Goal: Task Accomplishment & Management: Use online tool/utility

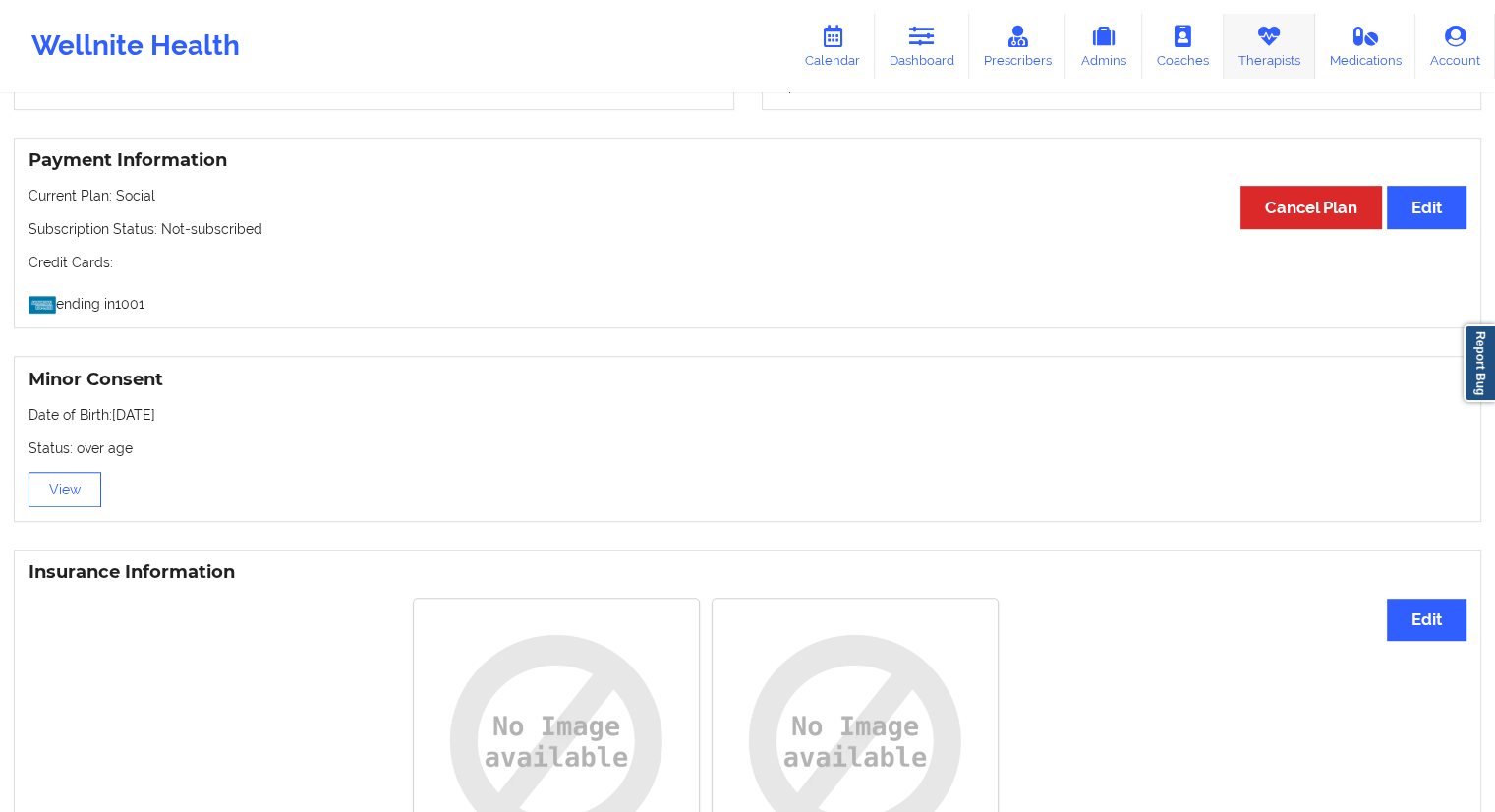
scroll to position [977, 0]
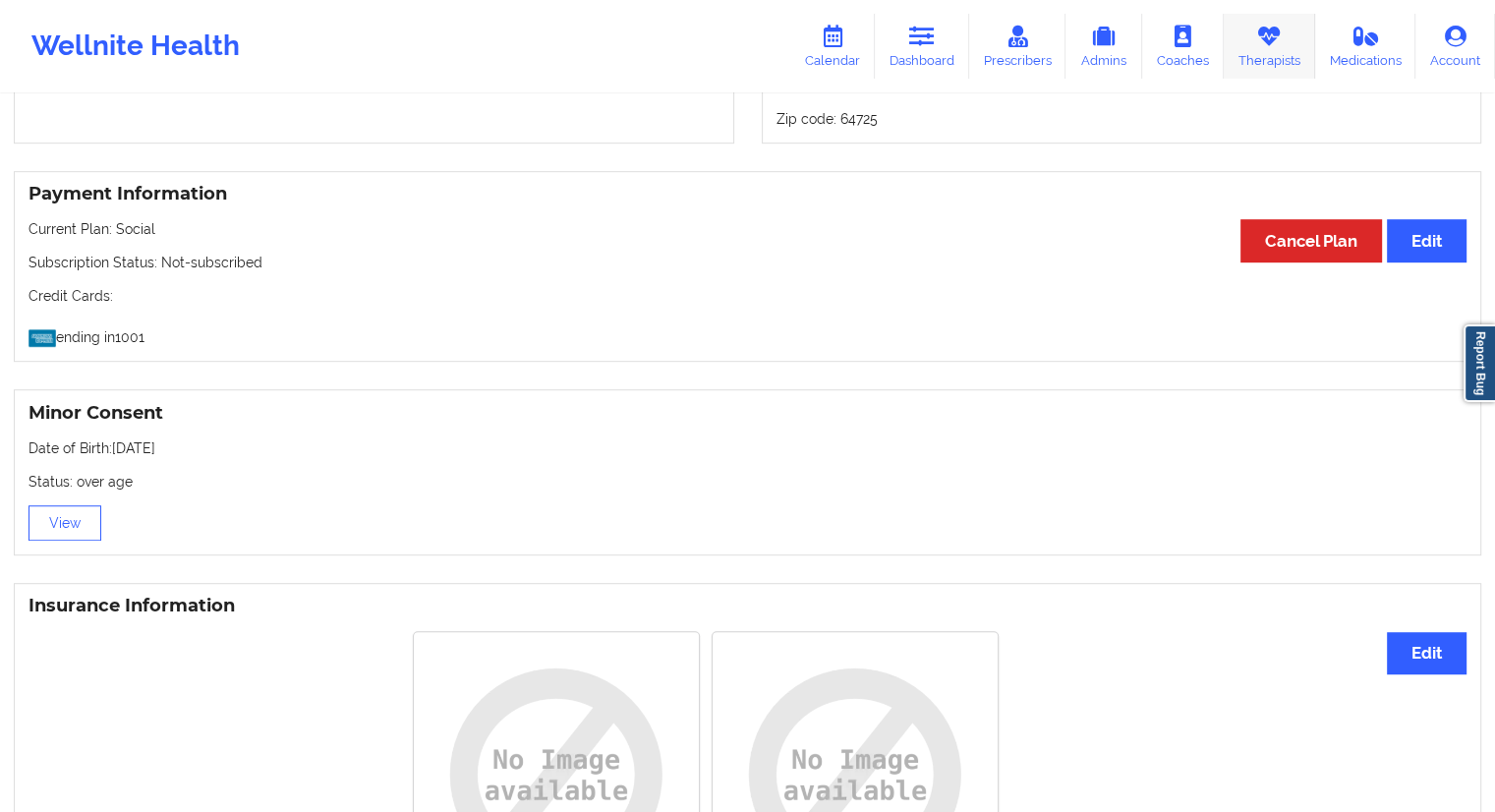
click at [1245, 56] on link "Therapists" at bounding box center [1269, 46] width 91 height 65
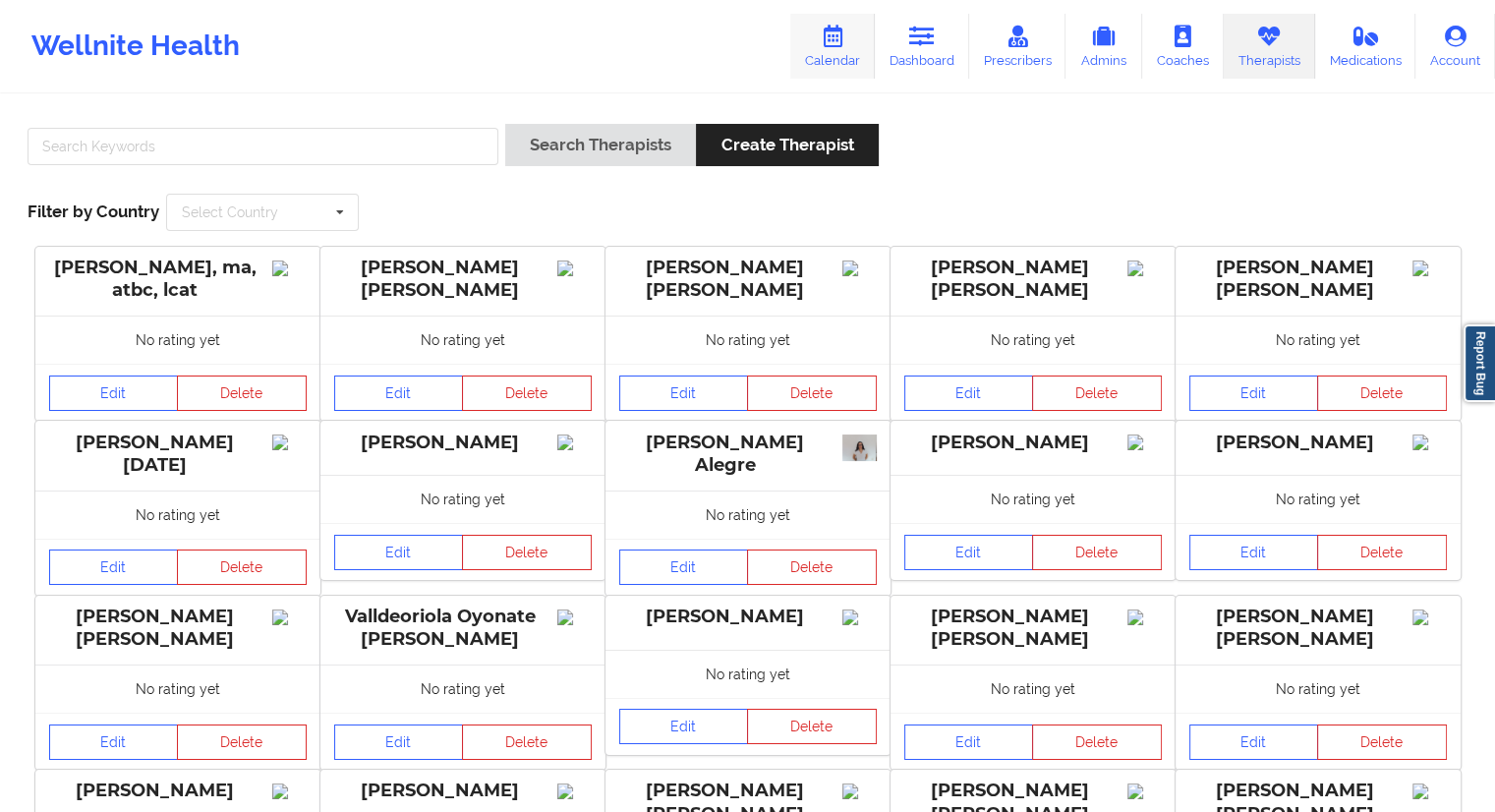
click at [844, 70] on link "Calendar" at bounding box center [832, 46] width 84 height 65
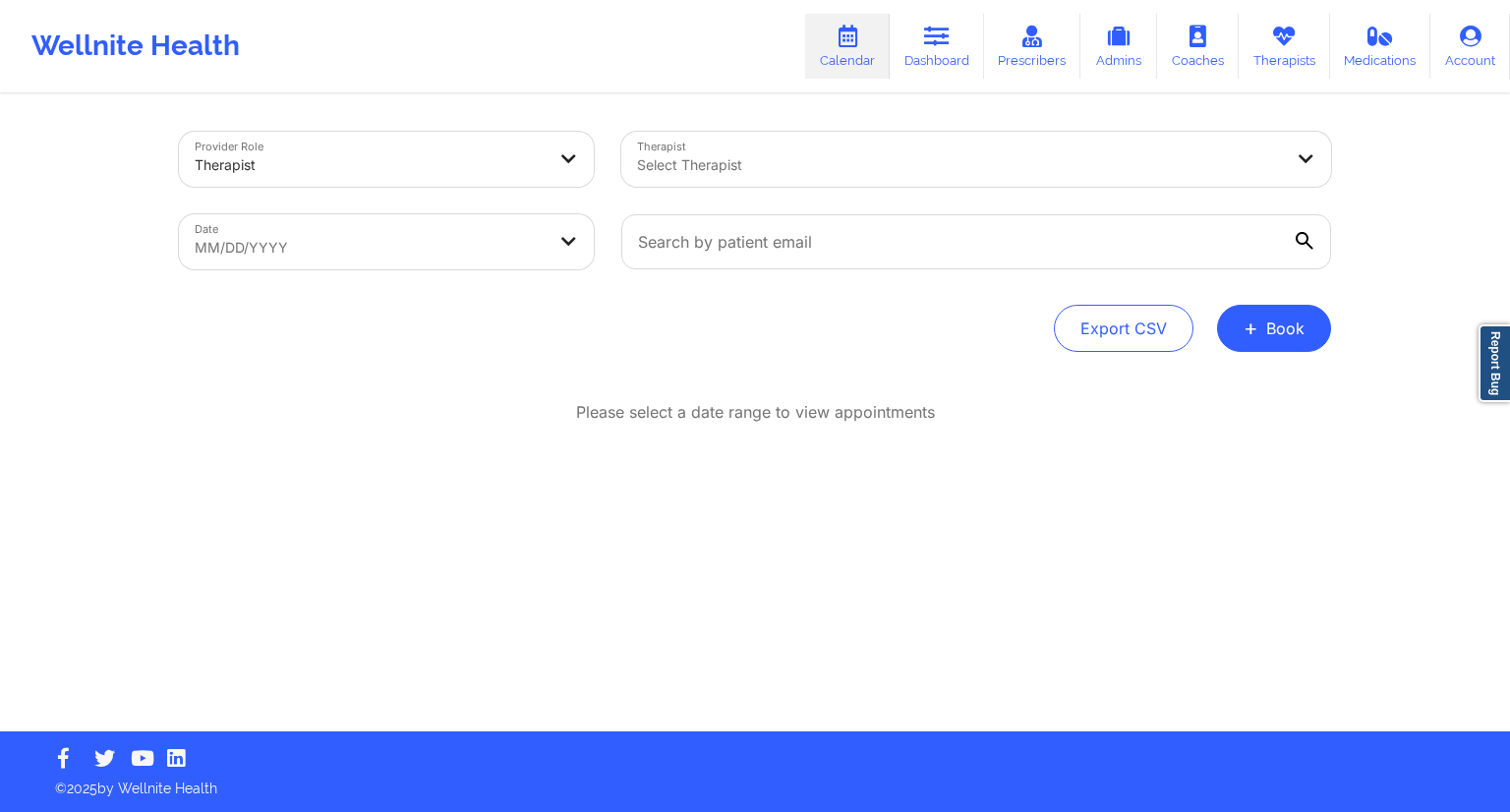
select select "2025-8"
select select "2025-9"
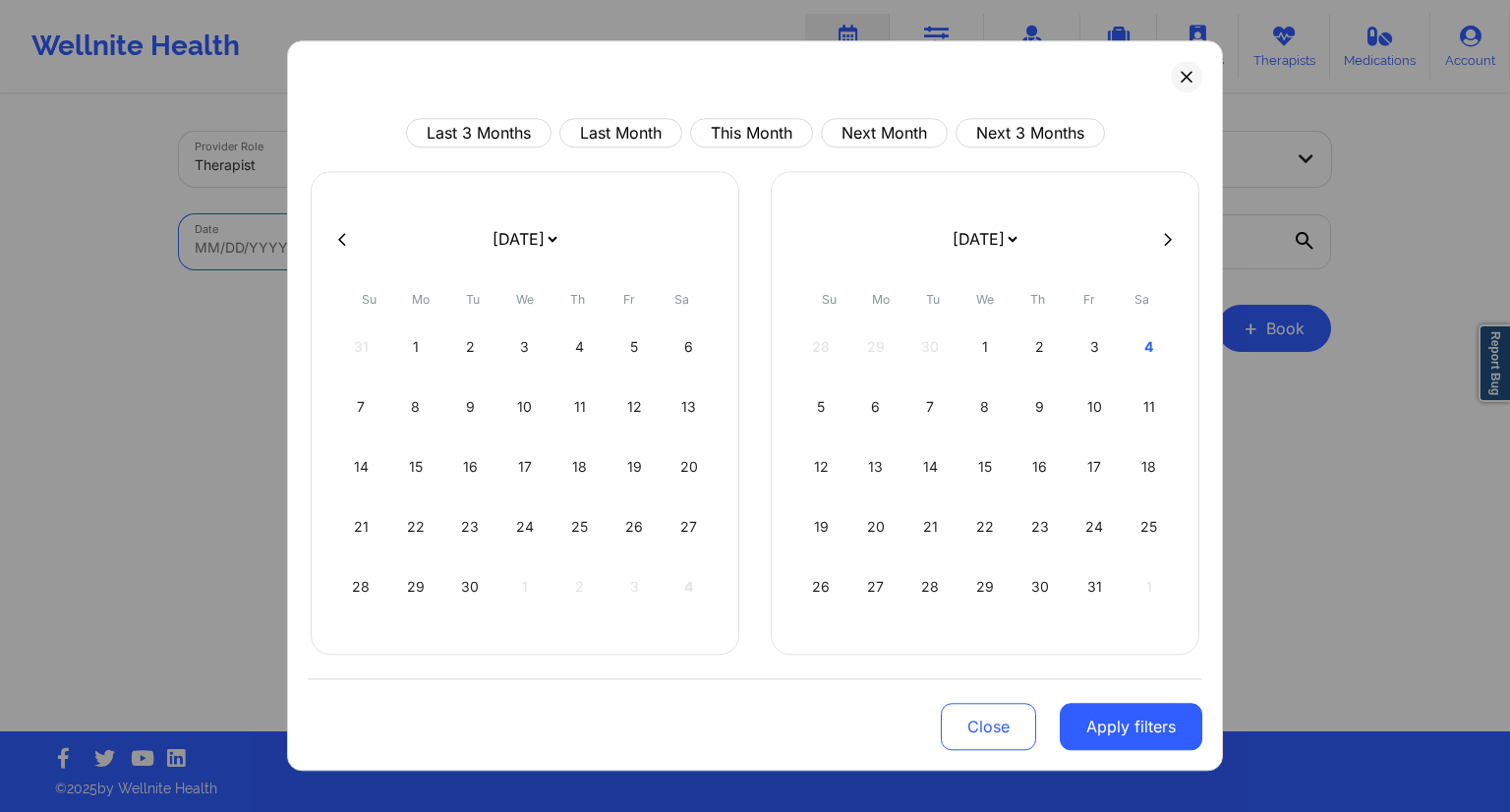
click at [433, 260] on body "Wellnite Health Calendar Dashboard Prescribers Admins Coaches Therapists Medica…" at bounding box center [755, 406] width 1510 height 812
click at [885, 415] on div "6" at bounding box center [877, 406] width 50 height 55
select select "2025-9"
select select "2025-10"
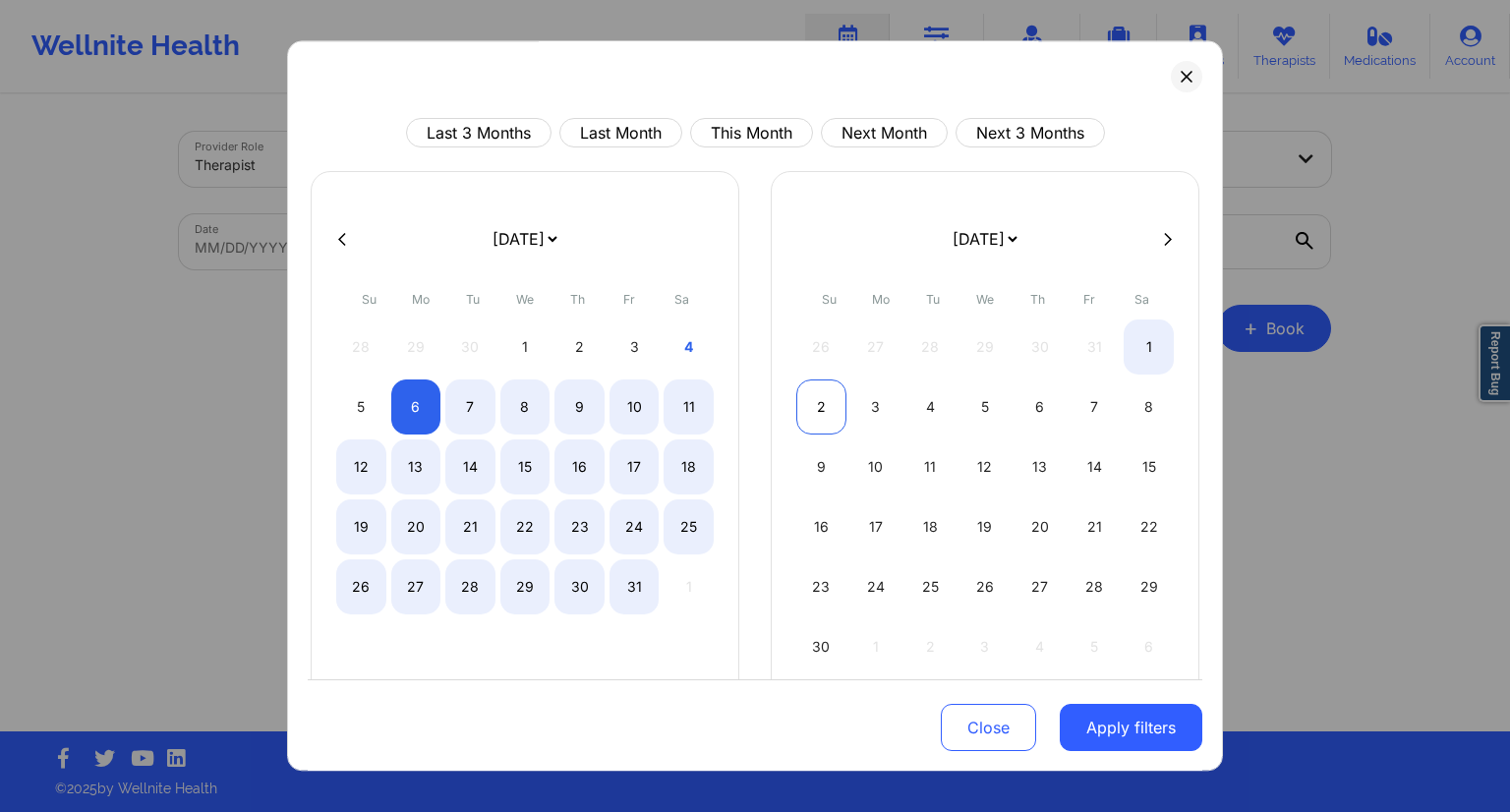
click at [815, 406] on div "2" at bounding box center [821, 406] width 50 height 55
select select "2025-9"
select select "2025-10"
click at [350, 408] on div "5" at bounding box center [361, 406] width 50 height 55
select select "2025-9"
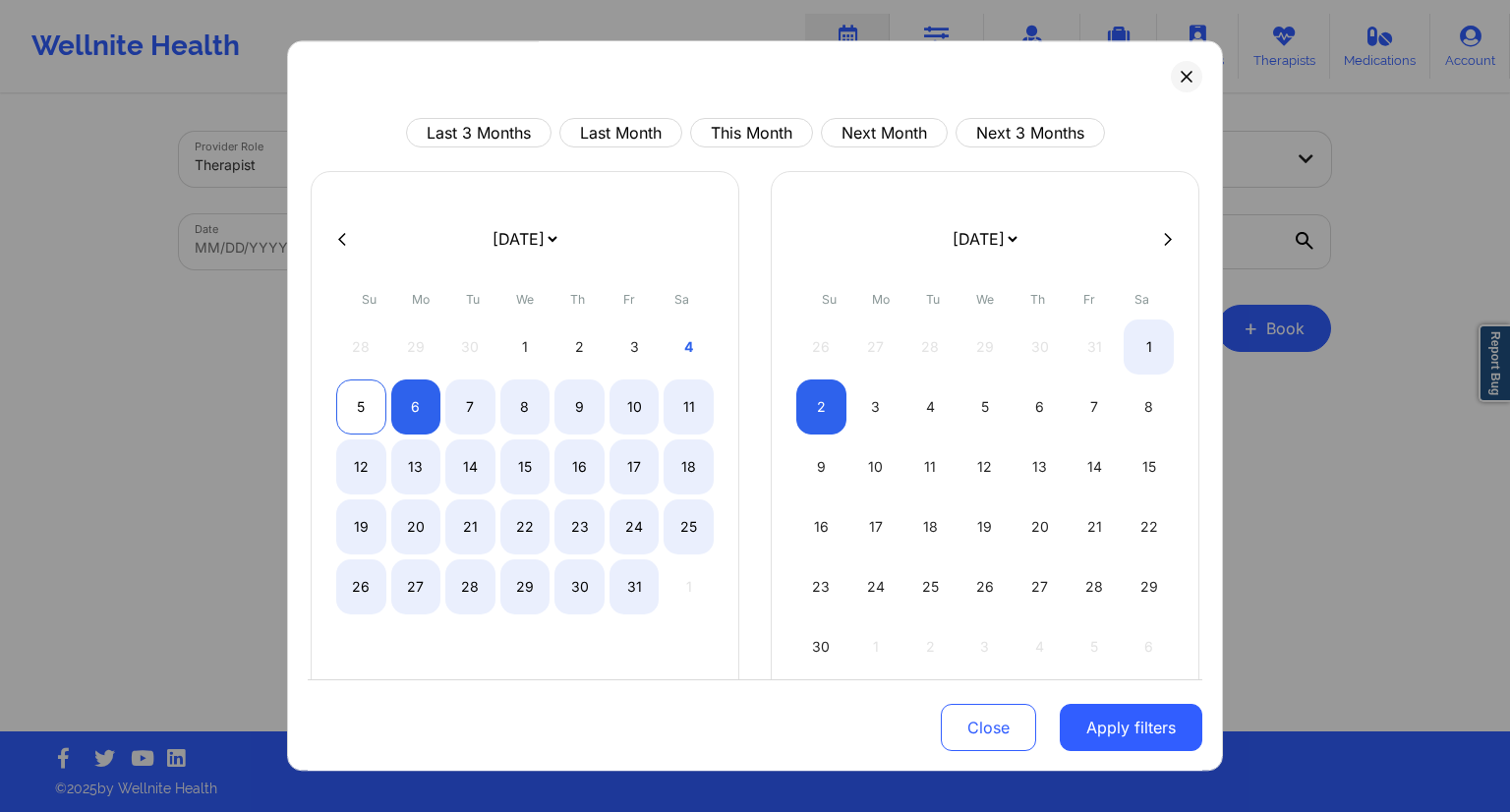
select select "2025-10"
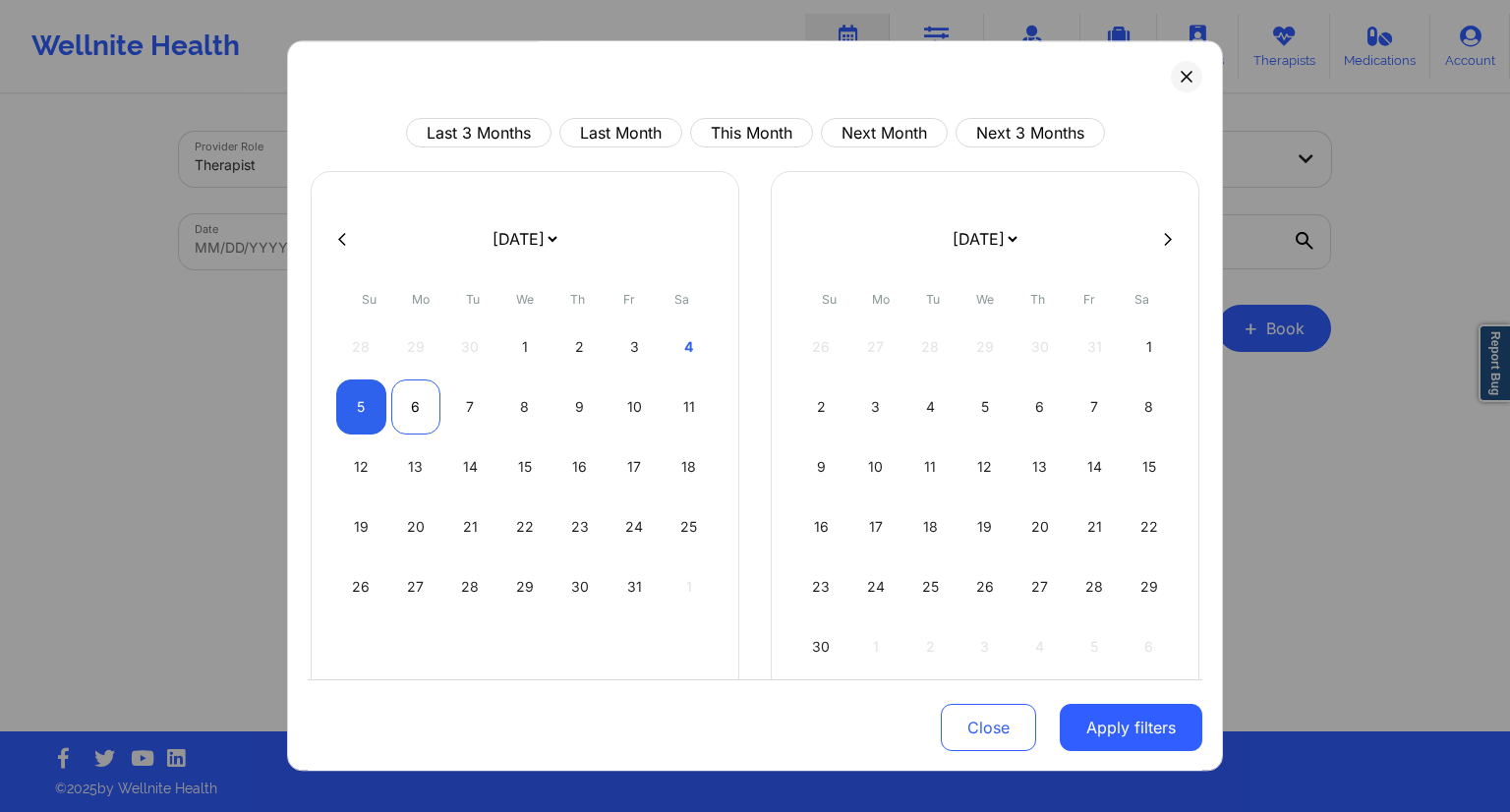
click at [413, 415] on div "6" at bounding box center [417, 406] width 50 height 55
select select "2025-9"
select select "2025-10"
click at [1148, 740] on button "Apply filters" at bounding box center [1130, 727] width 142 height 47
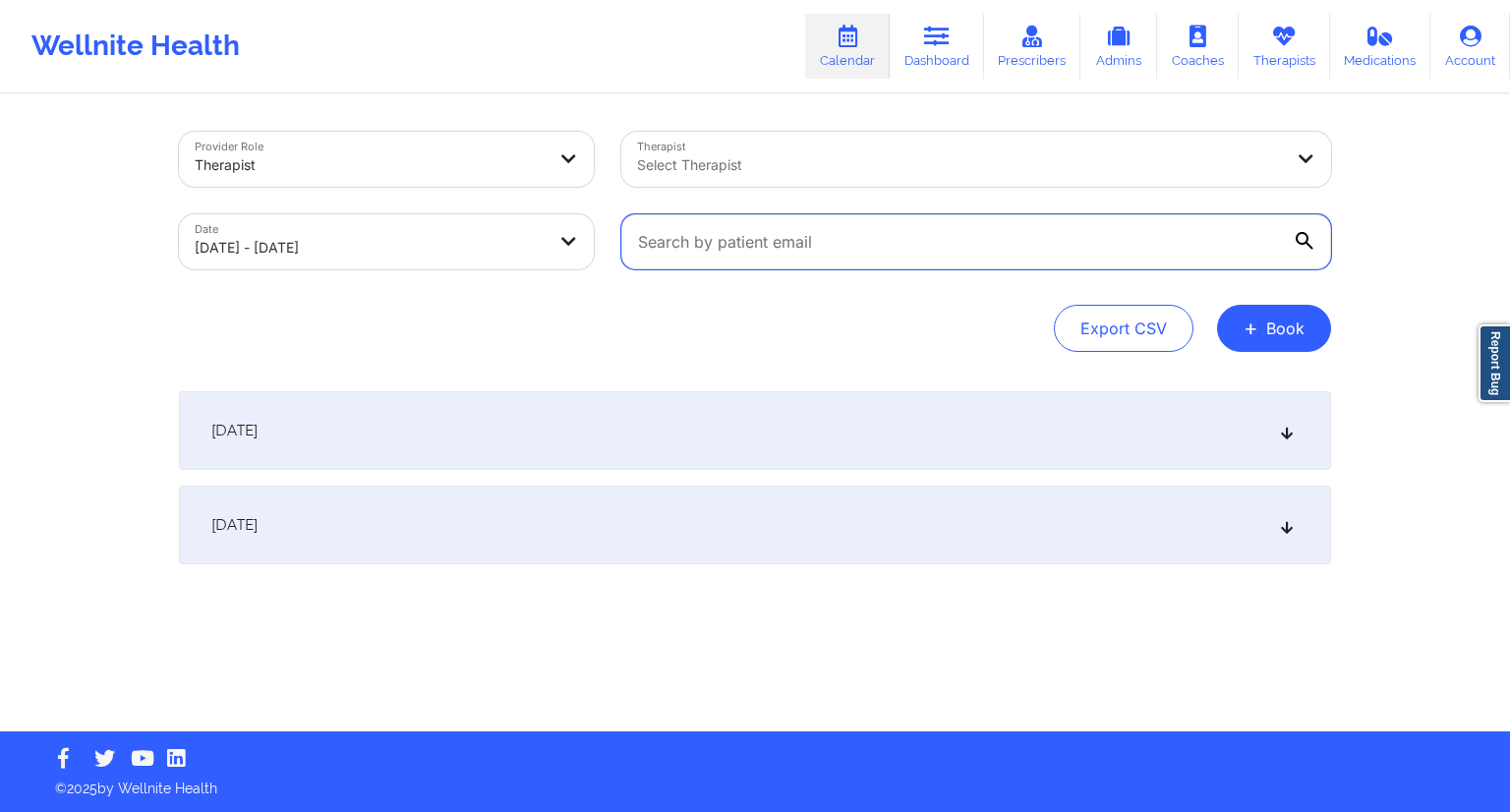
click at [837, 236] on input "text" at bounding box center [976, 242] width 710 height 55
paste input "[PERSON_NAME][EMAIL_ADDRESS][DOMAIN_NAME]"
type input "[PERSON_NAME][EMAIL_ADDRESS][DOMAIN_NAME]"
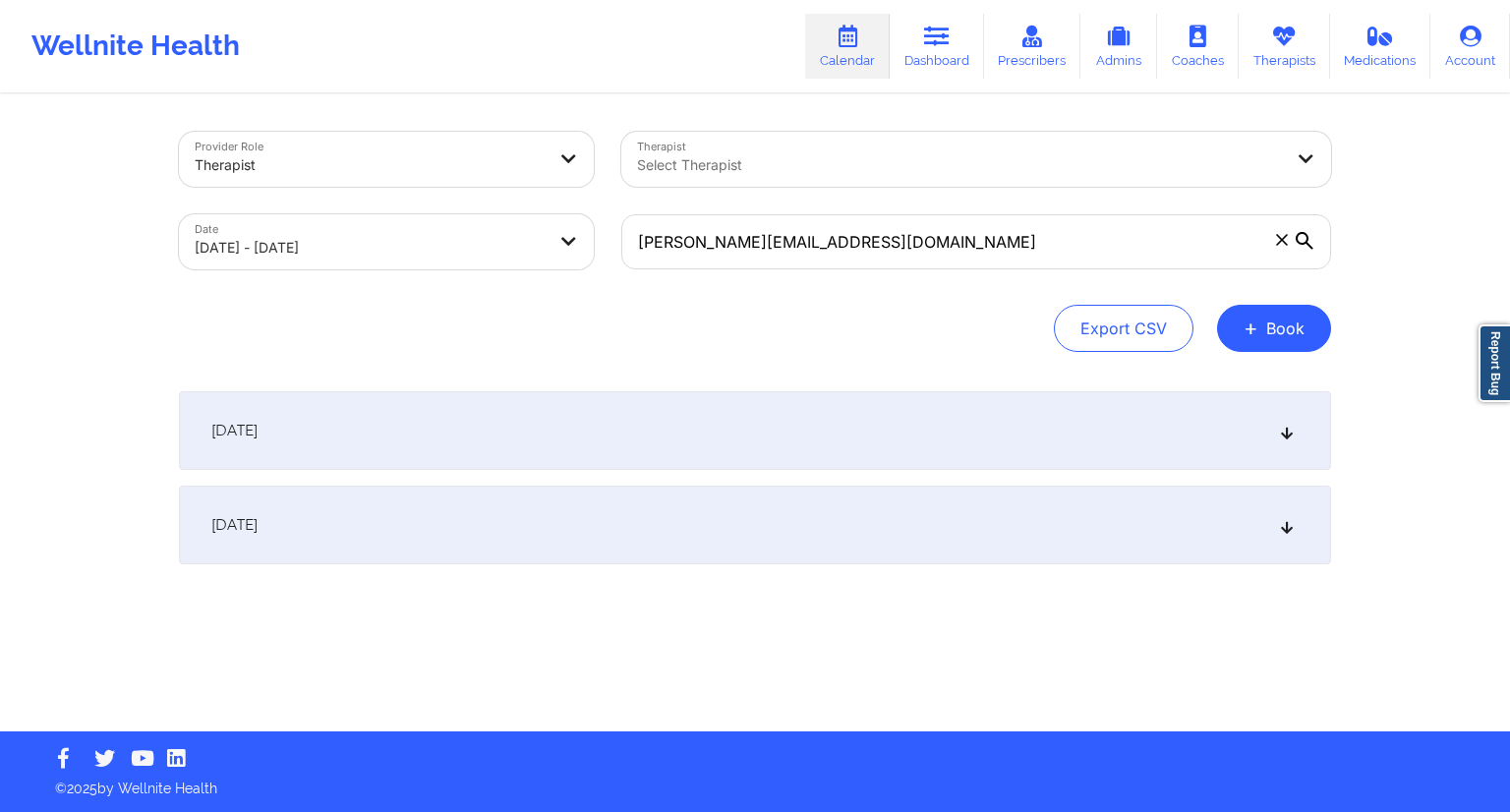
drag, startPoint x: 679, startPoint y: 321, endPoint x: 668, endPoint y: 335, distance: 17.8
click at [679, 321] on div "Export CSV + Book" at bounding box center [755, 328] width 1152 height 47
click at [589, 511] on div "[DATE]" at bounding box center [755, 525] width 1152 height 79
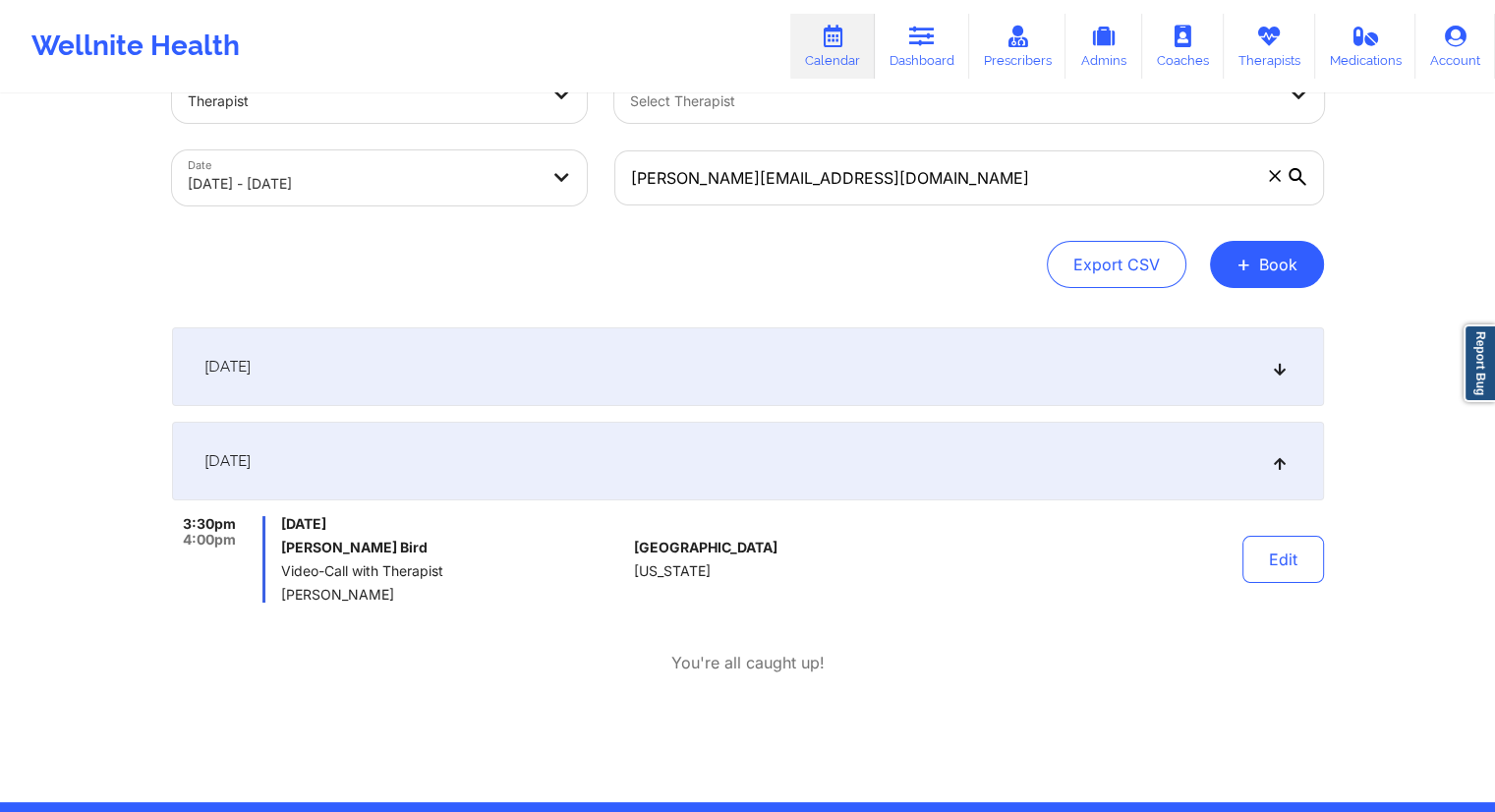
scroll to position [134, 0]
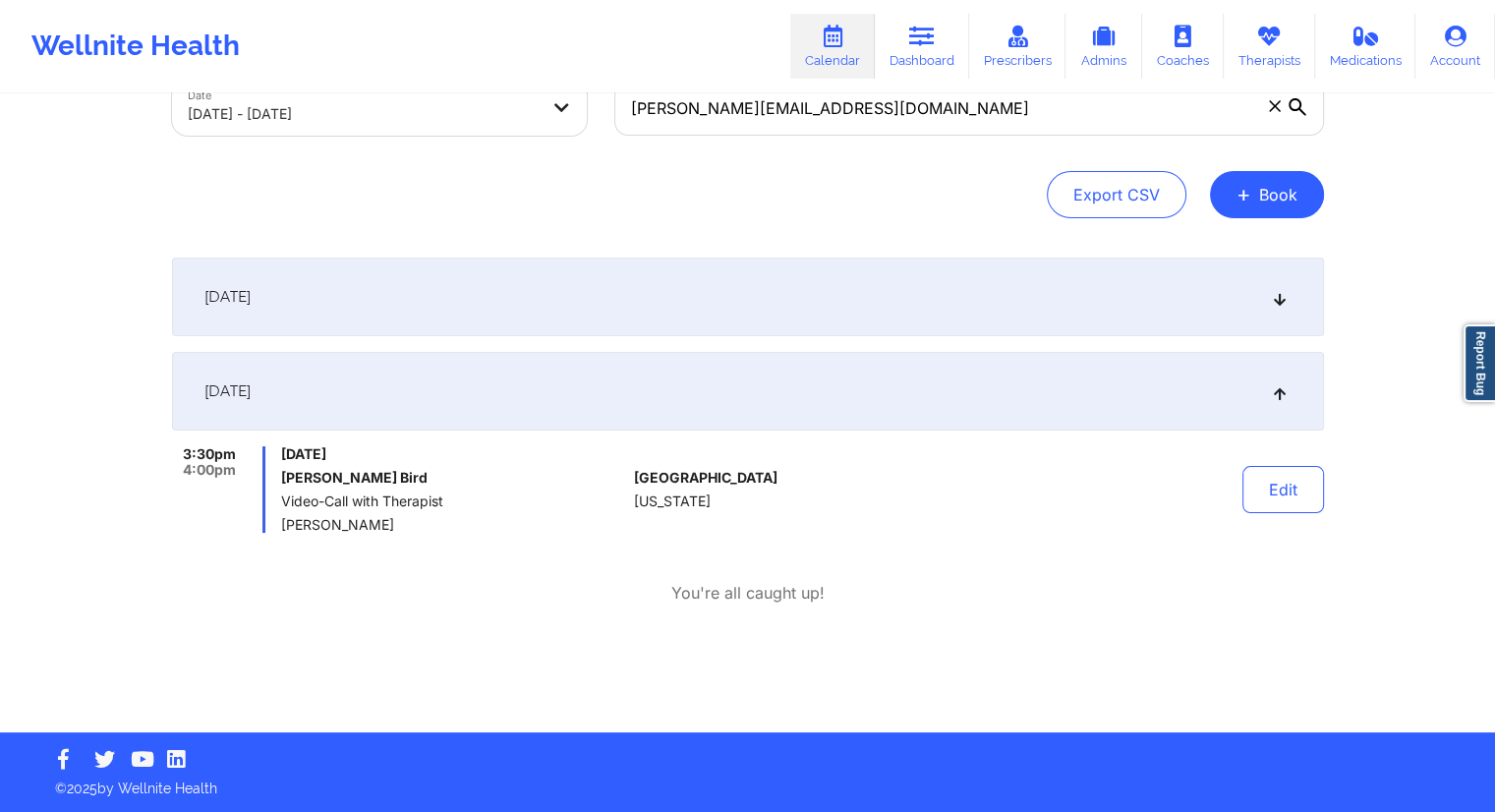
drag, startPoint x: 418, startPoint y: 528, endPoint x: 273, endPoint y: 520, distance: 145.2
click at [273, 520] on div "3:30pm 4:00pm [DATE] [PERSON_NAME] Bird Video-Call with Therapist [PERSON_NAME]" at bounding box center [400, 489] width 455 height 86
click at [639, 639] on div "[DATE] 3:30pm 4:00pm [DATE] [PERSON_NAME] Bird Video-Call with Therapist [PERSO…" at bounding box center [748, 503] width 1152 height 302
drag, startPoint x: 472, startPoint y: 532, endPoint x: 280, endPoint y: 522, distance: 192.3
click at [281, 522] on span "[PERSON_NAME]" at bounding box center [453, 525] width 345 height 16
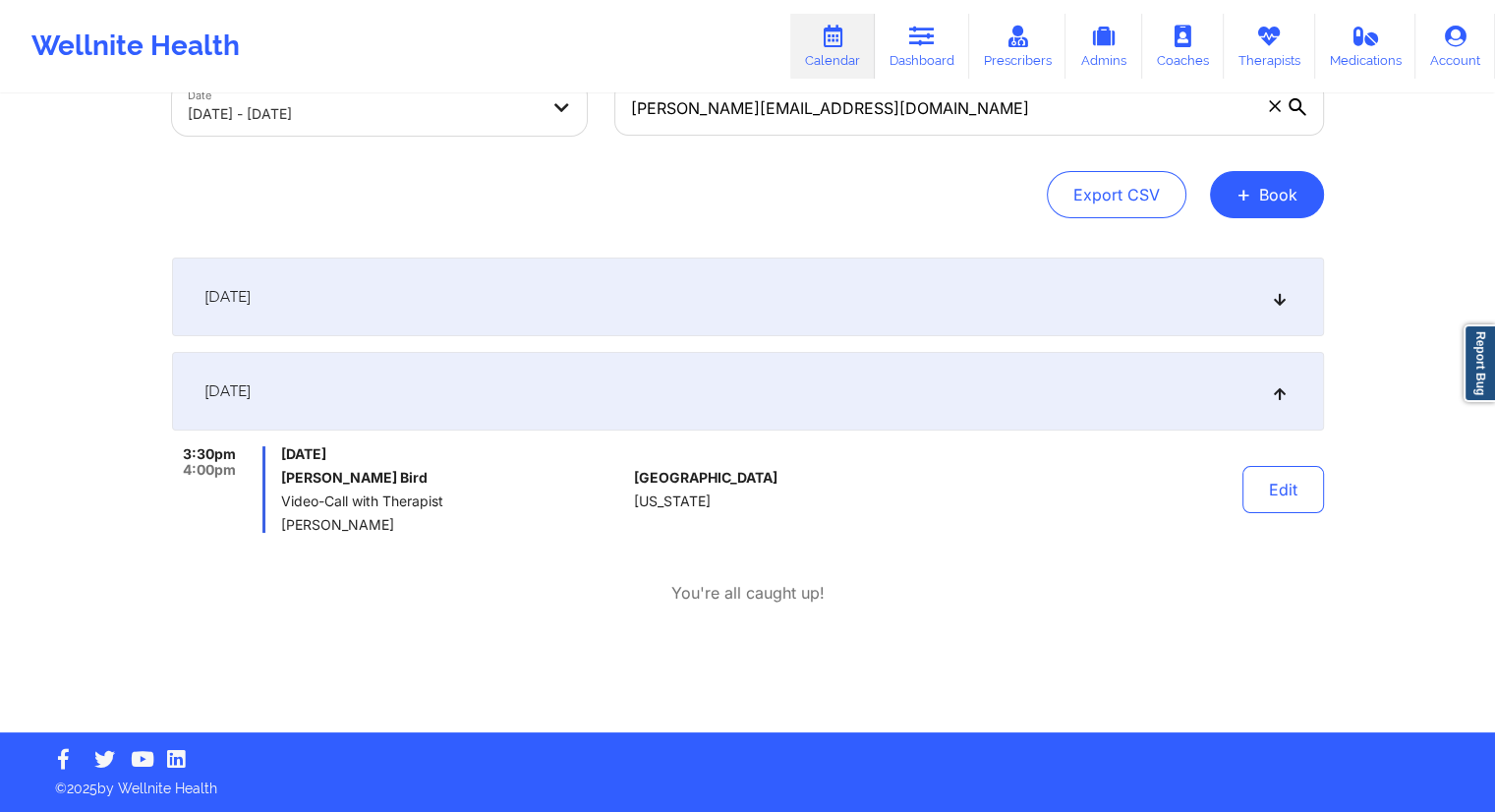
copy span "[PERSON_NAME]"
click at [326, 537] on div "3:30pm 4:00pm [DATE] [PERSON_NAME] Bird Video-Call with Therapist [PERSON_NAME]…" at bounding box center [748, 525] width 1152 height 158
drag, startPoint x: 424, startPoint y: 469, endPoint x: 281, endPoint y: 471, distance: 143.0
click at [281, 471] on h6 "[PERSON_NAME] Bird" at bounding box center [453, 478] width 345 height 16
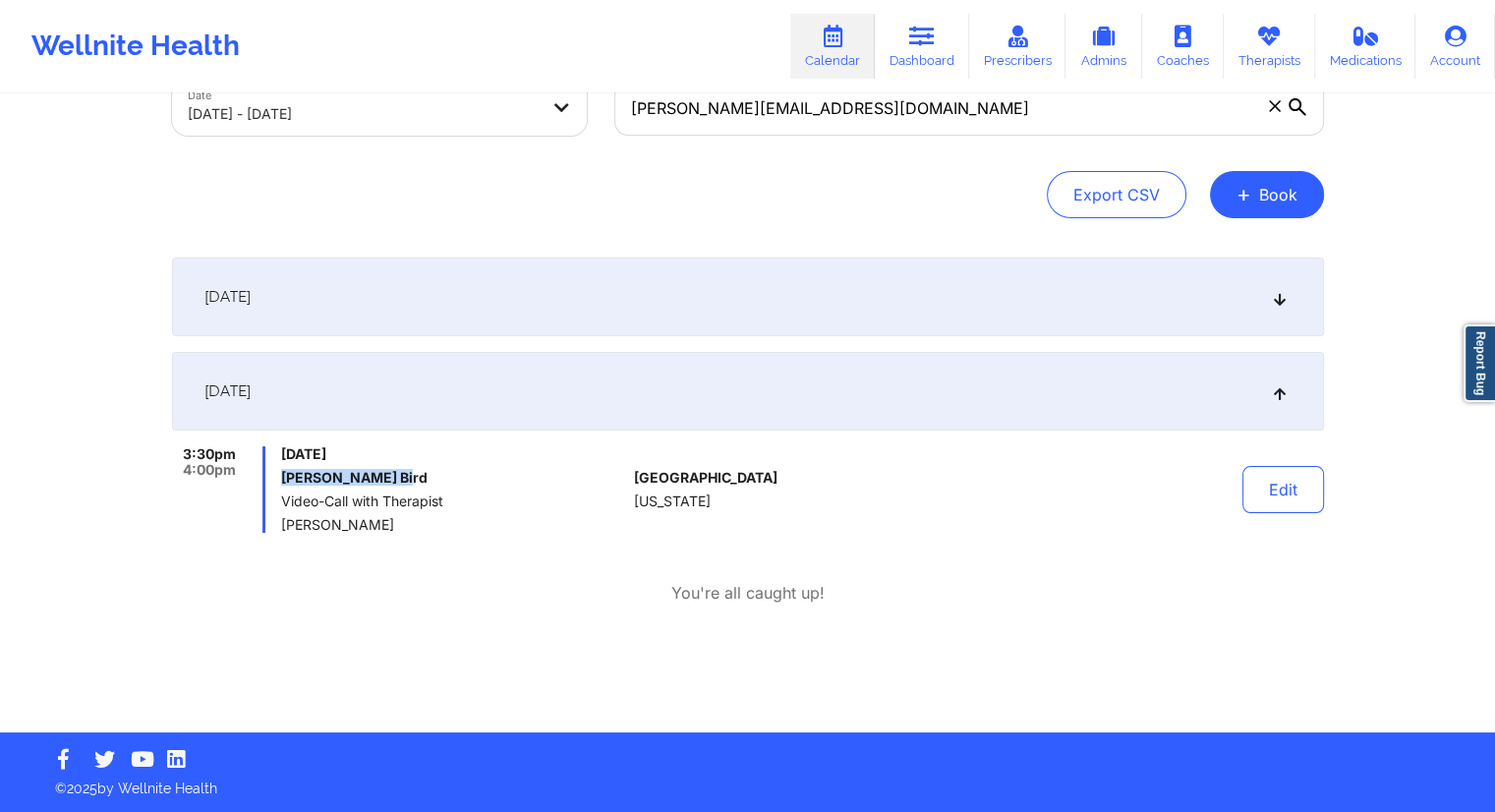
copy h6 "[PERSON_NAME] Bird"
click at [1271, 47] on link "Therapists" at bounding box center [1269, 46] width 91 height 65
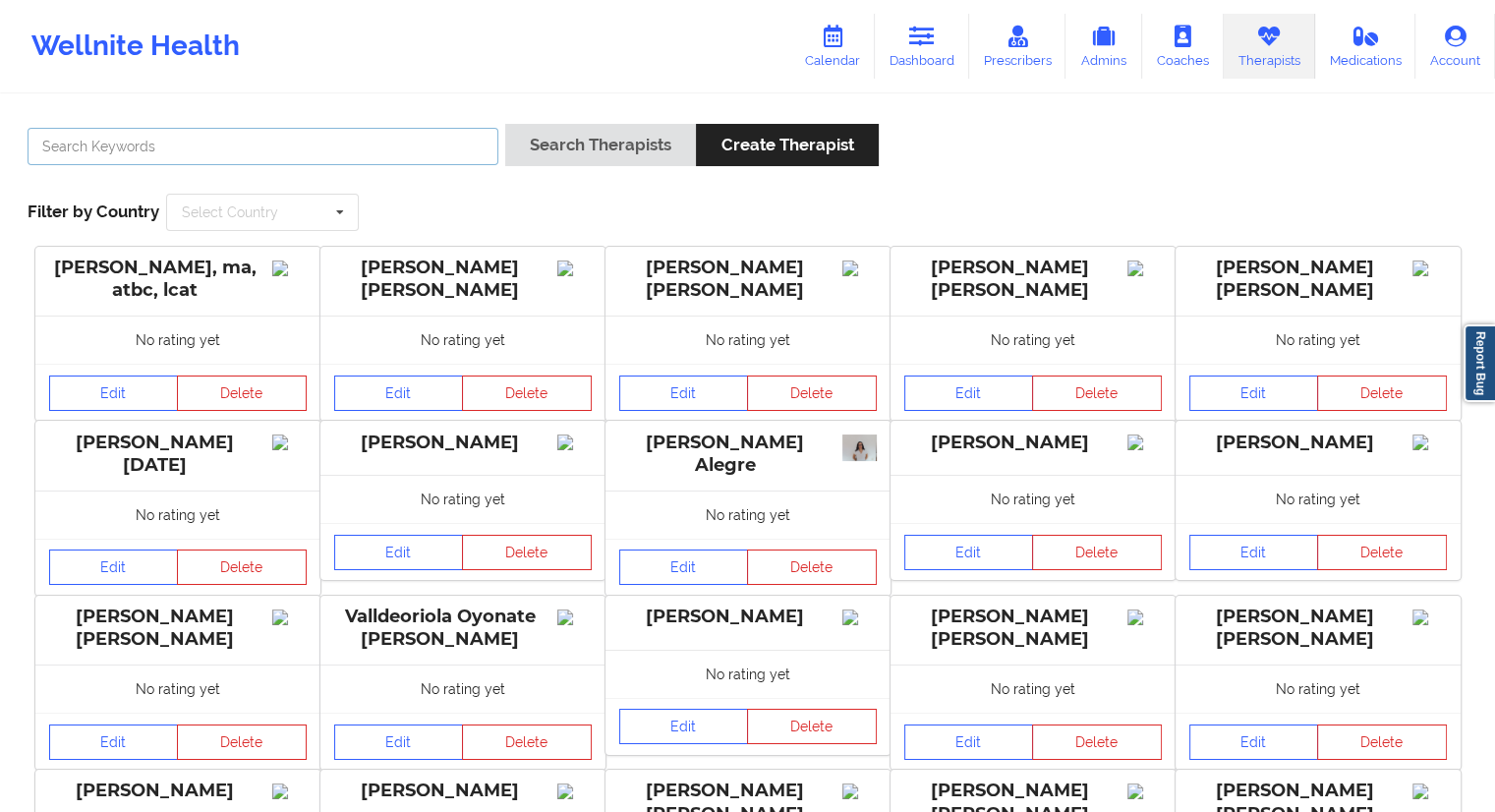
click at [193, 147] on input "text" at bounding box center [263, 147] width 471 height 38
paste input "[PERSON_NAME]"
type input "[PERSON_NAME]"
click at [533, 139] on button "Search Therapists" at bounding box center [600, 145] width 191 height 43
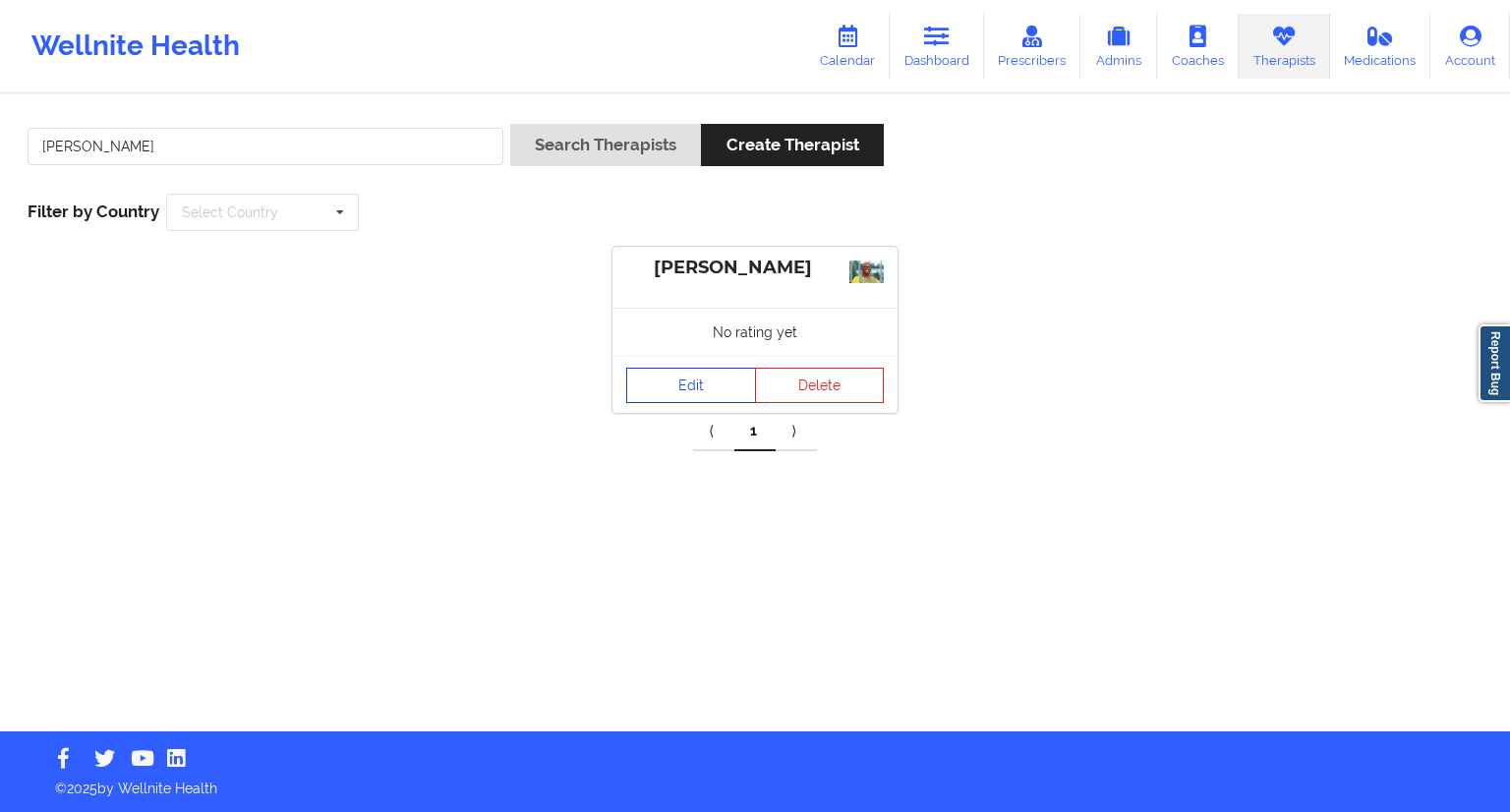
click at [682, 394] on link "Edit" at bounding box center [691, 386] width 130 height 36
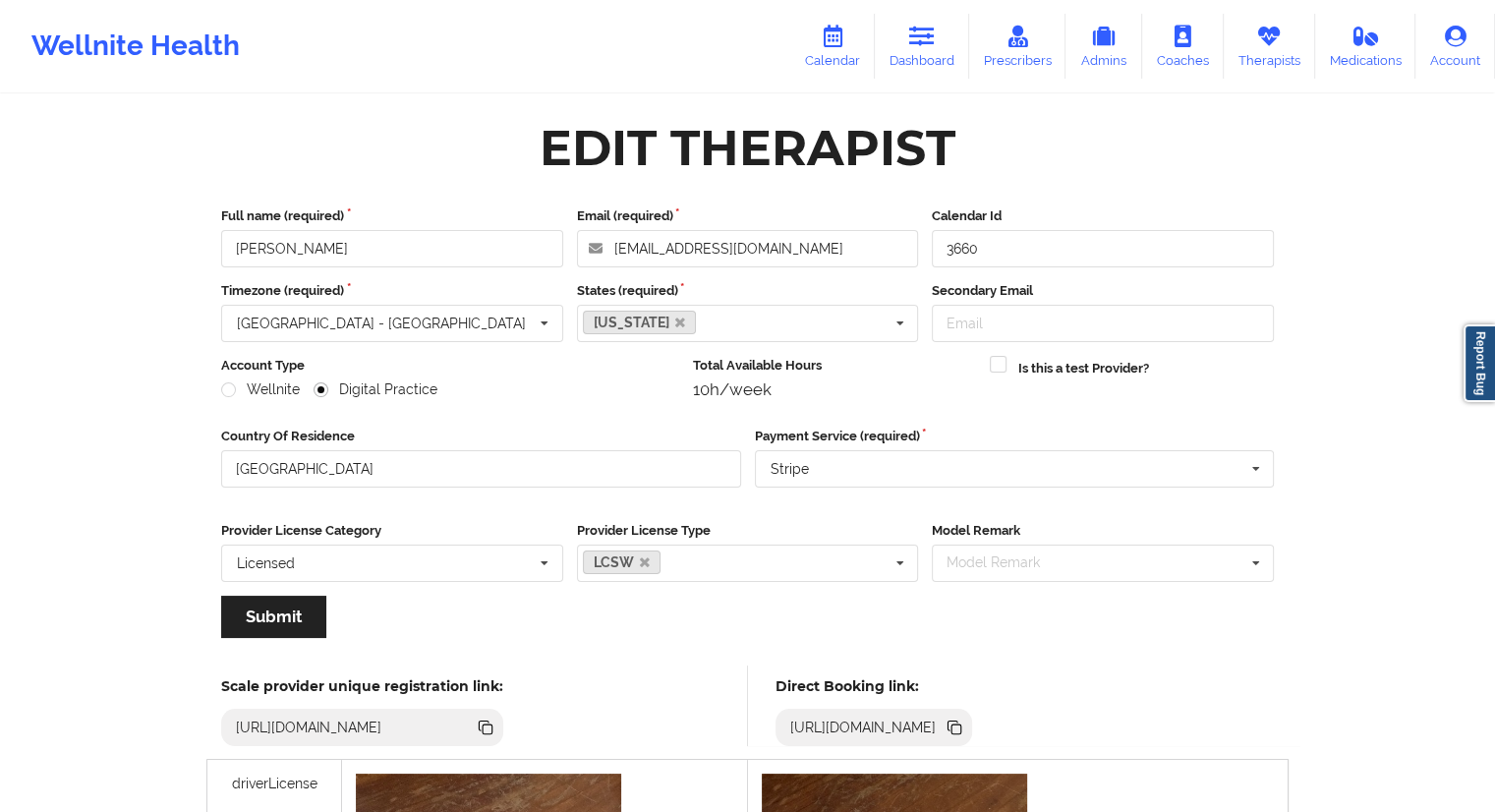
click at [961, 731] on icon at bounding box center [956, 730] width 10 height 10
click at [829, 41] on icon at bounding box center [833, 37] width 26 height 22
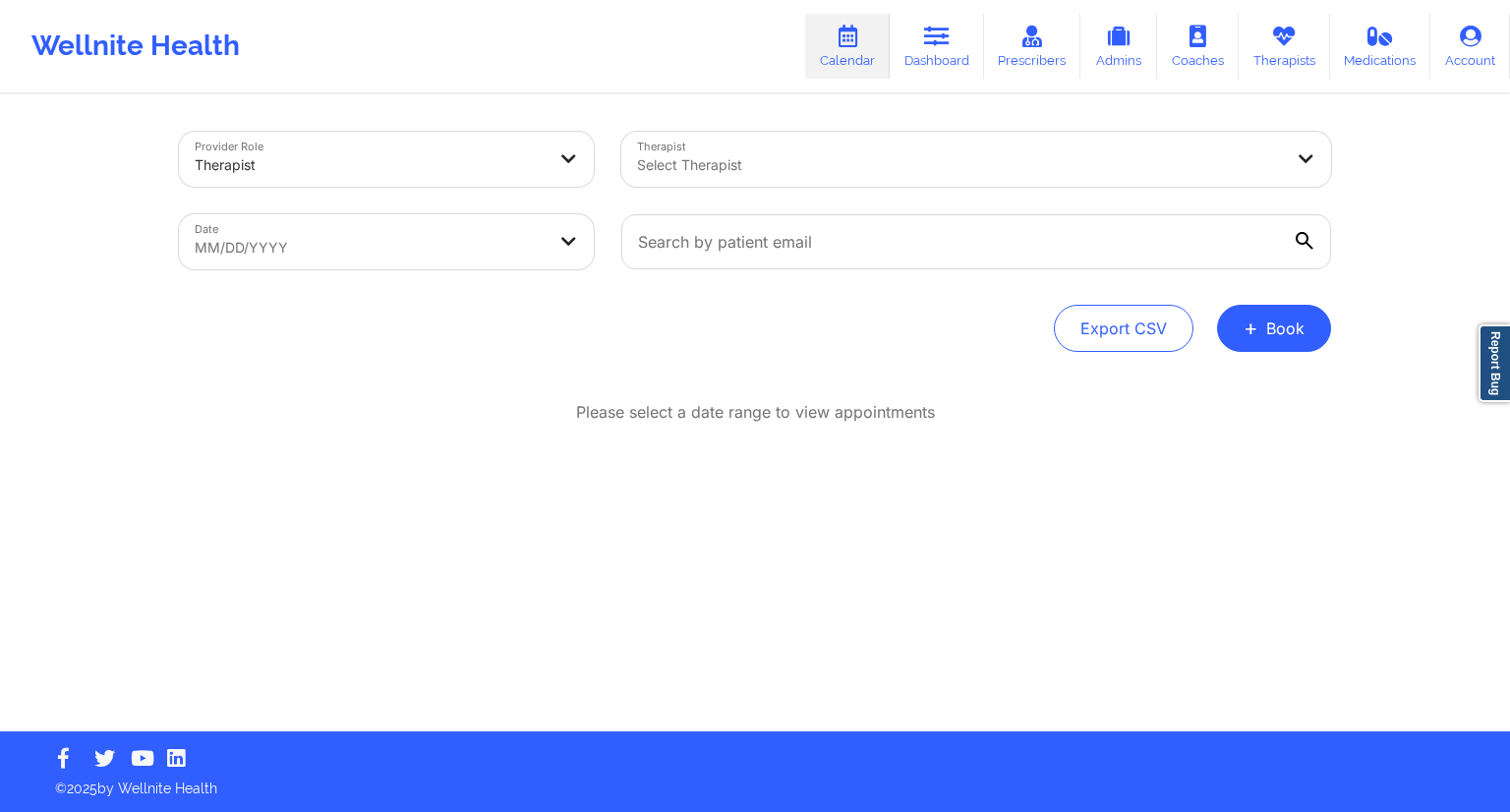
select select "2025-8"
select select "2025-9"
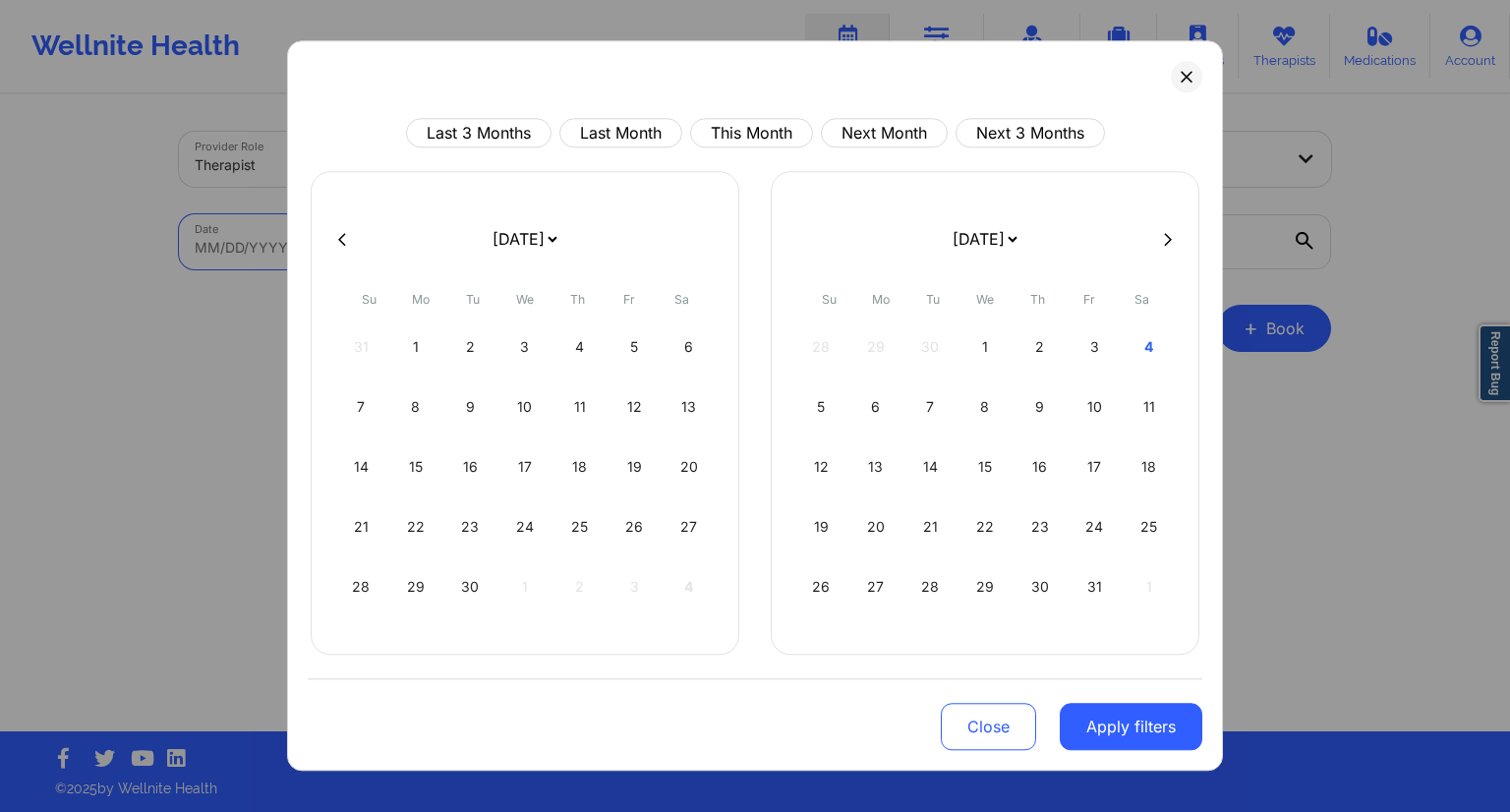
click at [401, 250] on body "Wellnite Health Calendar Dashboard Prescribers Admins Coaches Therapists Medica…" at bounding box center [755, 406] width 1510 height 812
click at [524, 347] on div "3" at bounding box center [525, 346] width 50 height 55
select select "2025-8"
select select "2025-9"
select select "2025-8"
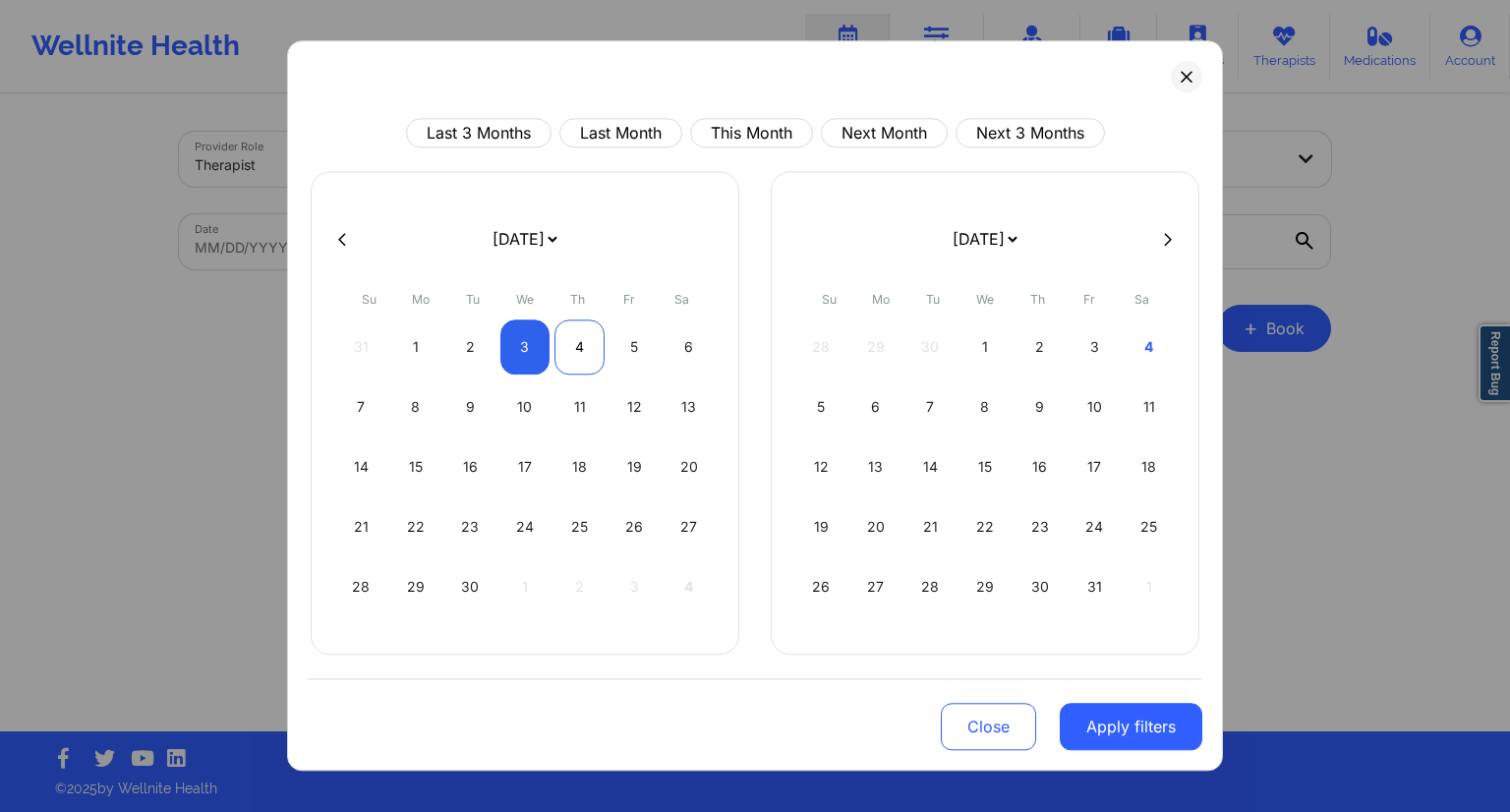
select select "2025-9"
click at [563, 350] on div "4" at bounding box center [580, 346] width 50 height 55
select select "2025-8"
select select "2025-9"
click at [1126, 737] on button "Apply filters" at bounding box center [1130, 726] width 142 height 47
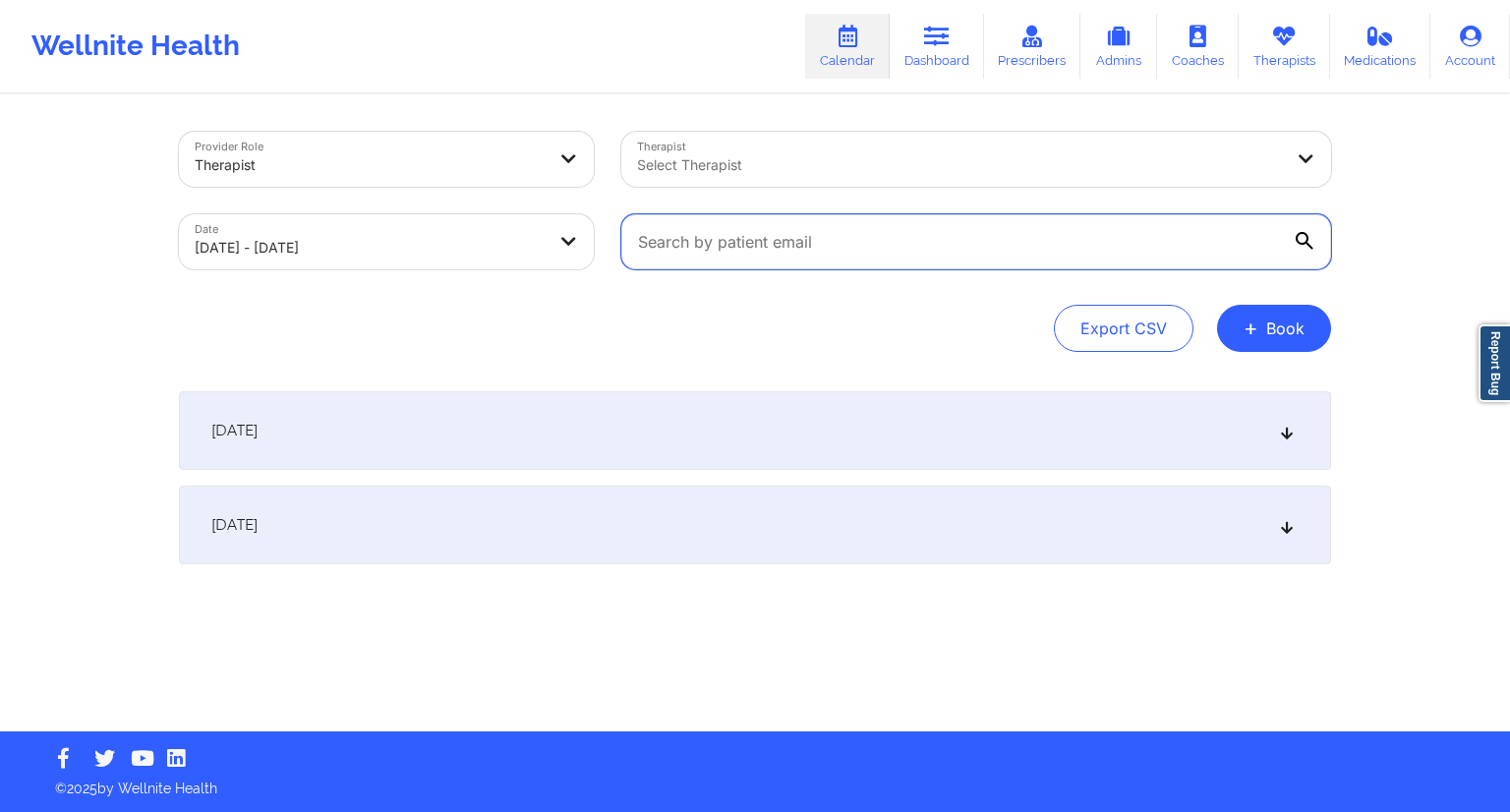
click at [790, 245] on input "text" at bounding box center [976, 242] width 710 height 55
paste input "[EMAIL_ADDRESS][DOMAIN_NAME]"
type input "[EMAIL_ADDRESS][DOMAIN_NAME]"
click at [996, 272] on div "[EMAIL_ADDRESS][DOMAIN_NAME]" at bounding box center [976, 242] width 738 height 82
click at [432, 519] on div "[DATE]" at bounding box center [755, 525] width 1152 height 79
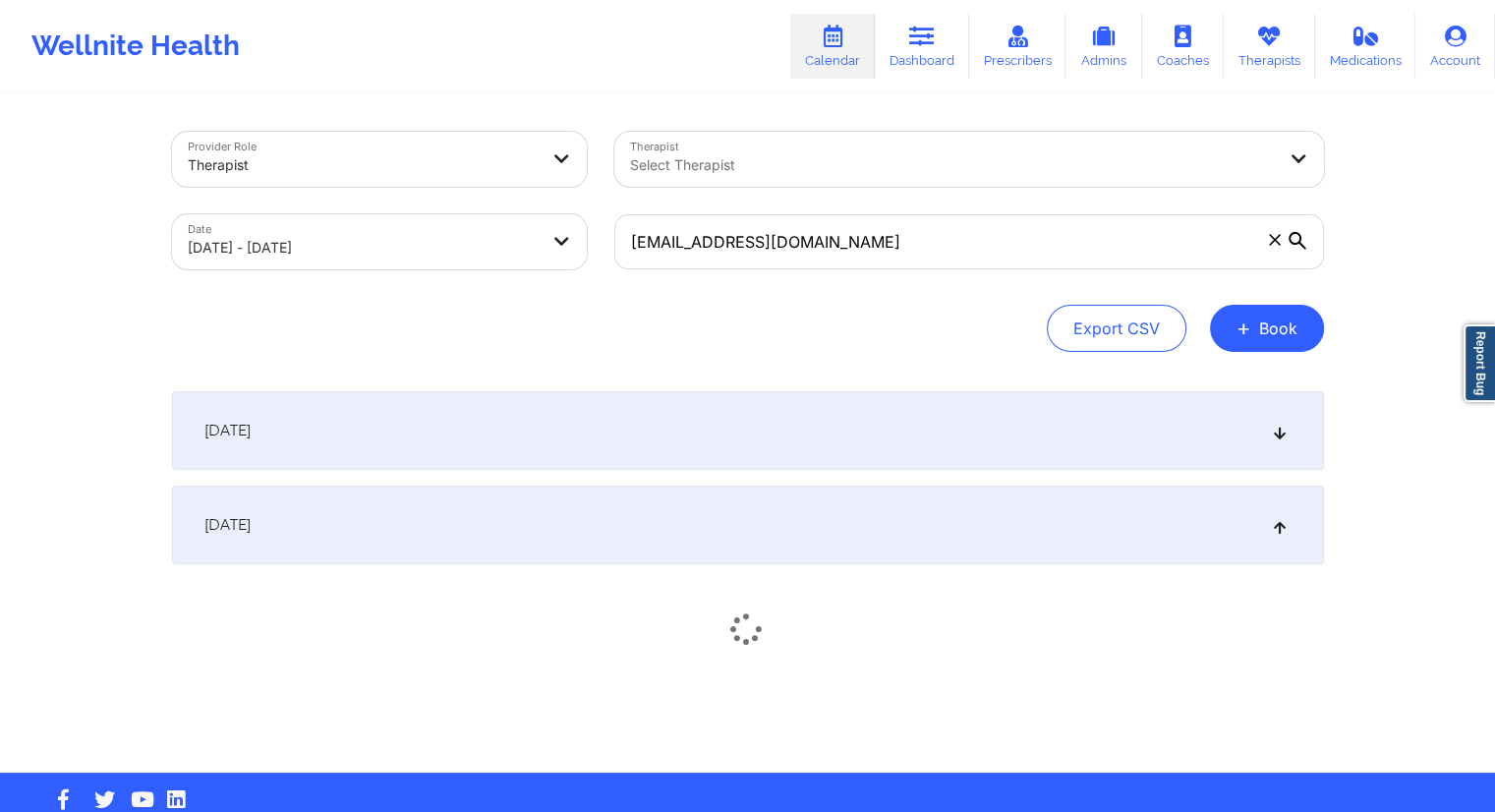
select select "2025-8"
select select "2025-9"
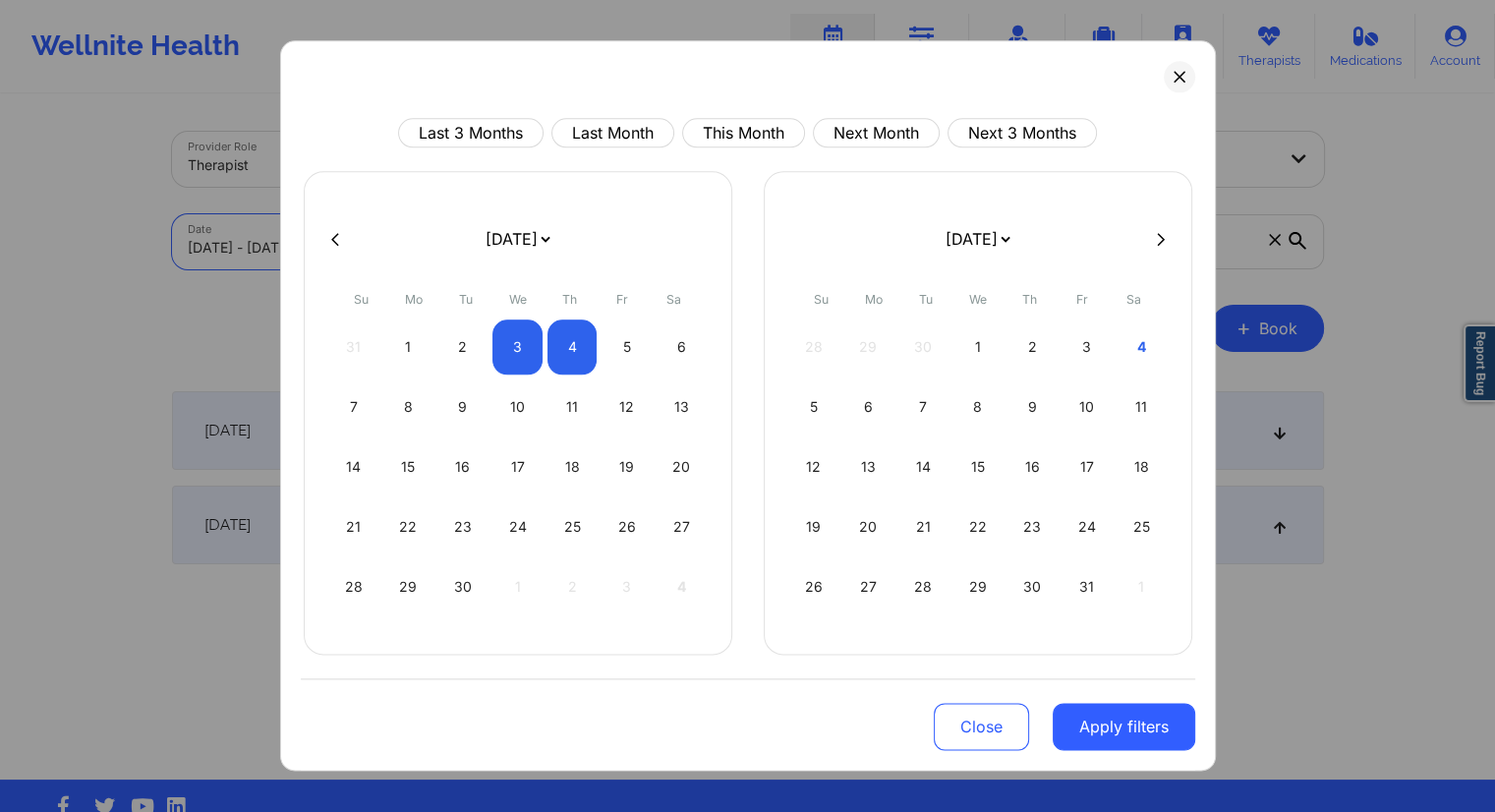
click at [359, 260] on body "Wellnite Health Calendar Dashboard Prescribers Admins Coaches Therapists Medica…" at bounding box center [748, 406] width 1495 height 812
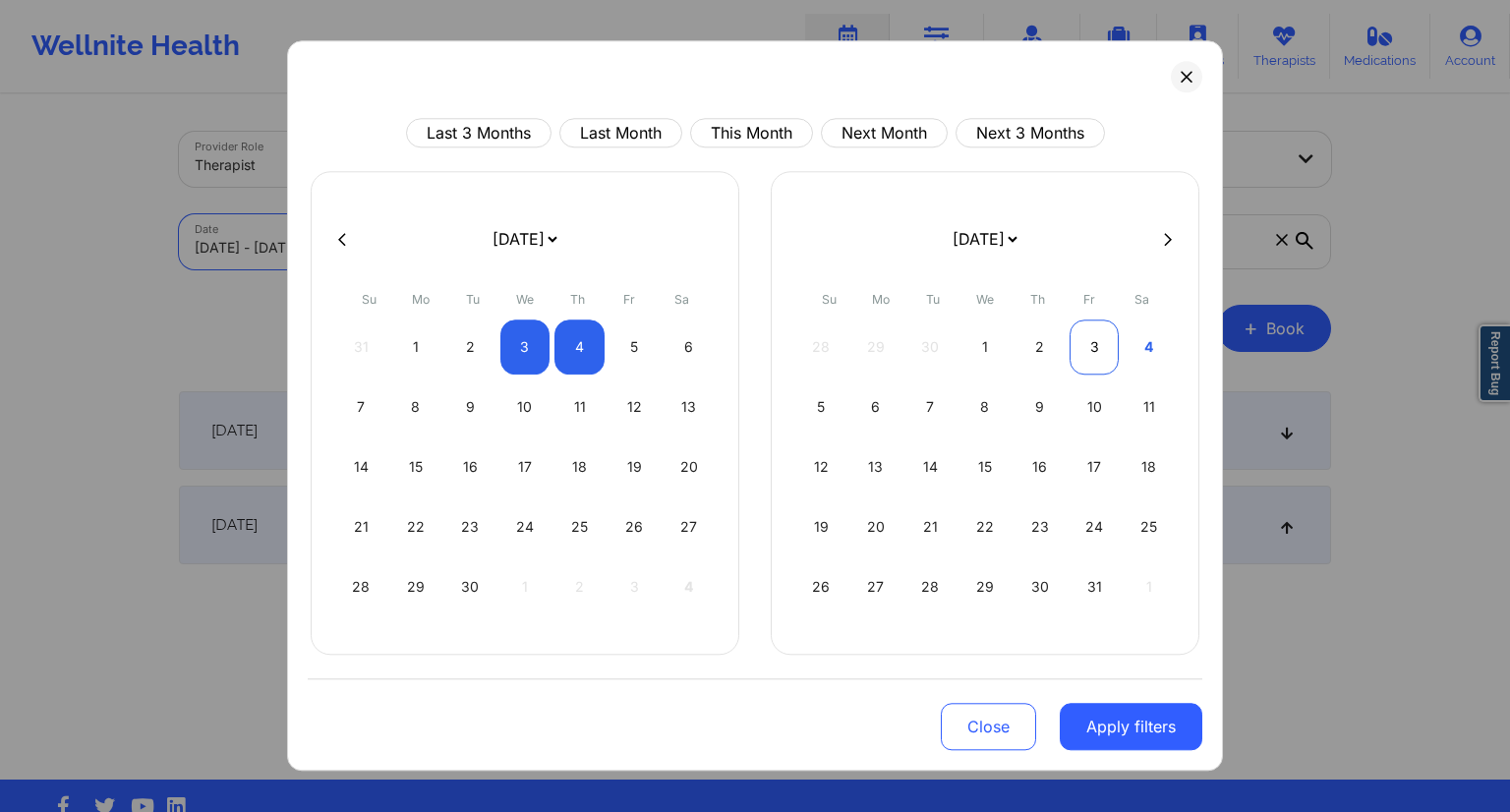
click at [1086, 351] on div "3" at bounding box center [1094, 346] width 50 height 55
select select "2025-9"
select select "2025-10"
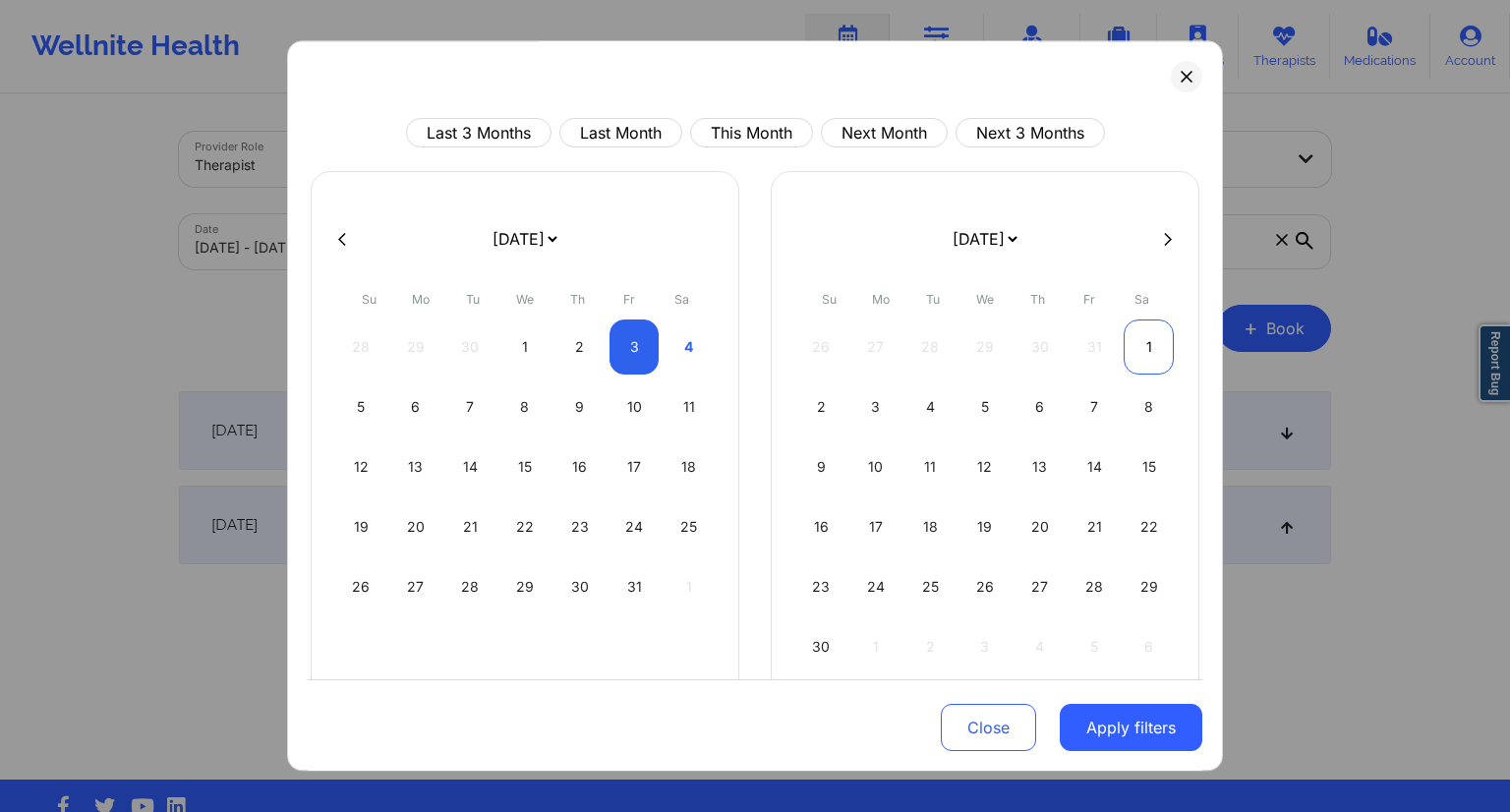
select select "2025-9"
select select "2025-10"
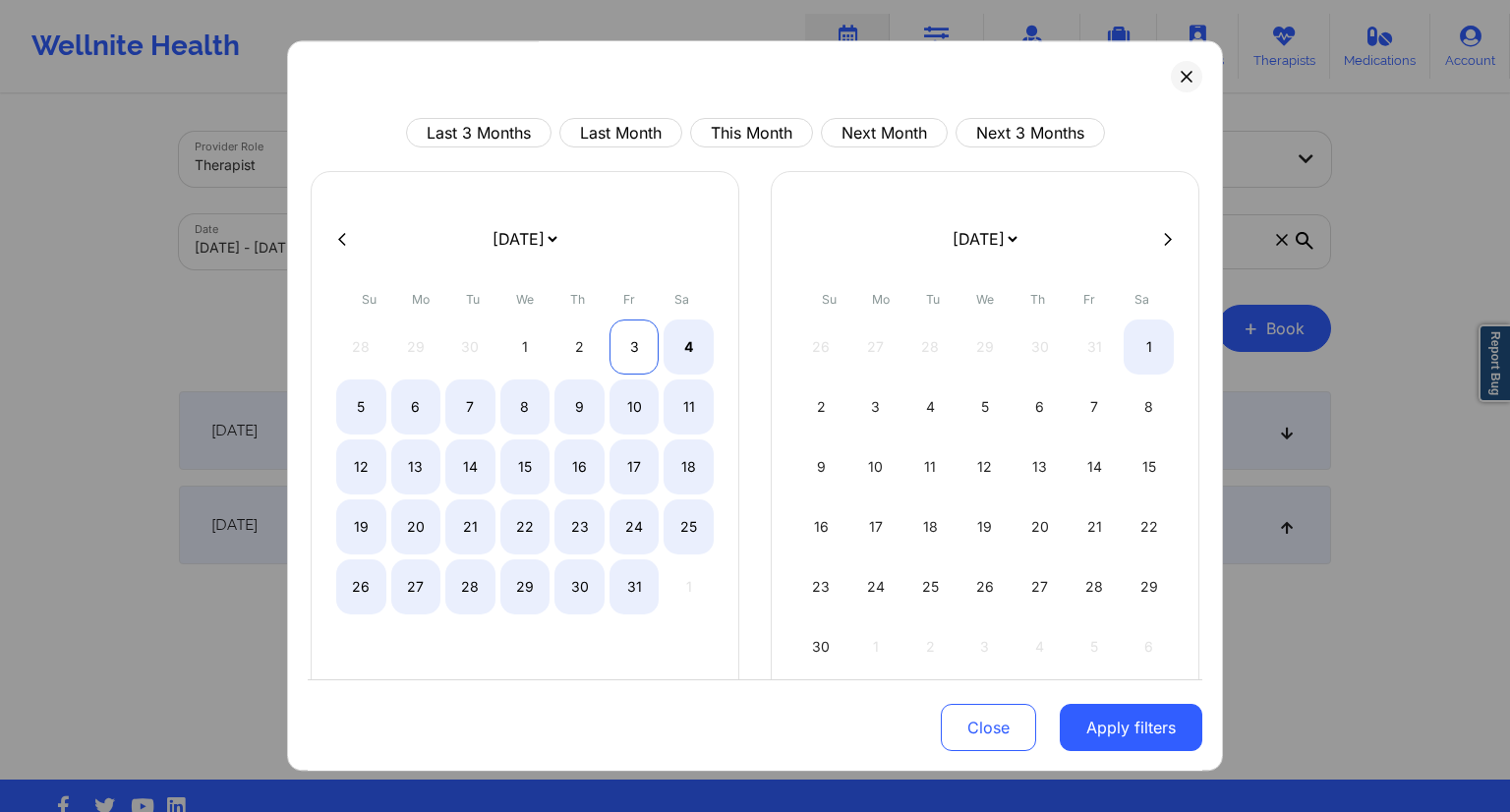
select select "2025-9"
select select "2025-10"
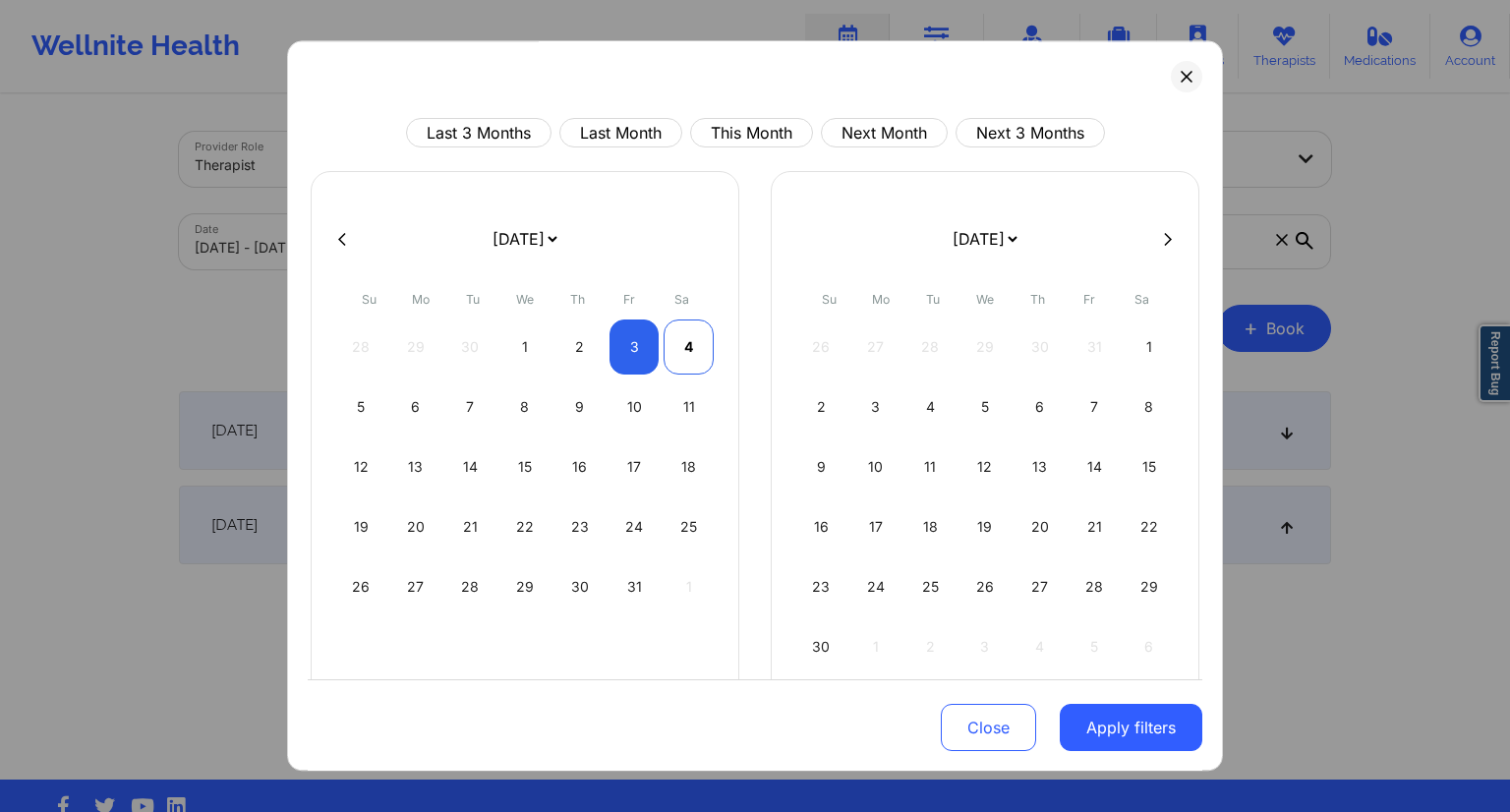
select select "2025-9"
select select "2025-10"
click at [688, 341] on div "4" at bounding box center [689, 346] width 50 height 55
select select "2025-9"
select select "2025-10"
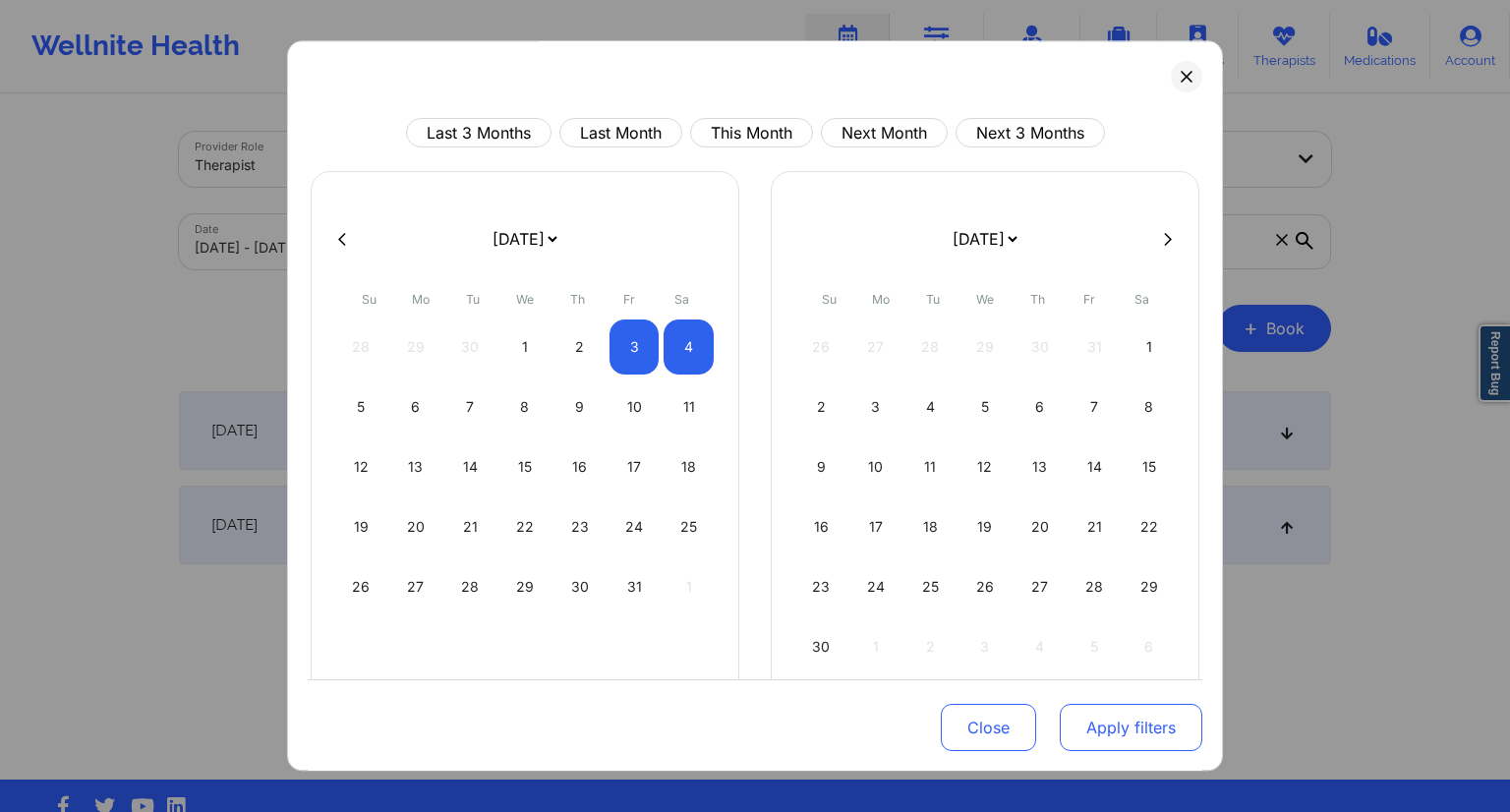
click at [1105, 727] on button "Apply filters" at bounding box center [1130, 727] width 142 height 47
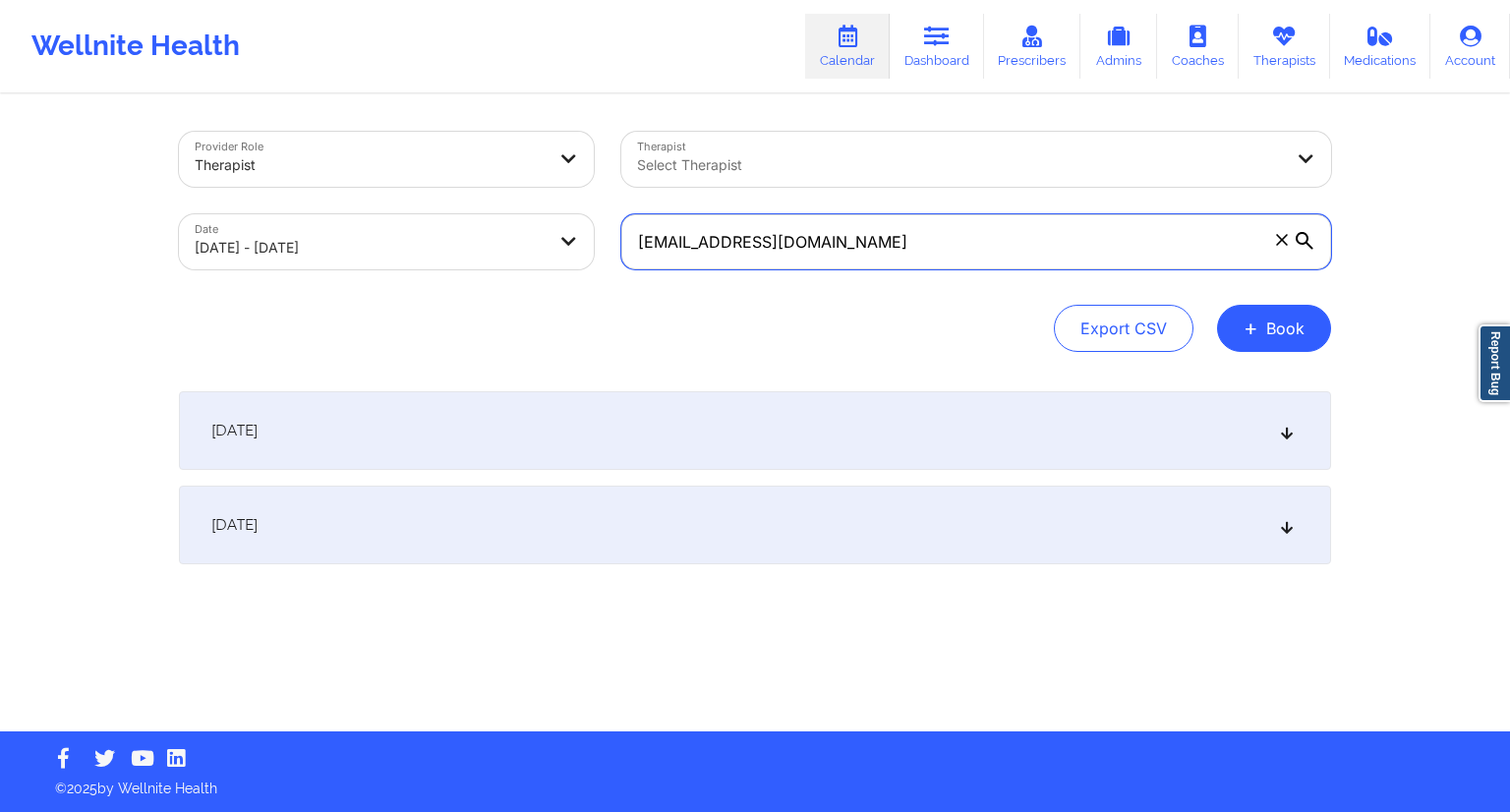
click at [809, 245] on input "[EMAIL_ADDRESS][DOMAIN_NAME]" at bounding box center [976, 242] width 710 height 55
drag, startPoint x: 695, startPoint y: 331, endPoint x: 676, endPoint y: 339, distance: 20.6
click at [694, 331] on div "Export CSV + Book" at bounding box center [755, 328] width 1152 height 47
click at [503, 497] on div "[DATE]" at bounding box center [755, 525] width 1152 height 79
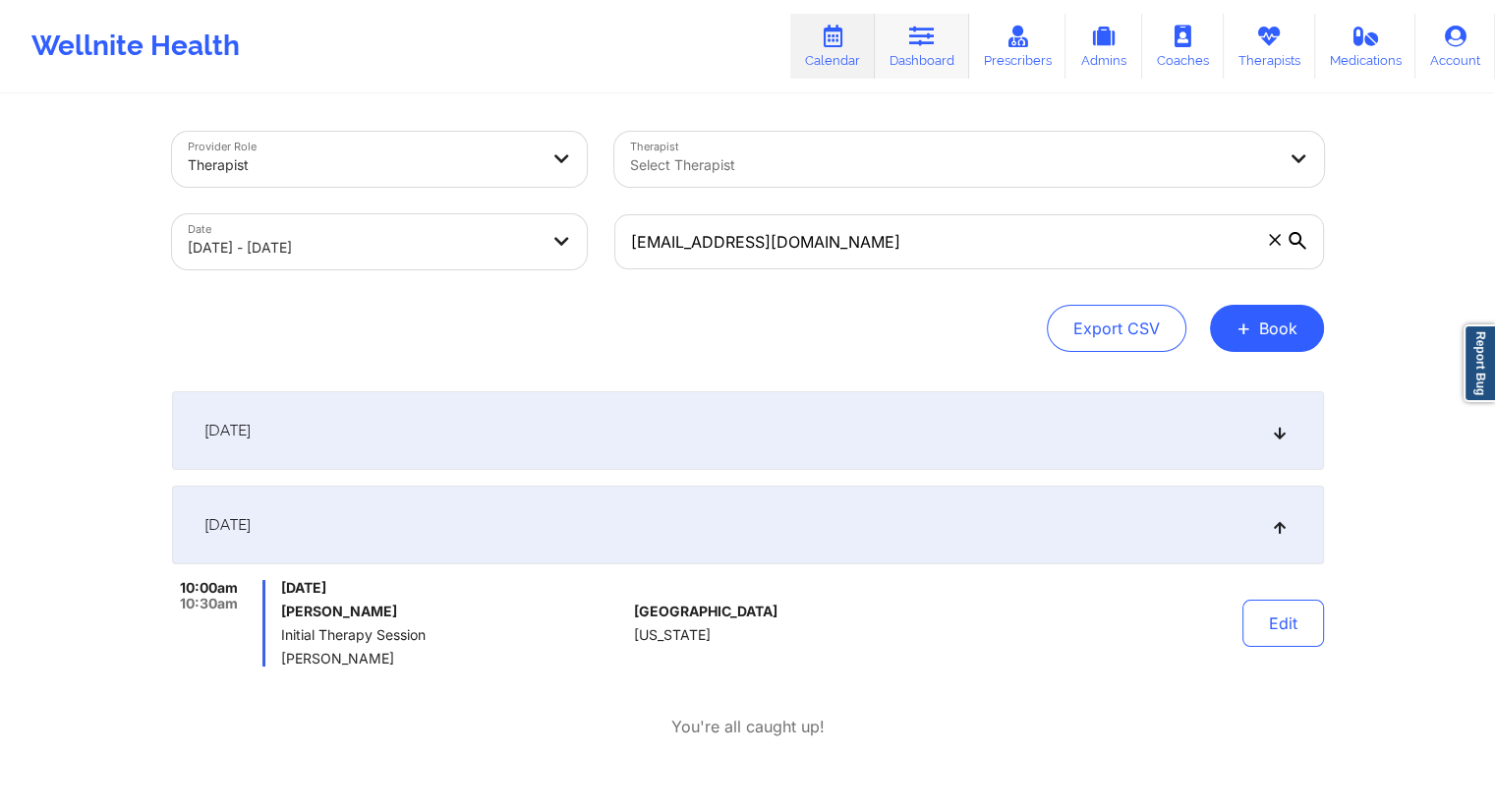
click at [904, 50] on link "Dashboard" at bounding box center [921, 46] width 94 height 65
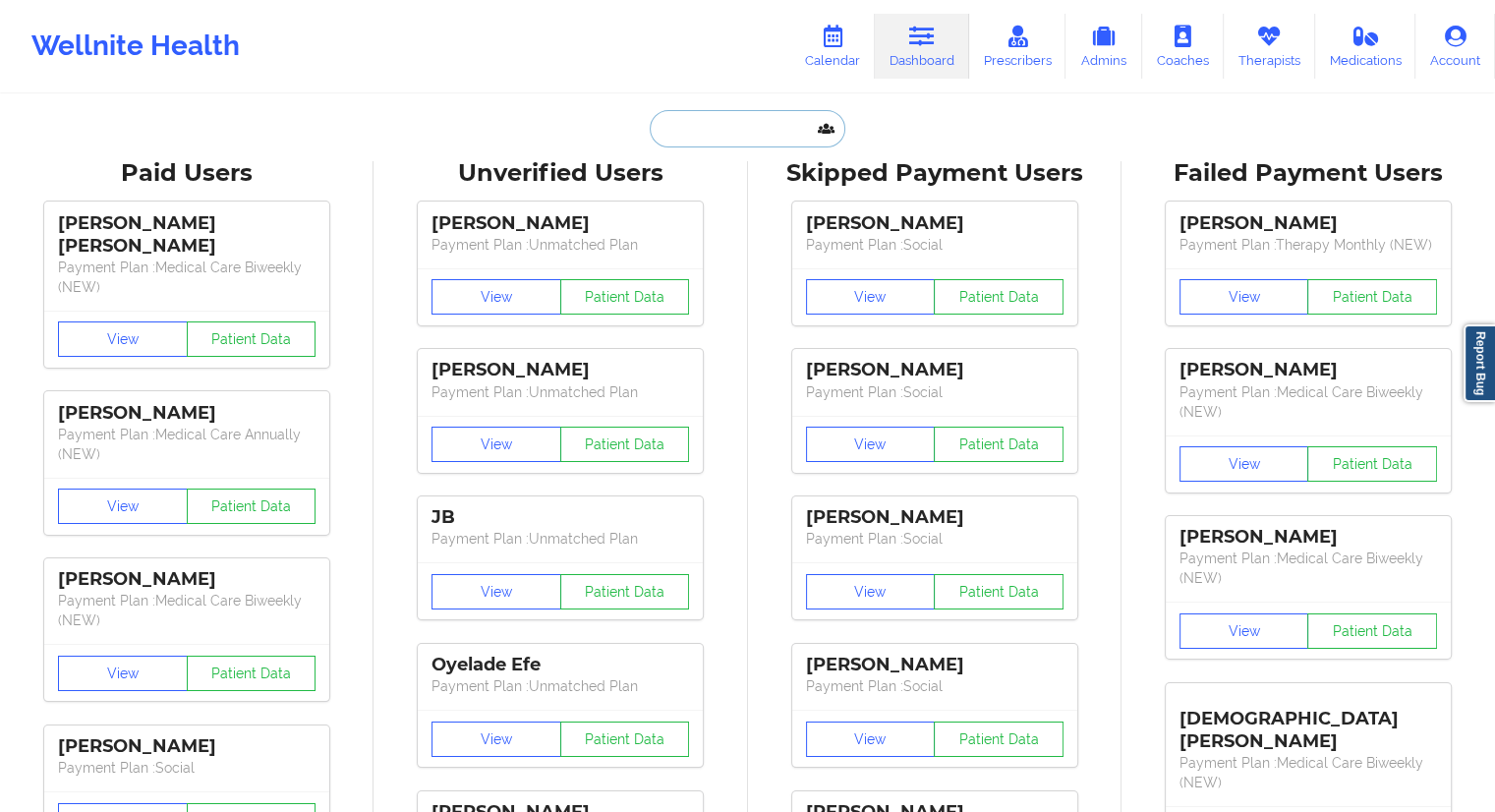
click at [706, 110] on input "text" at bounding box center [748, 129] width 195 height 38
paste input "[EMAIL_ADDRESS][DOMAIN_NAME]"
type input "[EMAIL_ADDRESS][DOMAIN_NAME]"
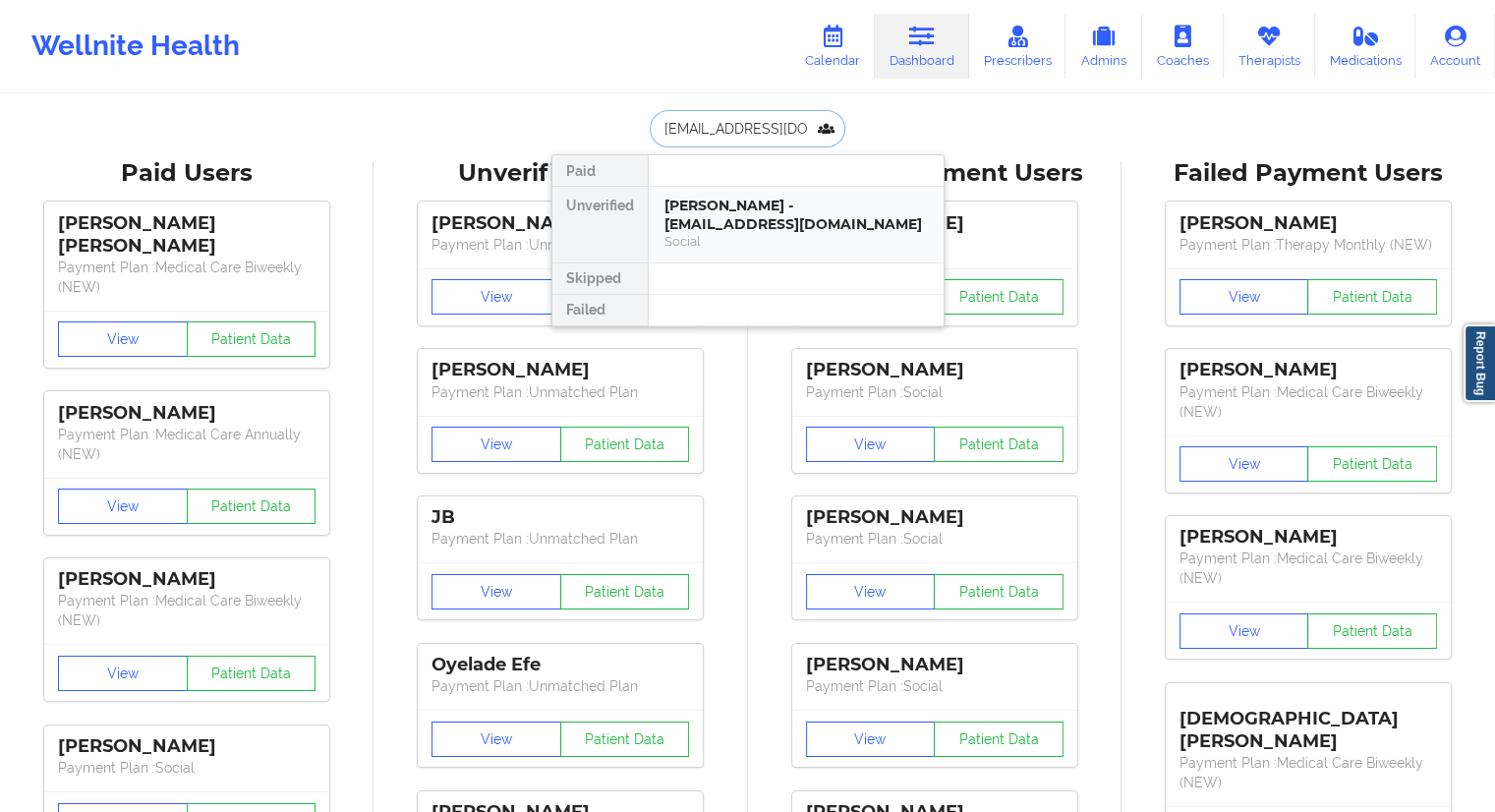
click at [697, 223] on div "[PERSON_NAME] - [EMAIL_ADDRESS][DOMAIN_NAME]" at bounding box center [796, 215] width 263 height 37
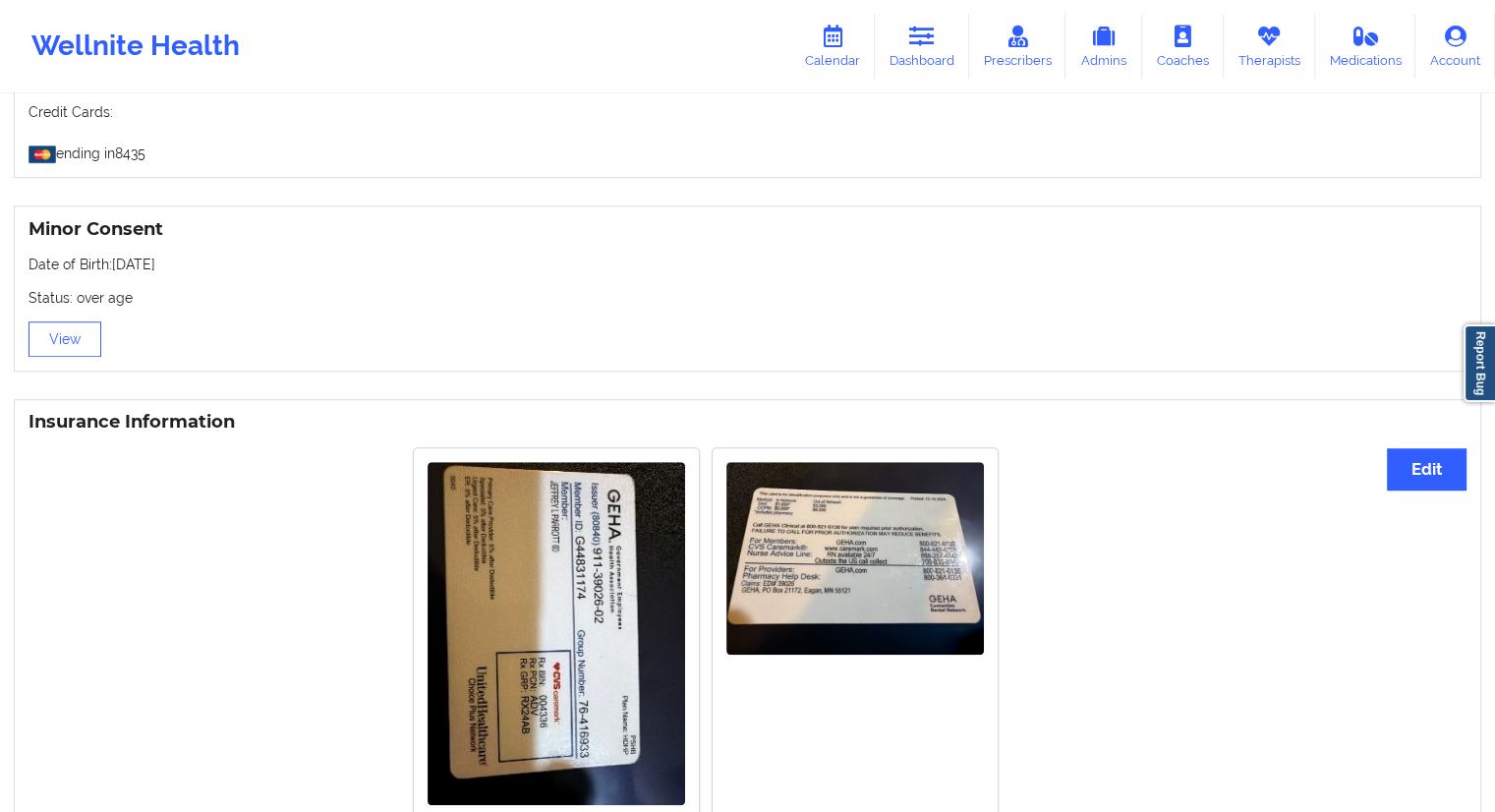
scroll to position [1554, 0]
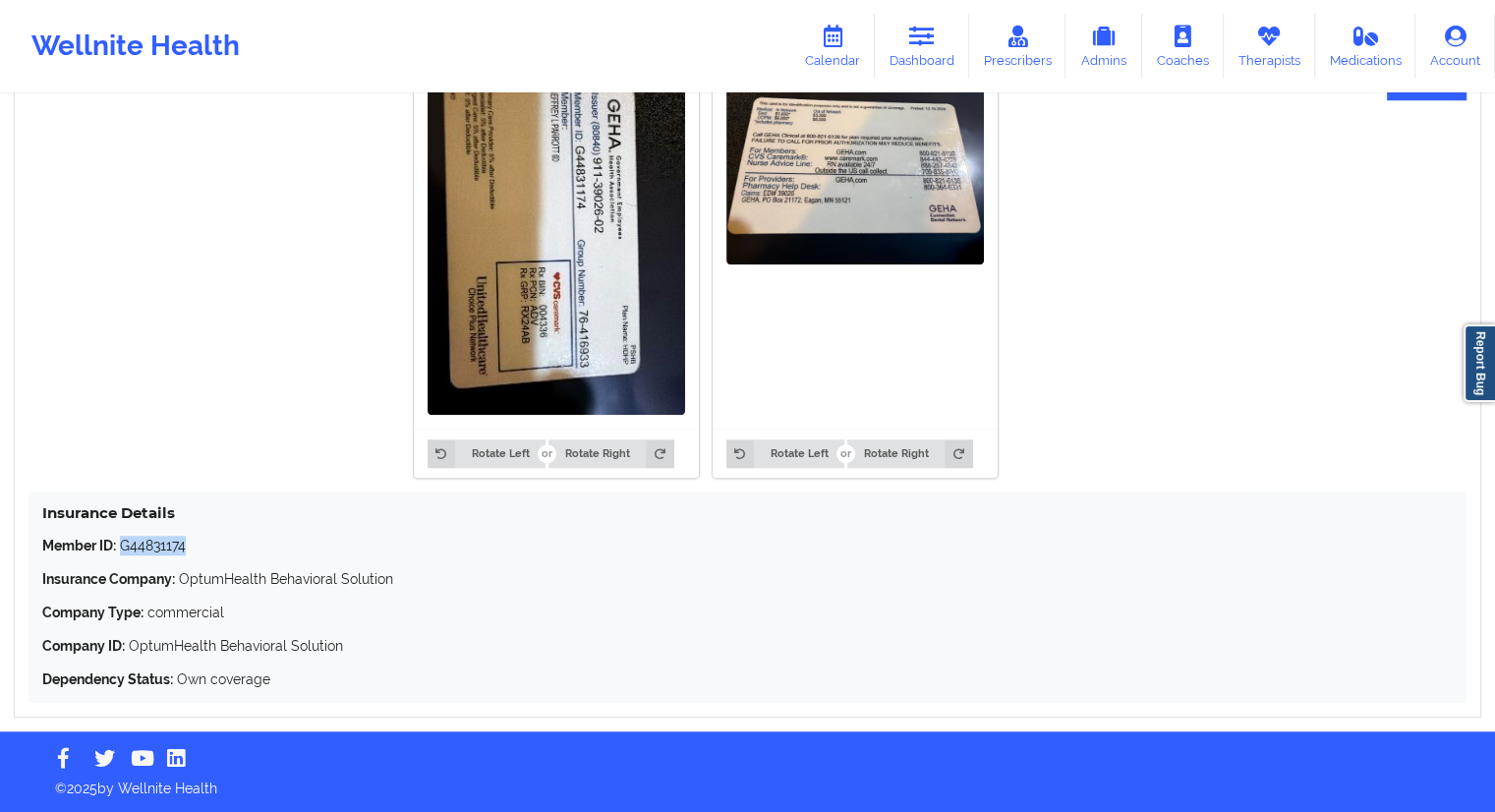
drag, startPoint x: 189, startPoint y: 545, endPoint x: 122, endPoint y: 540, distance: 67.2
click at [122, 540] on p "Member ID: G44831174" at bounding box center [748, 546] width 1411 height 20
copy p "G44831174"
click at [842, 48] on link "Calendar" at bounding box center [832, 46] width 84 height 65
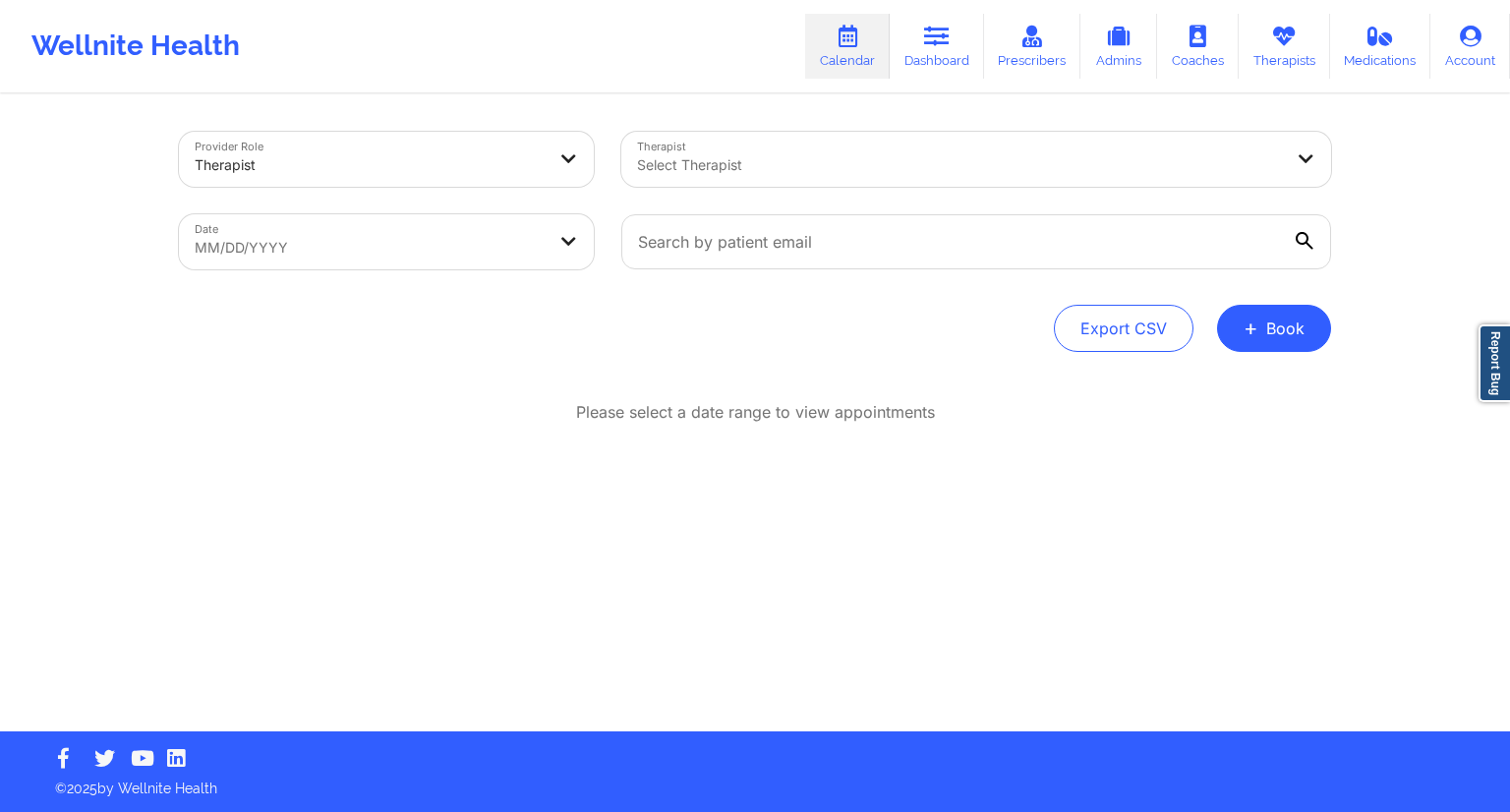
click at [383, 288] on div "Provider Role Therapist Therapist Select Therapist Date MM/DD/YYYY Export CSV +…" at bounding box center [755, 243] width 1152 height 221
click at [413, 228] on body "Wellnite Health Calendar Dashboard Prescribers Admins Coaches Therapists Medica…" at bounding box center [755, 406] width 1510 height 812
select select "2025-8"
select select "2025-9"
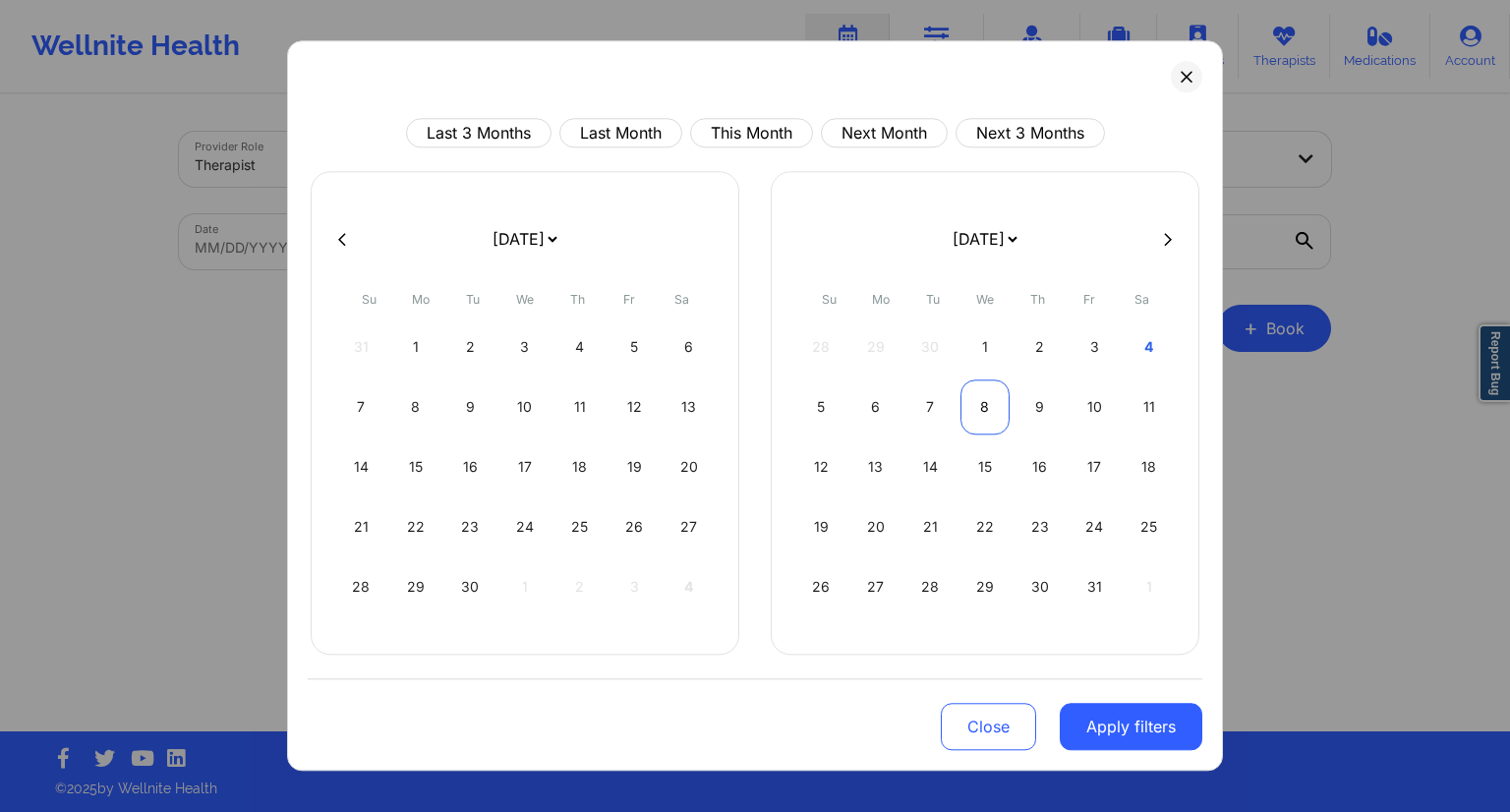
click at [975, 408] on div "8" at bounding box center [985, 406] width 50 height 55
select select "2025-9"
select select "2025-10"
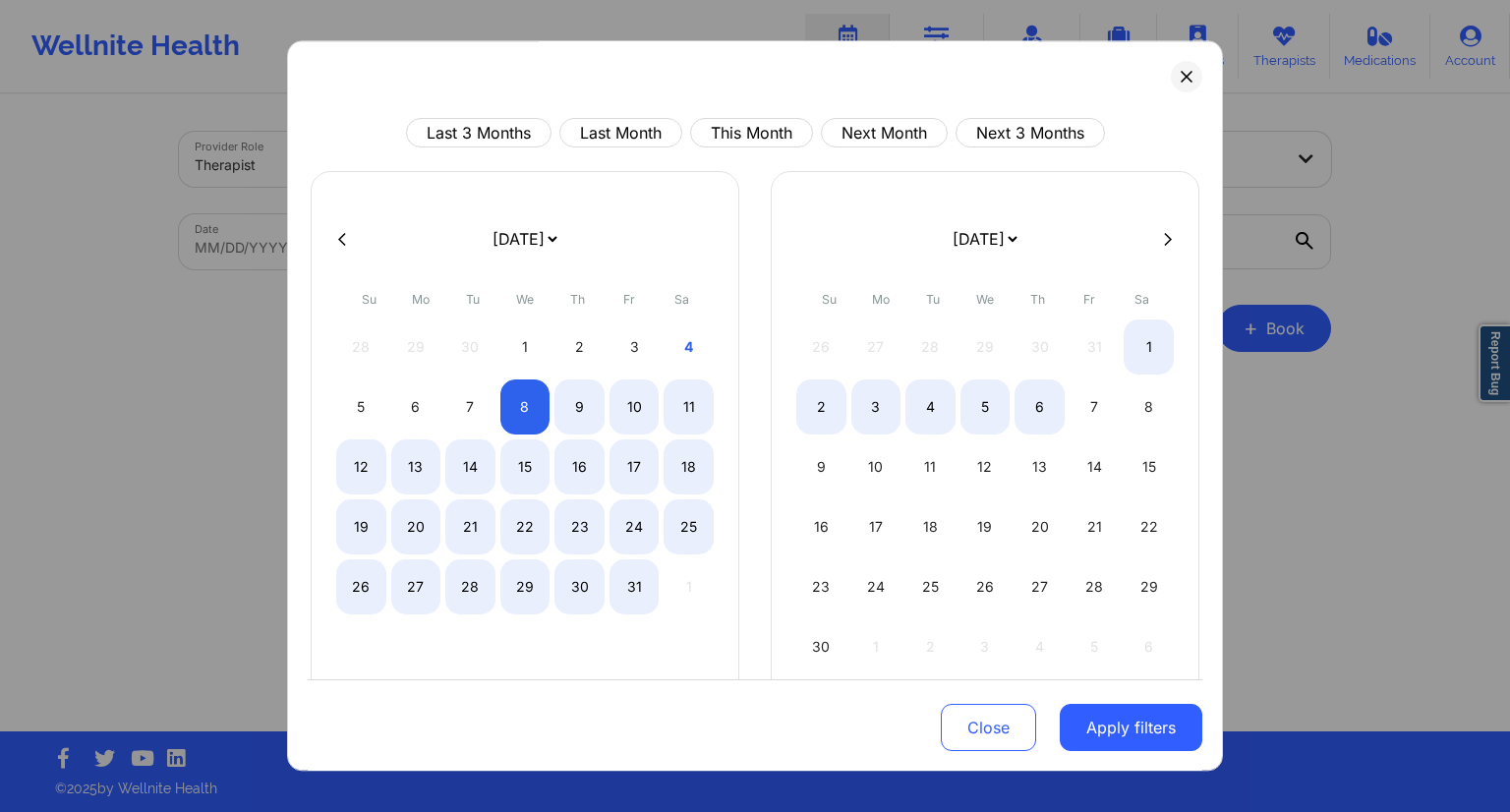
click at [1034, 403] on div "6" at bounding box center [1040, 406] width 50 height 55
select select "2025-9"
select select "2025-10"
click at [583, 407] on div "9" at bounding box center [580, 406] width 50 height 55
select select "2025-9"
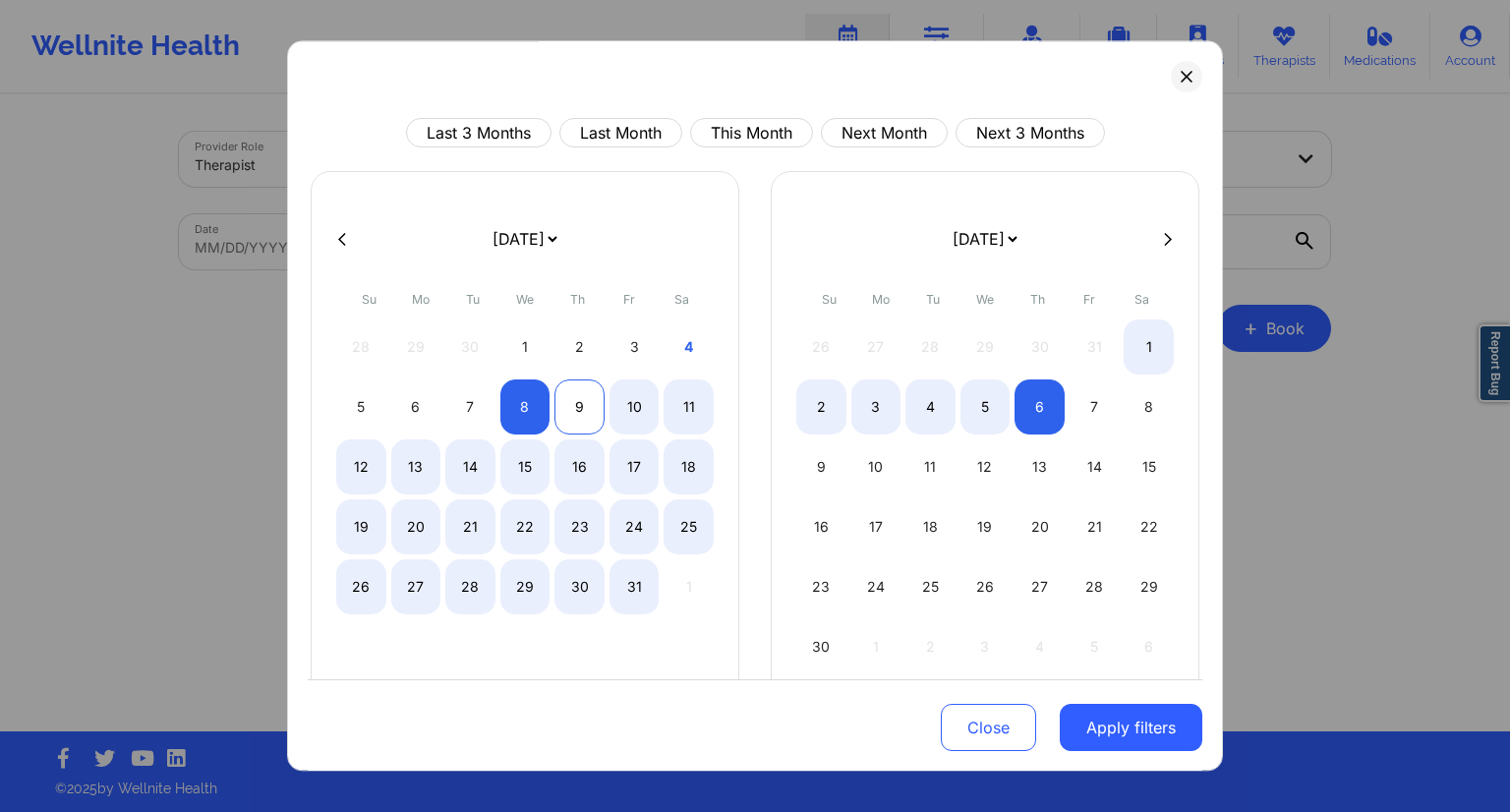
select select "2025-10"
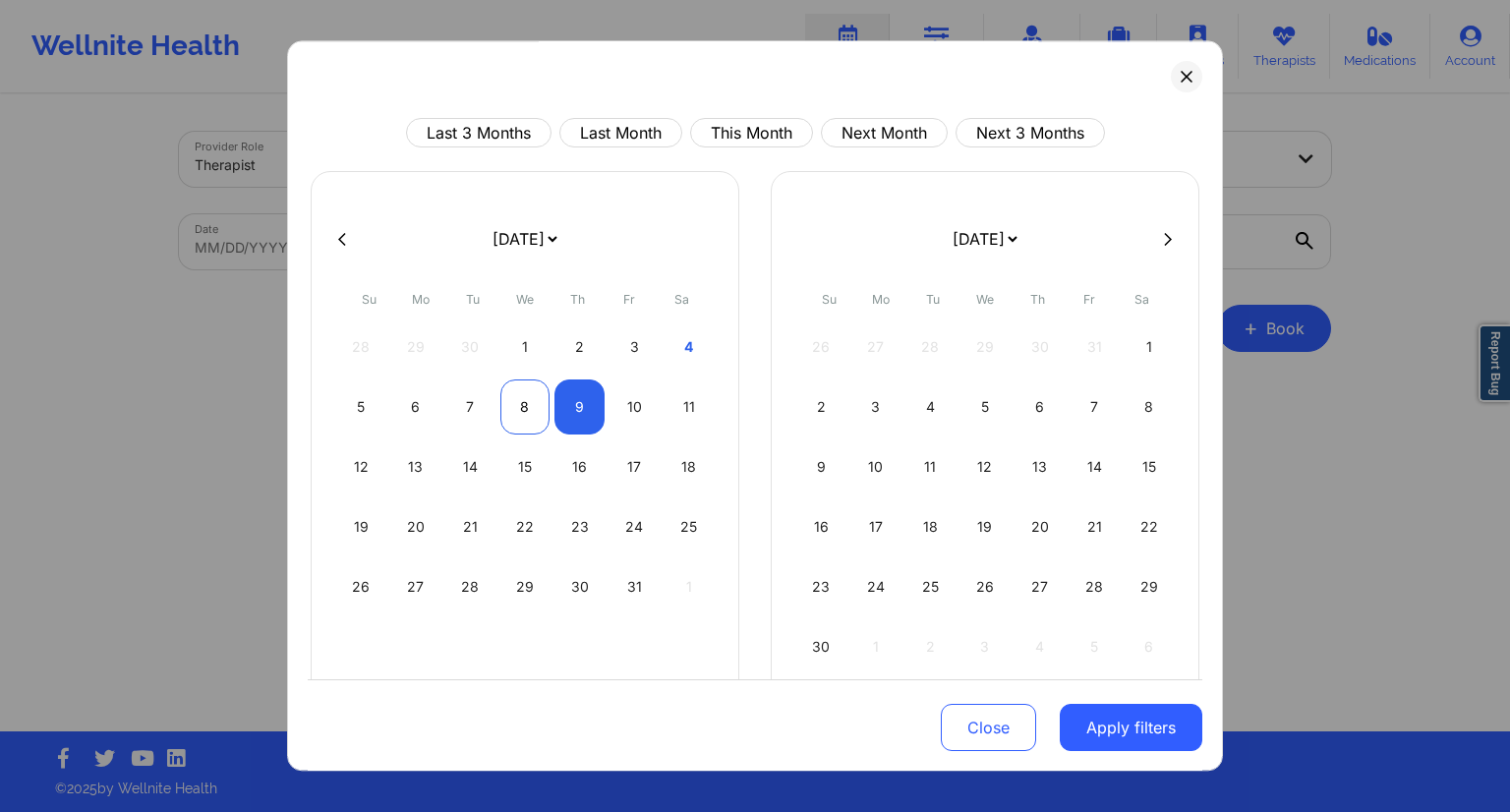
click at [535, 411] on div "8" at bounding box center [525, 406] width 50 height 55
select select "2025-9"
select select "2025-10"
click at [568, 413] on div "9" at bounding box center [580, 406] width 50 height 55
select select "2025-9"
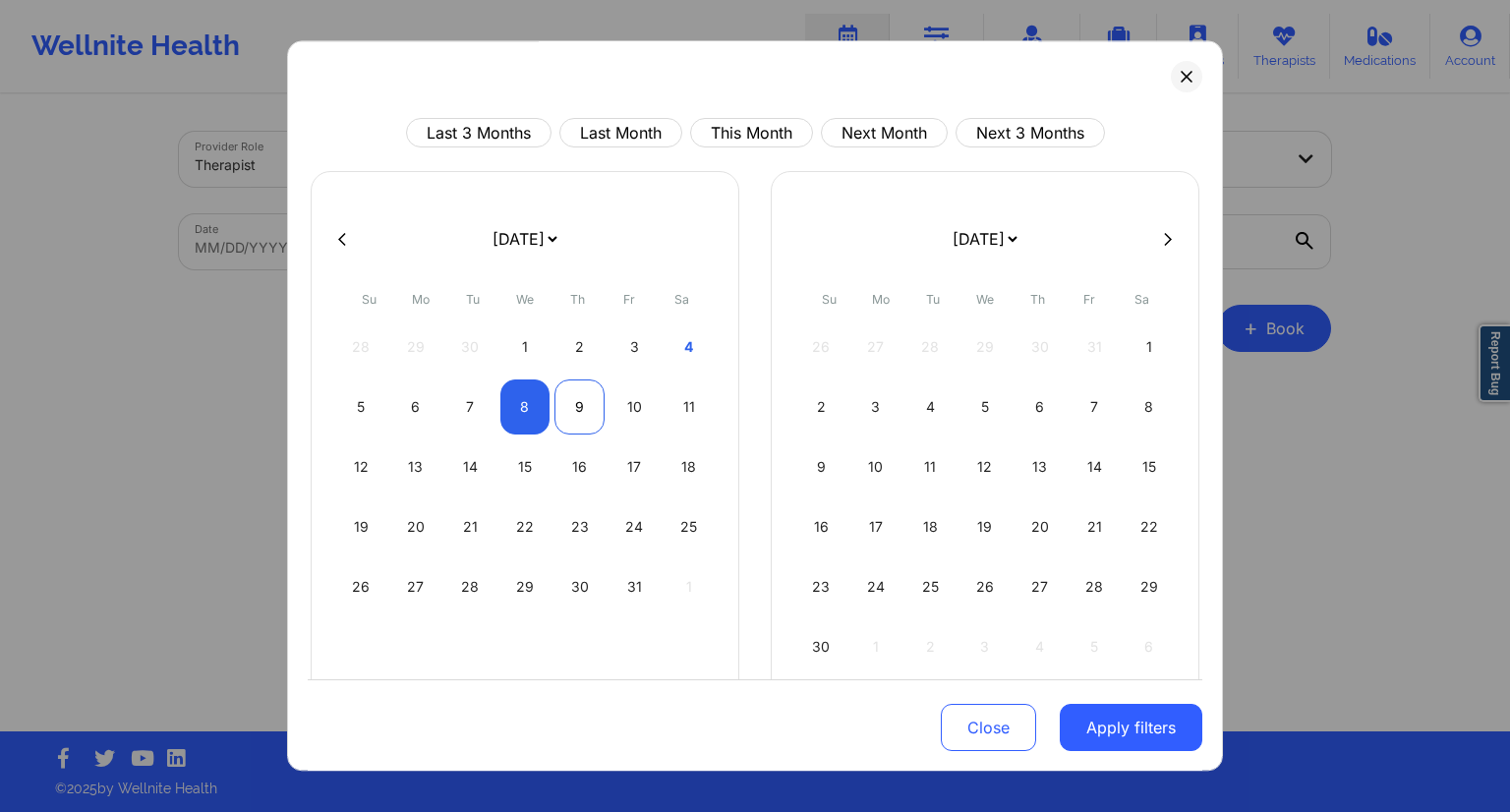
select select "2025-10"
click at [1130, 736] on button "Apply filters" at bounding box center [1130, 727] width 142 height 47
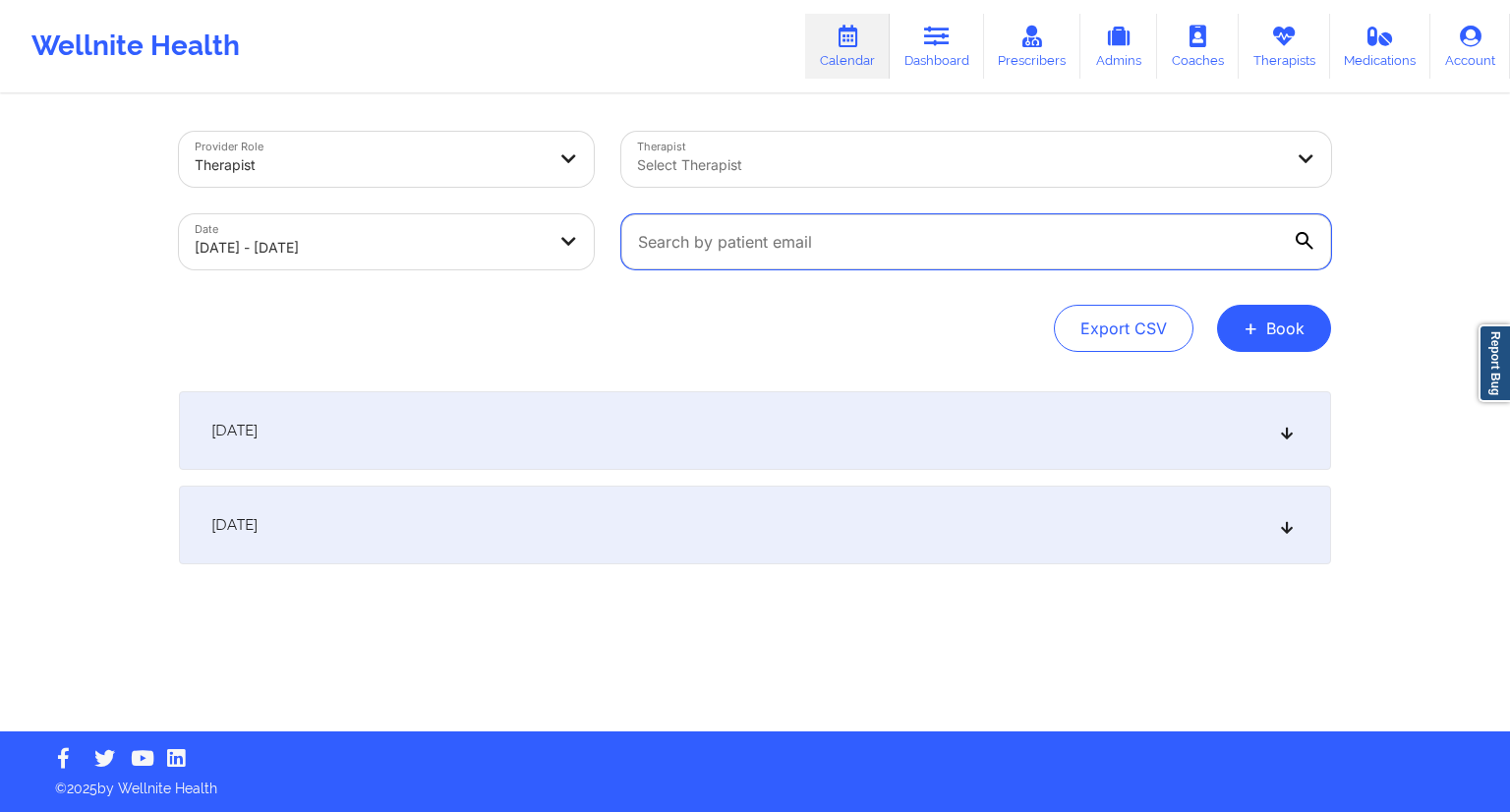
click at [692, 246] on input "text" at bounding box center [976, 242] width 710 height 55
paste input "[EMAIL_ADDRESS][DOMAIN_NAME]"
type input "[EMAIL_ADDRESS][DOMAIN_NAME]"
click at [621, 366] on div "Provider Role Therapist Therapist Select Therapist Date [DATE] - [DATE] [EMAIL_…" at bounding box center [755, 413] width 1180 height 635
click at [486, 523] on div "[DATE]" at bounding box center [755, 525] width 1152 height 79
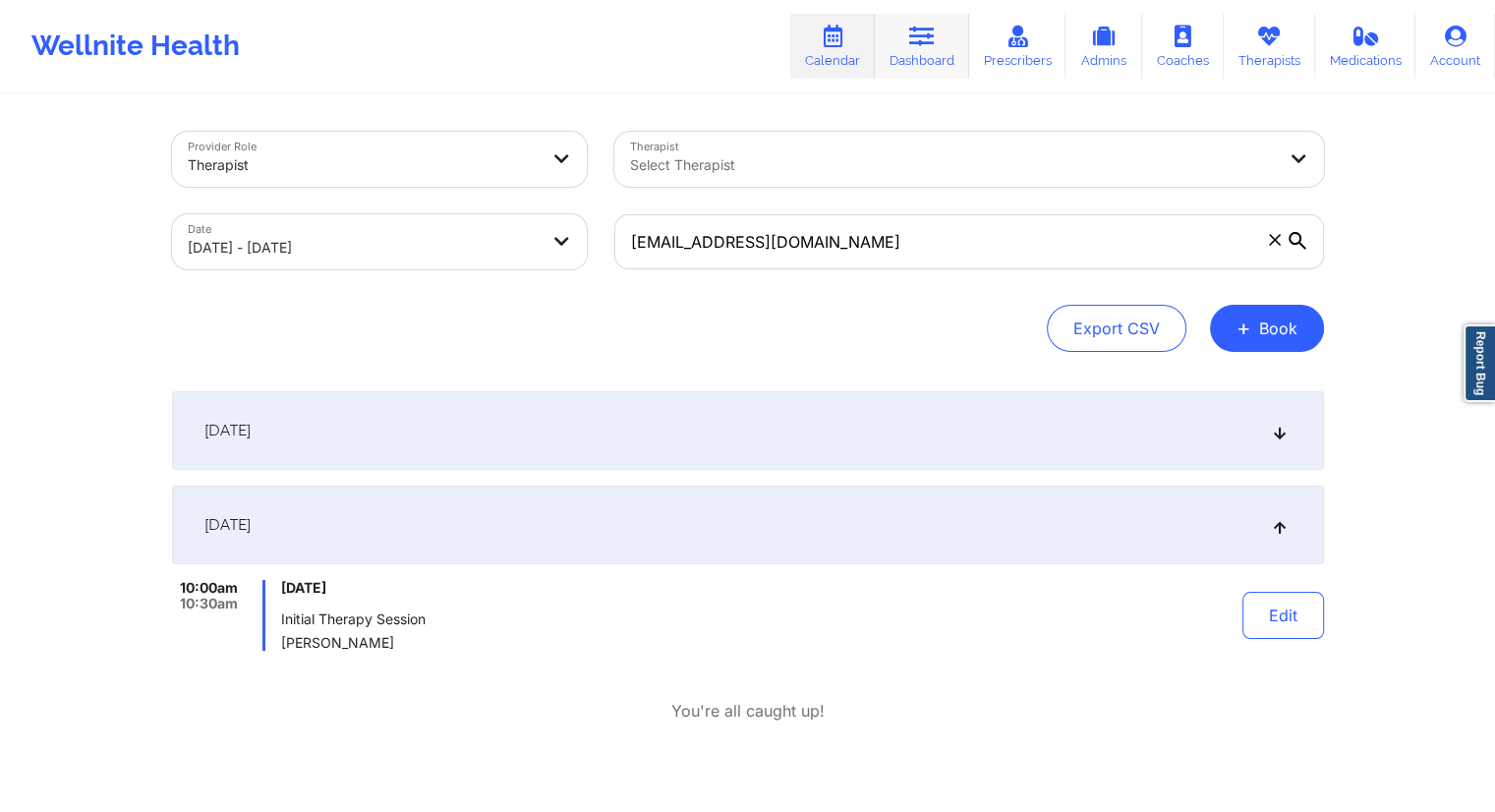
click at [899, 62] on link "Dashboard" at bounding box center [921, 46] width 94 height 65
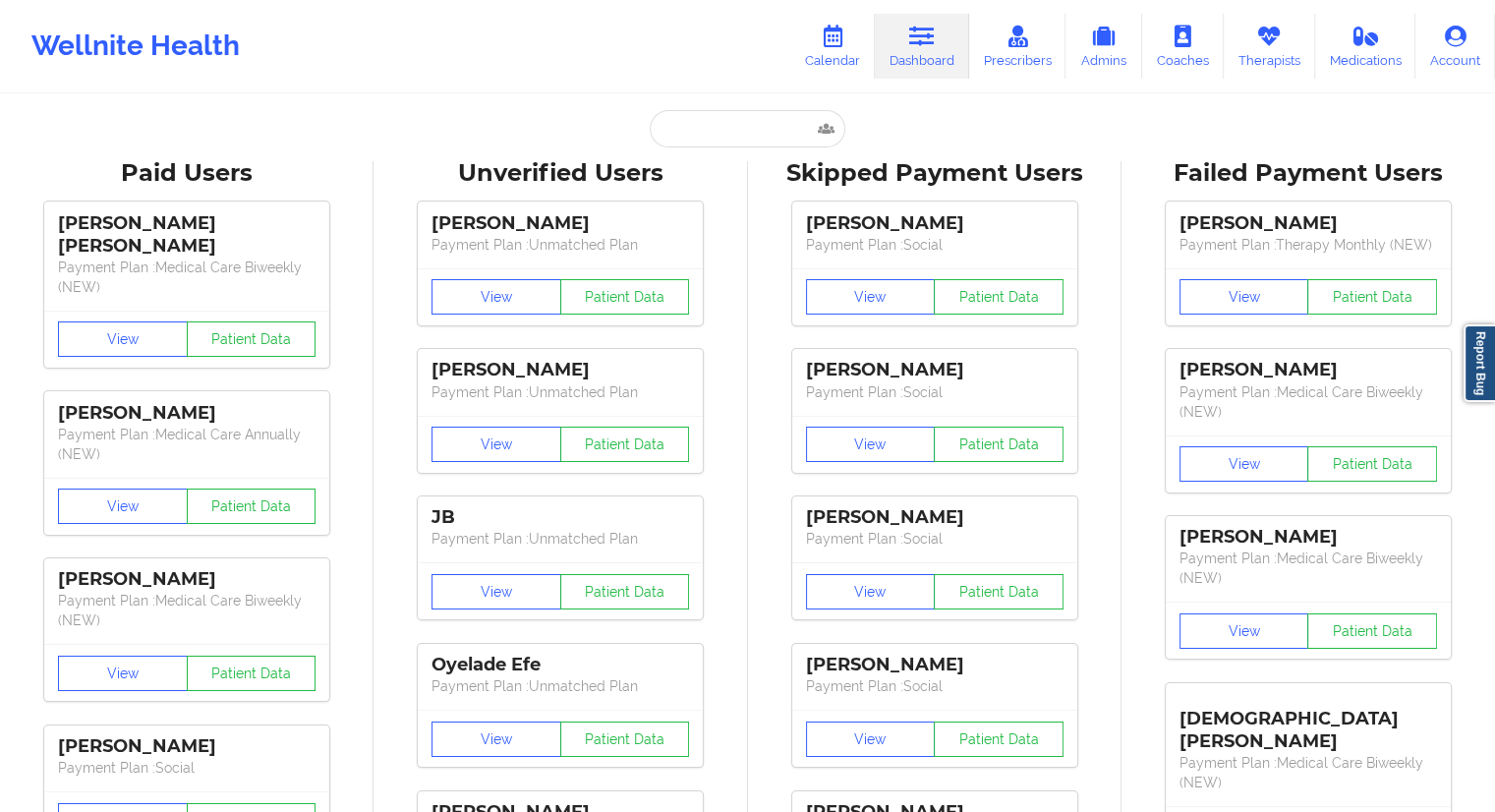
click at [705, 127] on input "text" at bounding box center [748, 129] width 195 height 38
paste input "[EMAIL_ADDRESS][DOMAIN_NAME]"
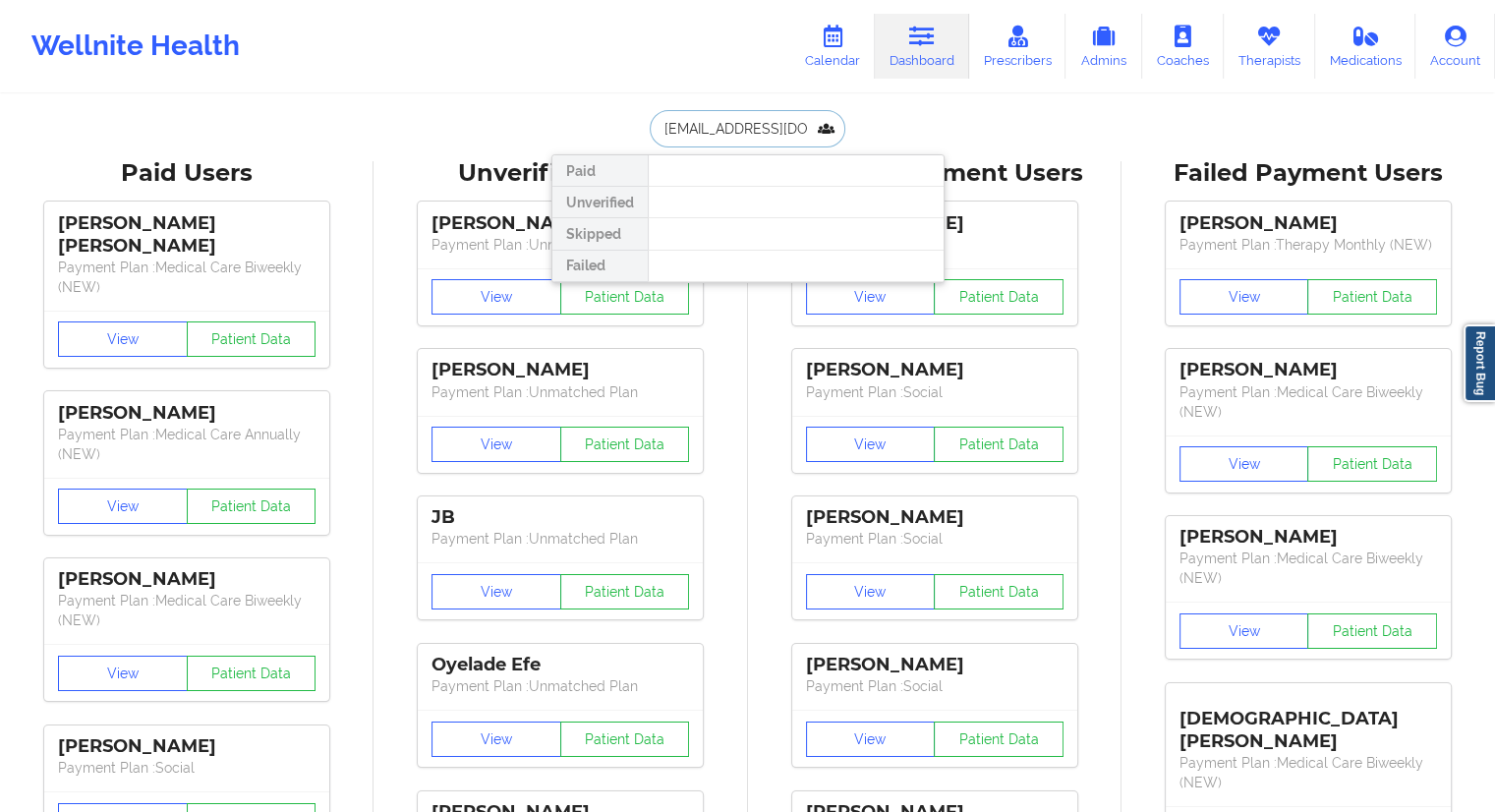
type input "[EMAIL_ADDRESS][DOMAIN_NAME]"
click at [833, 52] on link "Calendar" at bounding box center [832, 46] width 84 height 65
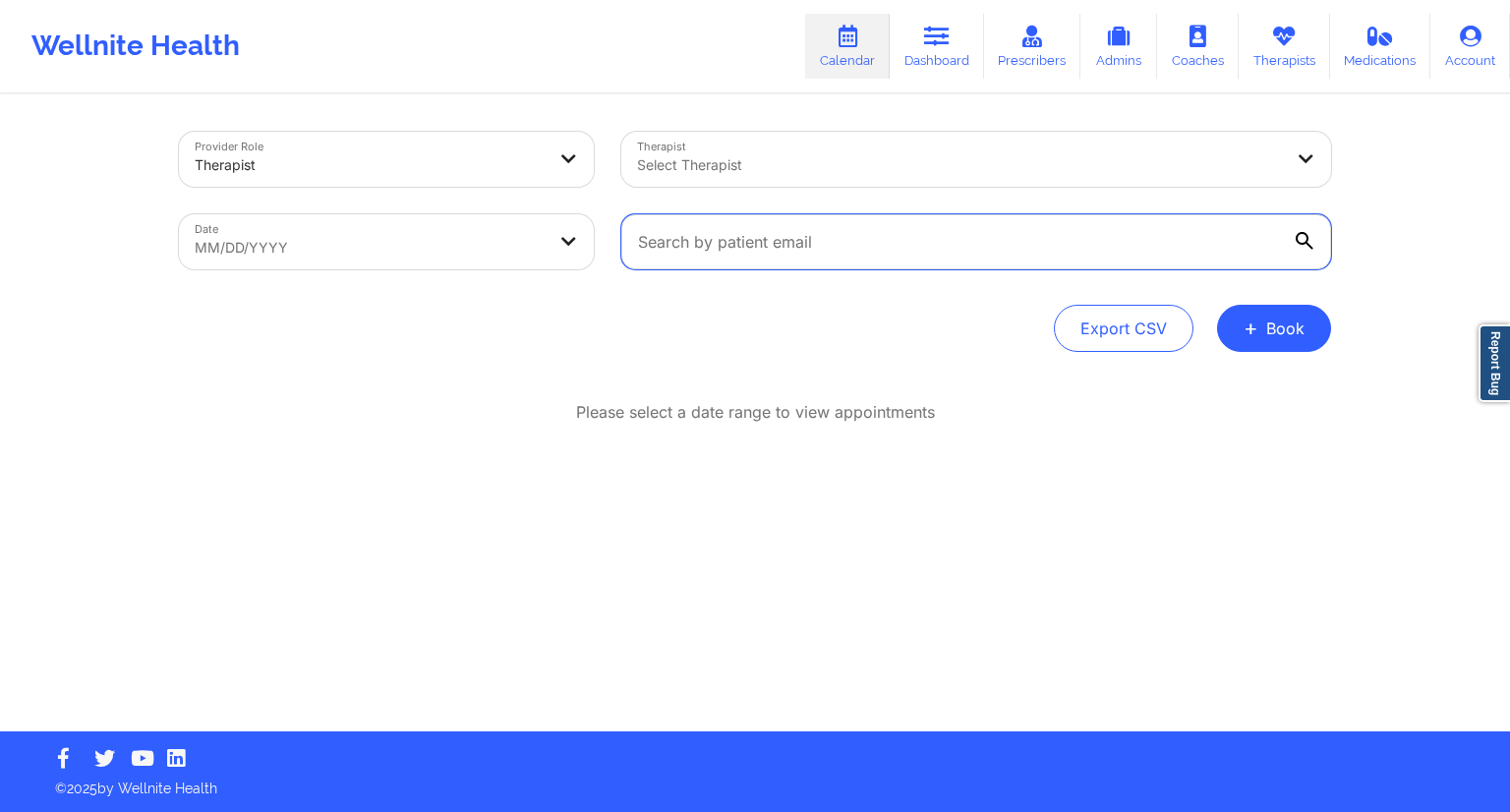
click at [802, 242] on input "text" at bounding box center [976, 242] width 710 height 55
click at [365, 272] on div "Date MM/DD/YYYY" at bounding box center [386, 242] width 442 height 82
click at [377, 254] on body "Wellnite Health Calendar Dashboard Prescribers Admins Coaches Therapists Medica…" at bounding box center [755, 406] width 1510 height 812
select select "2025-8"
select select "2025-9"
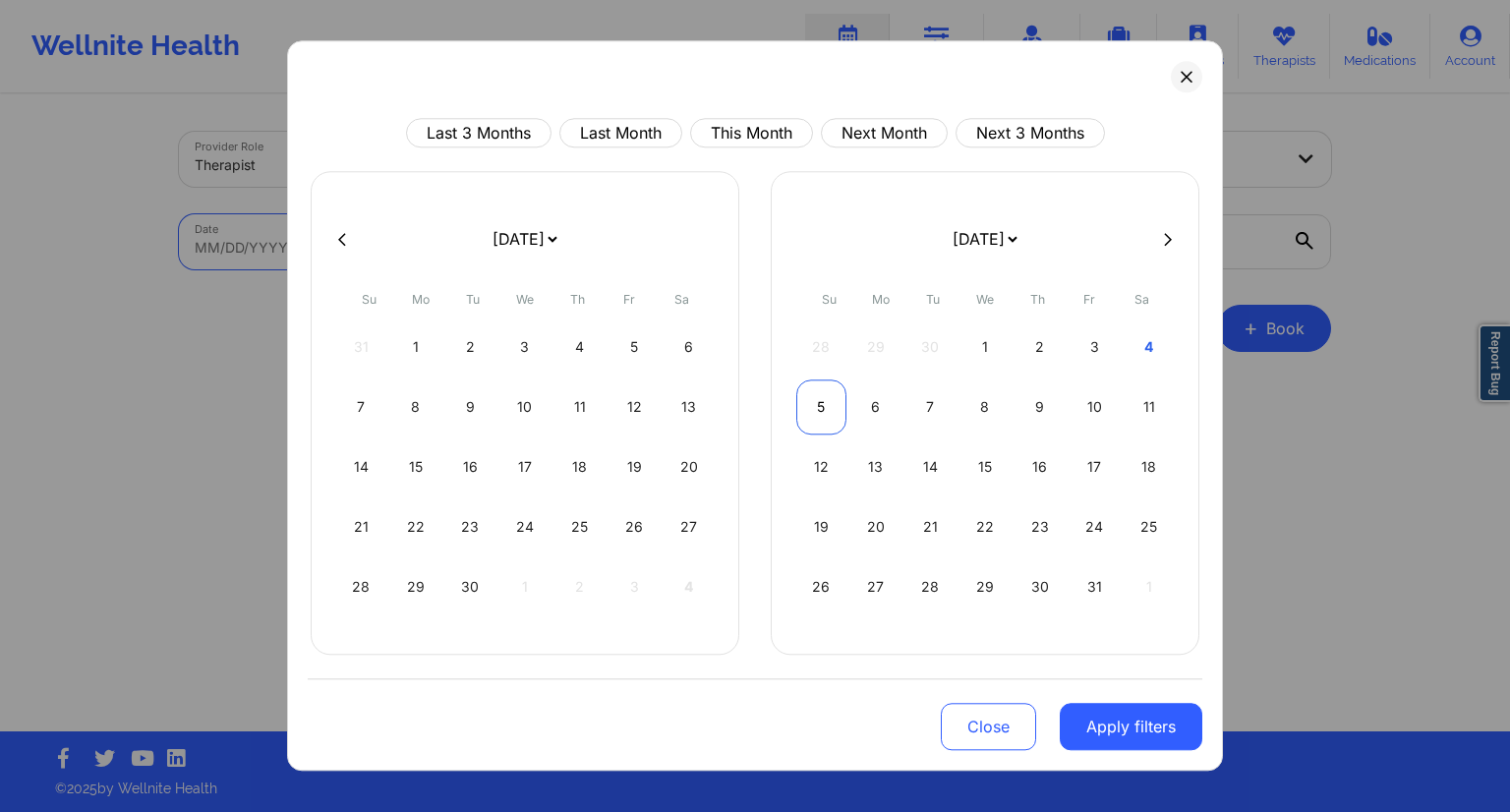
click at [825, 406] on div "5" at bounding box center [821, 406] width 50 height 55
click at [870, 409] on div "3" at bounding box center [877, 406] width 50 height 55
select select "2025-9"
select select "2025-10"
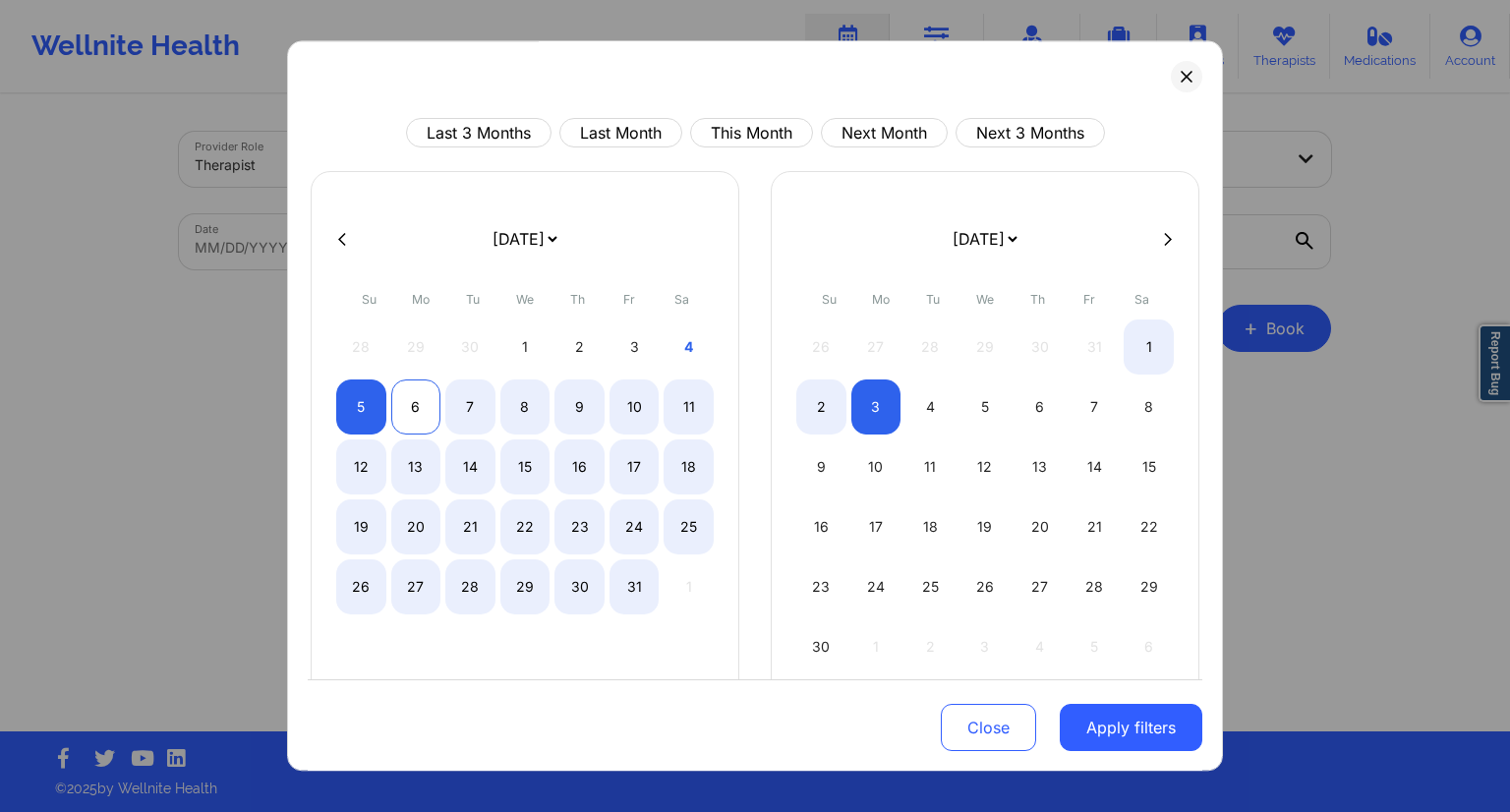
click at [411, 409] on div "6" at bounding box center [417, 406] width 50 height 55
select select "2025-9"
select select "2025-10"
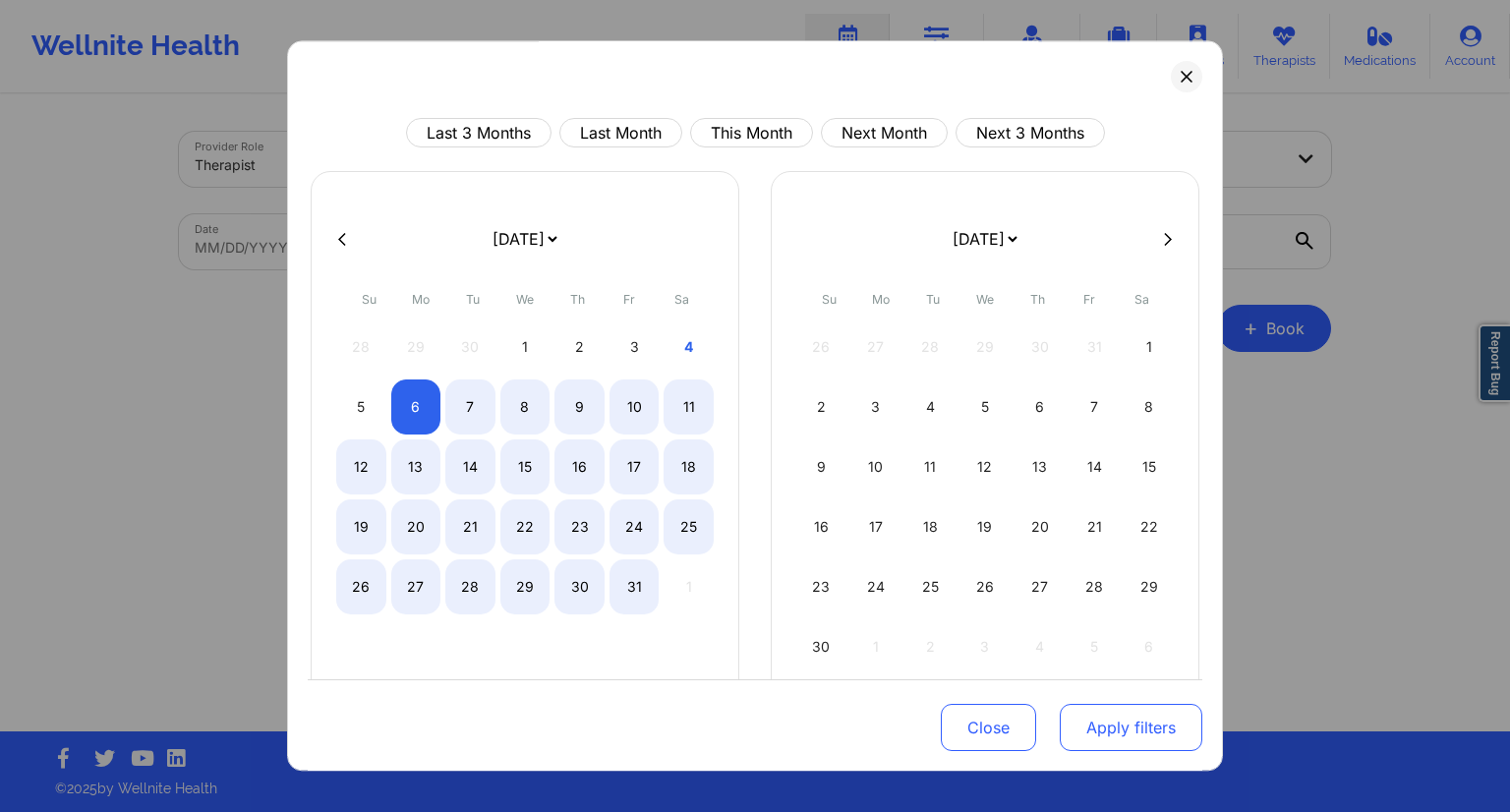
select select "2025-9"
select select "2025-10"
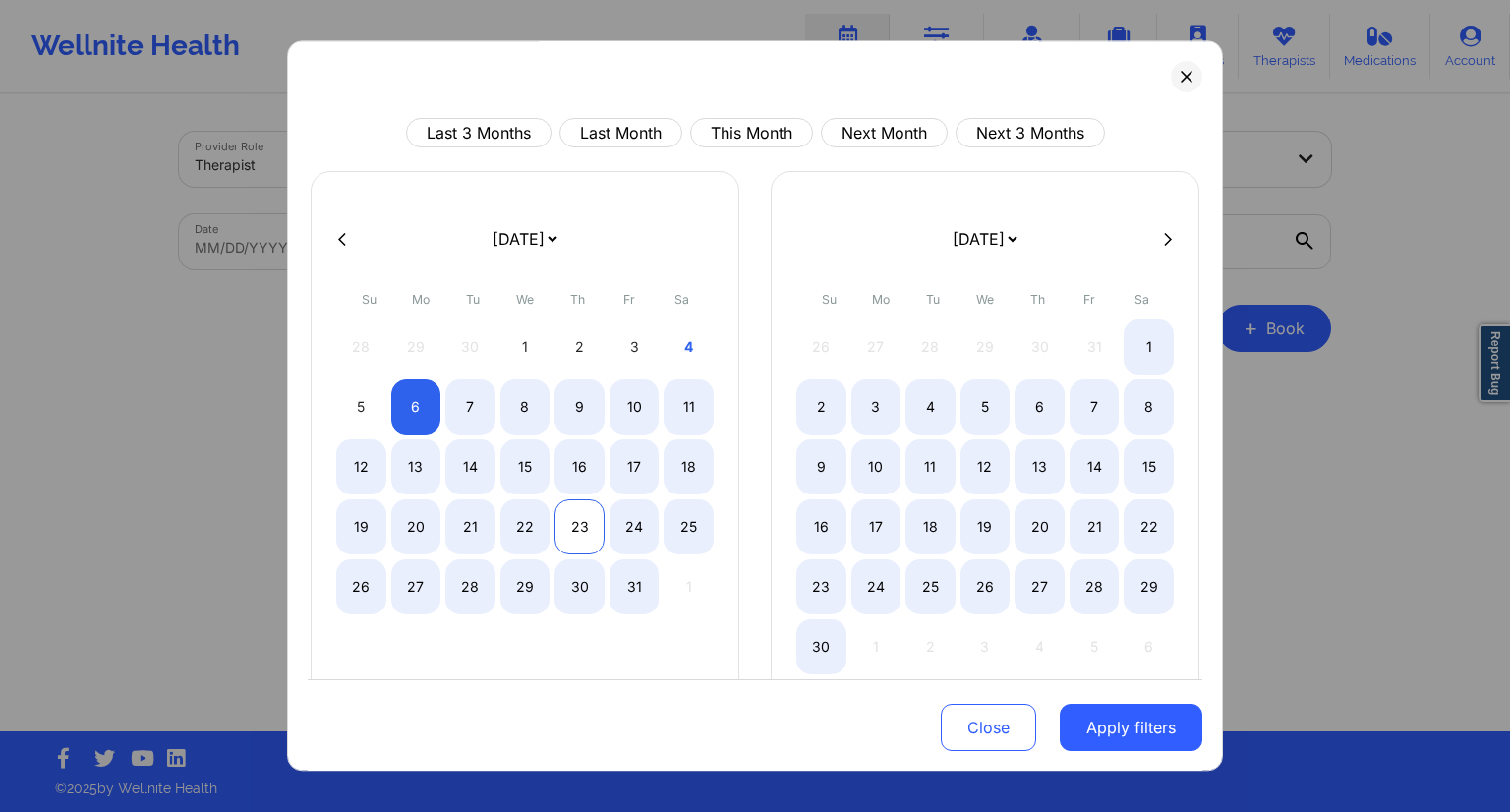
select select "2025-9"
select select "2025-10"
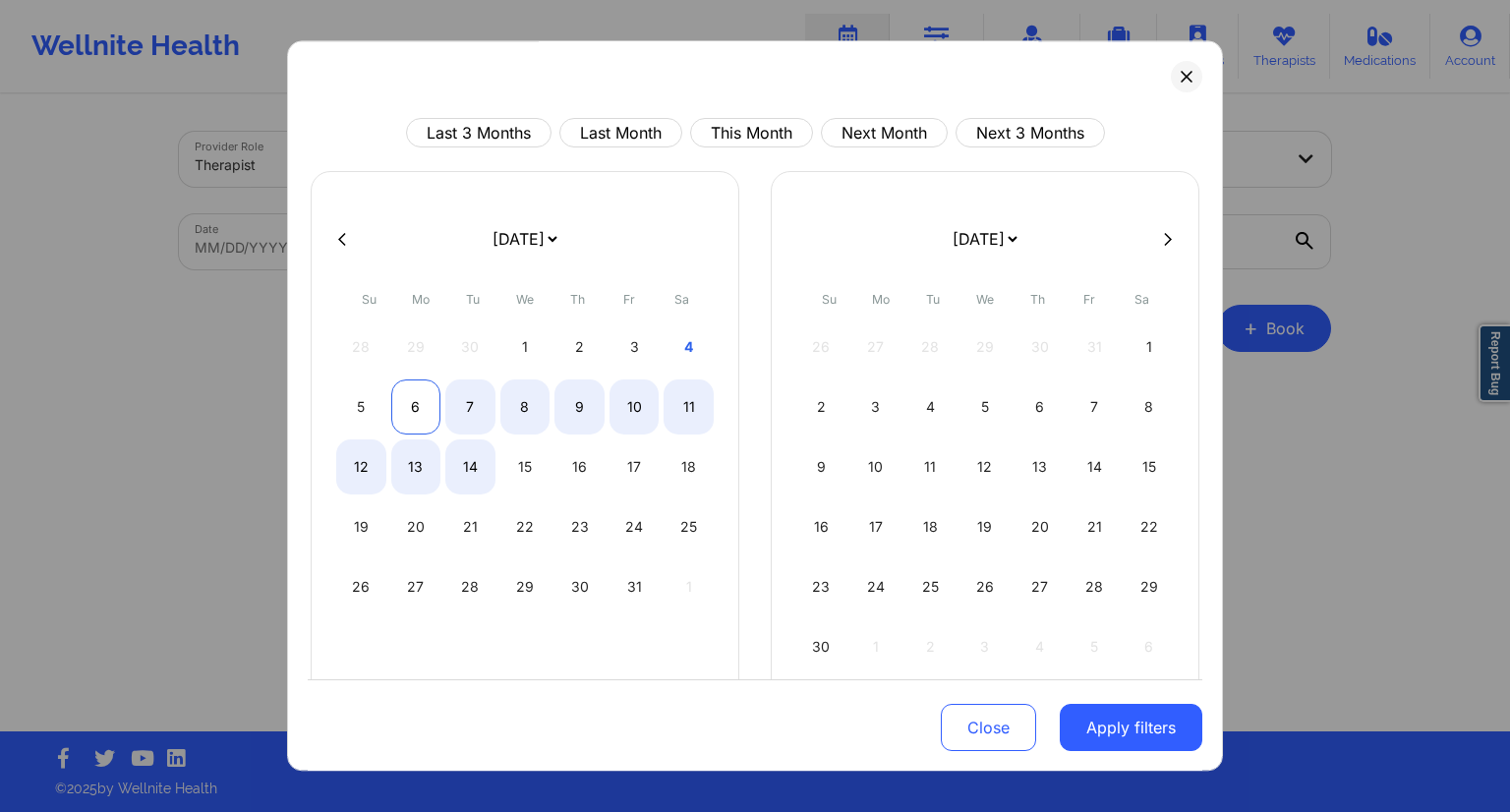
select select "2025-9"
select select "2025-10"
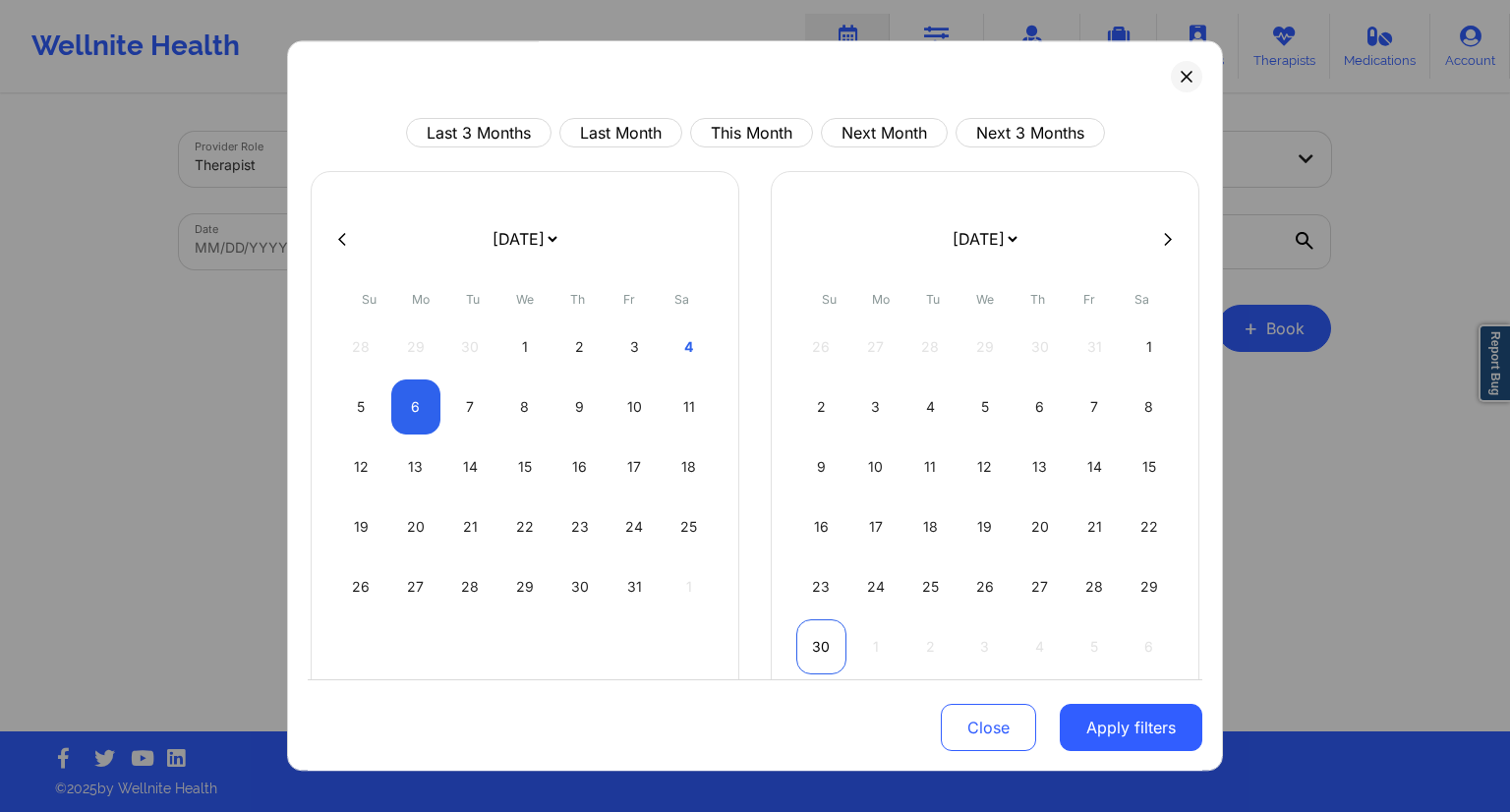
select select "2025-9"
select select "2025-10"
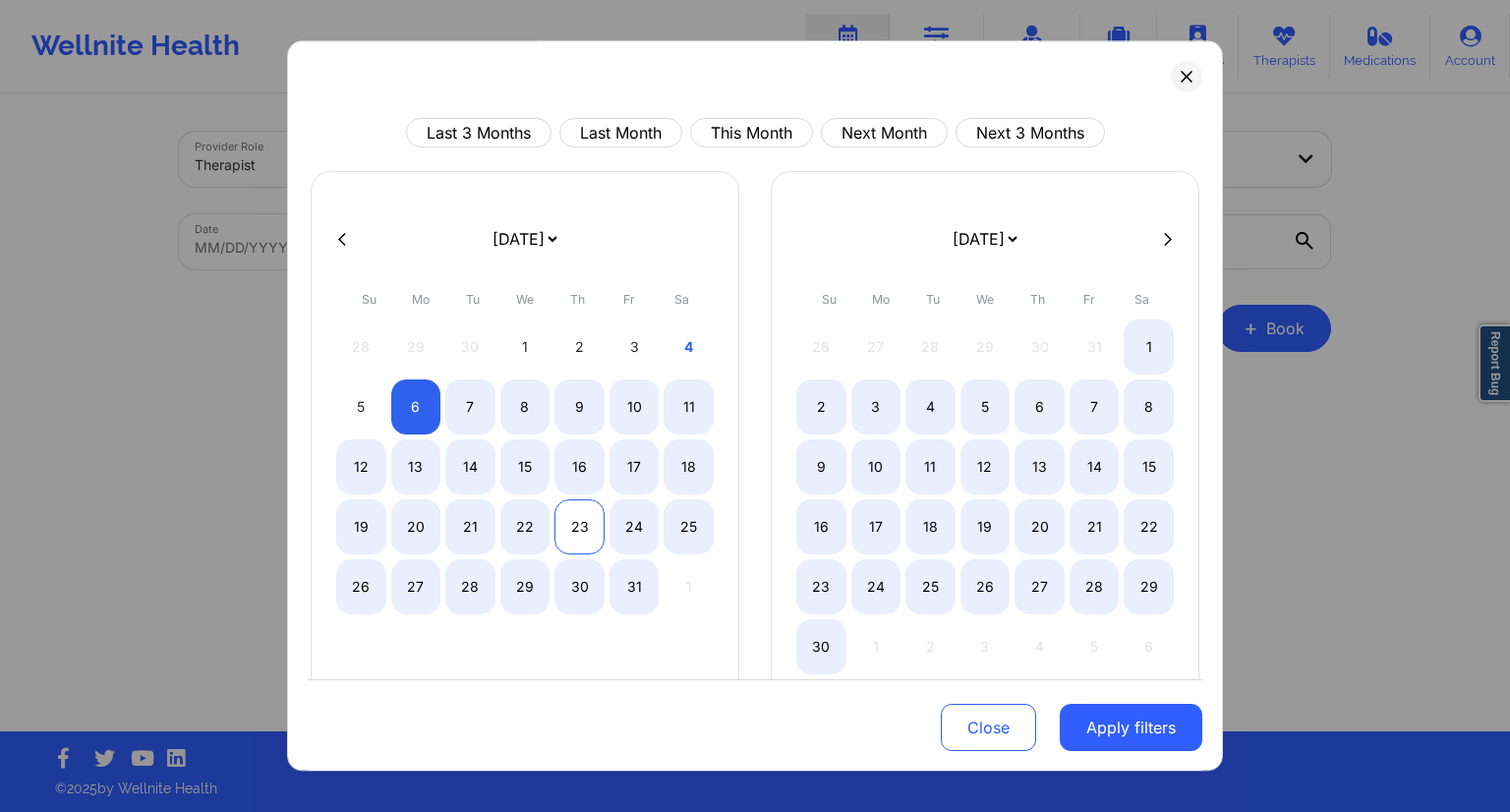
select select "2025-9"
select select "2025-10"
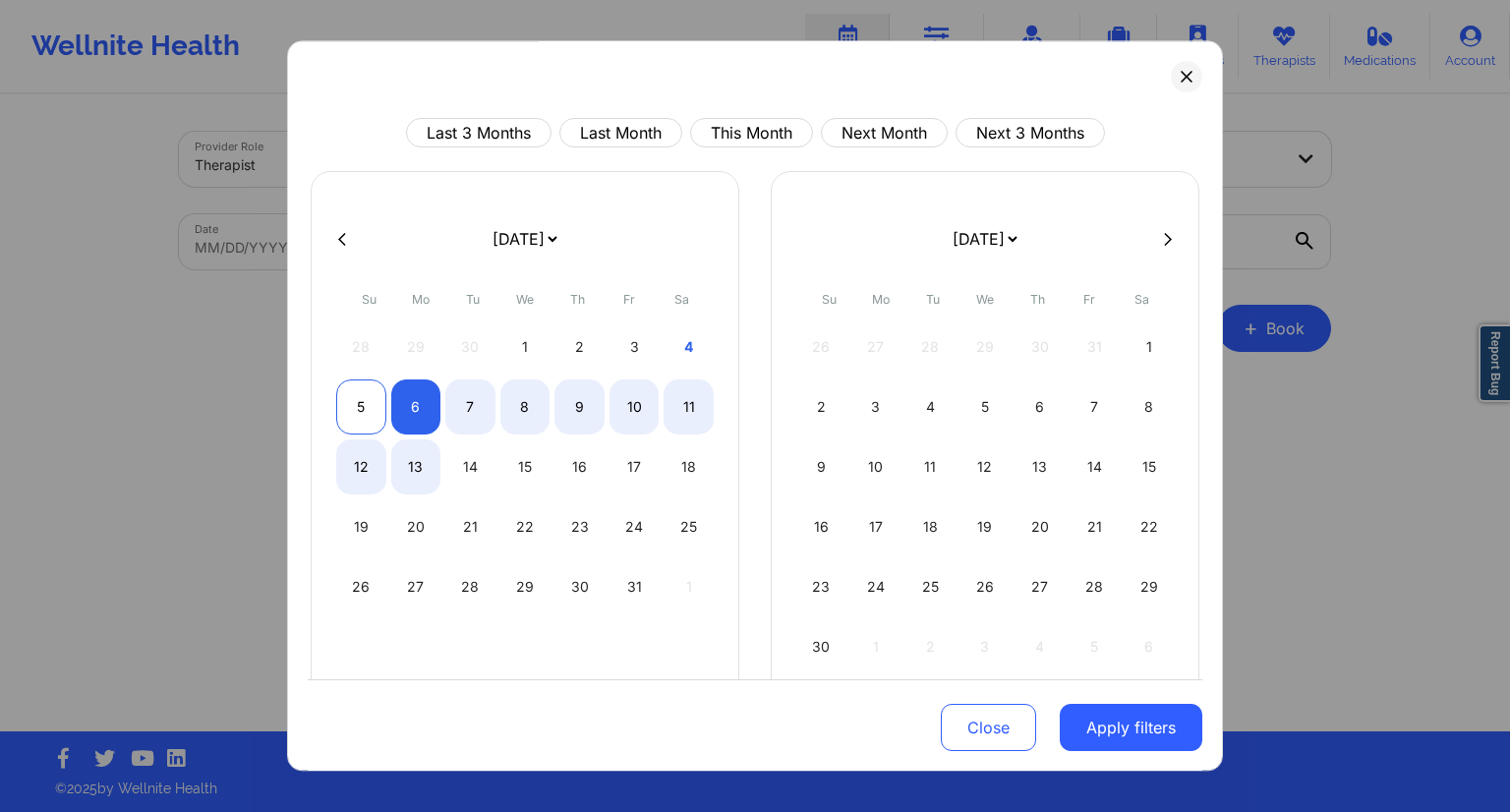
select select "2025-9"
select select "2025-10"
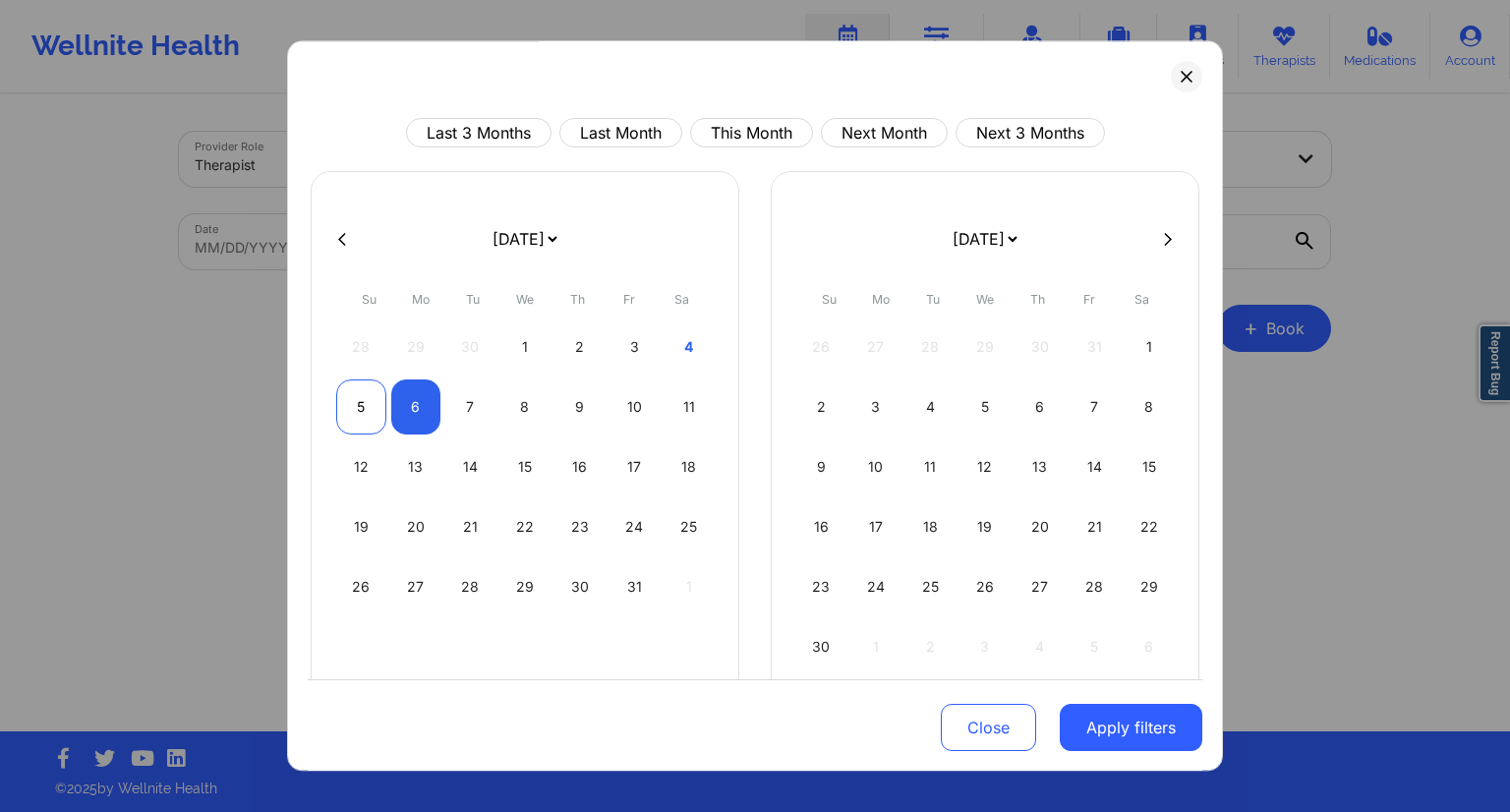
click at [343, 417] on div "5" at bounding box center [361, 406] width 50 height 55
select select "2025-9"
select select "2025-10"
select select "2025-9"
select select "2025-10"
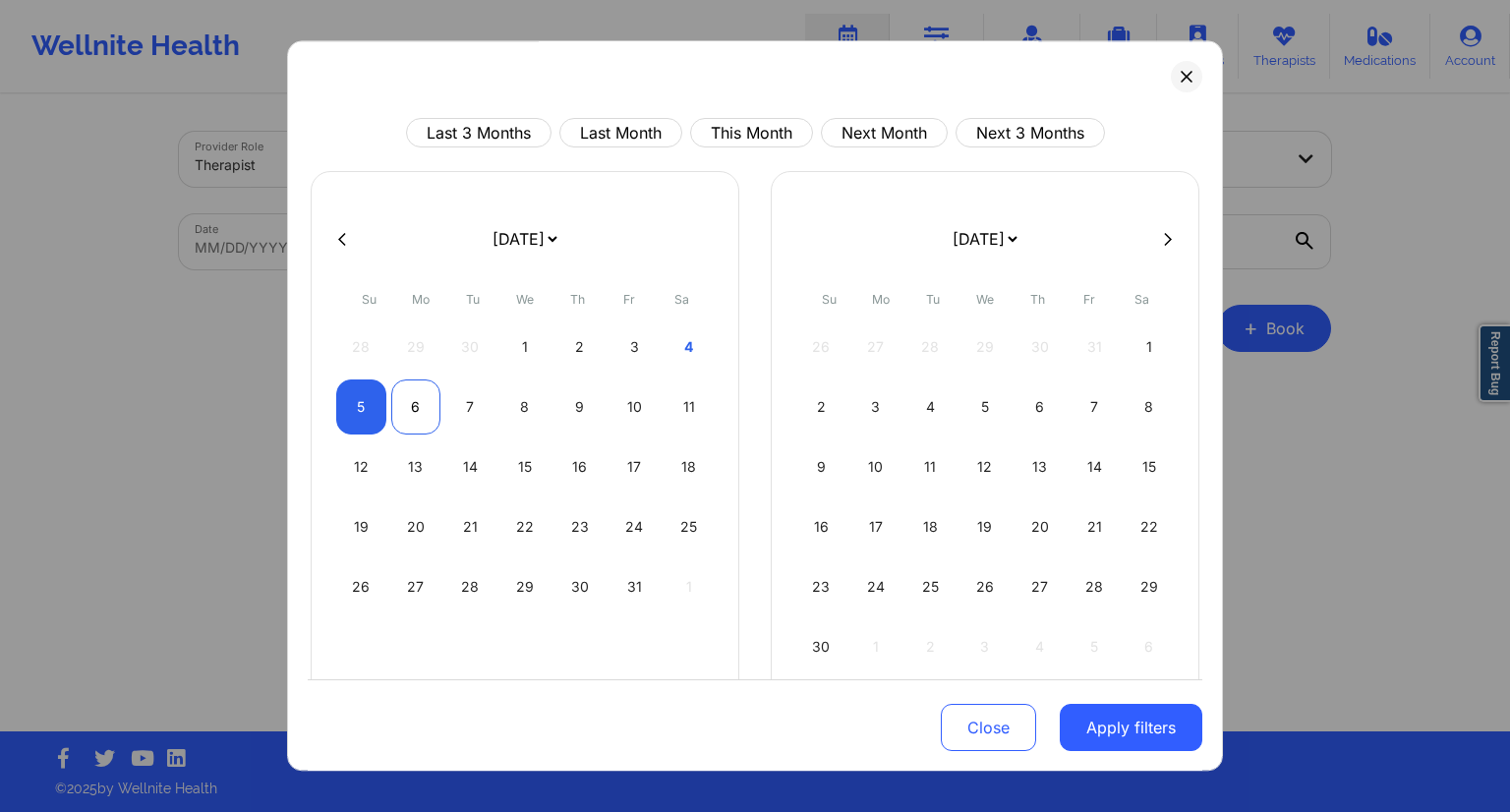
click at [405, 409] on div "6" at bounding box center [417, 406] width 50 height 55
select select "2025-9"
select select "2025-10"
click at [1136, 732] on button "Apply filters" at bounding box center [1130, 727] width 142 height 47
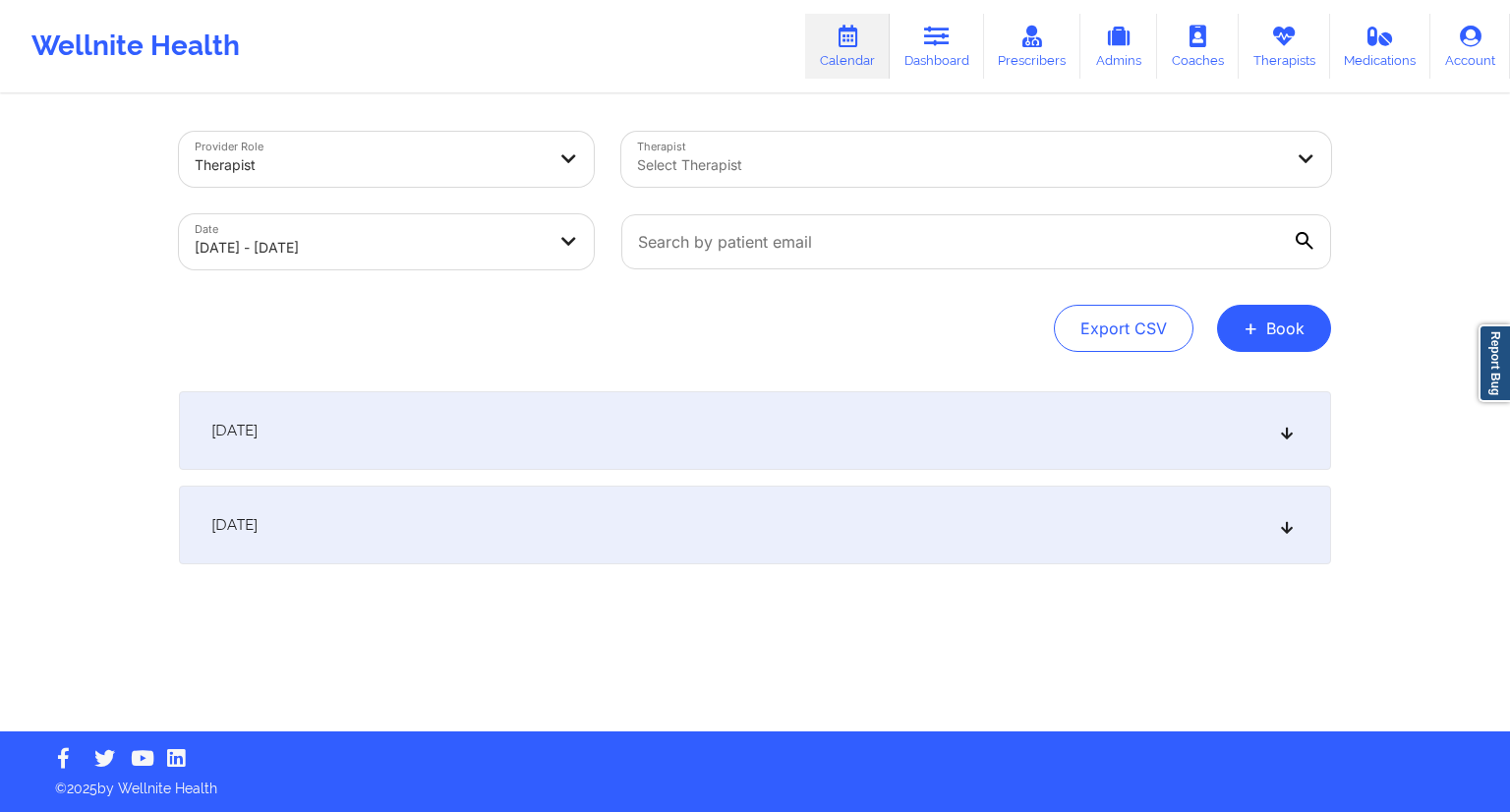
click at [723, 197] on div "Therapist Select Therapist" at bounding box center [976, 159] width 738 height 82
click at [716, 237] on input "text" at bounding box center [976, 242] width 710 height 55
paste input "[EMAIL_ADDRESS][DOMAIN_NAME]"
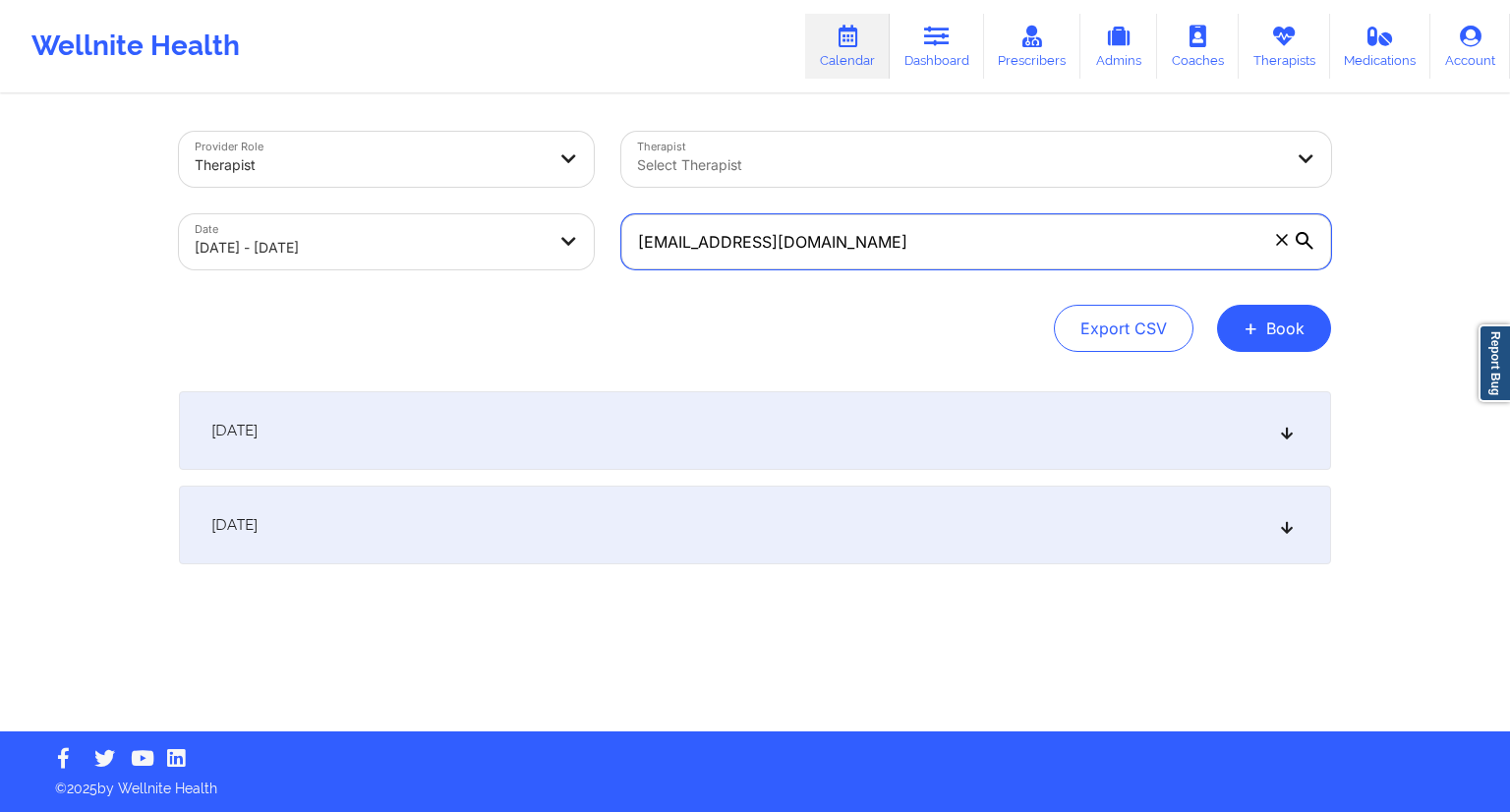
type input "[EMAIL_ADDRESS][DOMAIN_NAME]"
click at [903, 305] on div "Export CSV + Book" at bounding box center [755, 328] width 1152 height 47
click at [496, 523] on div "[DATE]" at bounding box center [755, 525] width 1152 height 79
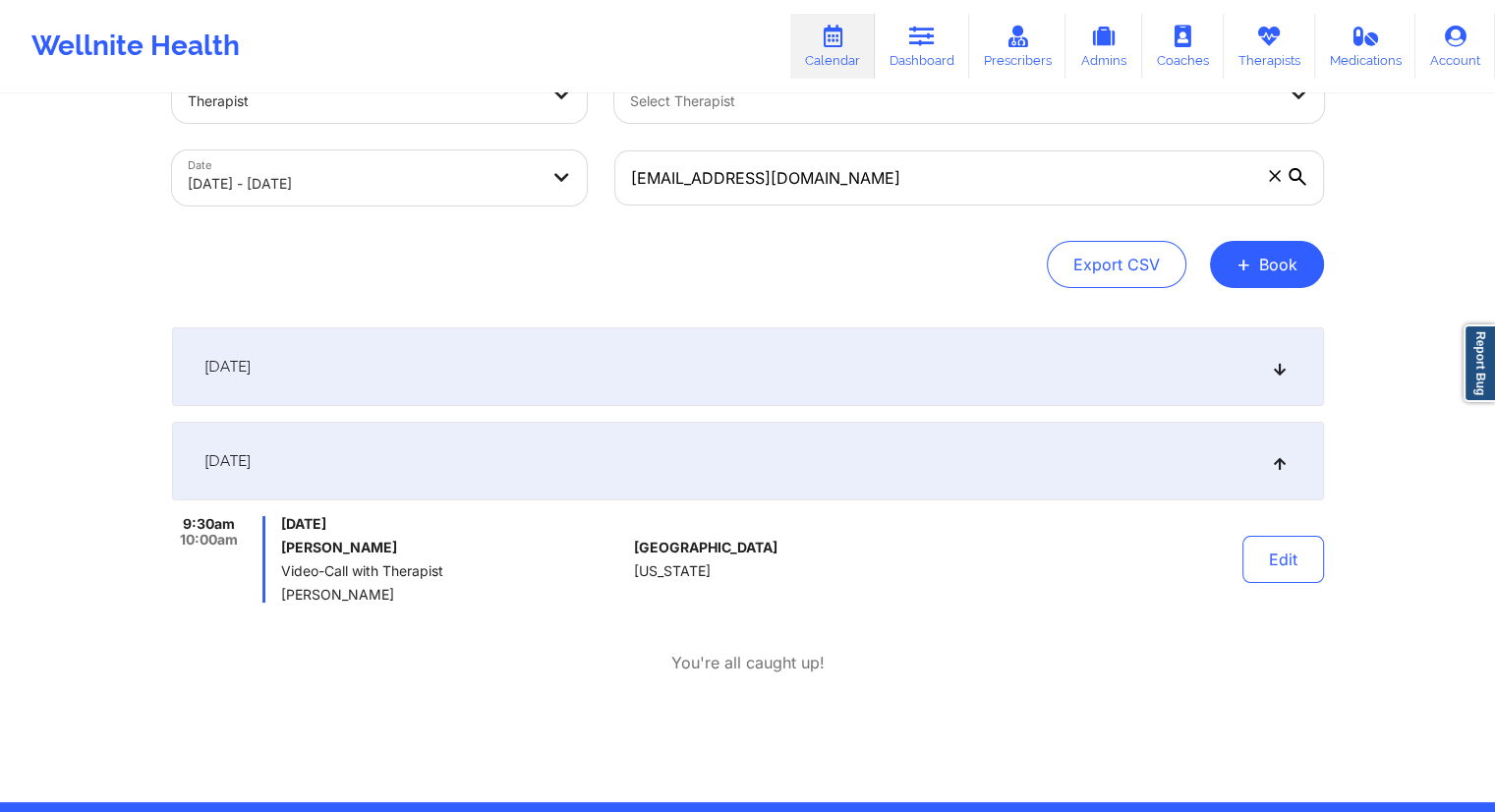
scroll to position [98, 0]
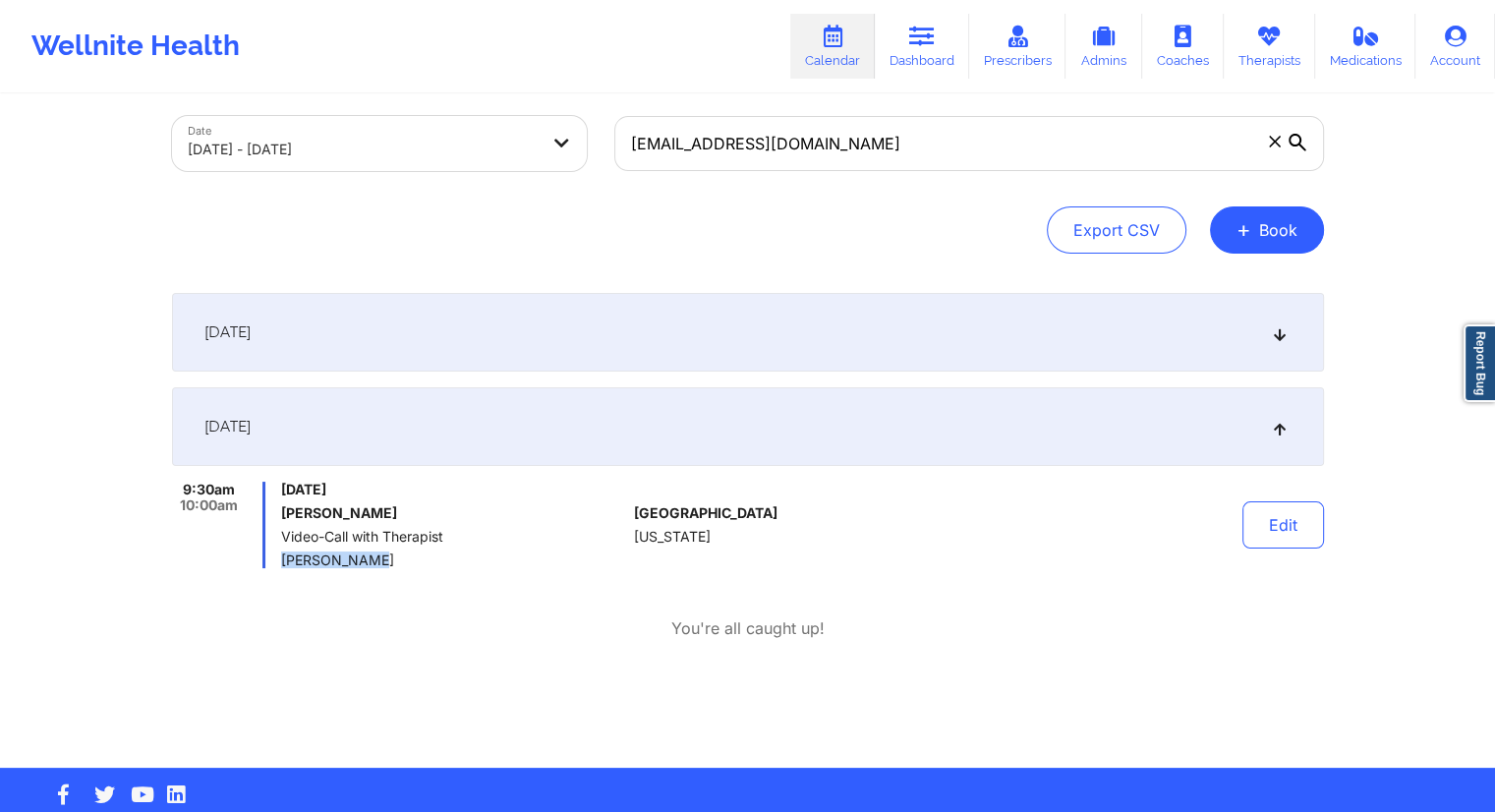
drag, startPoint x: 362, startPoint y: 565, endPoint x: 283, endPoint y: 562, distance: 79.1
click at [283, 562] on span "[PERSON_NAME]" at bounding box center [453, 561] width 345 height 16
copy span "[PERSON_NAME]"
click at [944, 69] on link "Dashboard" at bounding box center [921, 46] width 94 height 65
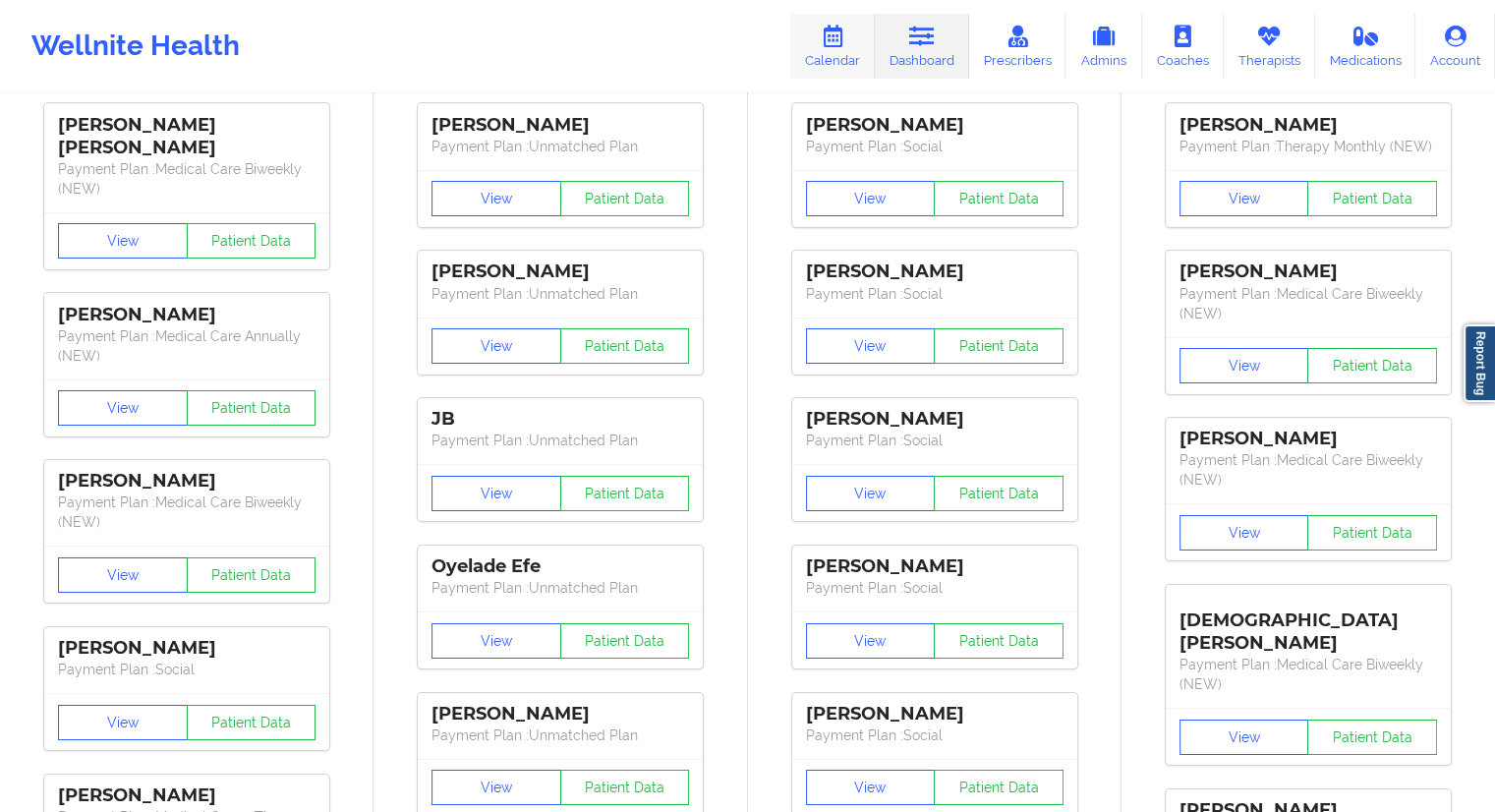
click at [847, 54] on link "Calendar" at bounding box center [832, 46] width 84 height 65
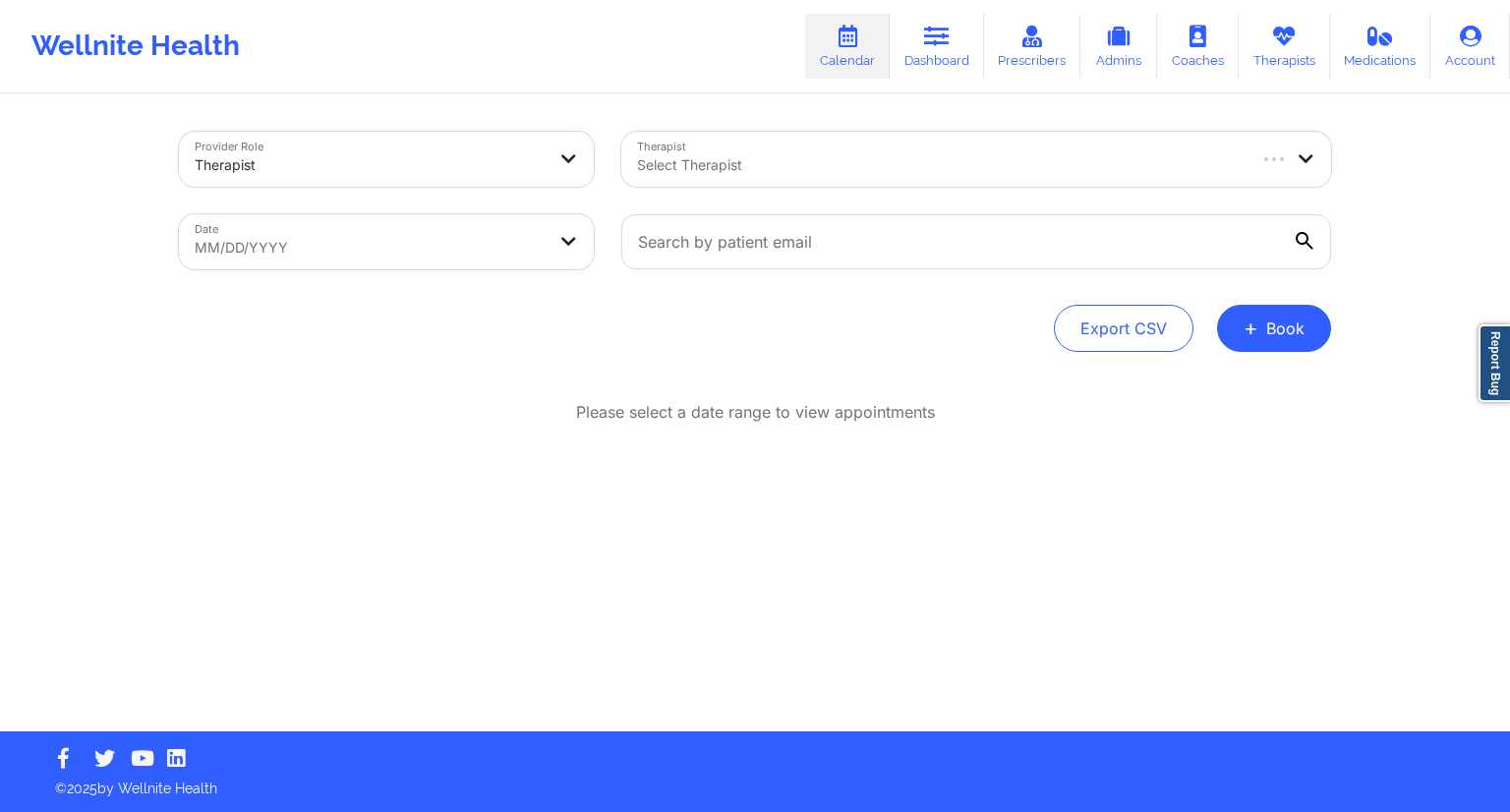
click at [655, 161] on div at bounding box center [939, 165] width 605 height 24
click at [629, 80] on div "Wellnite Health Calendar Dashboard Prescribers Admins Coaches Therapists Medica…" at bounding box center [755, 46] width 1510 height 79
click at [653, 259] on input "text" at bounding box center [976, 242] width 710 height 55
click at [949, 43] on icon at bounding box center [937, 37] width 26 height 22
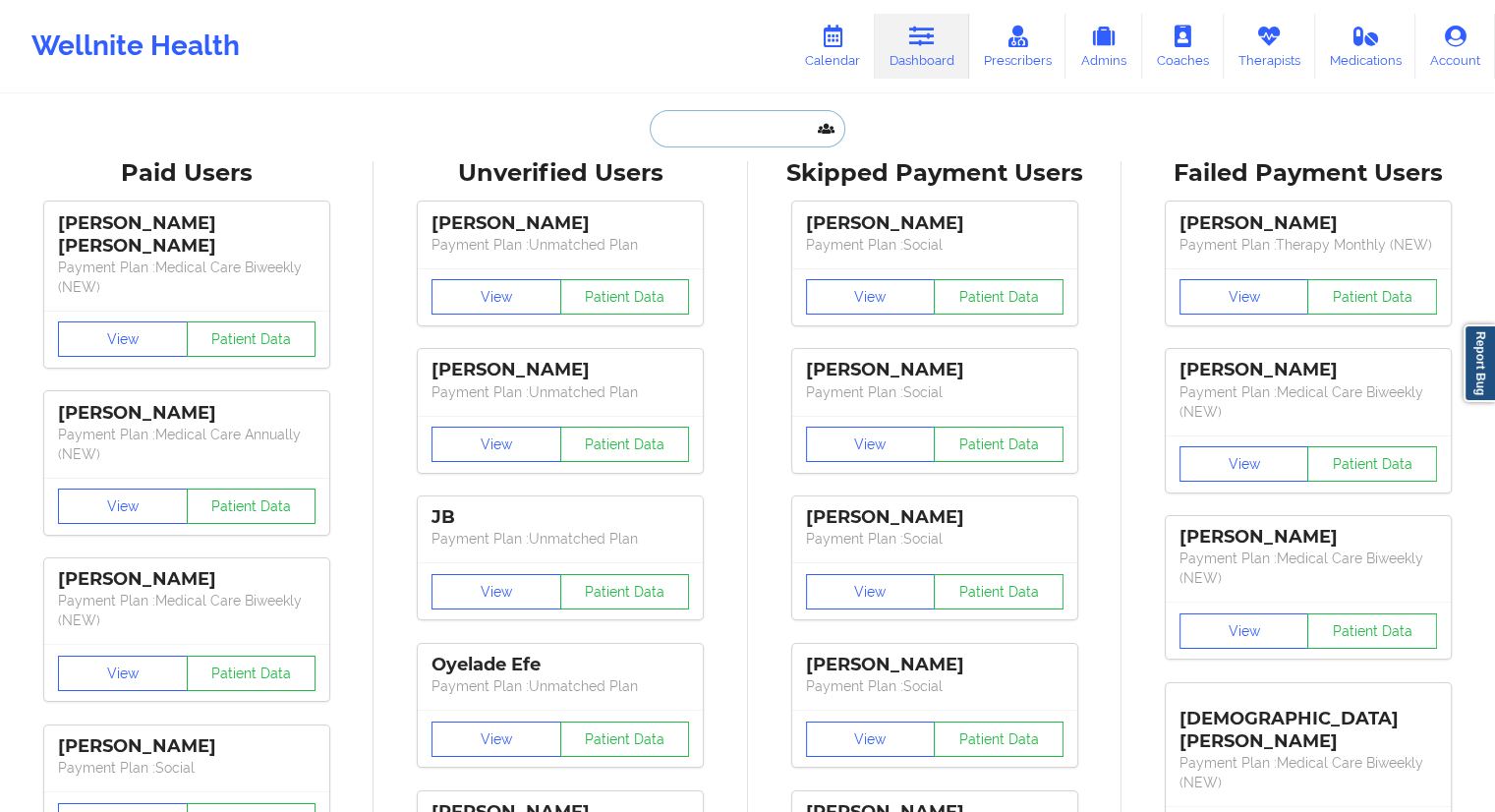
click at [693, 134] on input "text" at bounding box center [748, 129] width 195 height 38
paste input "[EMAIL_ADDRESS][DOMAIN_NAME]"
type input "[EMAIL_ADDRESS][DOMAIN_NAME]"
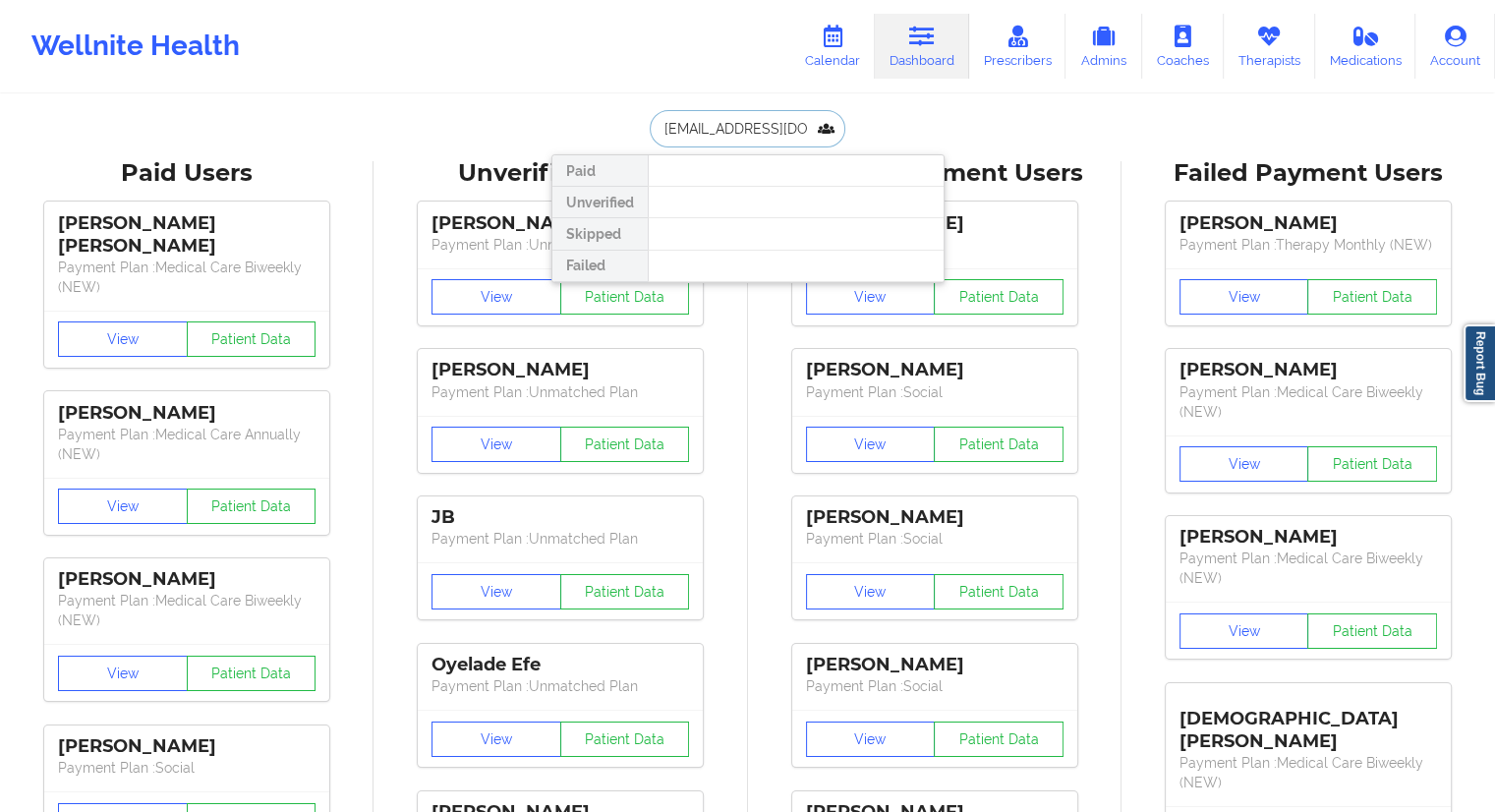
scroll to position [0, 24]
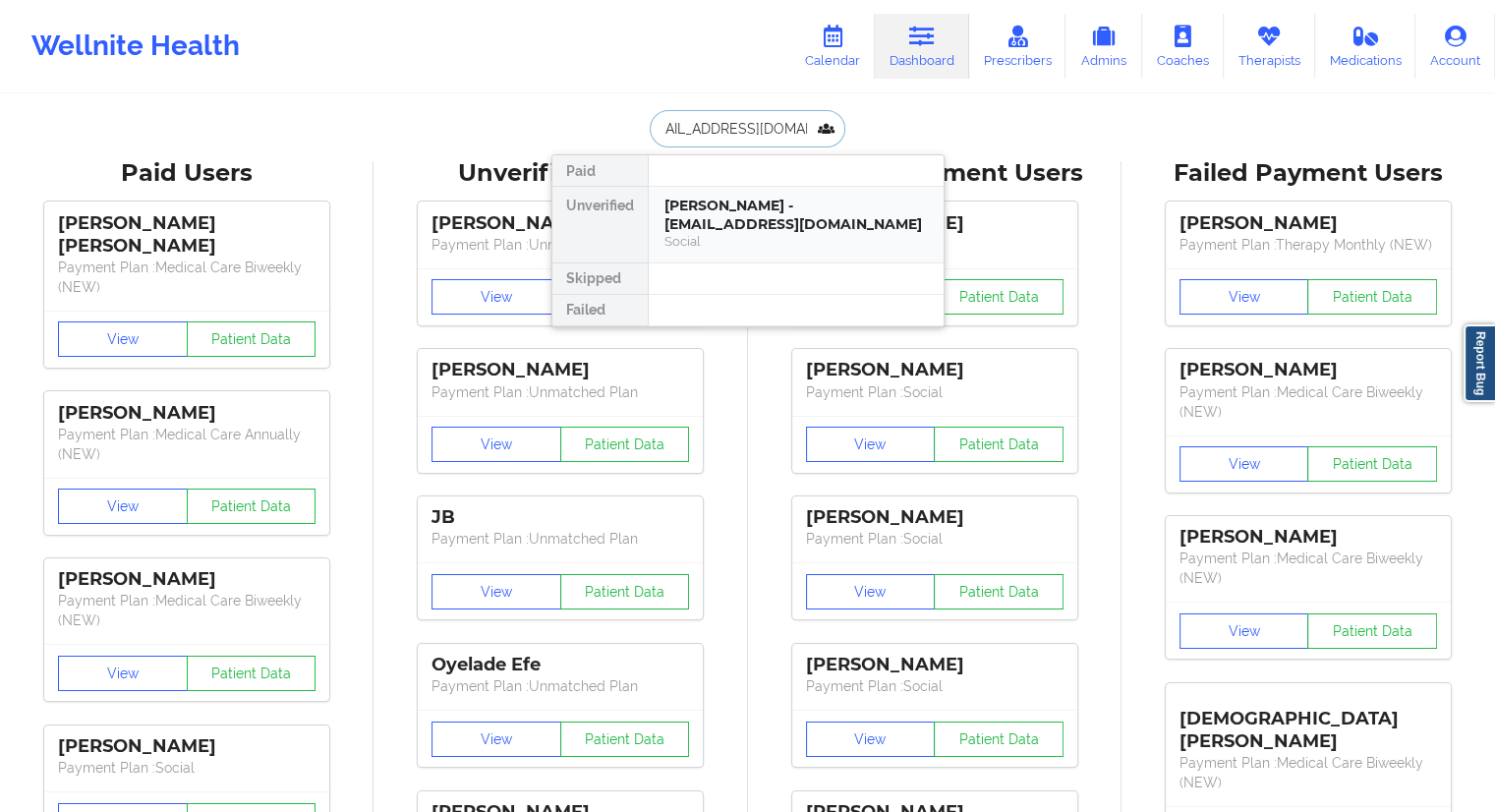
click at [759, 202] on div "[PERSON_NAME] - [EMAIL_ADDRESS][DOMAIN_NAME]" at bounding box center [796, 215] width 263 height 37
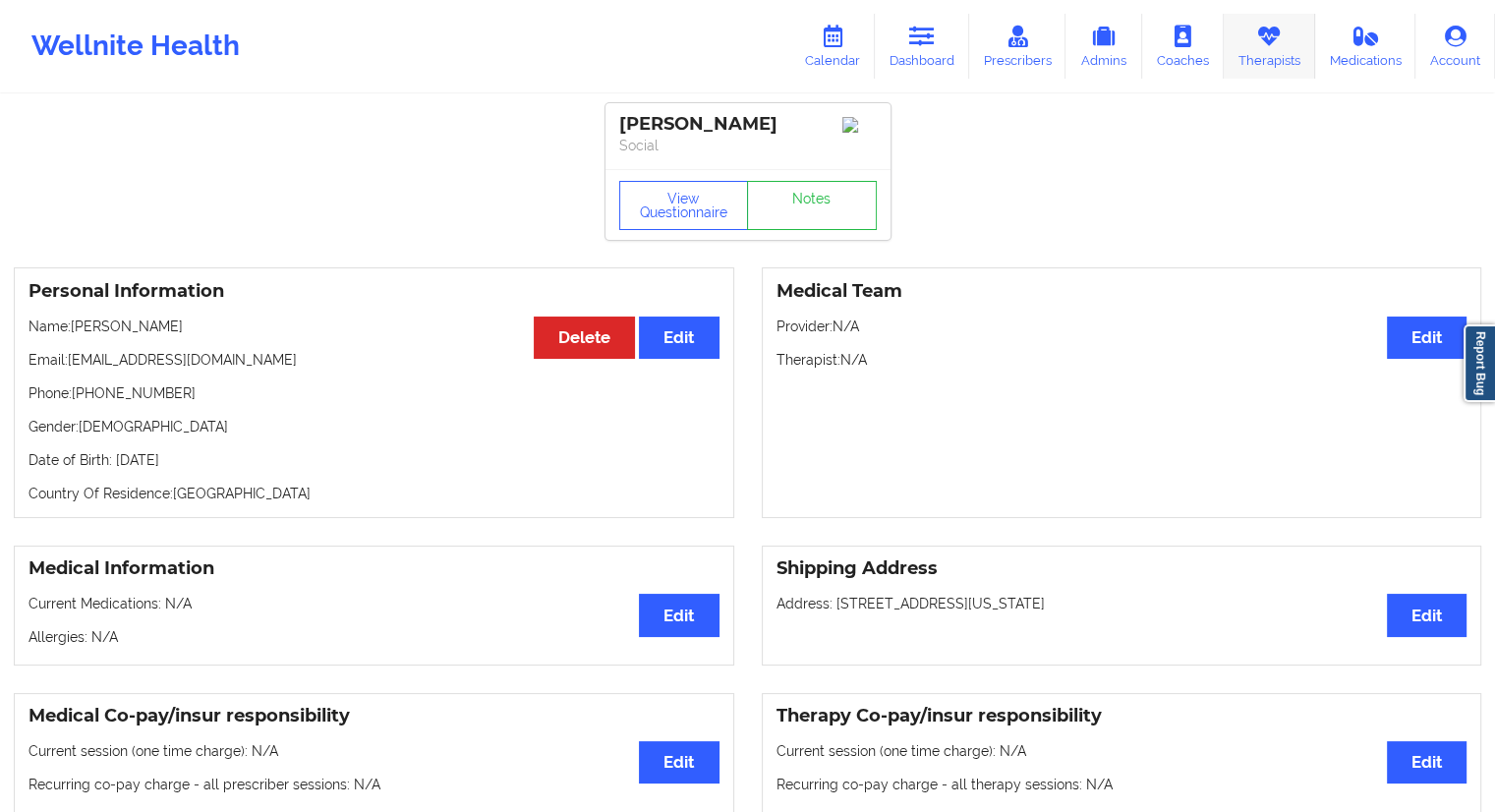
click at [1244, 54] on link "Therapists" at bounding box center [1269, 46] width 91 height 65
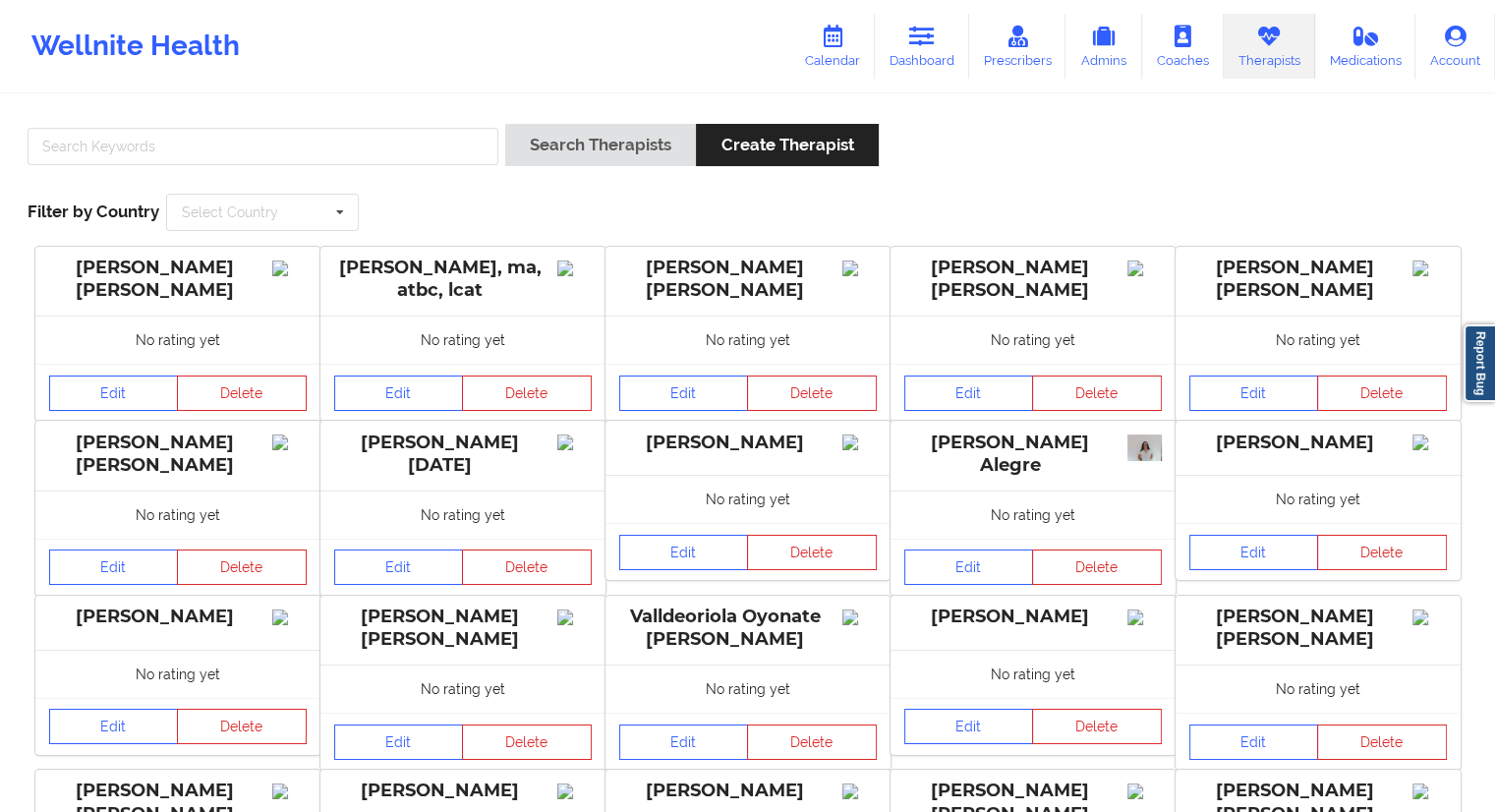
click at [275, 111] on div "Search Therapists Create Therapist Filter by Country Select Country [GEOGRAPHIC…" at bounding box center [748, 178] width 1468 height 135
click at [279, 135] on input "text" at bounding box center [263, 147] width 471 height 38
paste input "[PERSON_NAME]"
type input "[PERSON_NAME]"
click at [551, 146] on button "Search Therapists" at bounding box center [600, 145] width 191 height 43
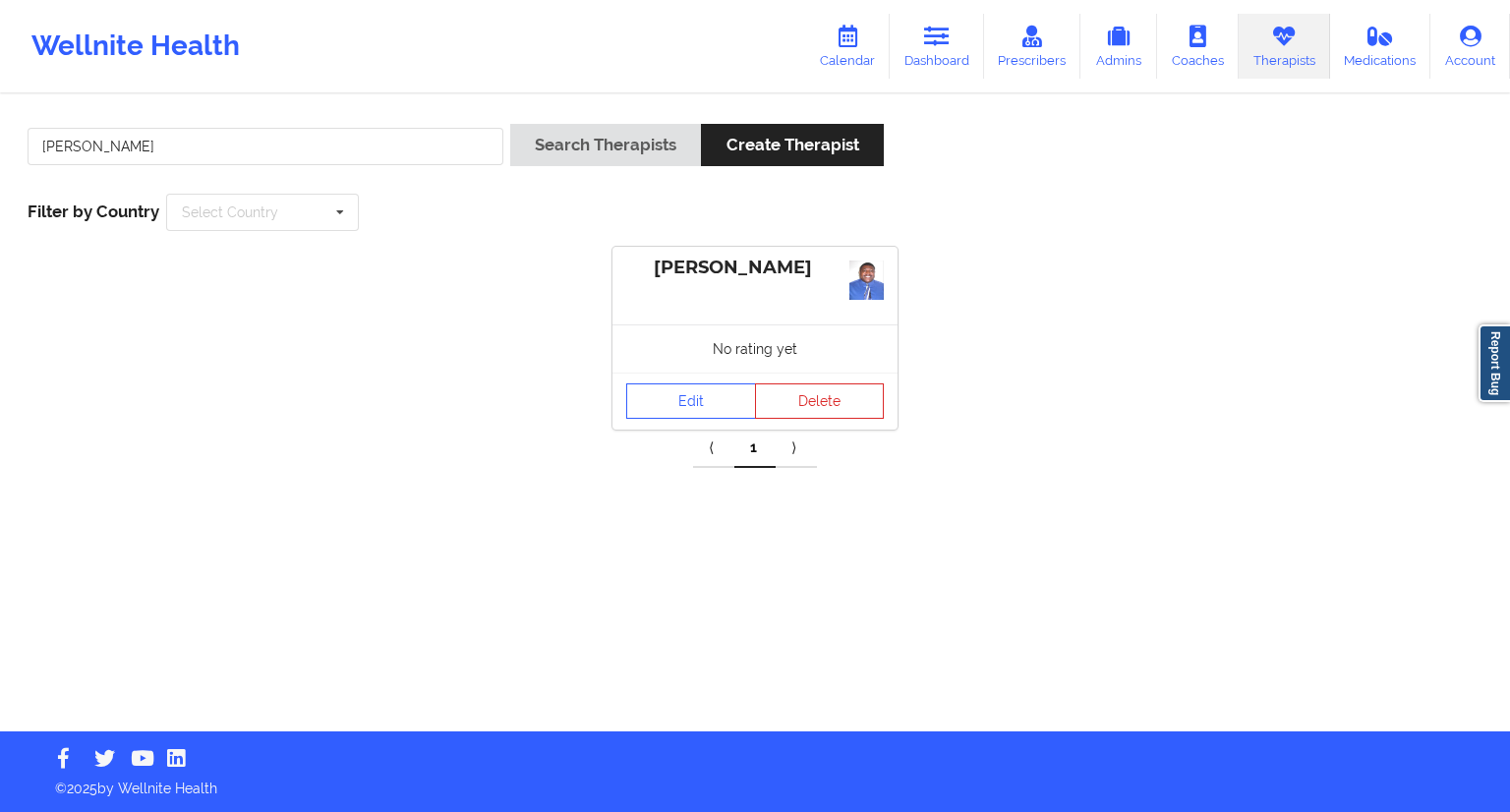
click at [668, 375] on div "Edit Delete" at bounding box center [755, 401] width 285 height 57
click at [671, 406] on link "Edit" at bounding box center [691, 402] width 130 height 36
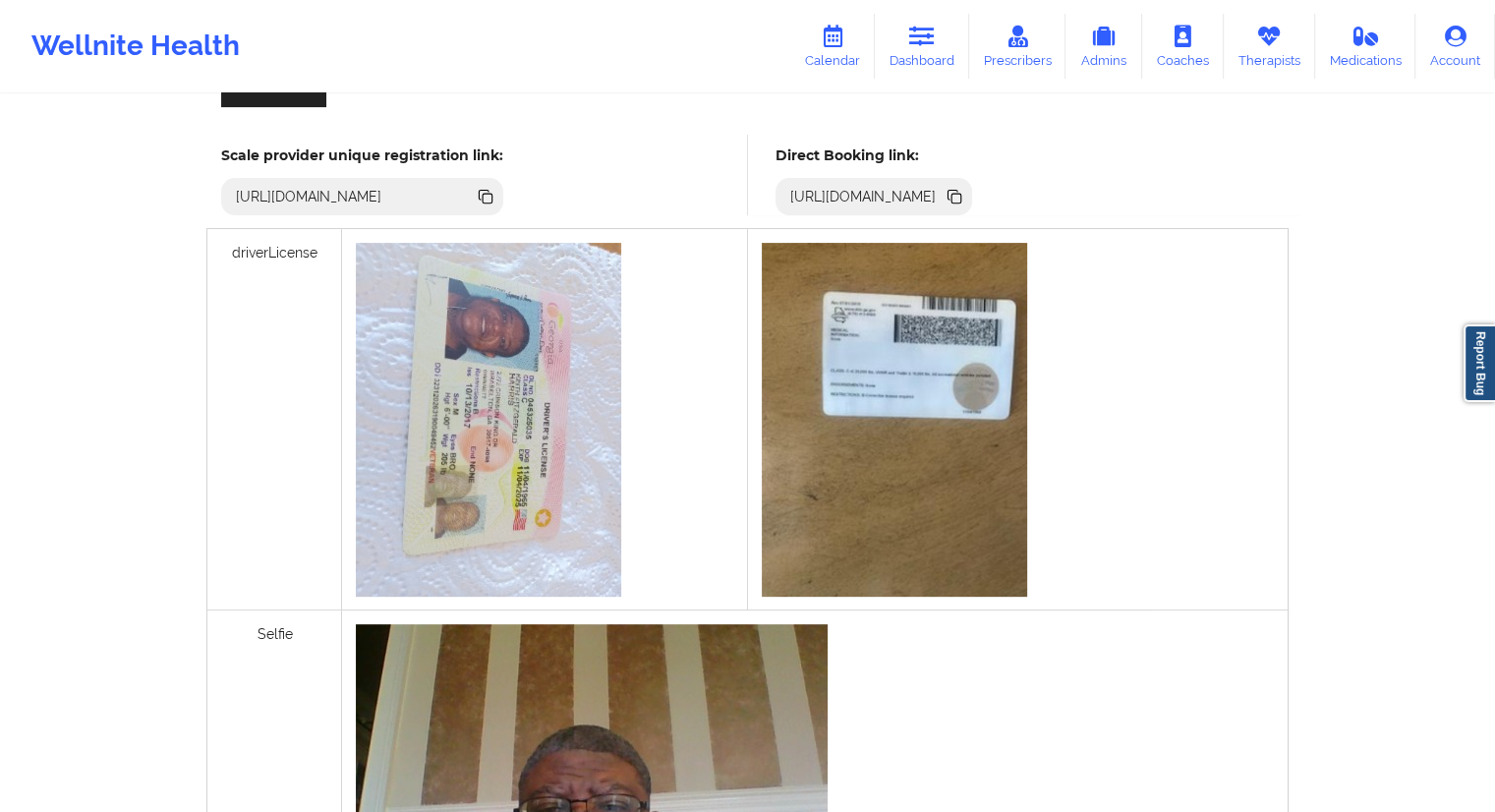
scroll to position [340, 0]
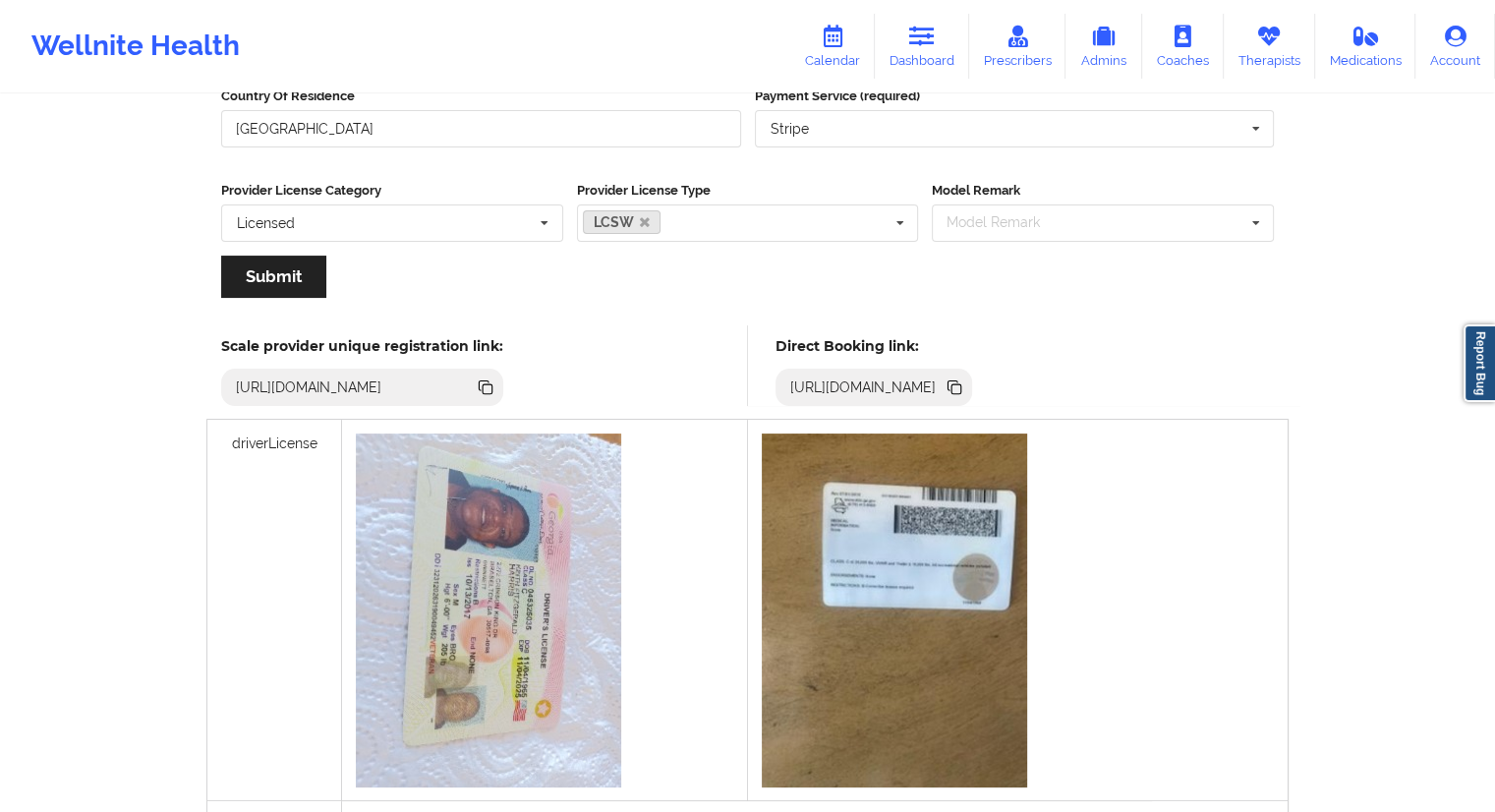
click at [965, 381] on icon at bounding box center [955, 388] width 22 height 22
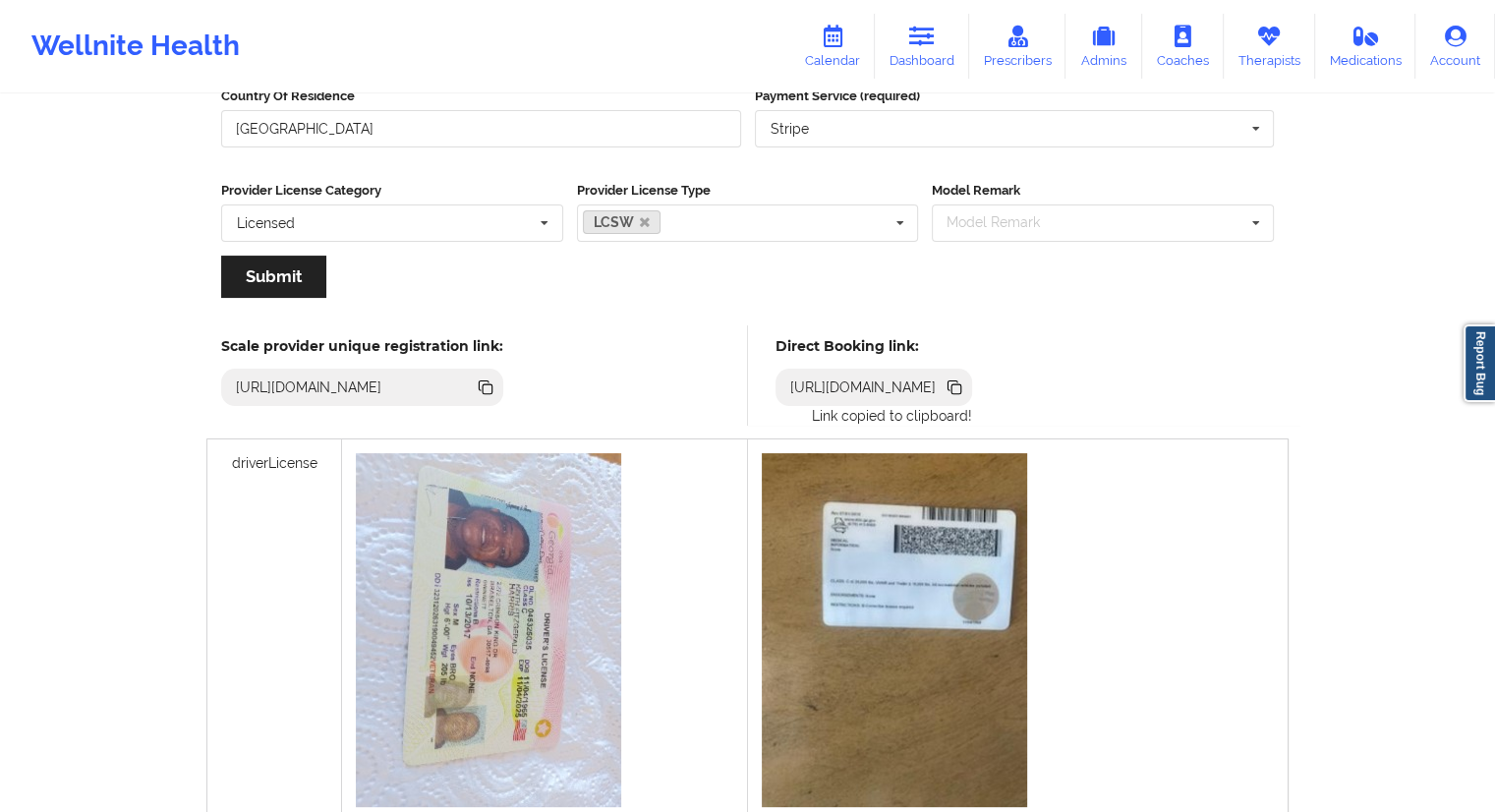
click at [961, 386] on icon at bounding box center [956, 390] width 10 height 10
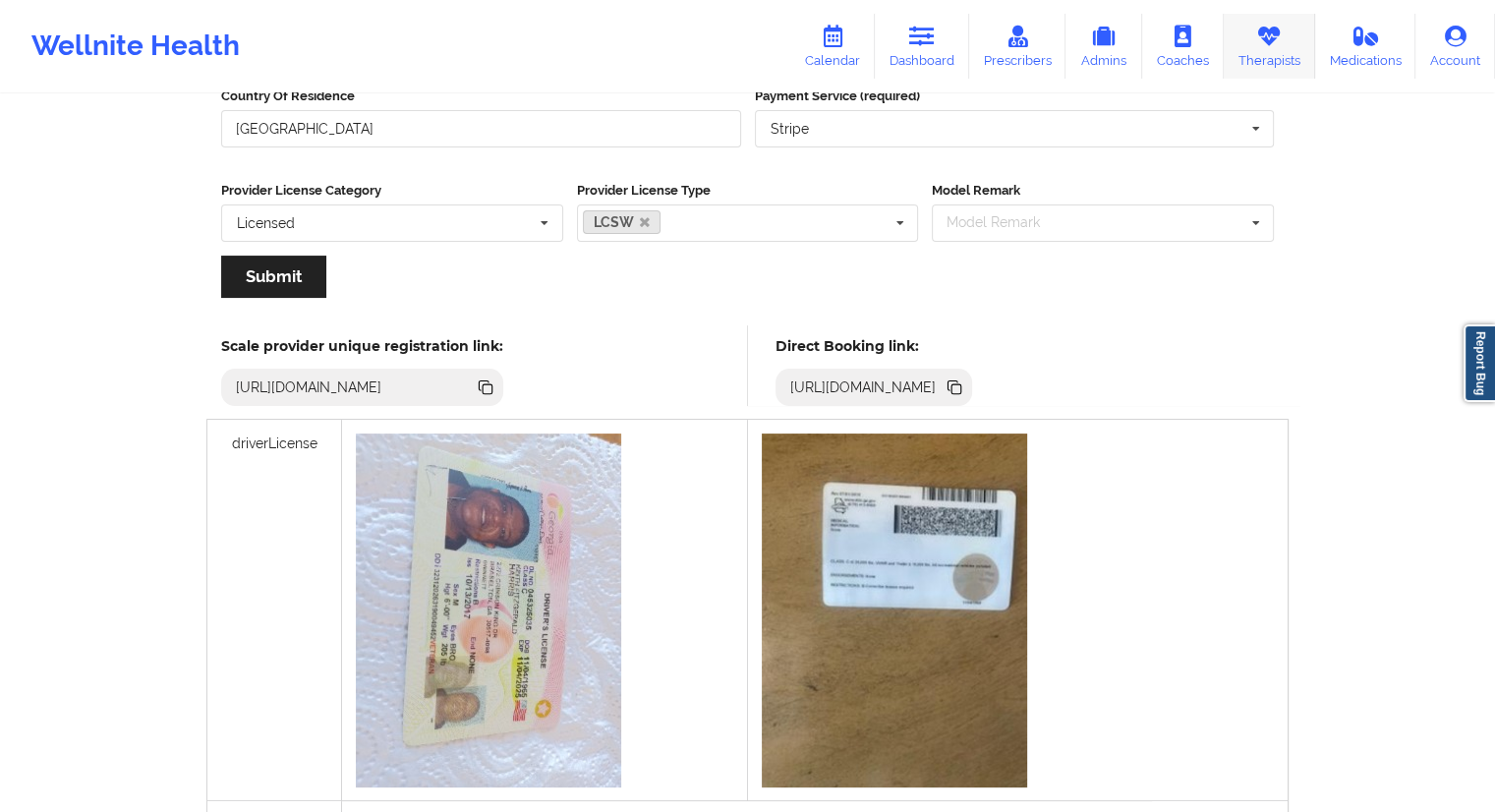
click at [1269, 47] on link "Therapists" at bounding box center [1269, 46] width 91 height 65
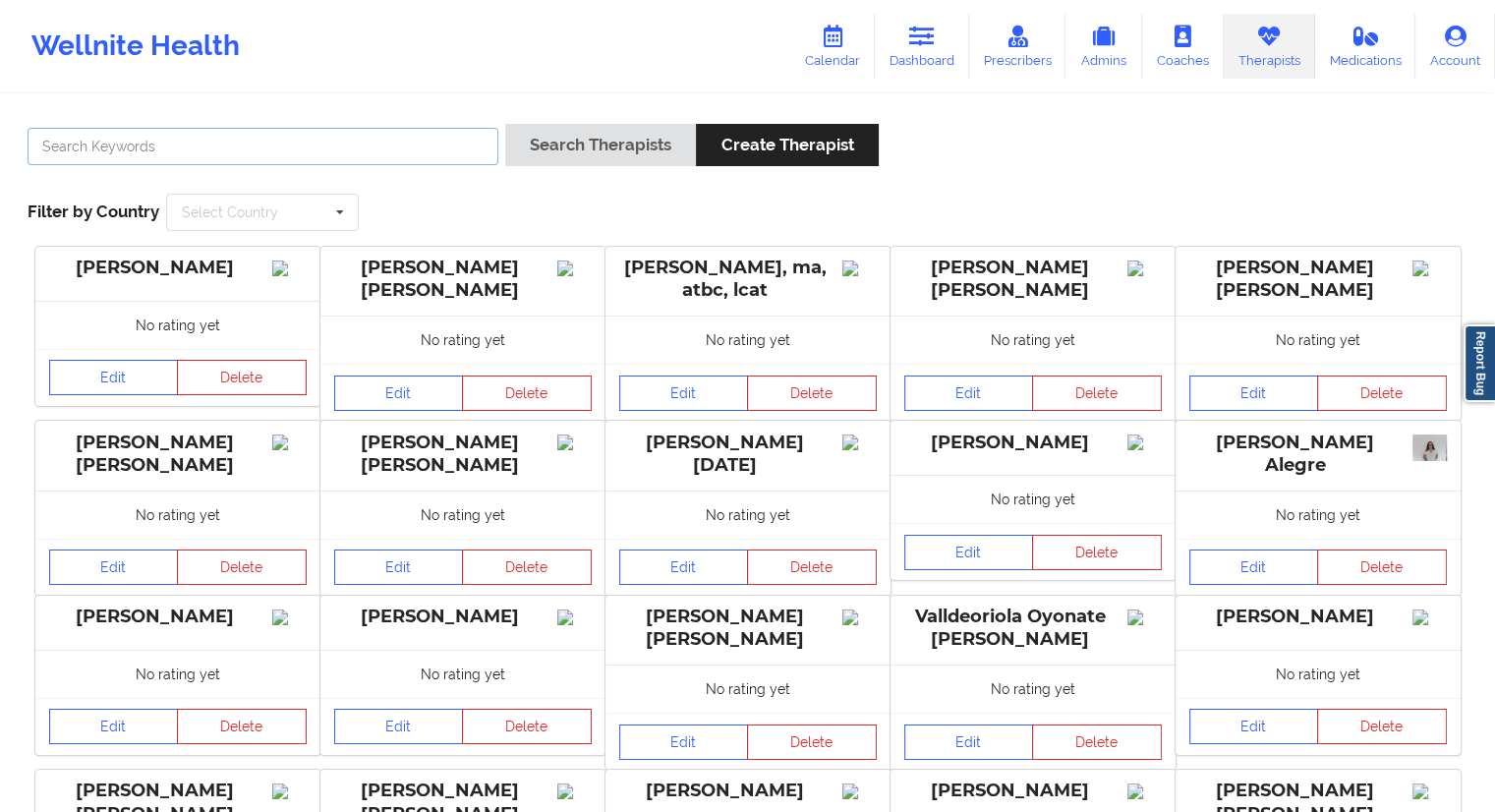
click at [250, 132] on input "text" at bounding box center [263, 147] width 471 height 38
paste input "[EMAIL_ADDRESS][DOMAIN_NAME]"
type input "[EMAIL_ADDRESS][DOMAIN_NAME]"
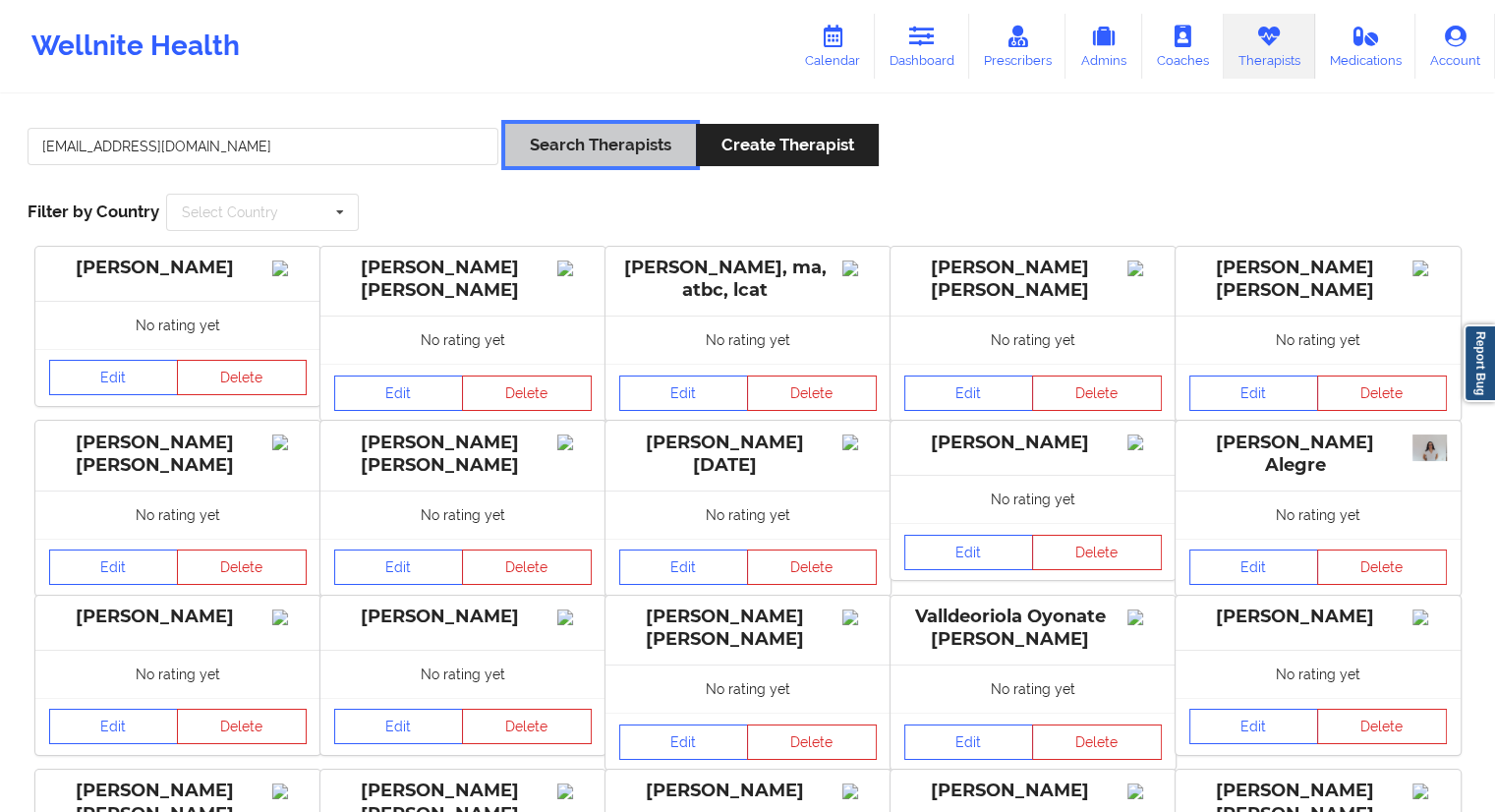
drag, startPoint x: 530, startPoint y: 141, endPoint x: 579, endPoint y: 149, distance: 49.6
click at [532, 141] on button "Search Therapists" at bounding box center [600, 145] width 191 height 43
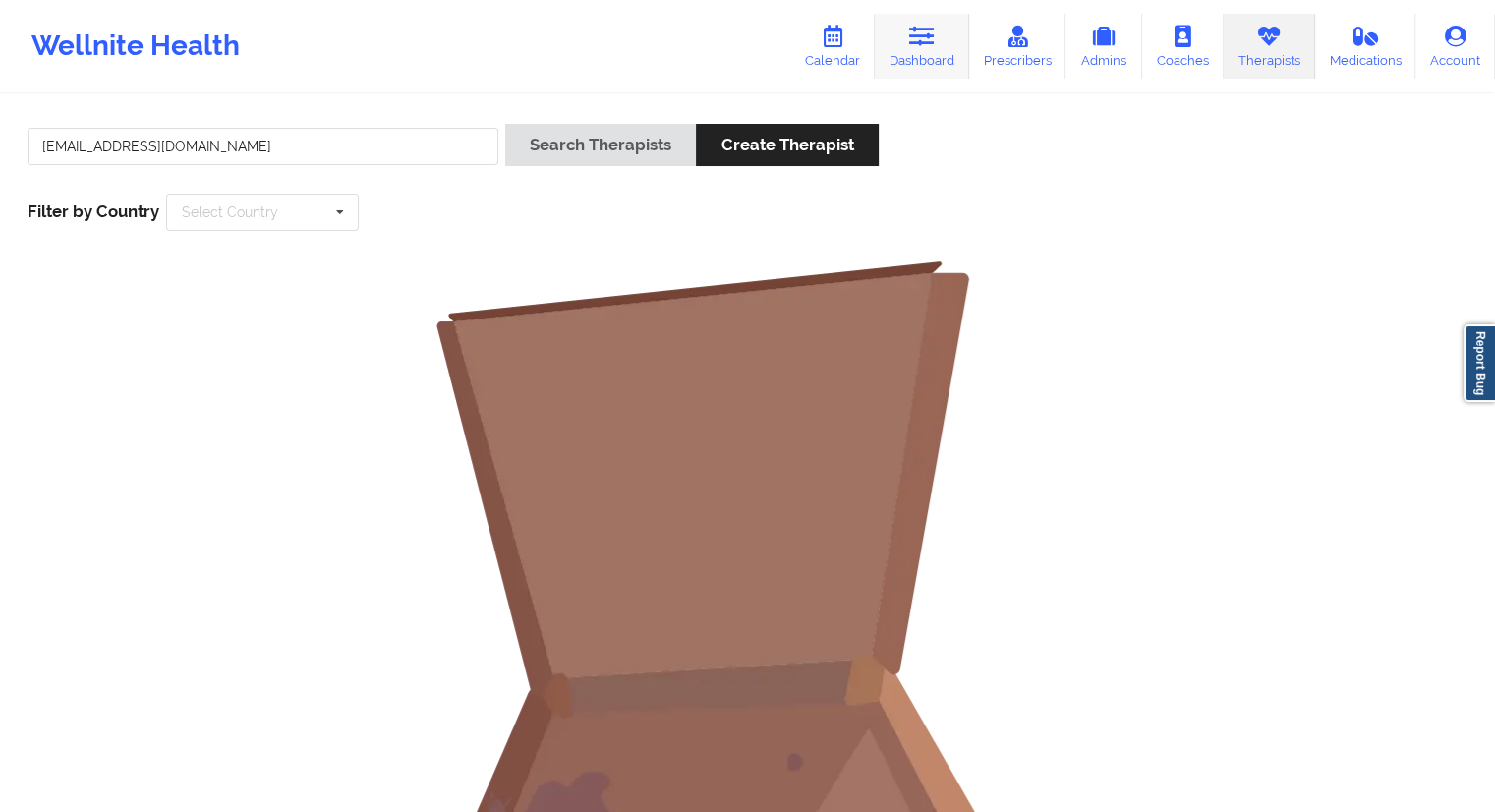
click at [928, 59] on link "Dashboard" at bounding box center [921, 46] width 94 height 65
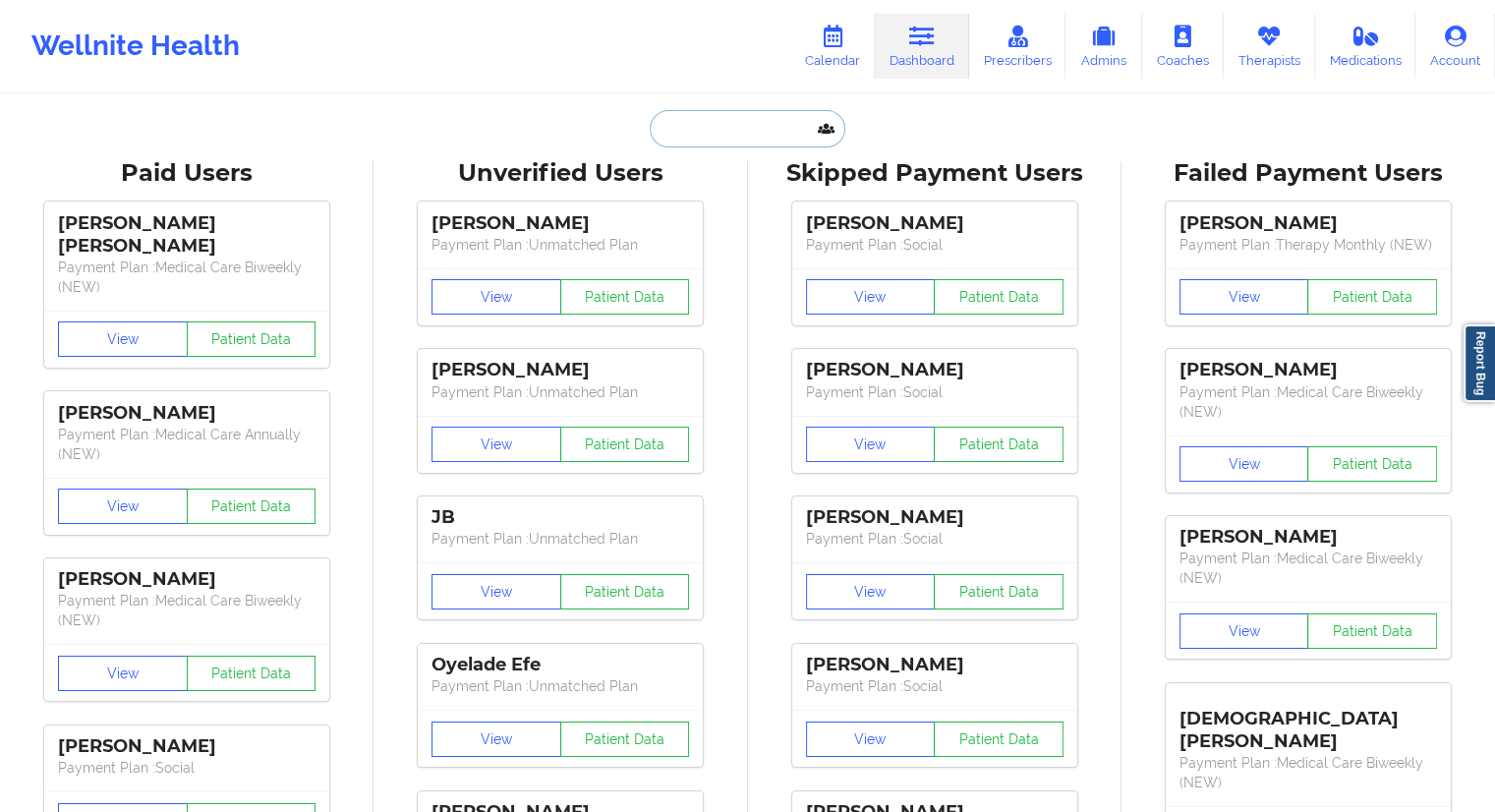
click at [716, 128] on input "text" at bounding box center [748, 129] width 195 height 38
click at [828, 57] on link "Calendar" at bounding box center [832, 46] width 84 height 65
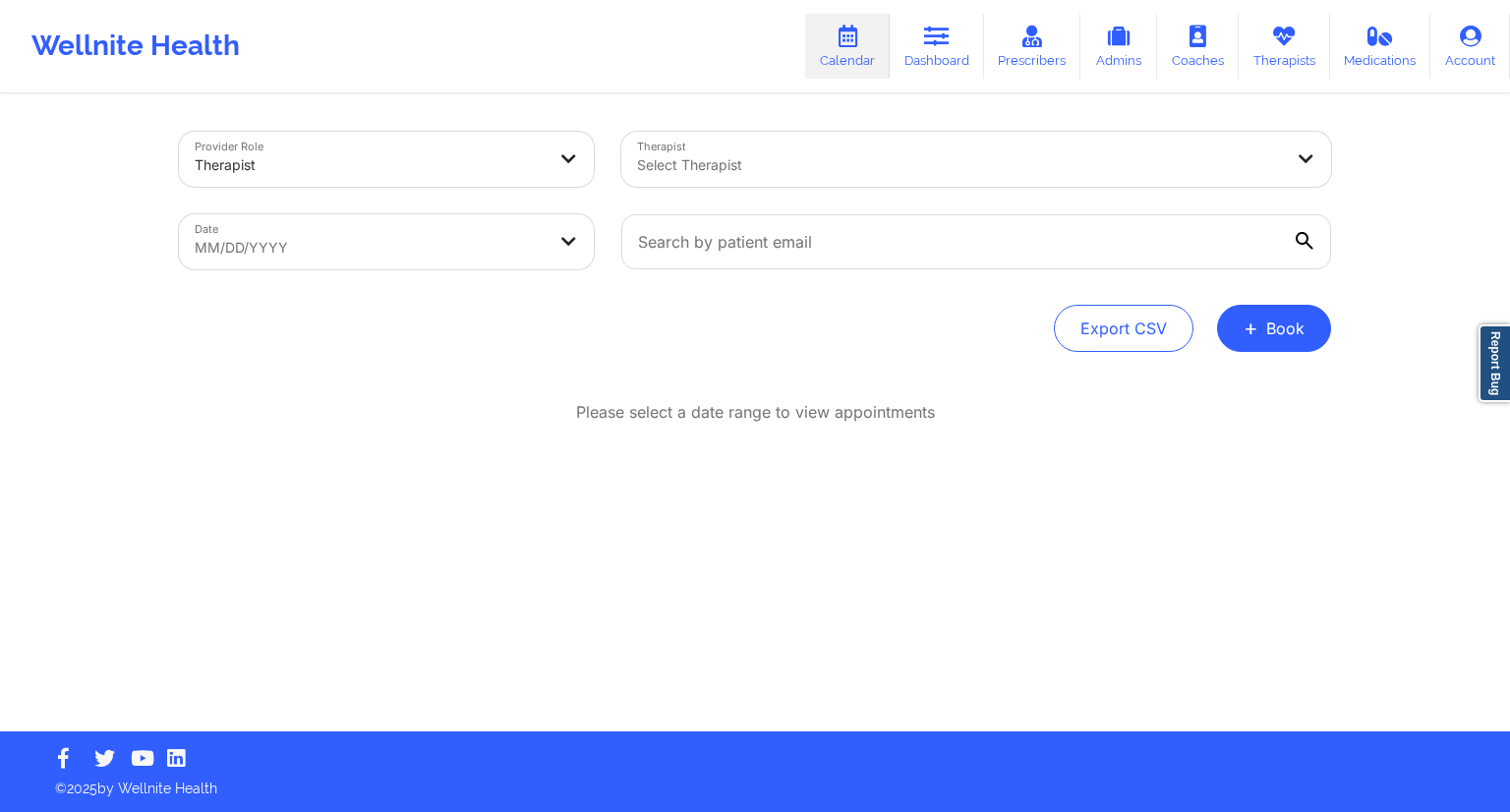
select select "2025-8"
select select "2025-9"
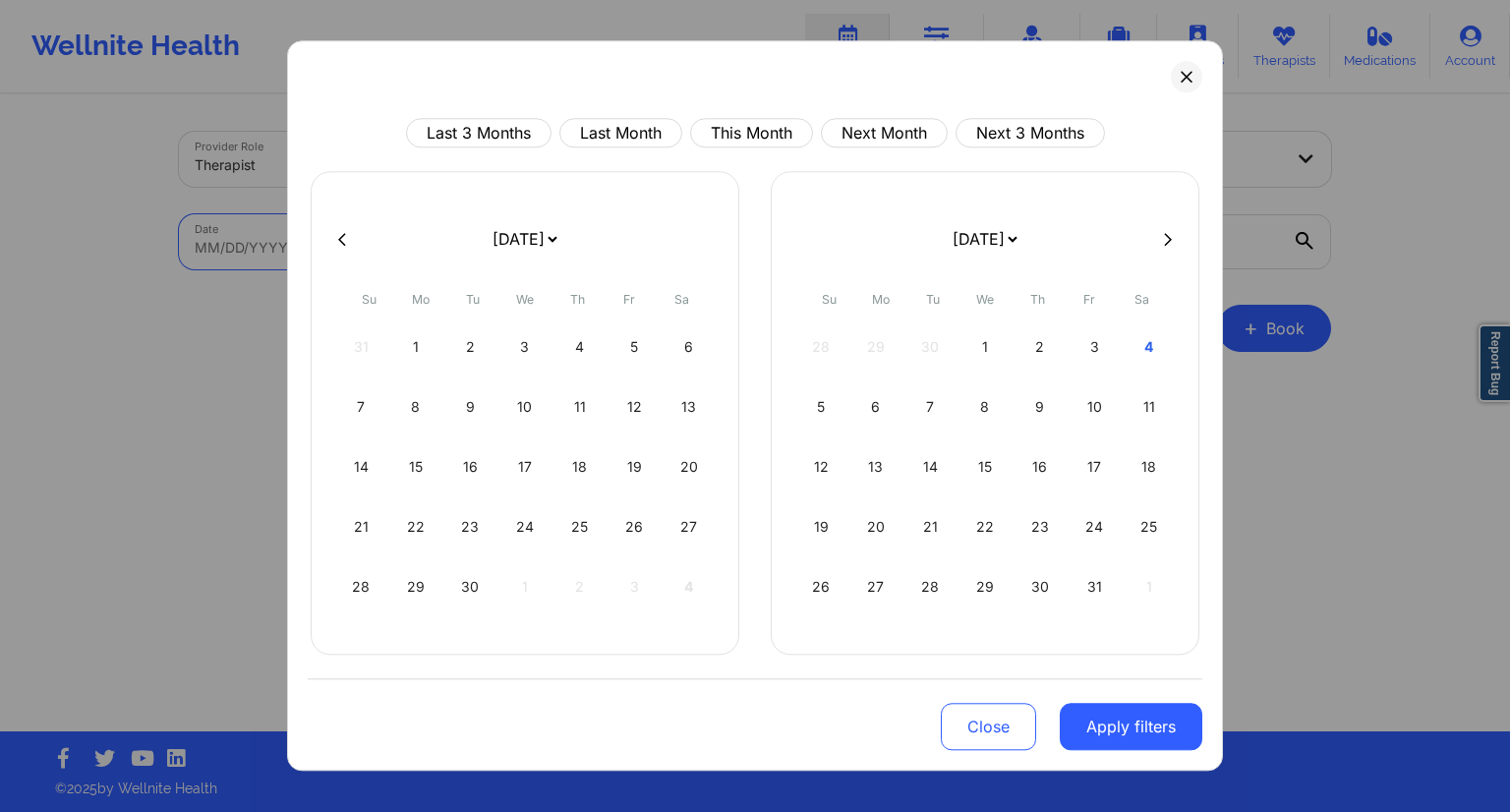
click at [439, 241] on body "Wellnite Health Calendar Dashboard Prescribers Admins Coaches Therapists Medica…" at bounding box center [755, 406] width 1510 height 812
click at [1040, 411] on div "9" at bounding box center [1040, 406] width 50 height 55
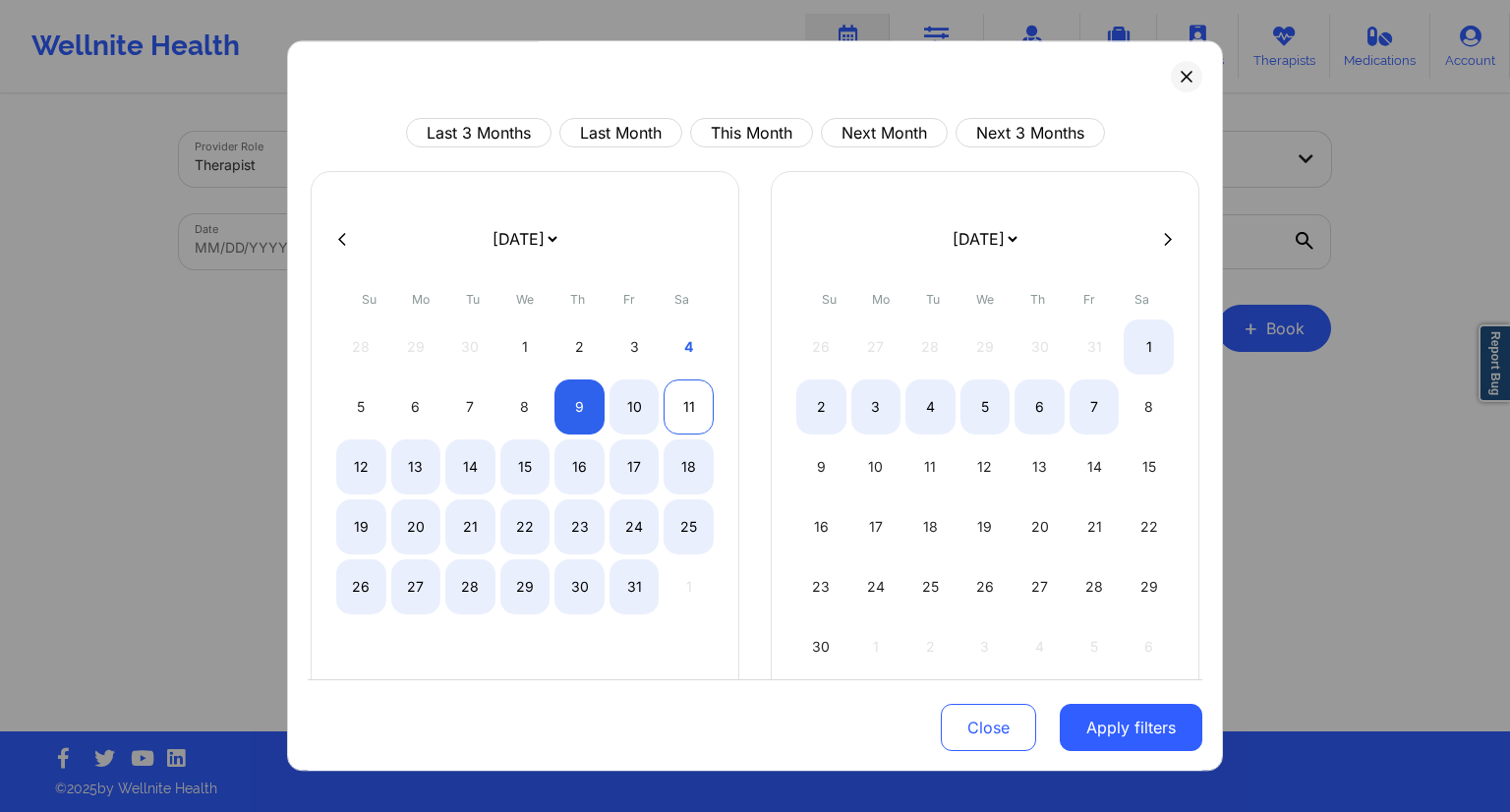
select select "2025-9"
select select "2025-10"
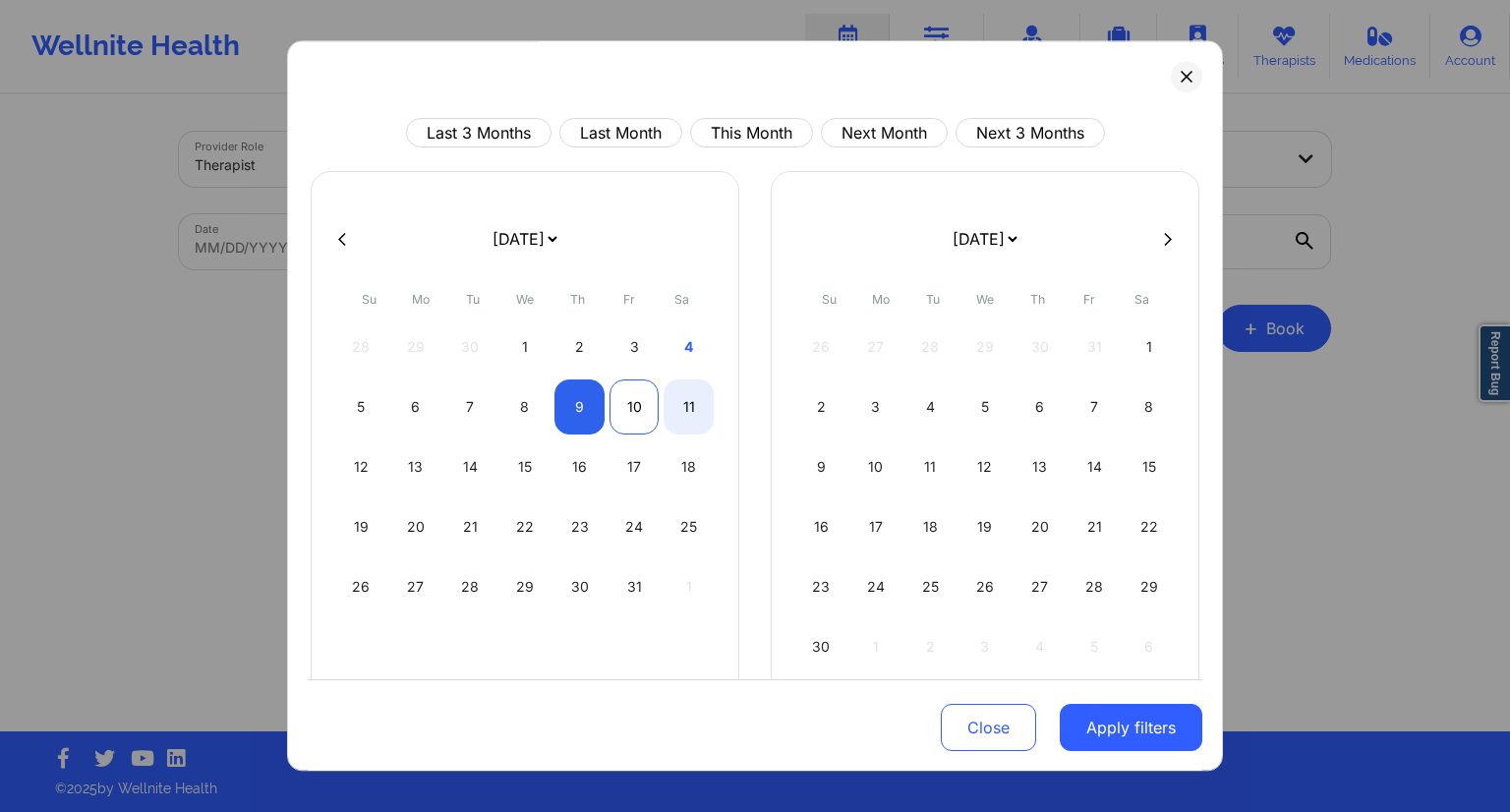
select select "2025-9"
select select "2025-10"
click at [632, 406] on div "10" at bounding box center [634, 406] width 50 height 55
select select "2025-9"
select select "2025-10"
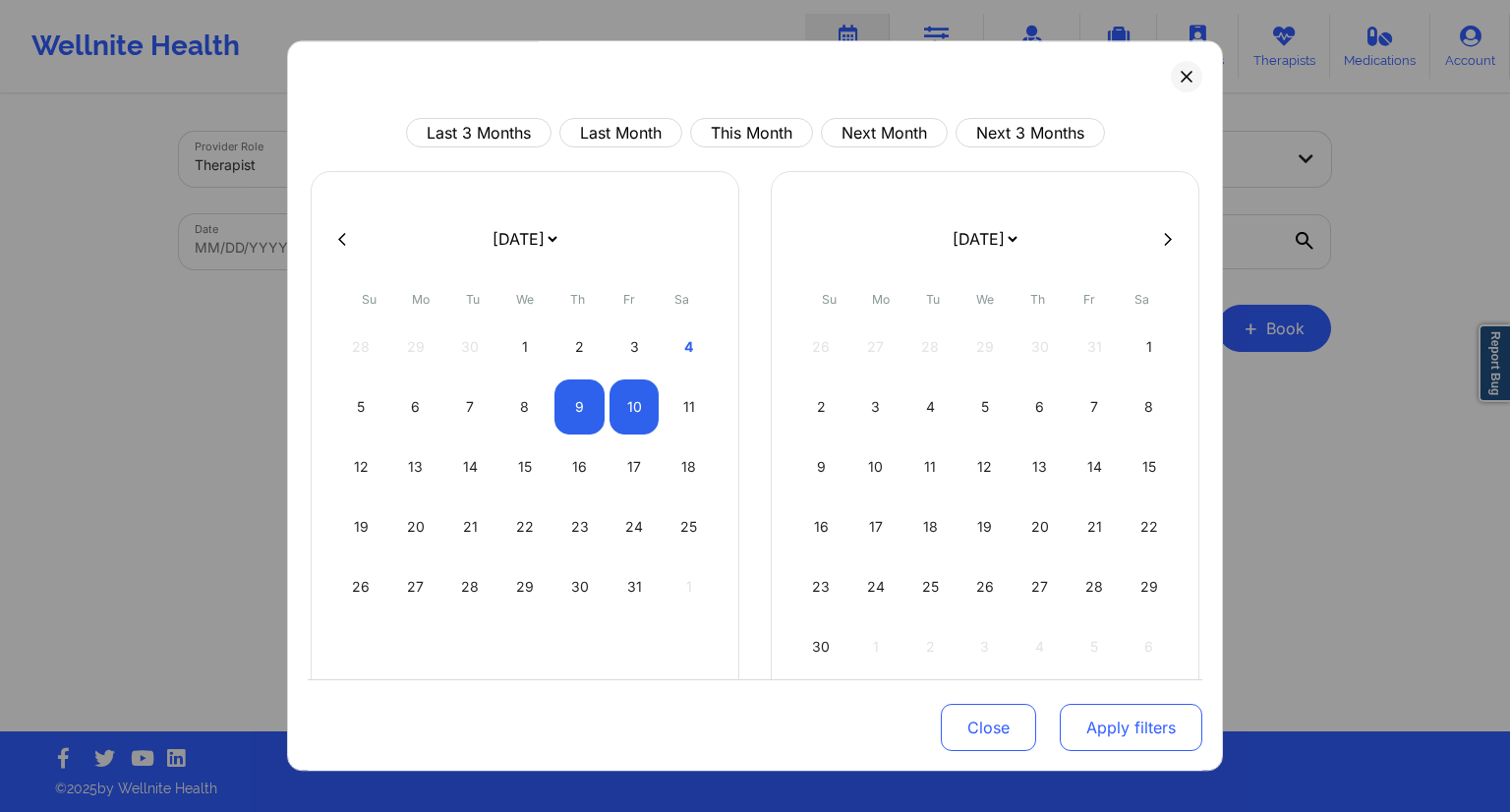
click at [1101, 721] on button "Apply filters" at bounding box center [1130, 727] width 142 height 47
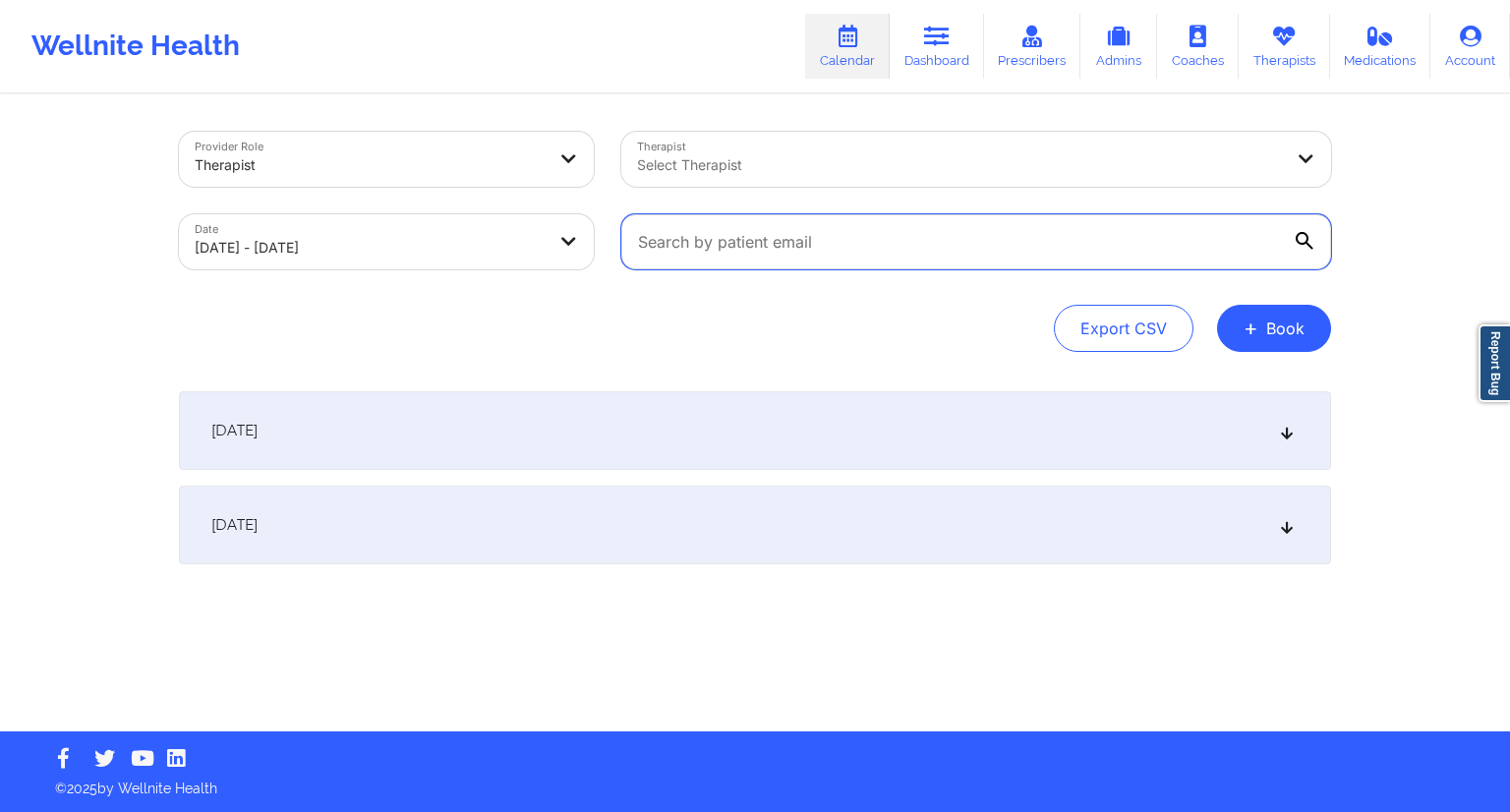
click at [743, 241] on input "text" at bounding box center [976, 242] width 710 height 55
paste input "[EMAIL_ADDRESS][DOMAIN_NAME]"
type input "[EMAIL_ADDRESS][DOMAIN_NAME]"
click at [687, 291] on div "Provider Role Therapist Therapist Select Therapist Date [DATE] - [DATE] [EMAIL_…" at bounding box center [755, 243] width 1152 height 221
click at [544, 494] on div "[DATE]" at bounding box center [755, 525] width 1152 height 79
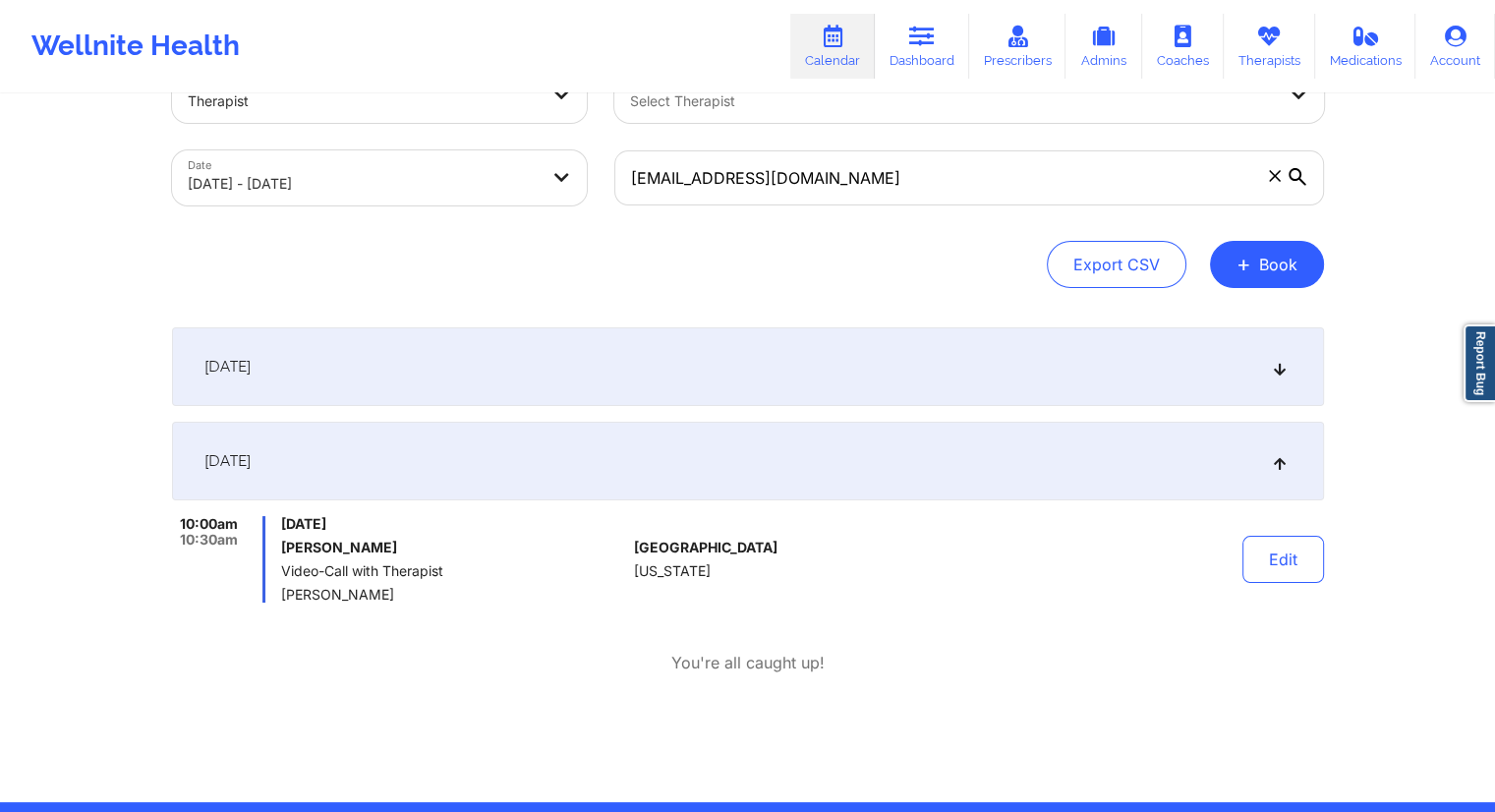
scroll to position [98, 0]
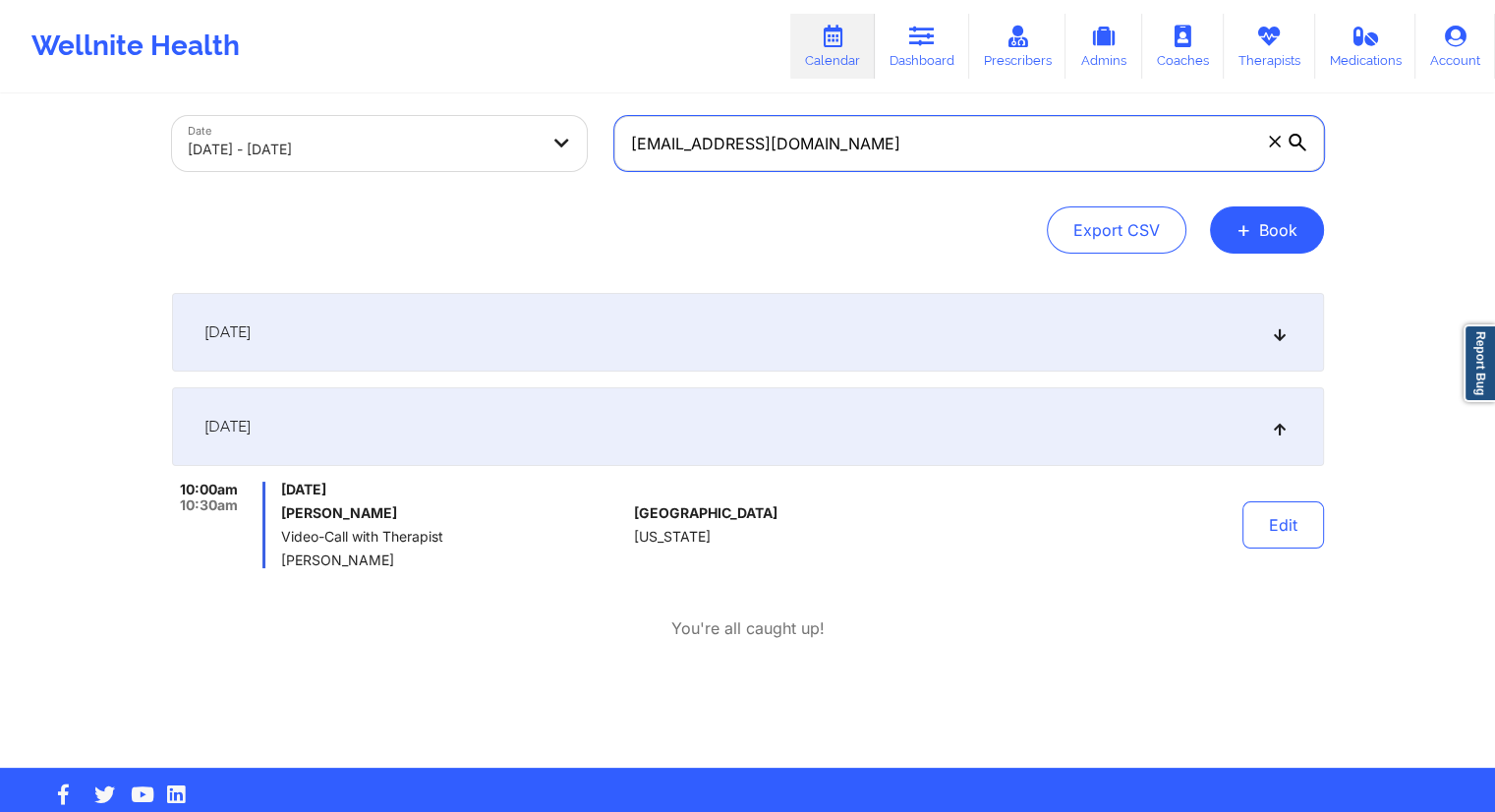
drag, startPoint x: 869, startPoint y: 135, endPoint x: 639, endPoint y: 138, distance: 230.0
click at [639, 138] on input "[EMAIL_ADDRESS][DOMAIN_NAME]" at bounding box center [969, 143] width 710 height 55
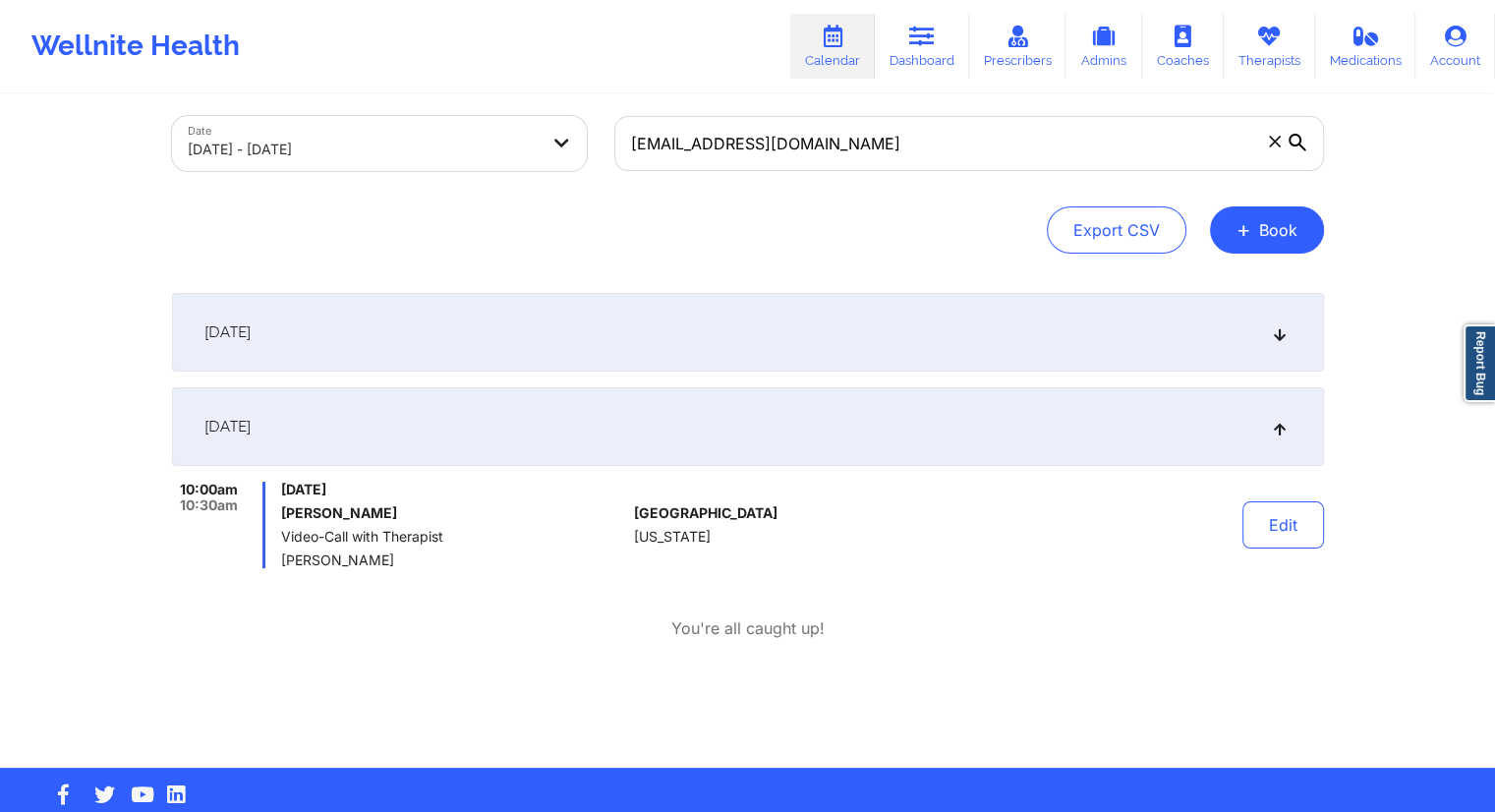
click at [727, 222] on div "Export CSV + Book" at bounding box center [748, 230] width 1152 height 47
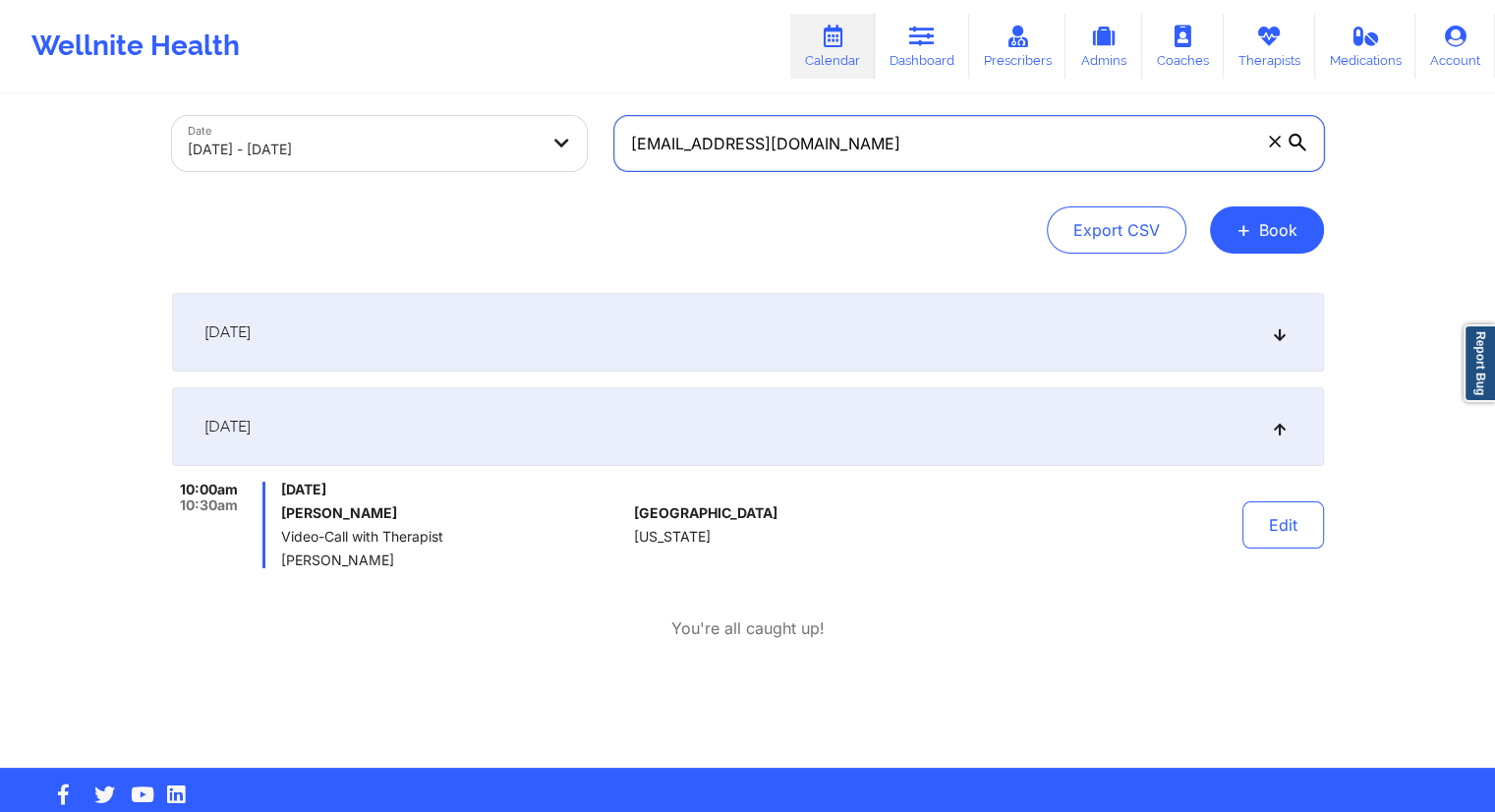
drag, startPoint x: 828, startPoint y: 148, endPoint x: 593, endPoint y: 150, distance: 235.0
click at [593, 150] on div "Provider Role Therapist Therapist Select Therapist Date [DATE] - [DATE] [EMAIL_…" at bounding box center [748, 102] width 1180 height 165
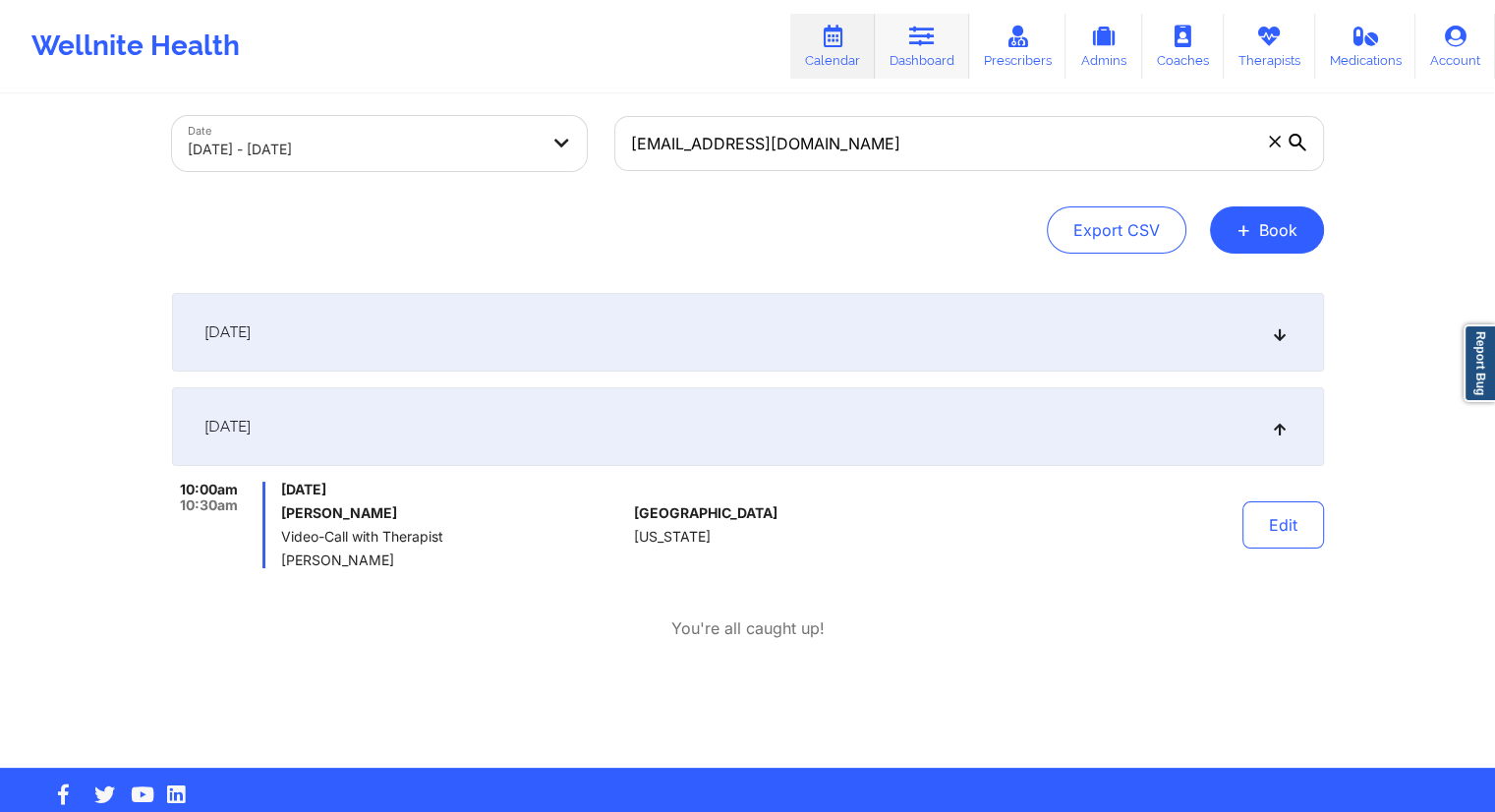
click at [905, 55] on link "Dashboard" at bounding box center [921, 46] width 94 height 65
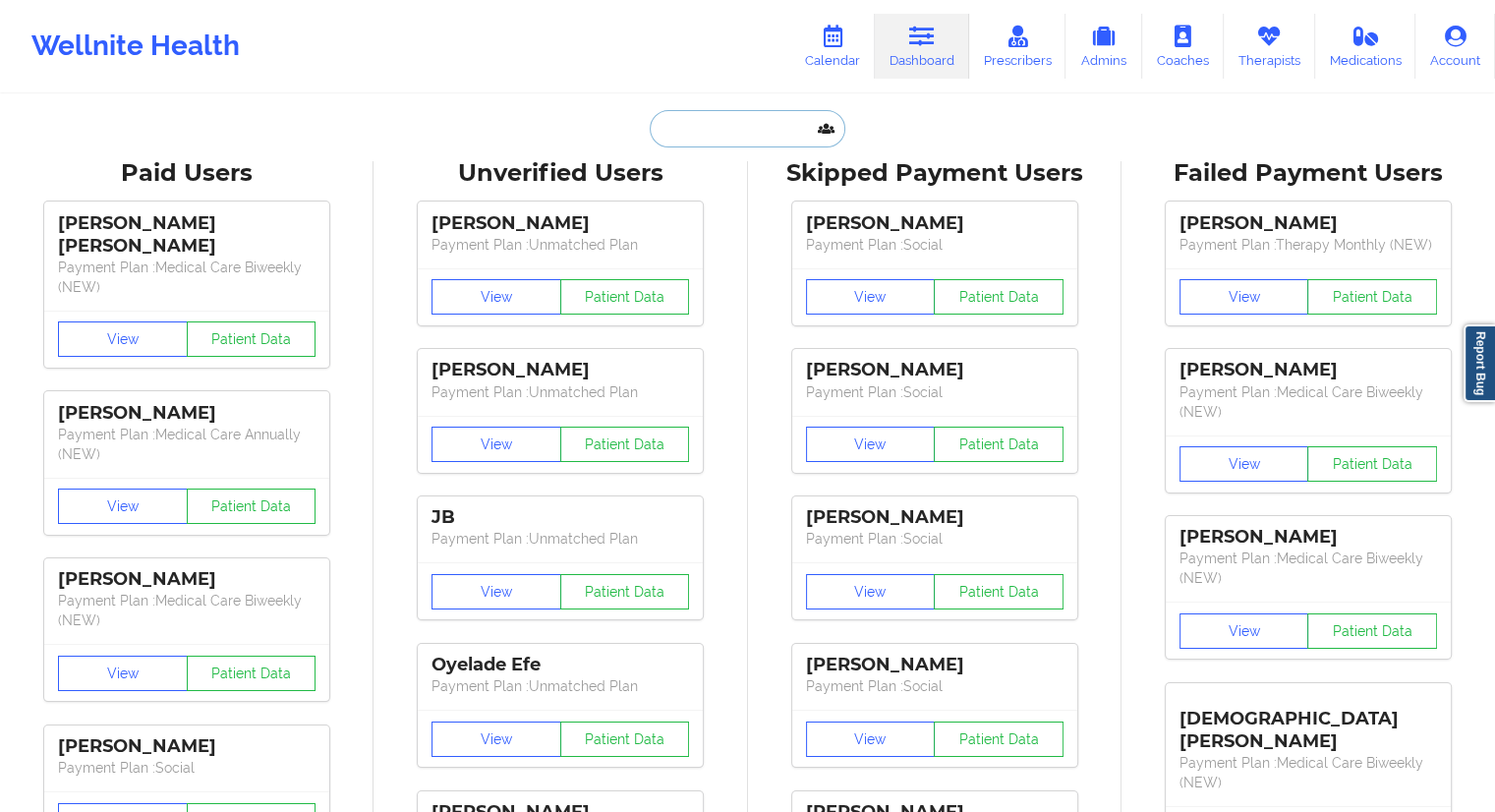
click at [712, 135] on input "text" at bounding box center [748, 129] width 195 height 38
paste input "[EMAIL_ADDRESS][DOMAIN_NAME]"
type input "[EMAIL_ADDRESS][DOMAIN_NAME]"
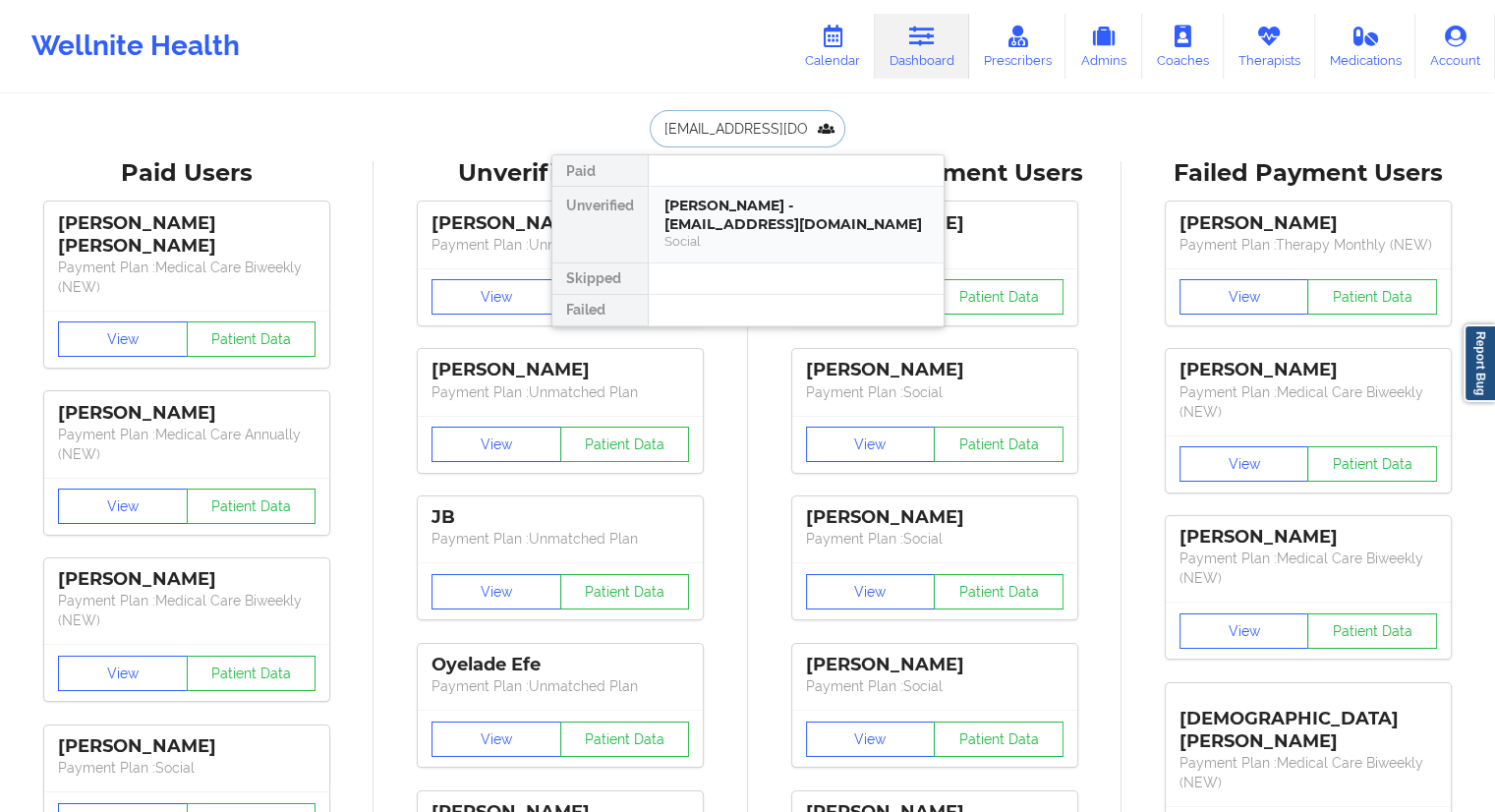
click at [661, 191] on div "[PERSON_NAME] - [EMAIL_ADDRESS][DOMAIN_NAME] Social" at bounding box center [796, 225] width 295 height 76
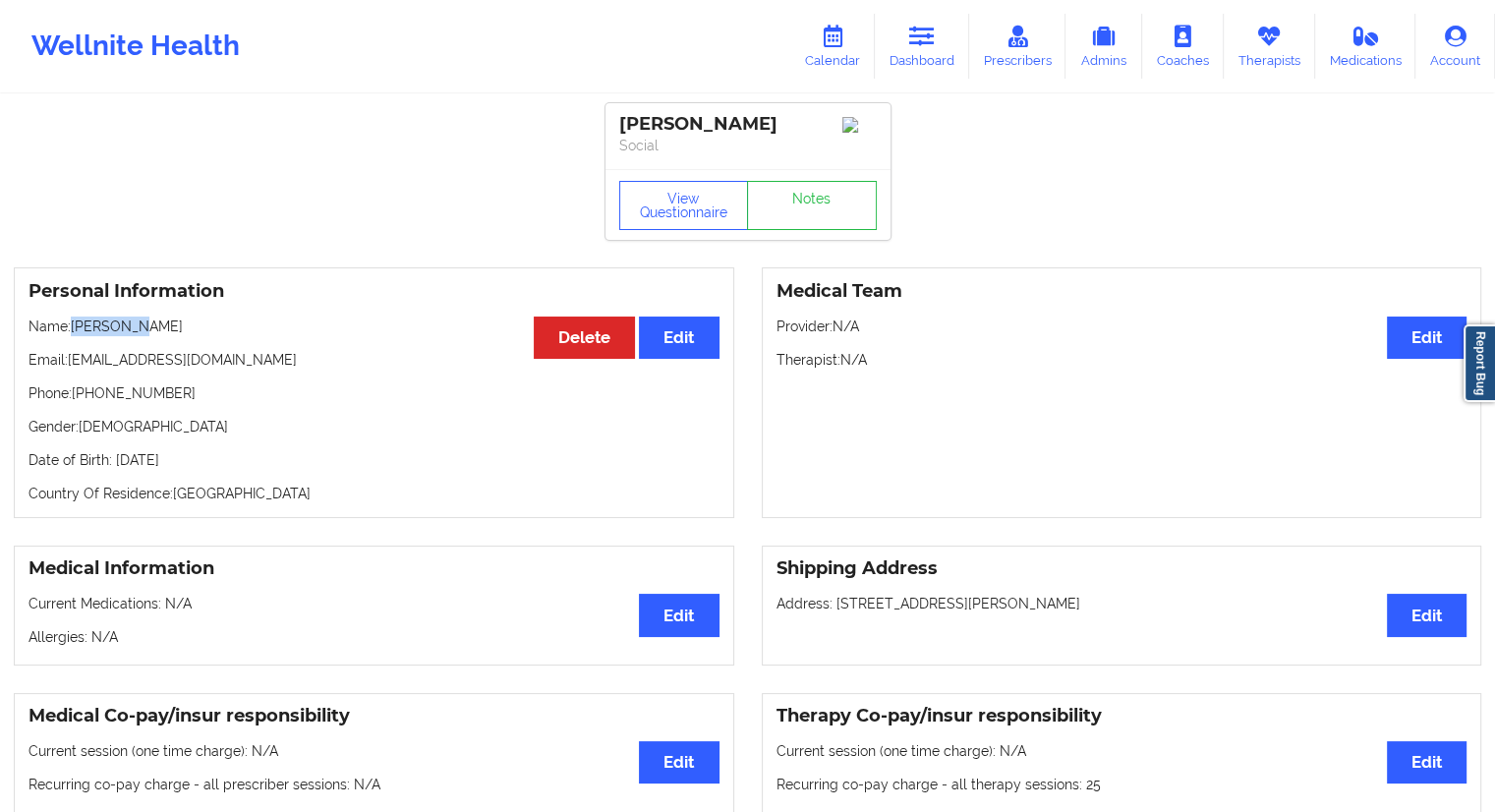
drag, startPoint x: 138, startPoint y: 322, endPoint x: 72, endPoint y: 325, distance: 66.1
click at [72, 325] on p "Name: [PERSON_NAME]" at bounding box center [374, 326] width 691 height 20
copy p "MacKenzie"
click at [827, 45] on icon at bounding box center [833, 37] width 26 height 22
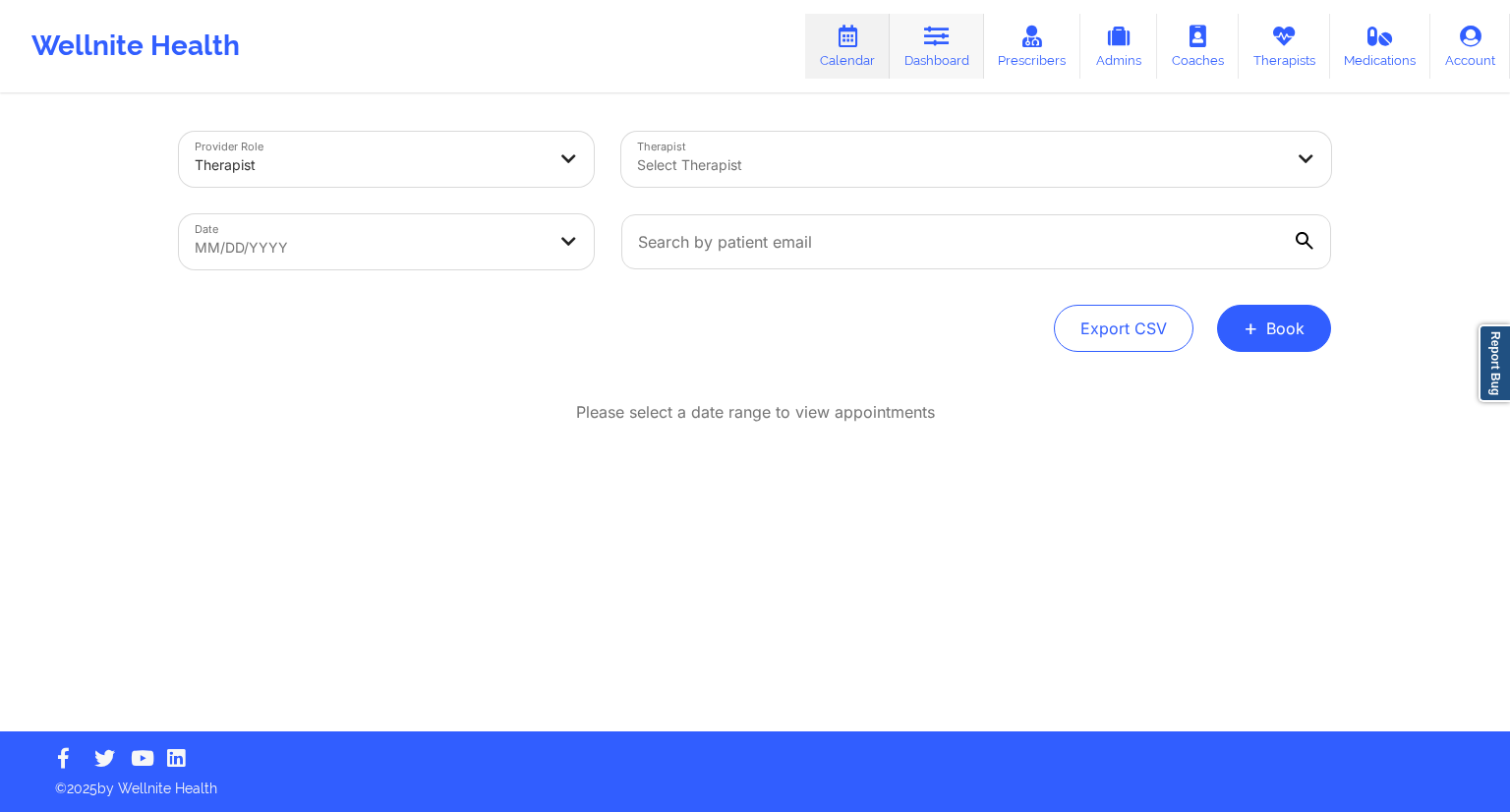
click at [925, 60] on link "Dashboard" at bounding box center [936, 46] width 94 height 65
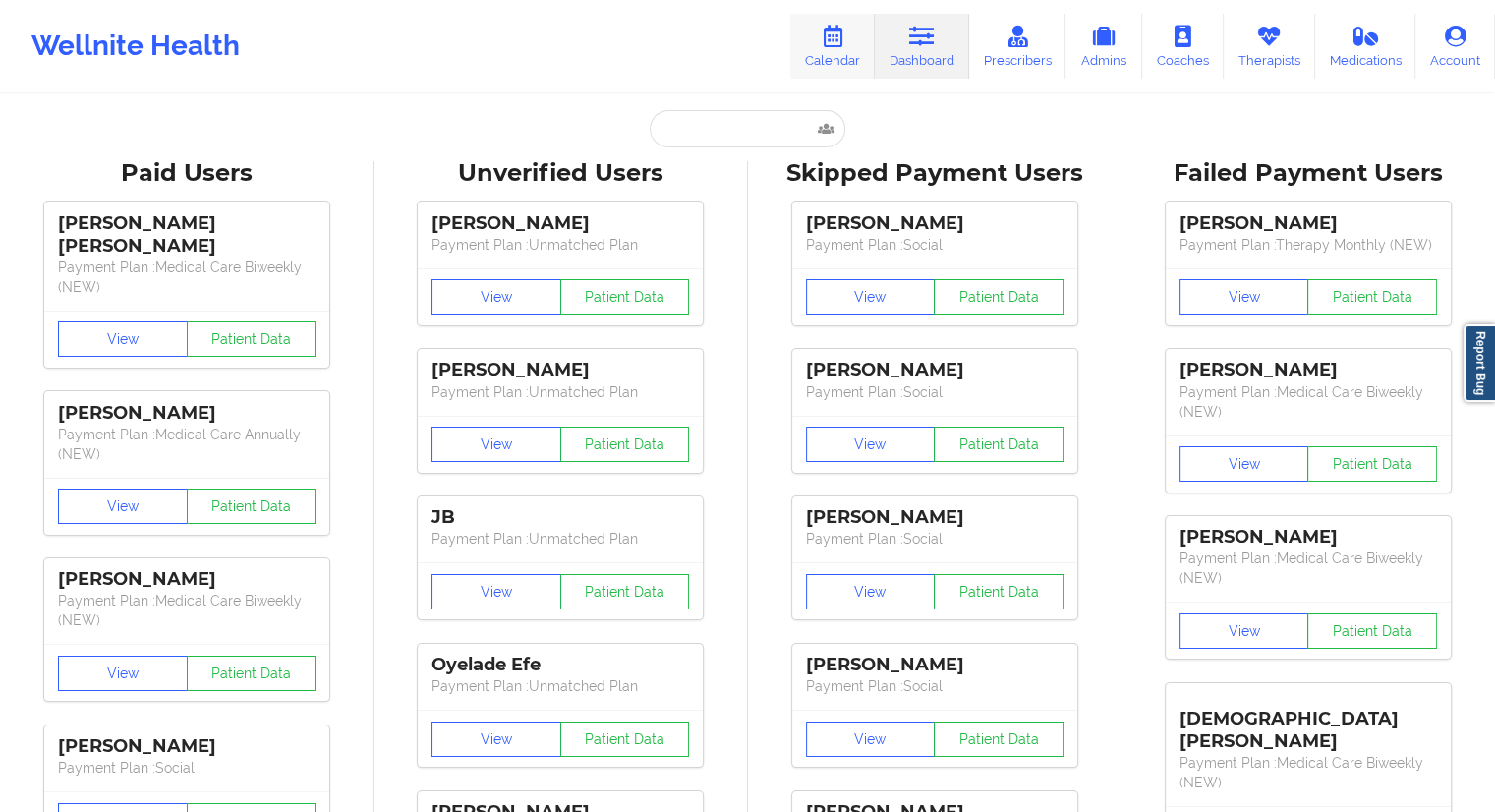
click at [840, 49] on link "Calendar" at bounding box center [832, 46] width 84 height 65
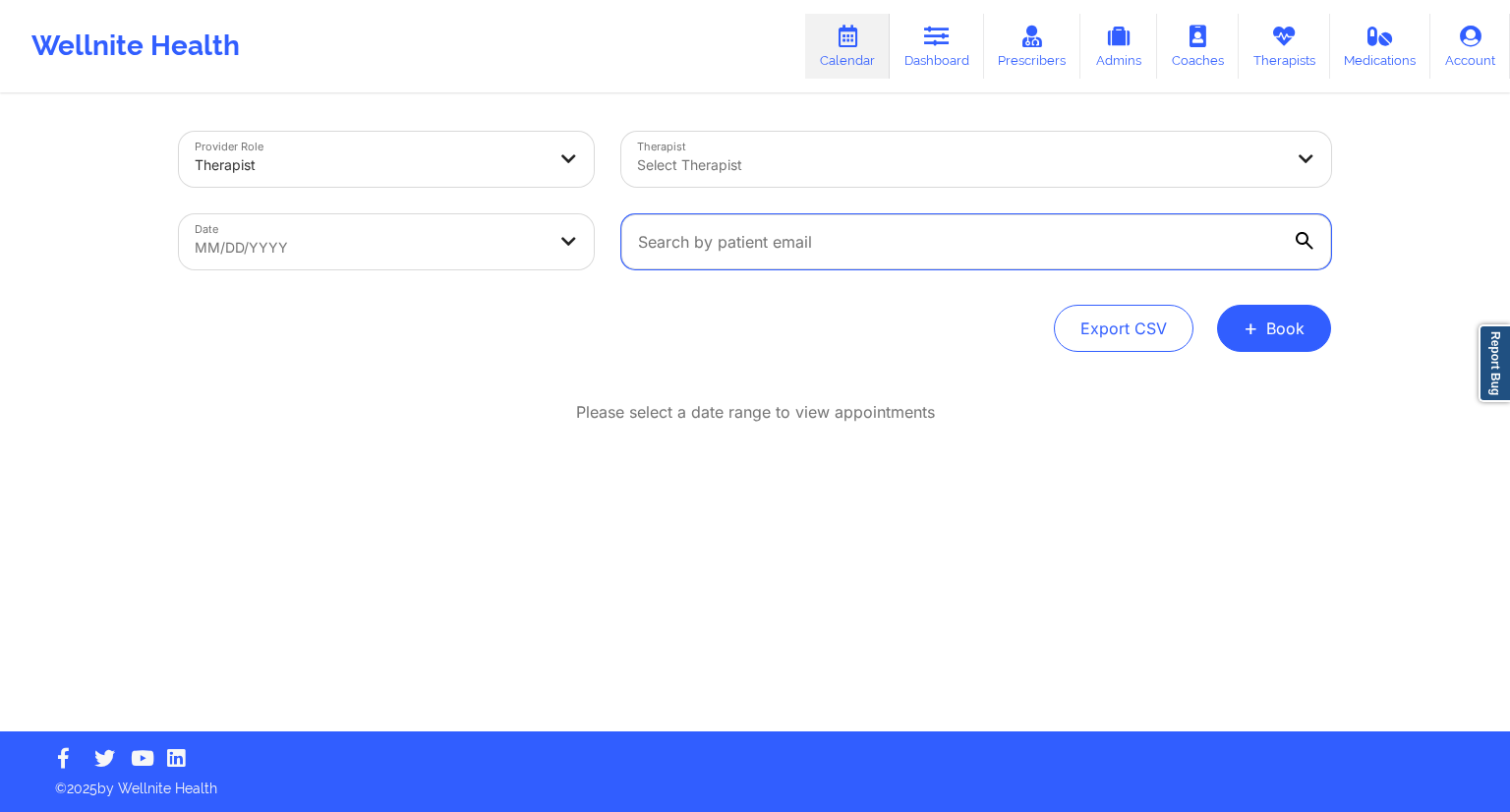
click at [763, 252] on input "text" at bounding box center [976, 242] width 710 height 55
click at [399, 258] on body "Wellnite Health Calendar Dashboard Prescribers Admins Coaches Therapists Medica…" at bounding box center [755, 406] width 1510 height 812
select select "2025-8"
select select "2025-9"
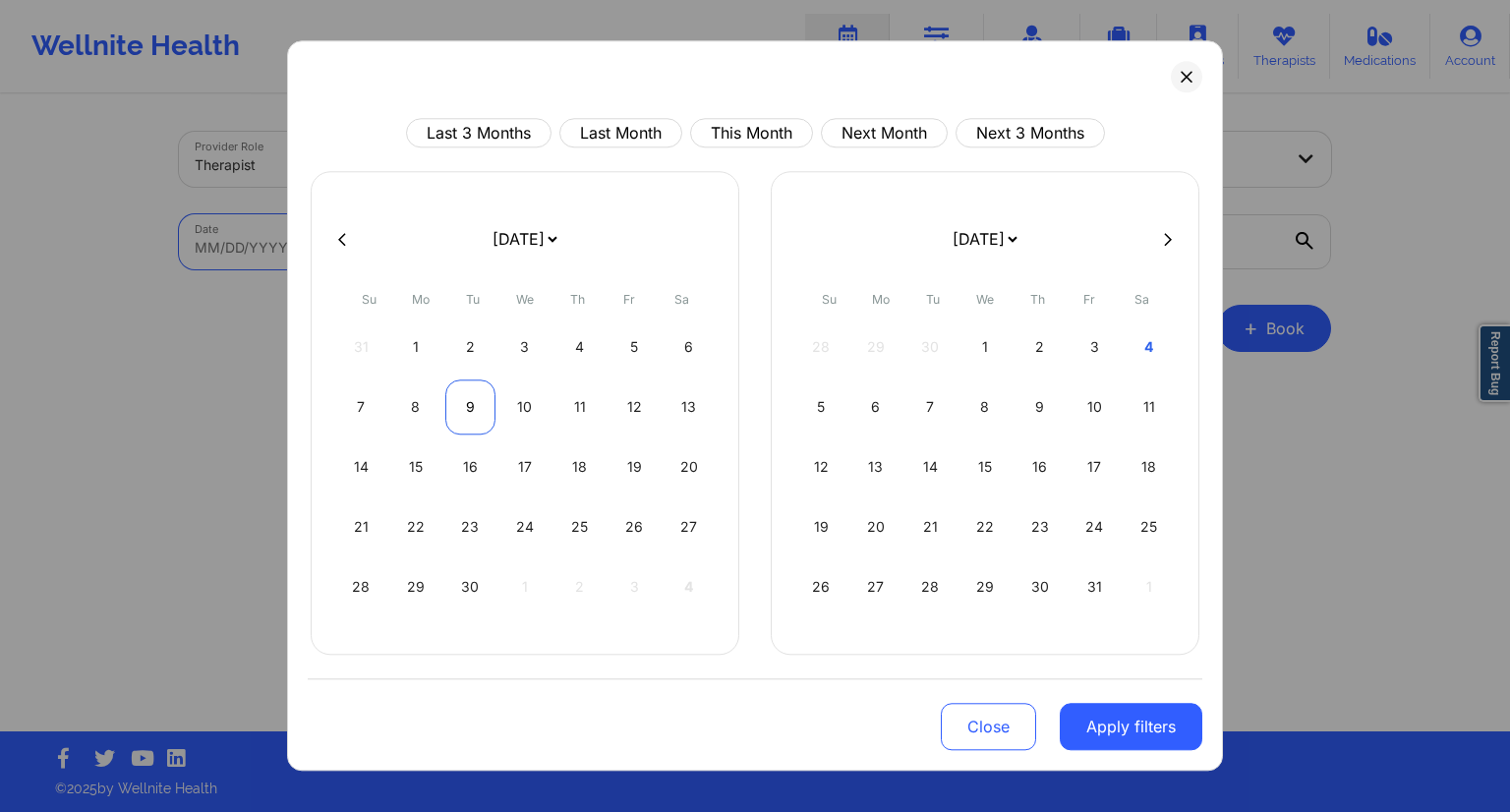
click at [478, 419] on div "9" at bounding box center [470, 406] width 50 height 55
select select "2025-8"
select select "2025-9"
select select "2025-8"
select select "2025-9"
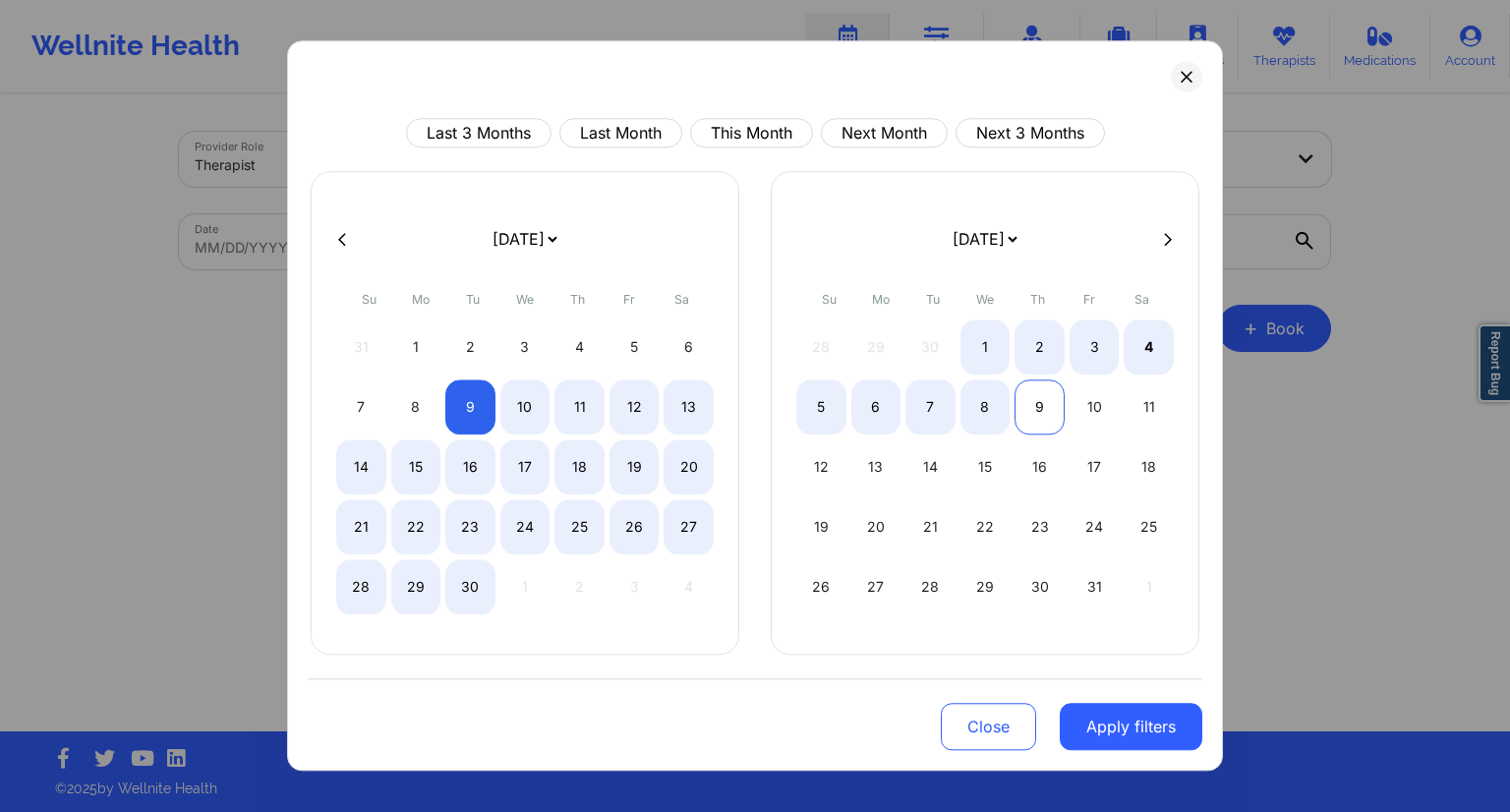
select select "2025-8"
select select "2025-9"
click at [1036, 415] on div "9" at bounding box center [1040, 406] width 50 height 55
select select "2025-8"
select select "2025-9"
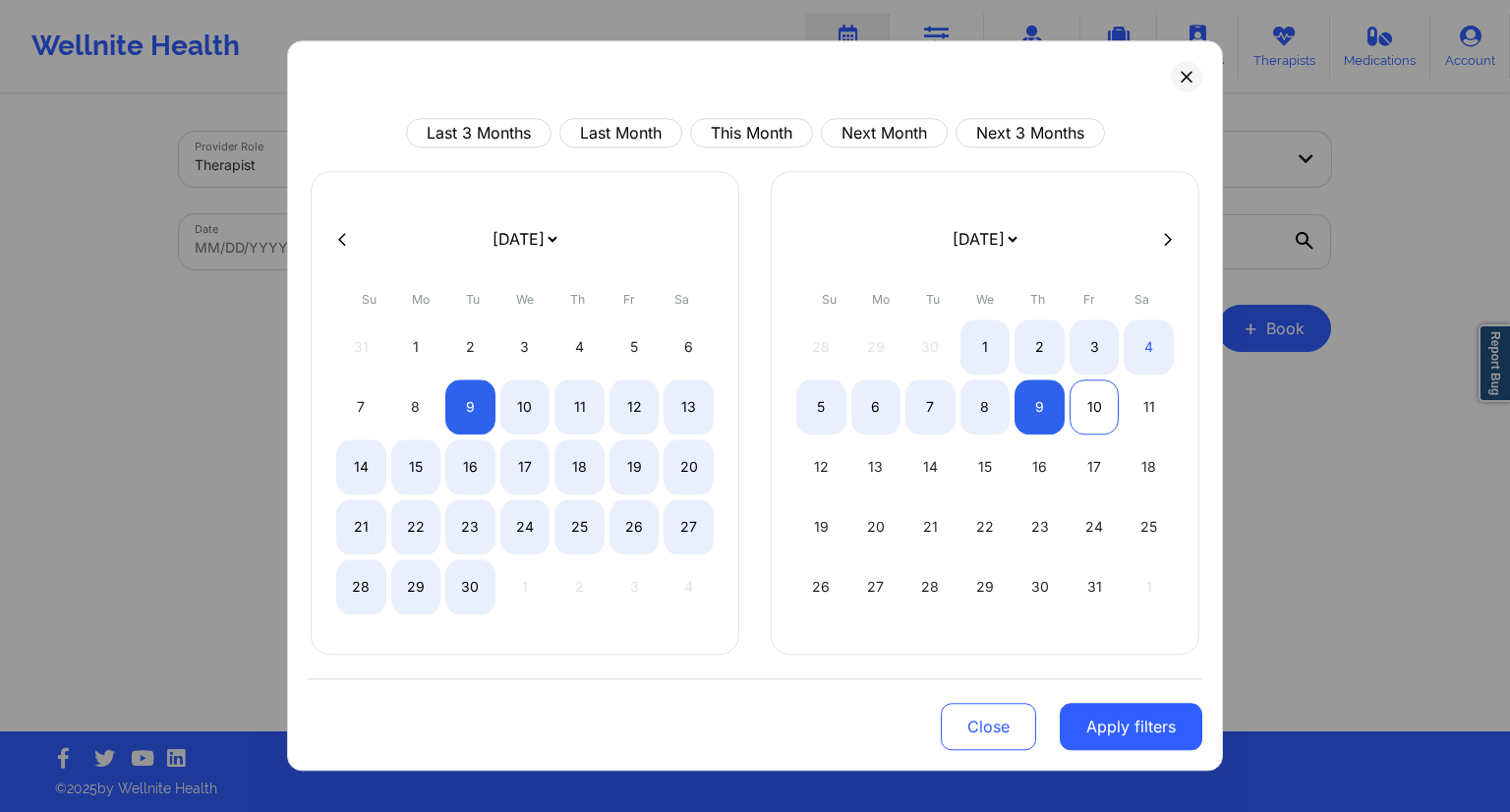
click at [1093, 421] on div "10" at bounding box center [1094, 406] width 50 height 55
select select "2025-9"
select select "2025-10"
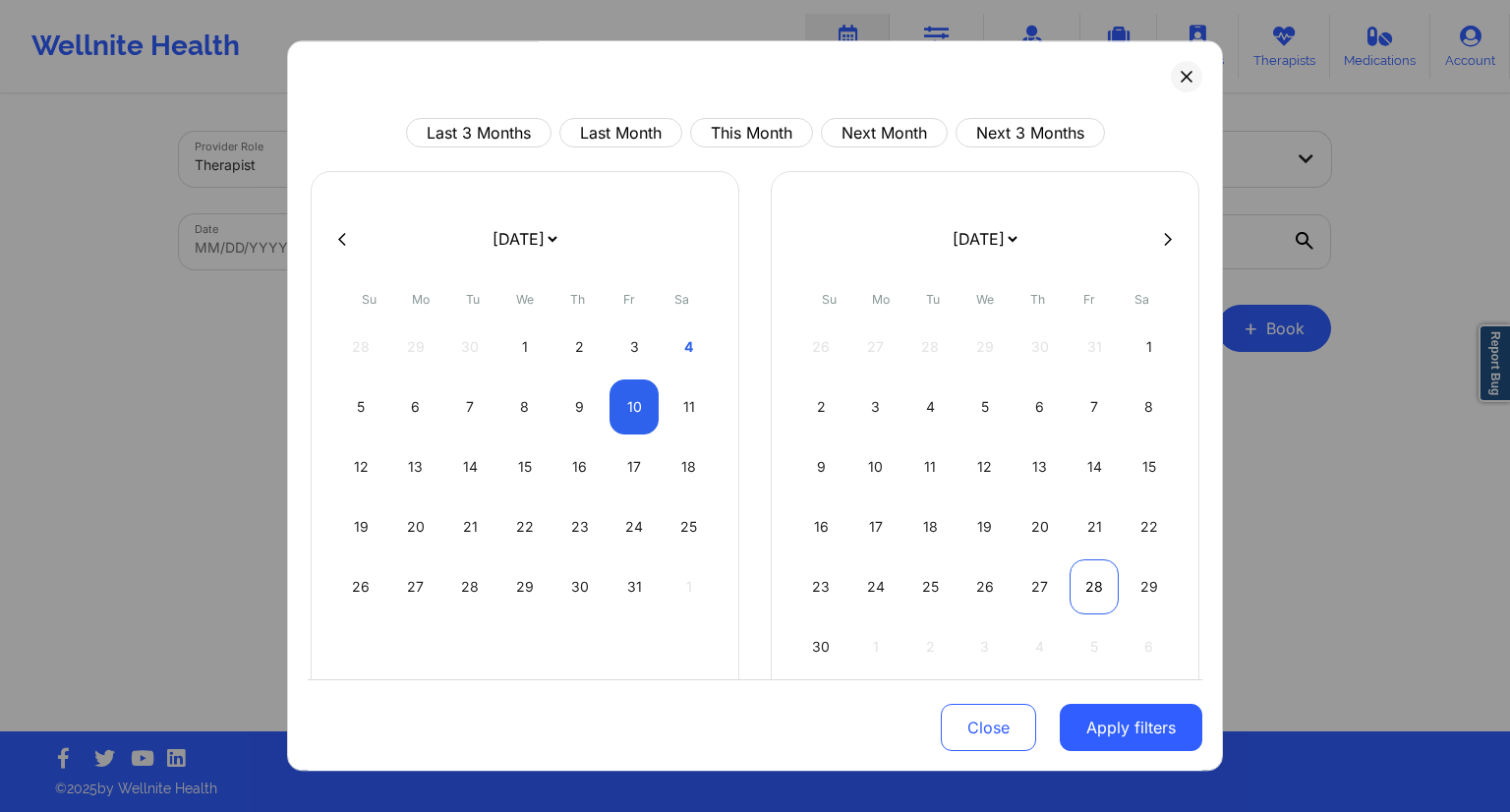
select select "2025-9"
select select "2025-10"
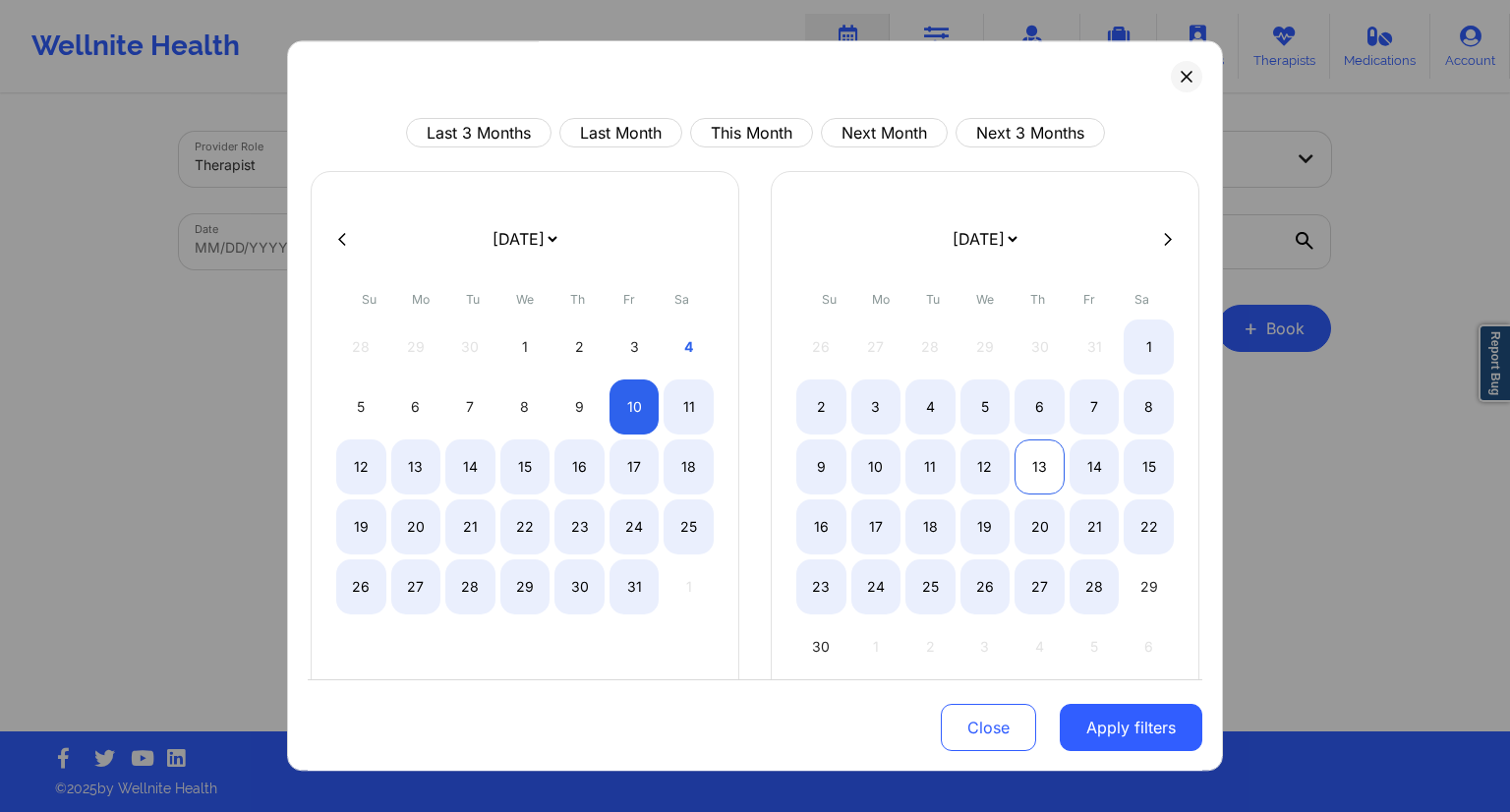
select select "2025-9"
select select "2025-10"
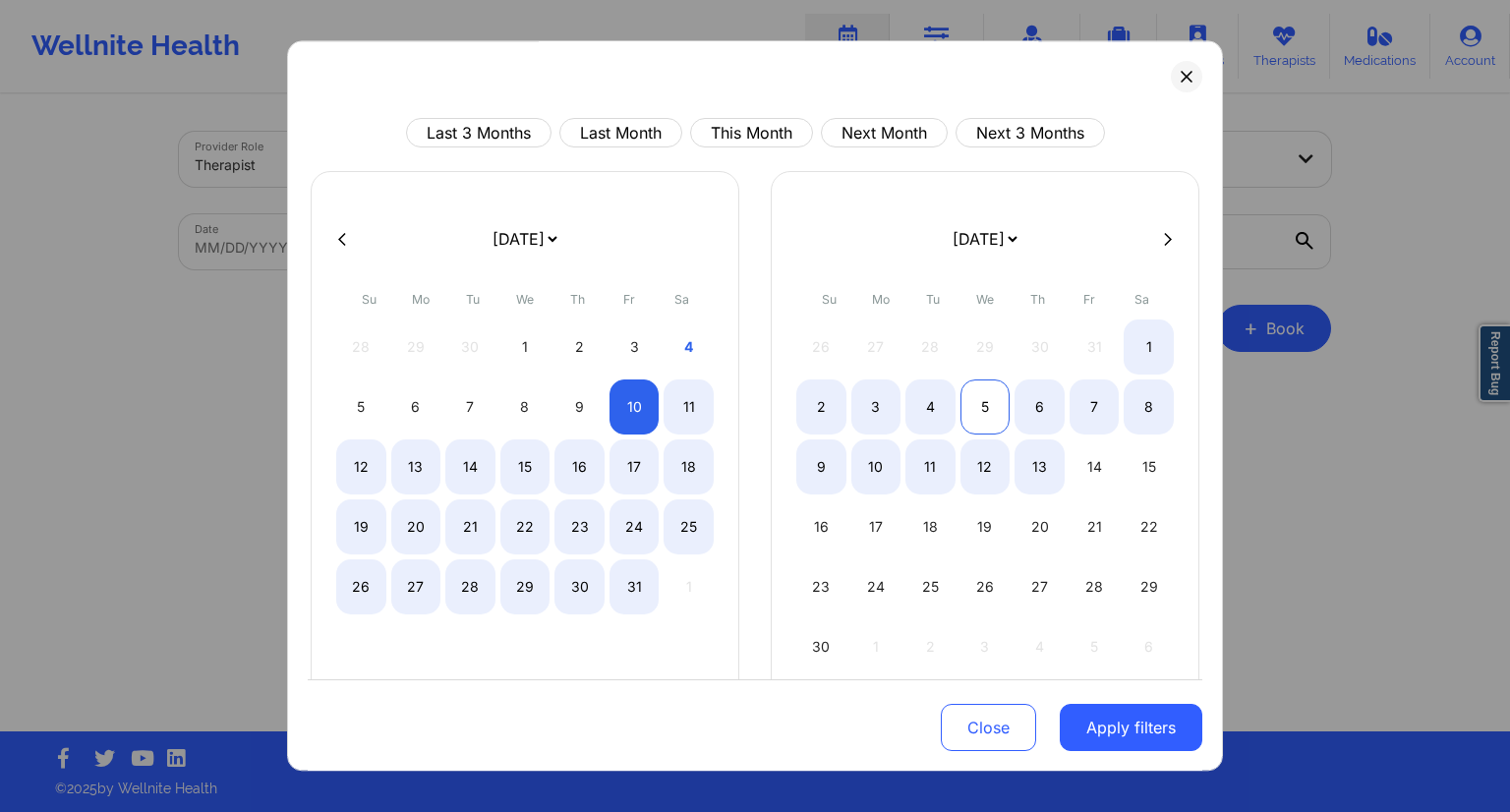
select select "2025-9"
select select "2025-10"
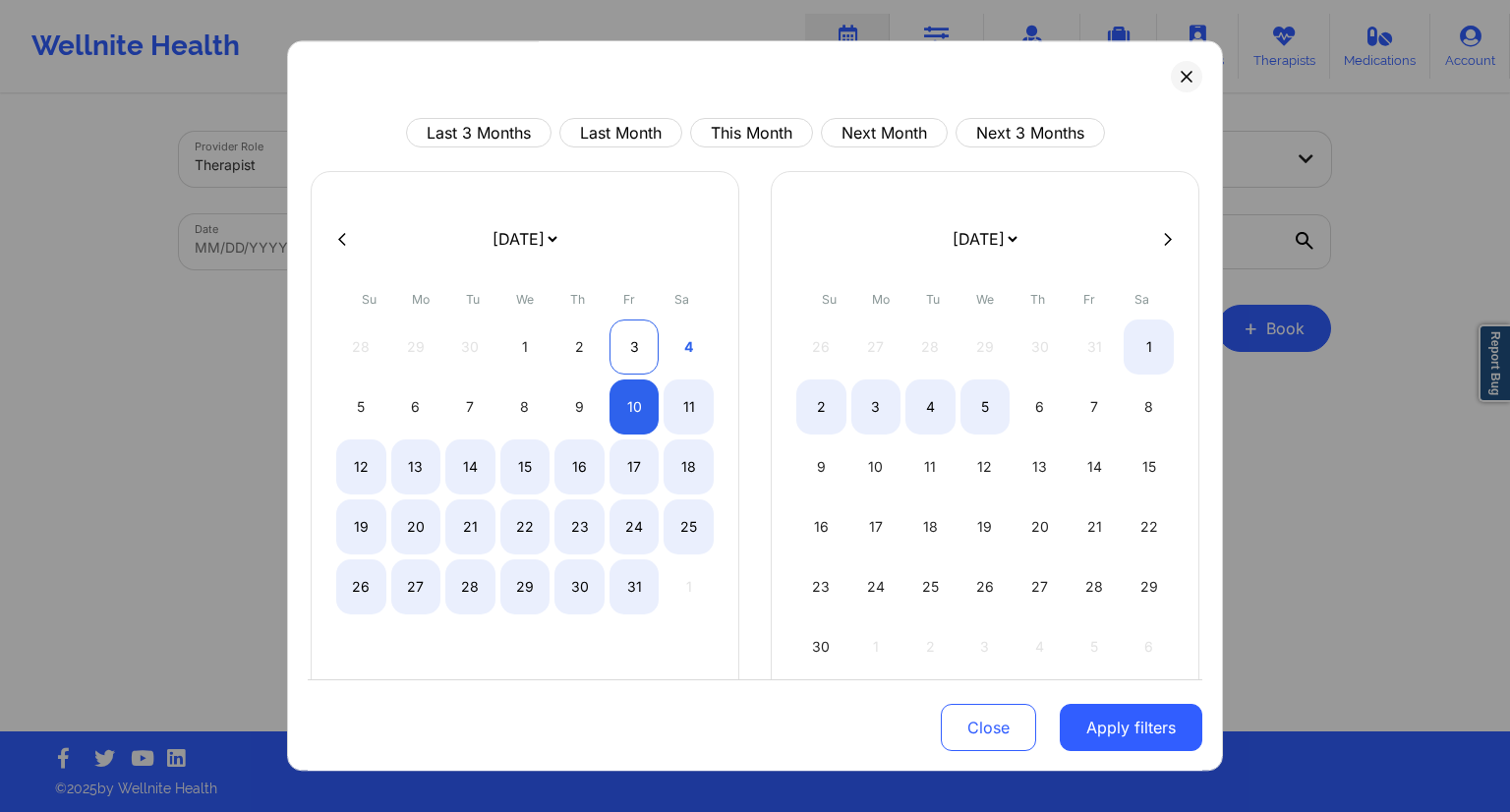
select select "2025-9"
select select "2025-10"
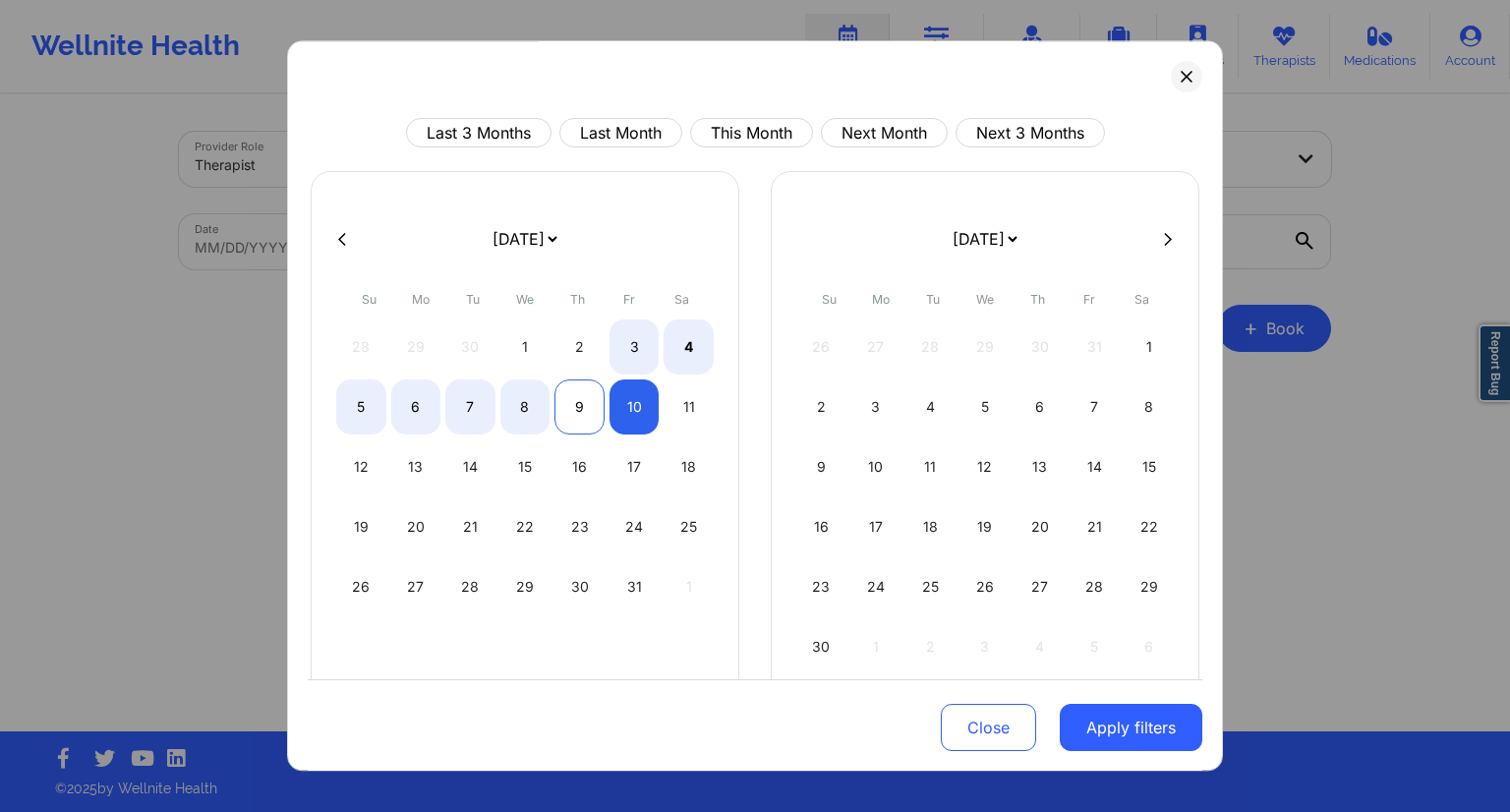
select select "2025-9"
select select "2025-10"
click at [576, 409] on div "9" at bounding box center [580, 406] width 50 height 55
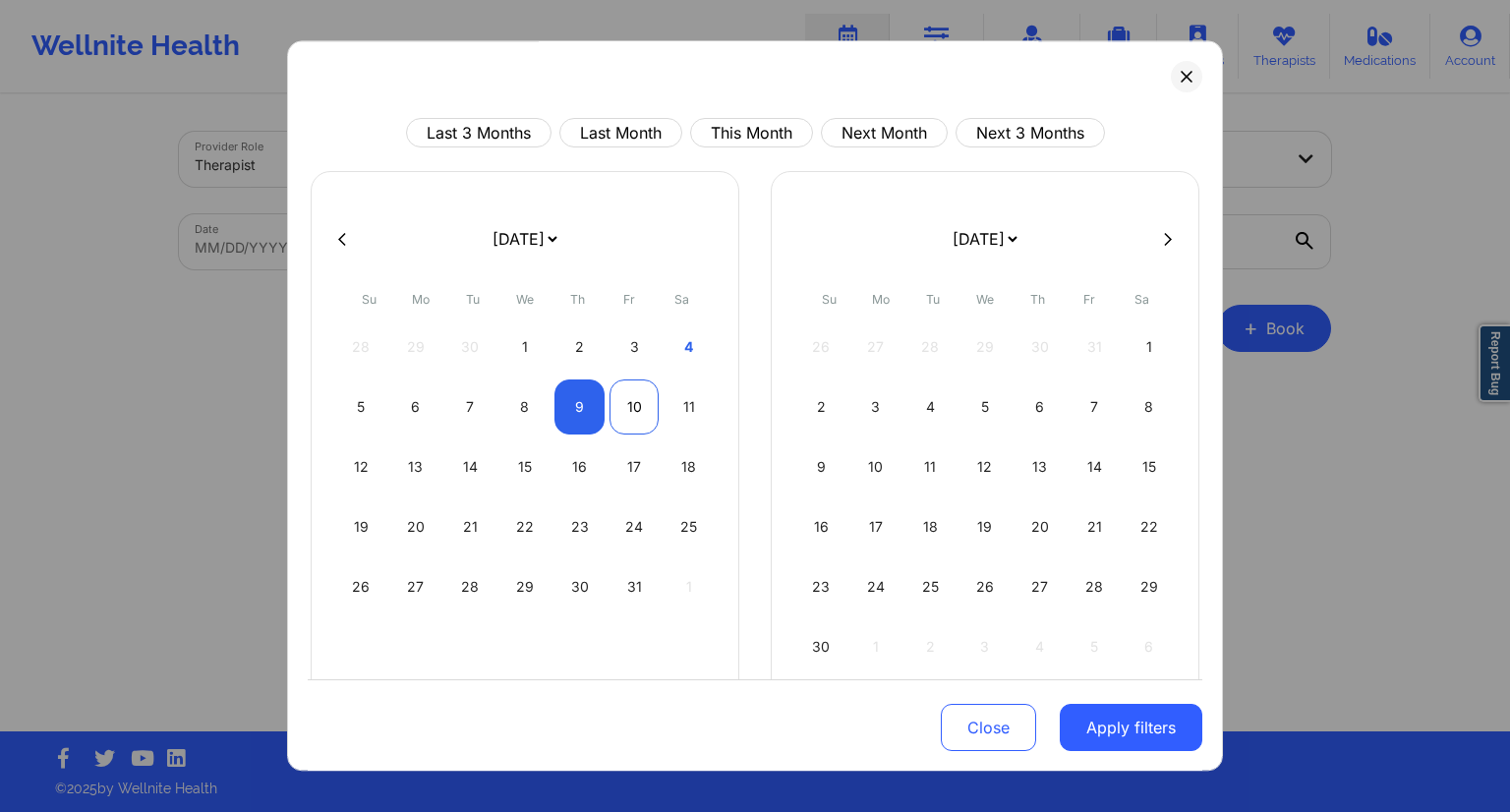
select select "2025-9"
select select "2025-10"
click at [616, 418] on div "10" at bounding box center [634, 406] width 50 height 55
select select "2025-9"
select select "2025-10"
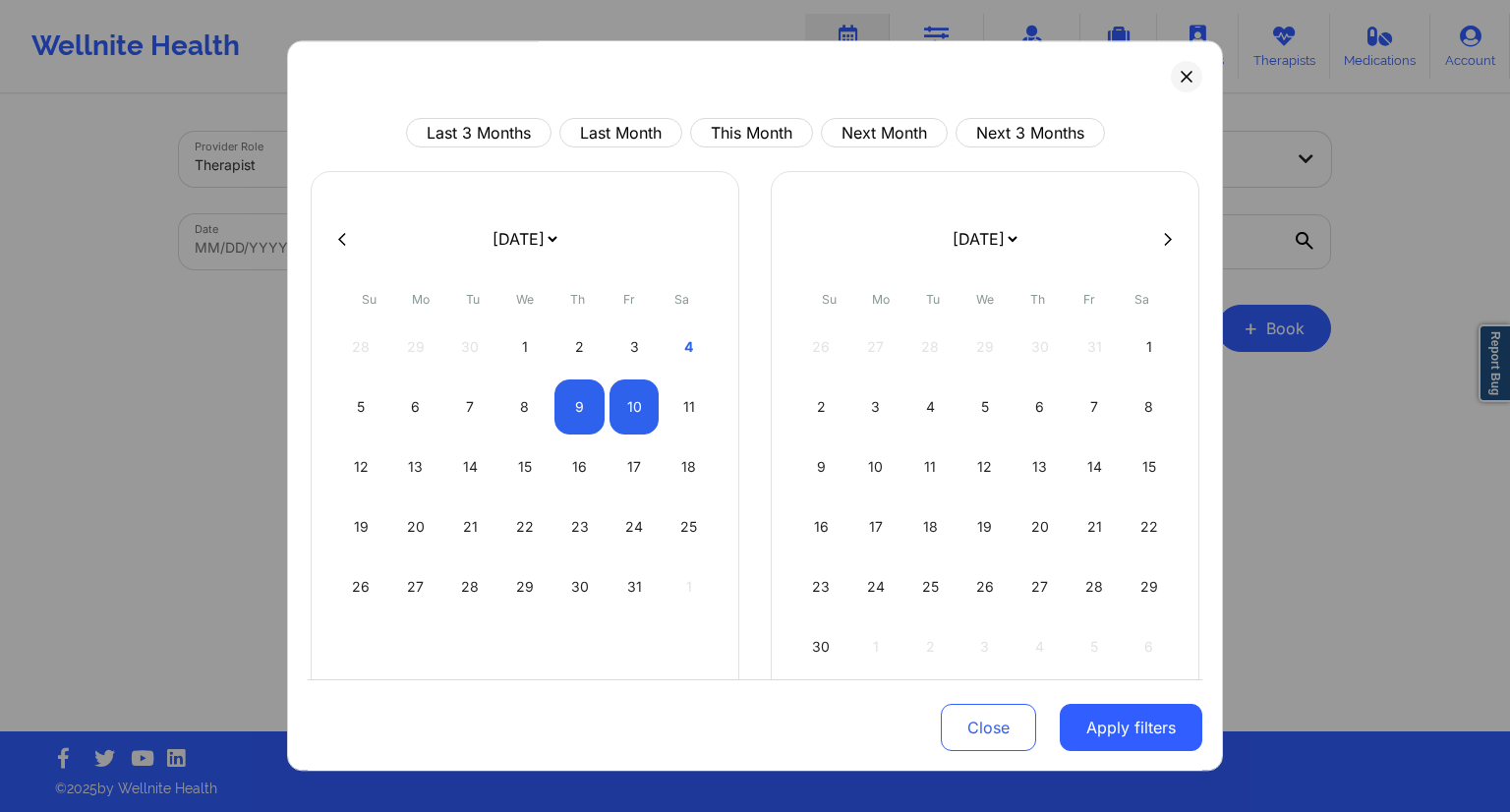
click at [1091, 732] on button "Apply filters" at bounding box center [1130, 727] width 142 height 47
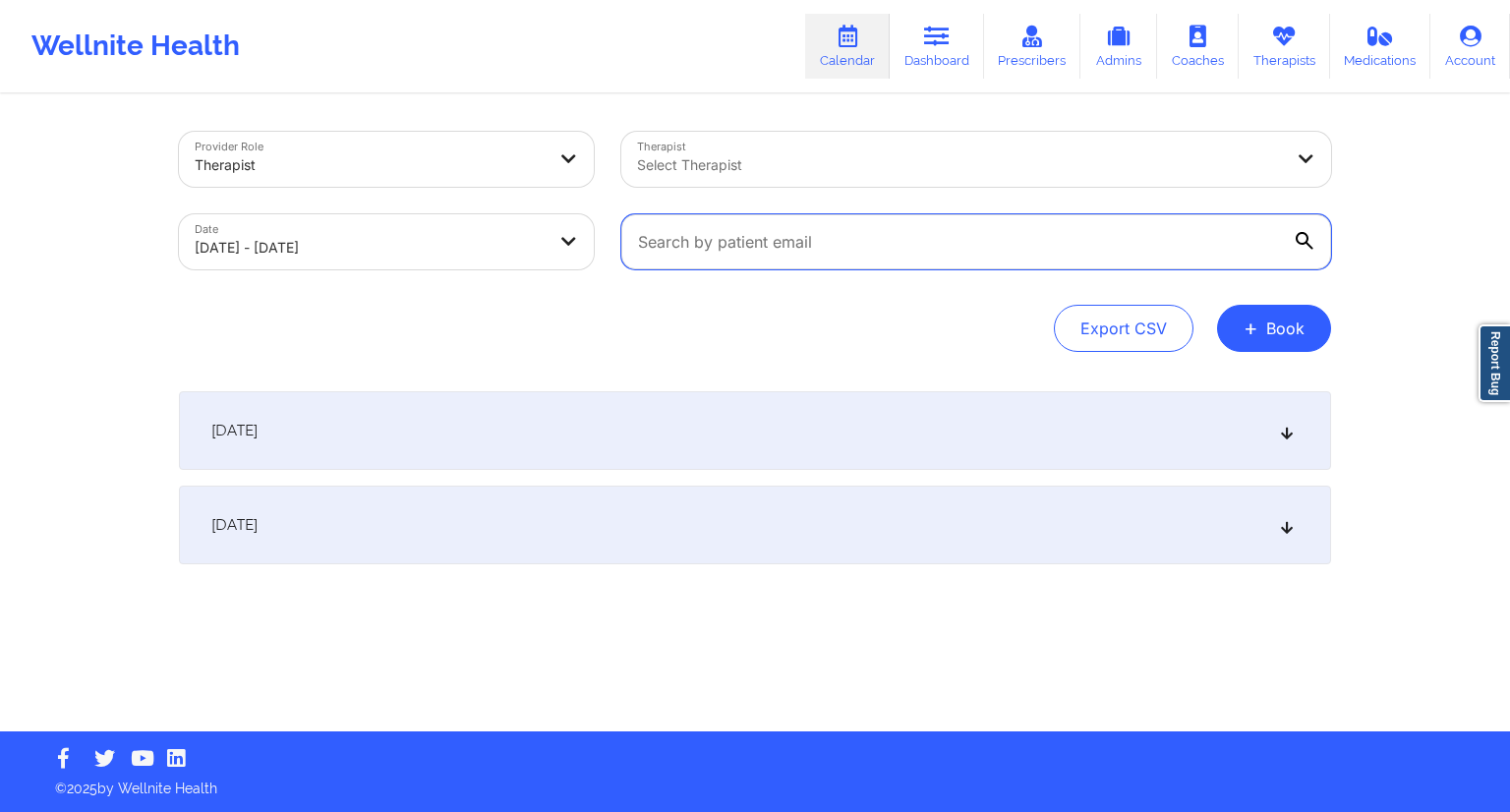
click at [718, 259] on input "text" at bounding box center [976, 242] width 710 height 55
paste input "[EMAIL_ADDRESS][DOMAIN_NAME]"
type input "[EMAIL_ADDRESS][DOMAIN_NAME]"
click at [656, 310] on div "Export CSV + Book" at bounding box center [755, 328] width 1152 height 47
click at [575, 505] on div "[DATE]" at bounding box center [755, 525] width 1152 height 79
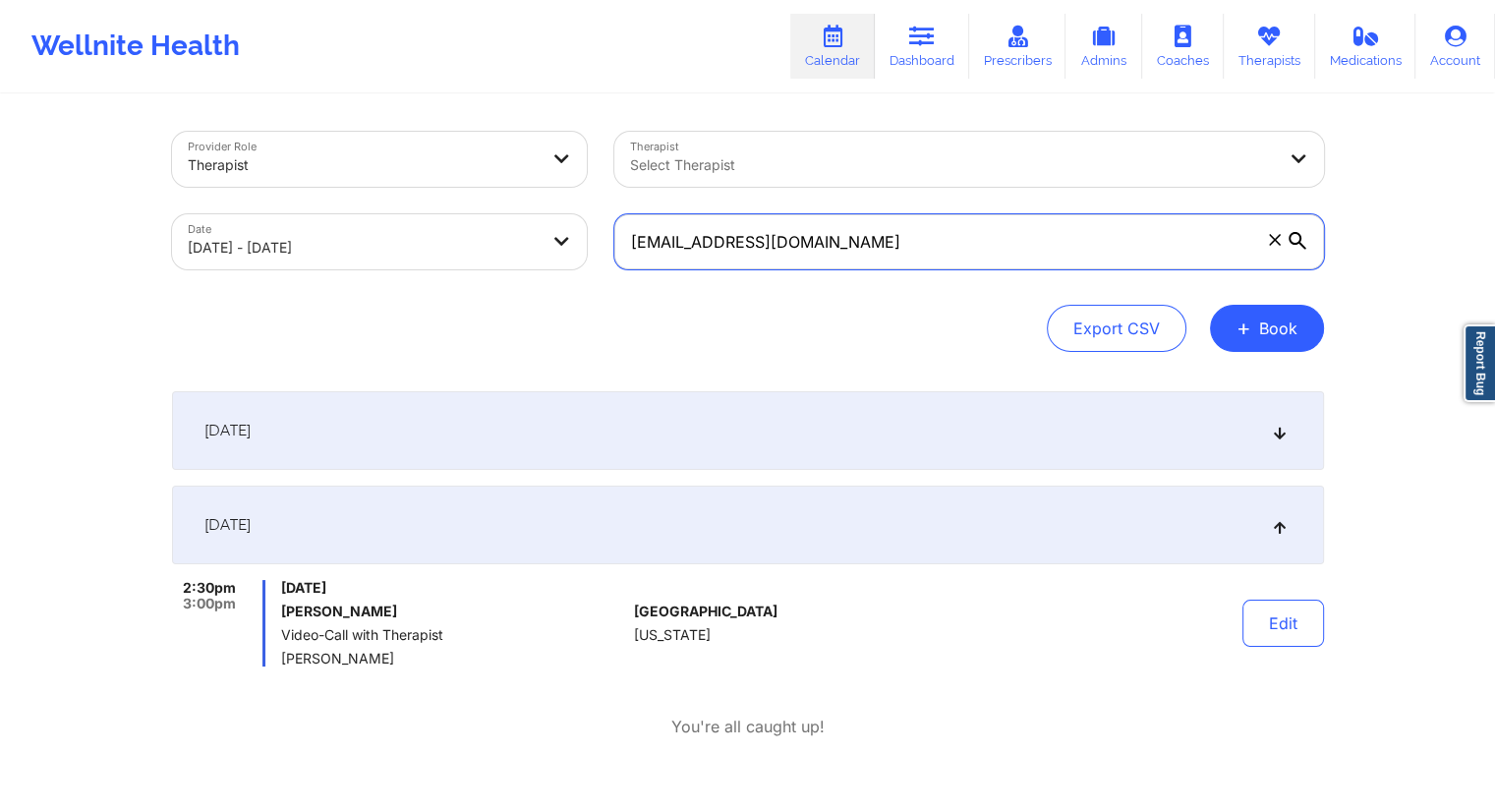
click at [842, 260] on input "[EMAIL_ADDRESS][DOMAIN_NAME]" at bounding box center [969, 242] width 710 height 55
click at [909, 60] on link "Dashboard" at bounding box center [921, 46] width 94 height 65
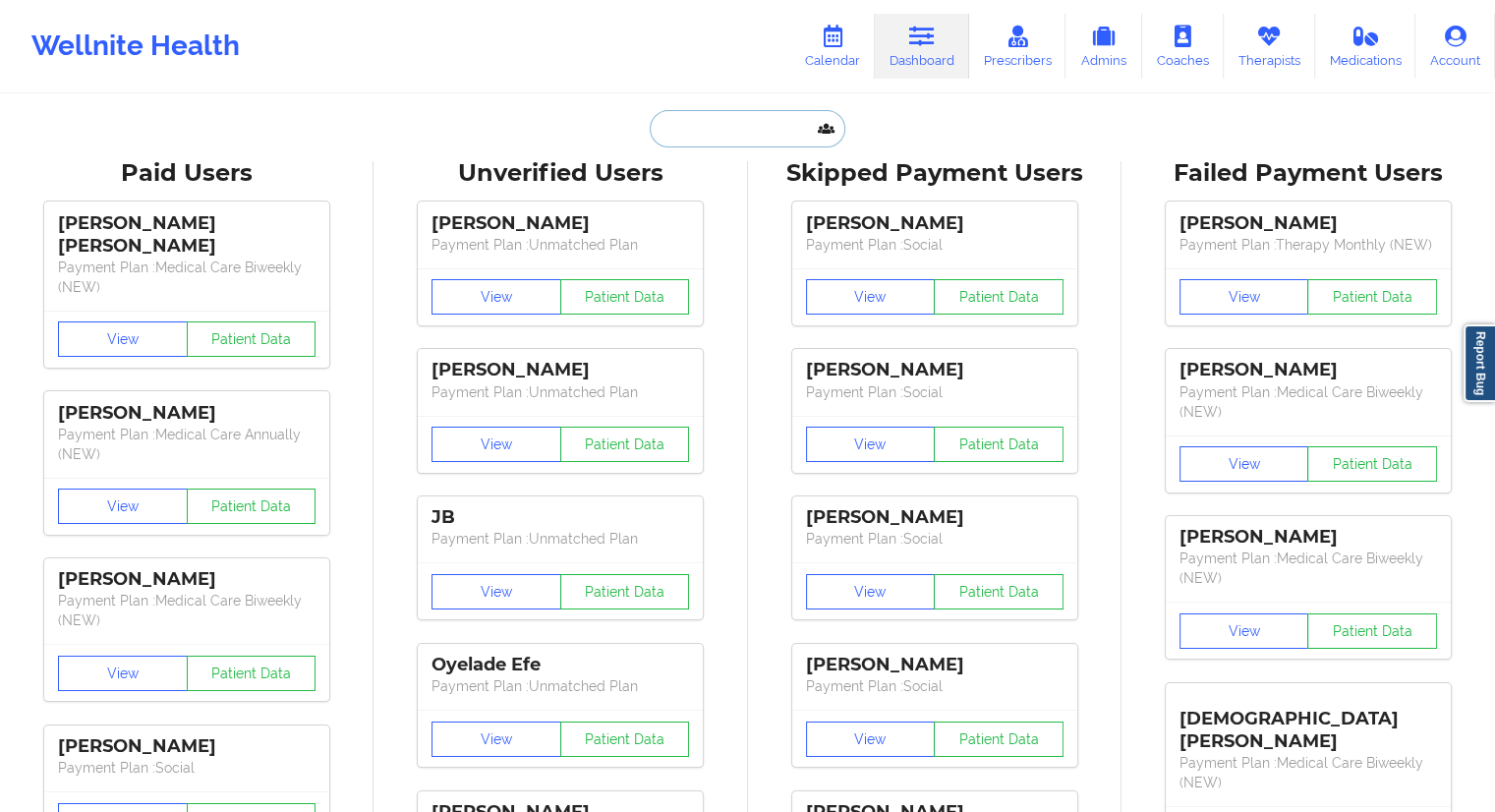
click at [699, 143] on input "text" at bounding box center [748, 129] width 195 height 38
paste input "[EMAIL_ADDRESS][DOMAIN_NAME]"
type input "[EMAIL_ADDRESS][DOMAIN_NAME]"
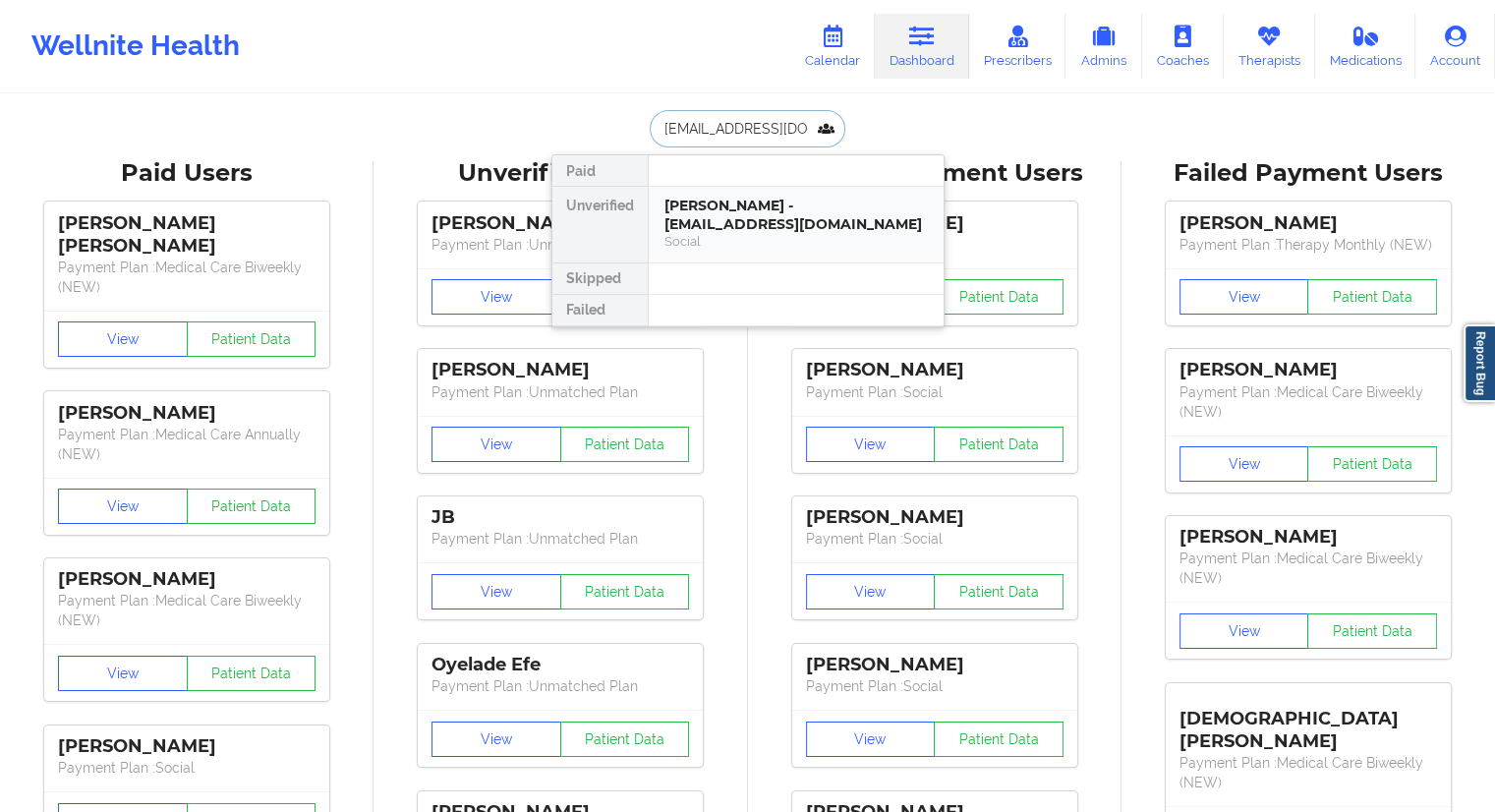
click at [744, 233] on div "Social" at bounding box center [796, 241] width 263 height 17
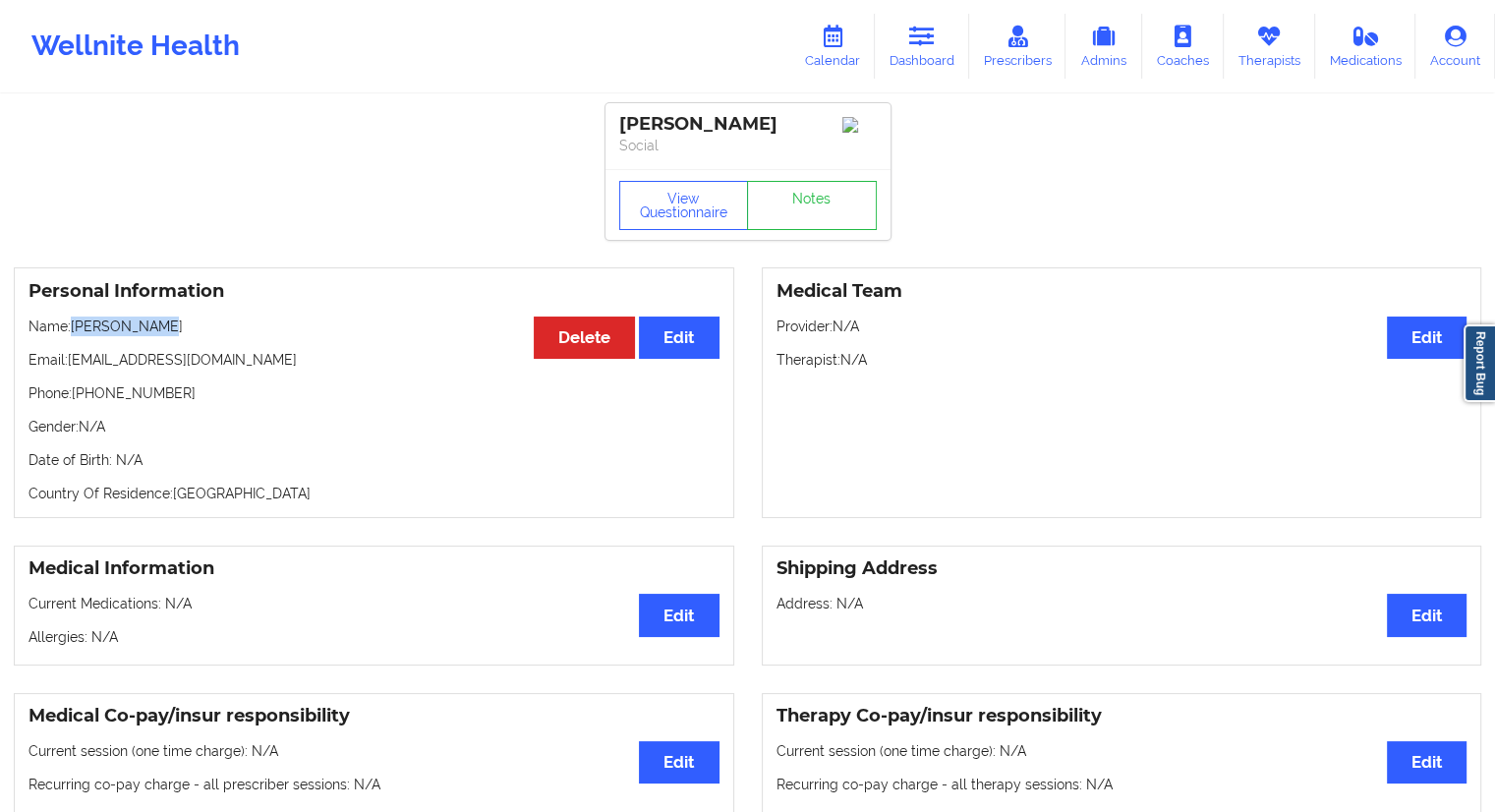
drag, startPoint x: 153, startPoint y: 329, endPoint x: 71, endPoint y: 333, distance: 82.1
click at [71, 333] on p "Name: [PERSON_NAME]" at bounding box center [374, 326] width 691 height 20
copy p "[PERSON_NAME]"
click at [834, 44] on icon at bounding box center [833, 37] width 26 height 22
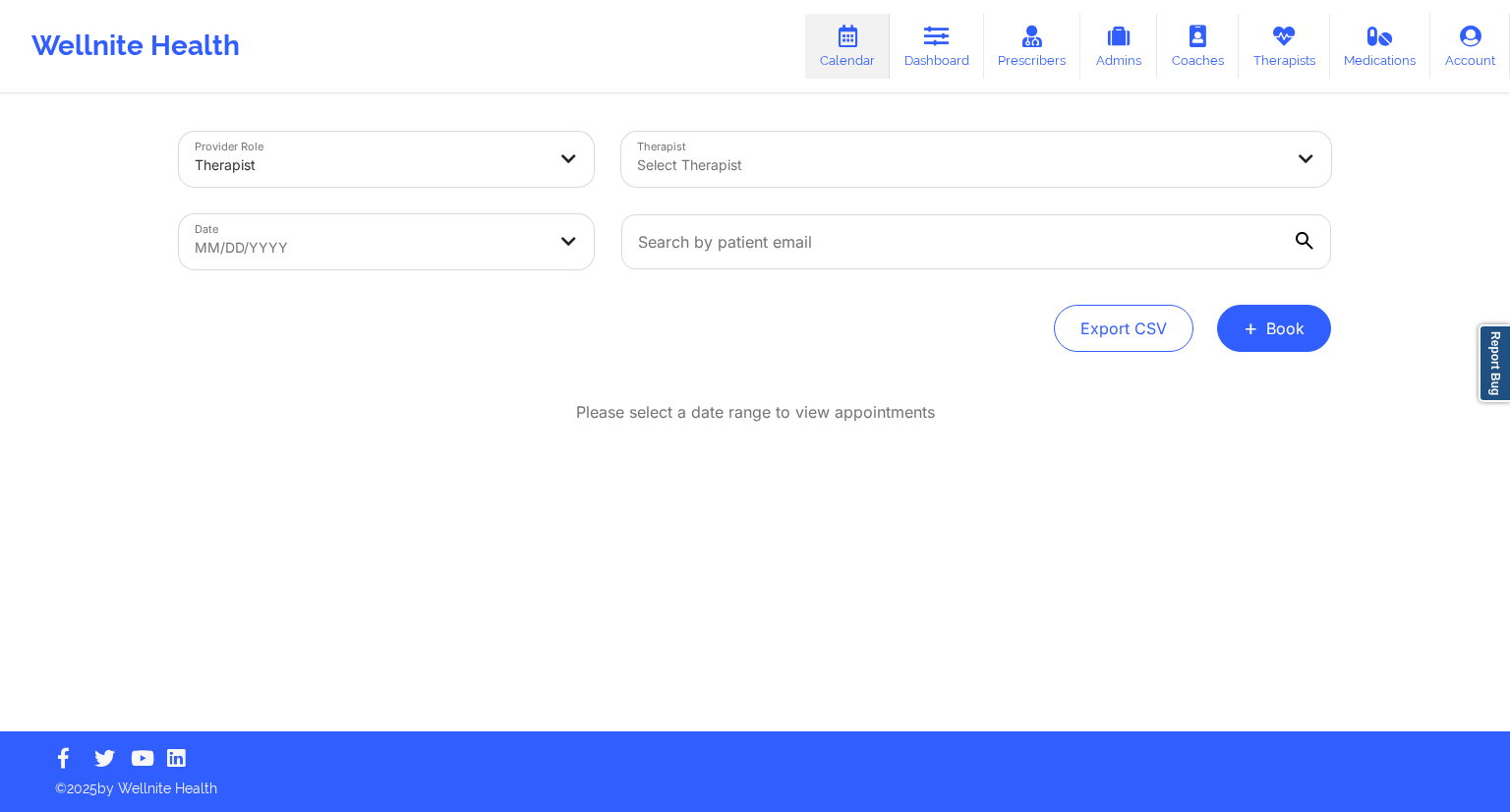
click at [434, 228] on body "Wellnite Health Calendar Dashboard Prescribers Admins Coaches Therapists Medica…" at bounding box center [755, 406] width 1510 height 812
select select "2025-8"
select select "2025-9"
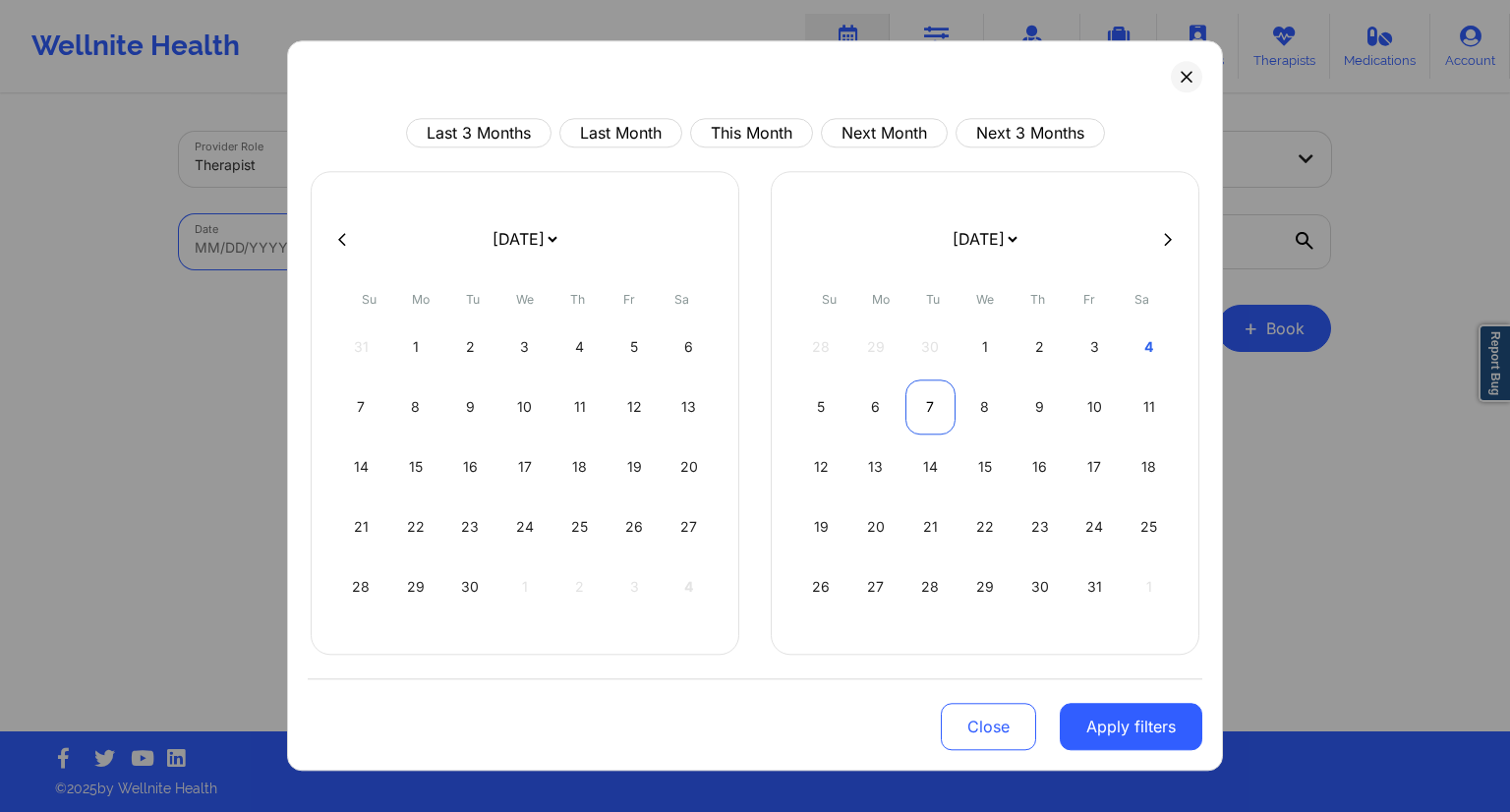
click at [927, 415] on div "7" at bounding box center [930, 406] width 50 height 55
select select "2025-9"
select select "2025-10"
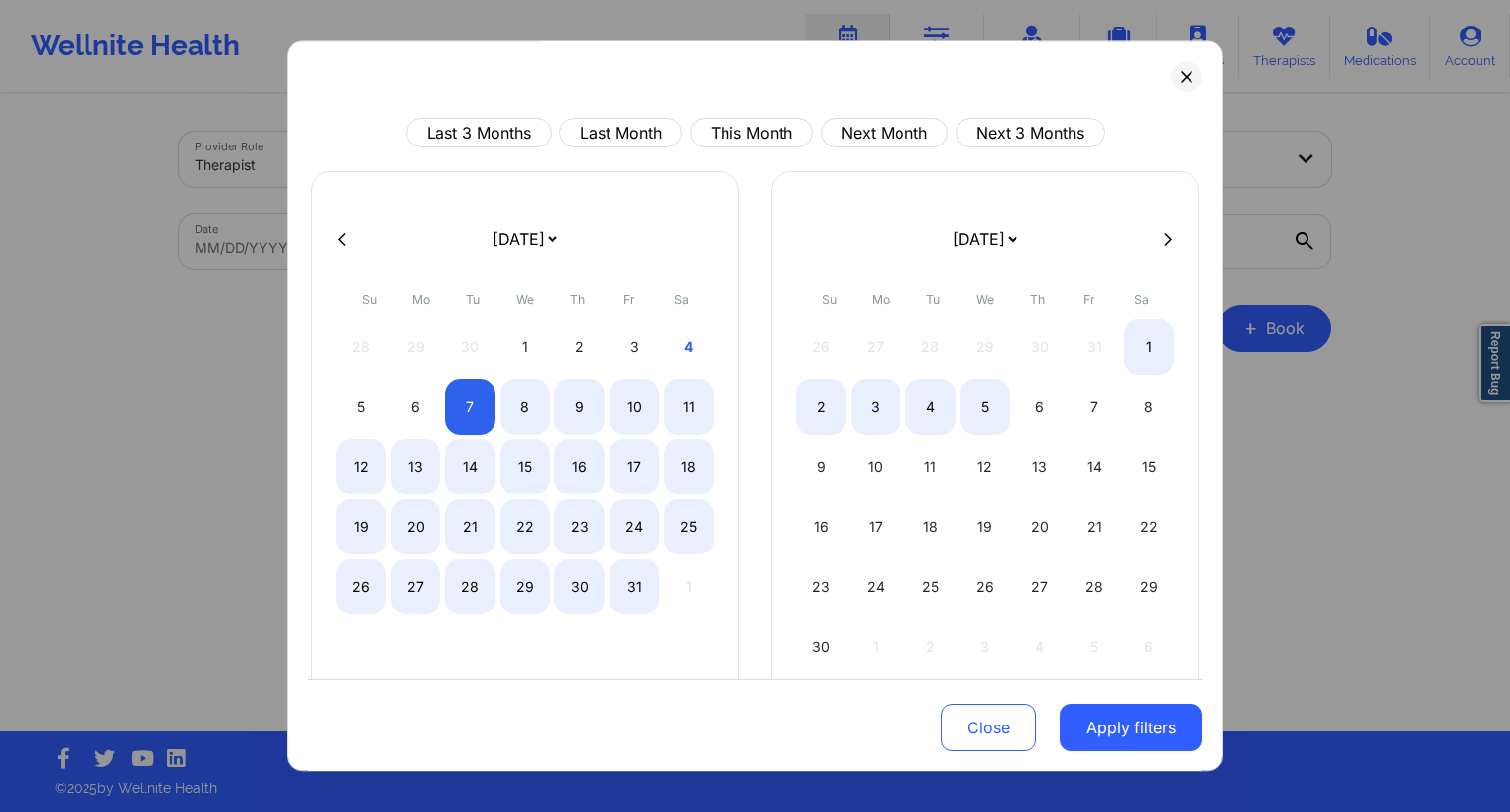
click at [982, 413] on div "5" at bounding box center [985, 406] width 50 height 55
select select "2025-9"
select select "2025-10"
click at [517, 408] on div "8" at bounding box center [525, 406] width 50 height 55
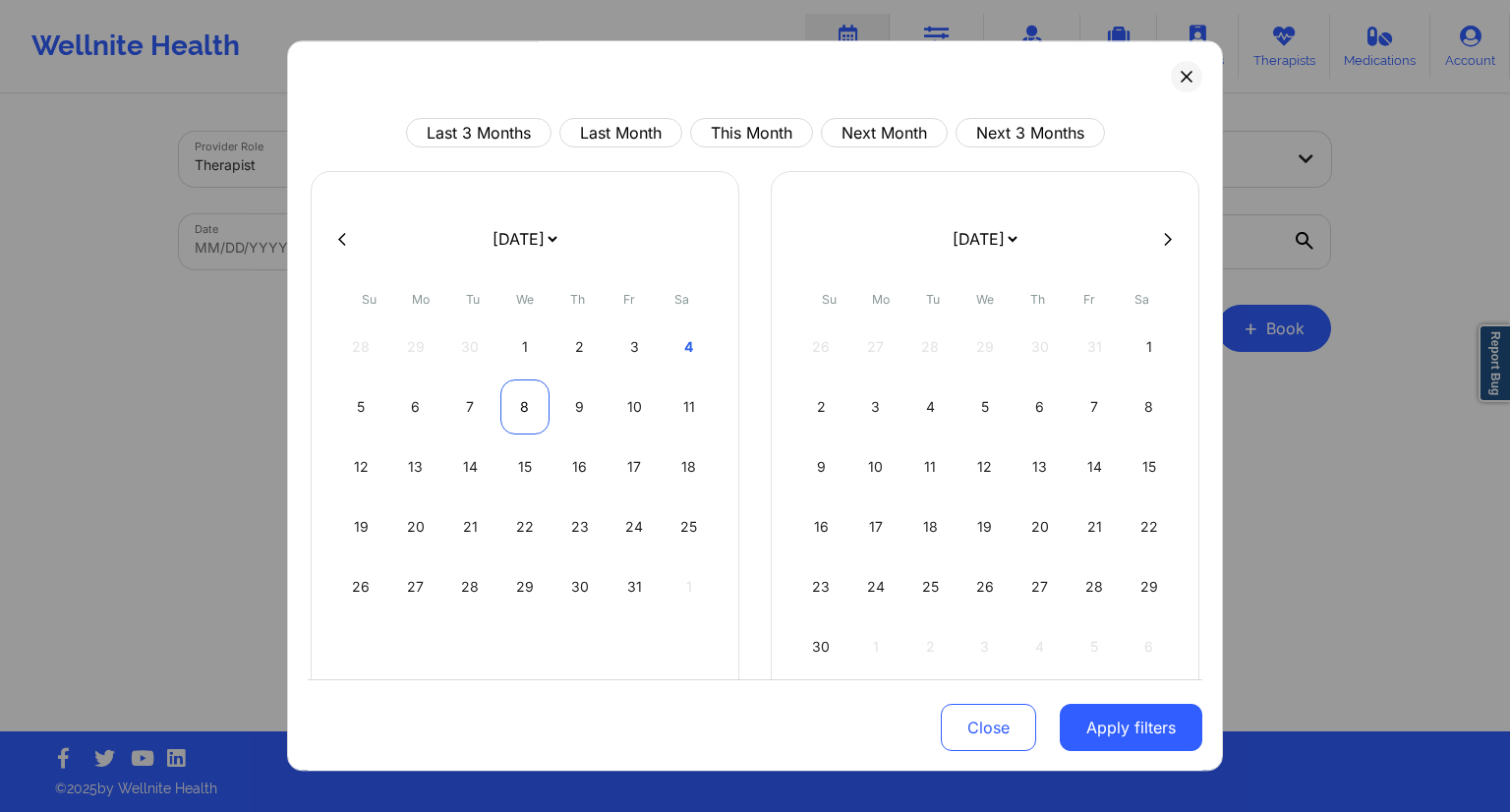
select select "2025-9"
select select "2025-10"
select select "2025-9"
select select "2025-10"
click at [476, 413] on div "7" at bounding box center [470, 406] width 50 height 55
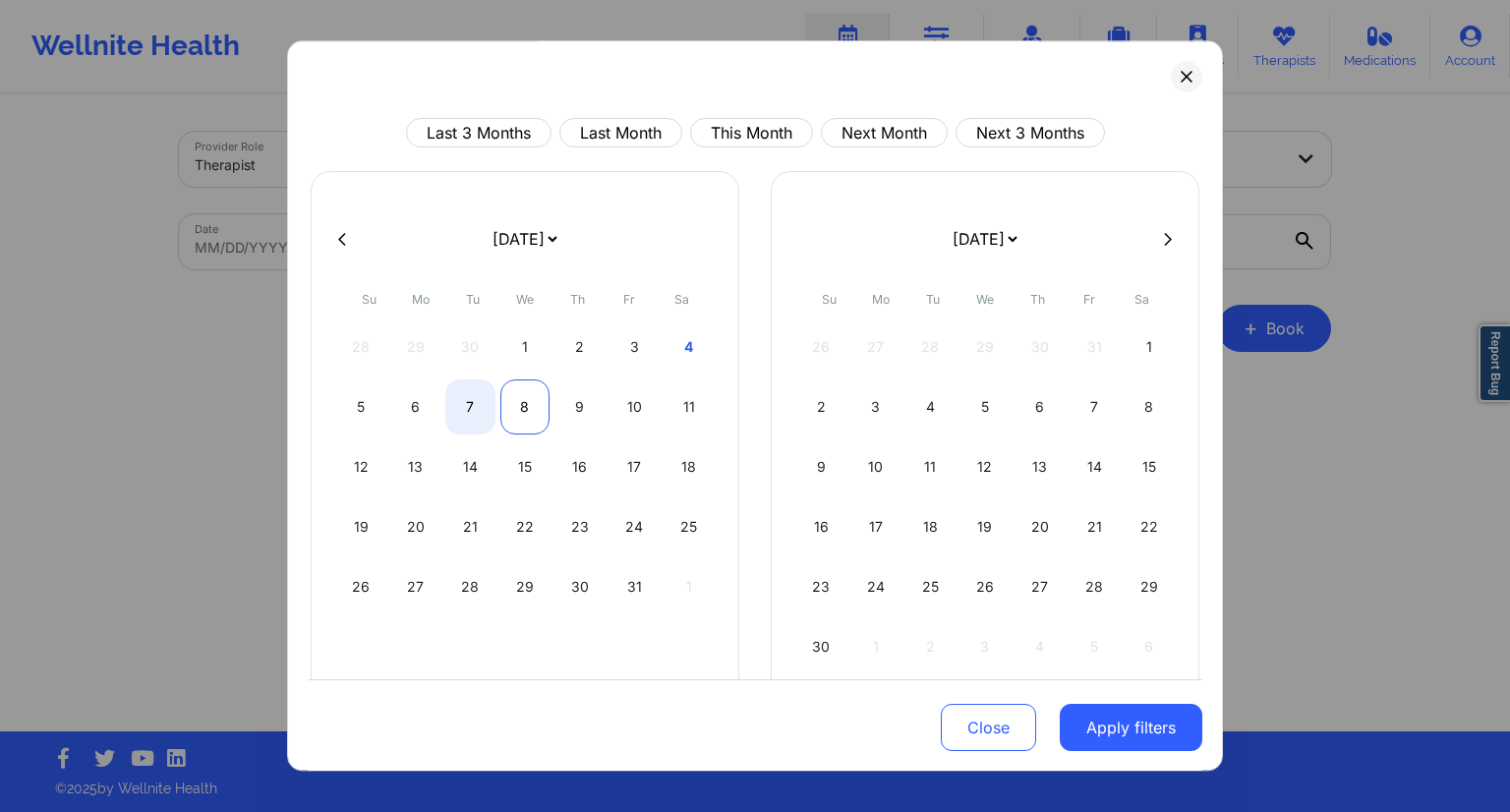
select select "2025-9"
select select "2025-10"
click at [507, 413] on div "8" at bounding box center [525, 406] width 50 height 55
select select "2025-9"
select select "2025-10"
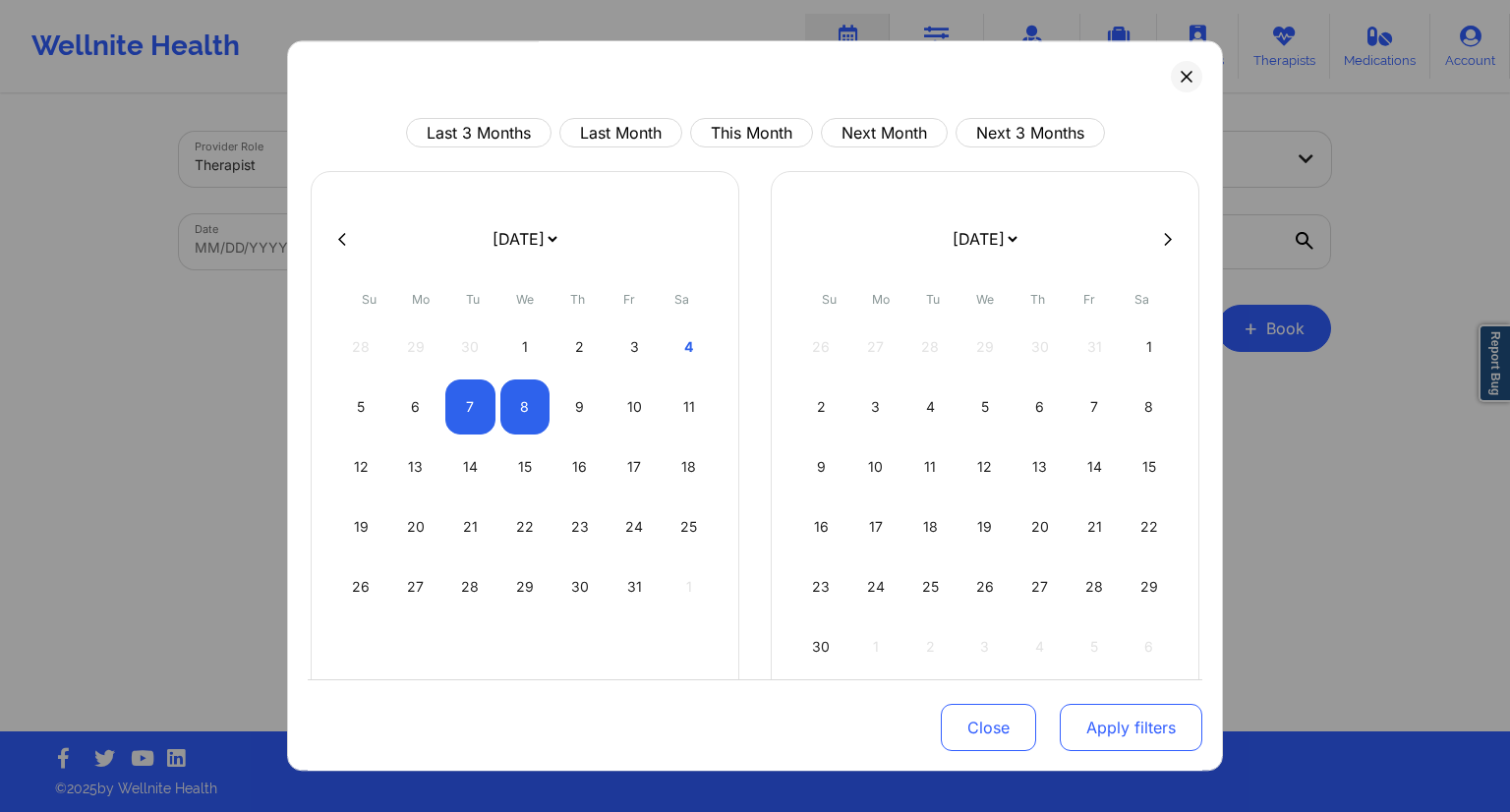
click at [1111, 723] on button "Apply filters" at bounding box center [1130, 727] width 142 height 47
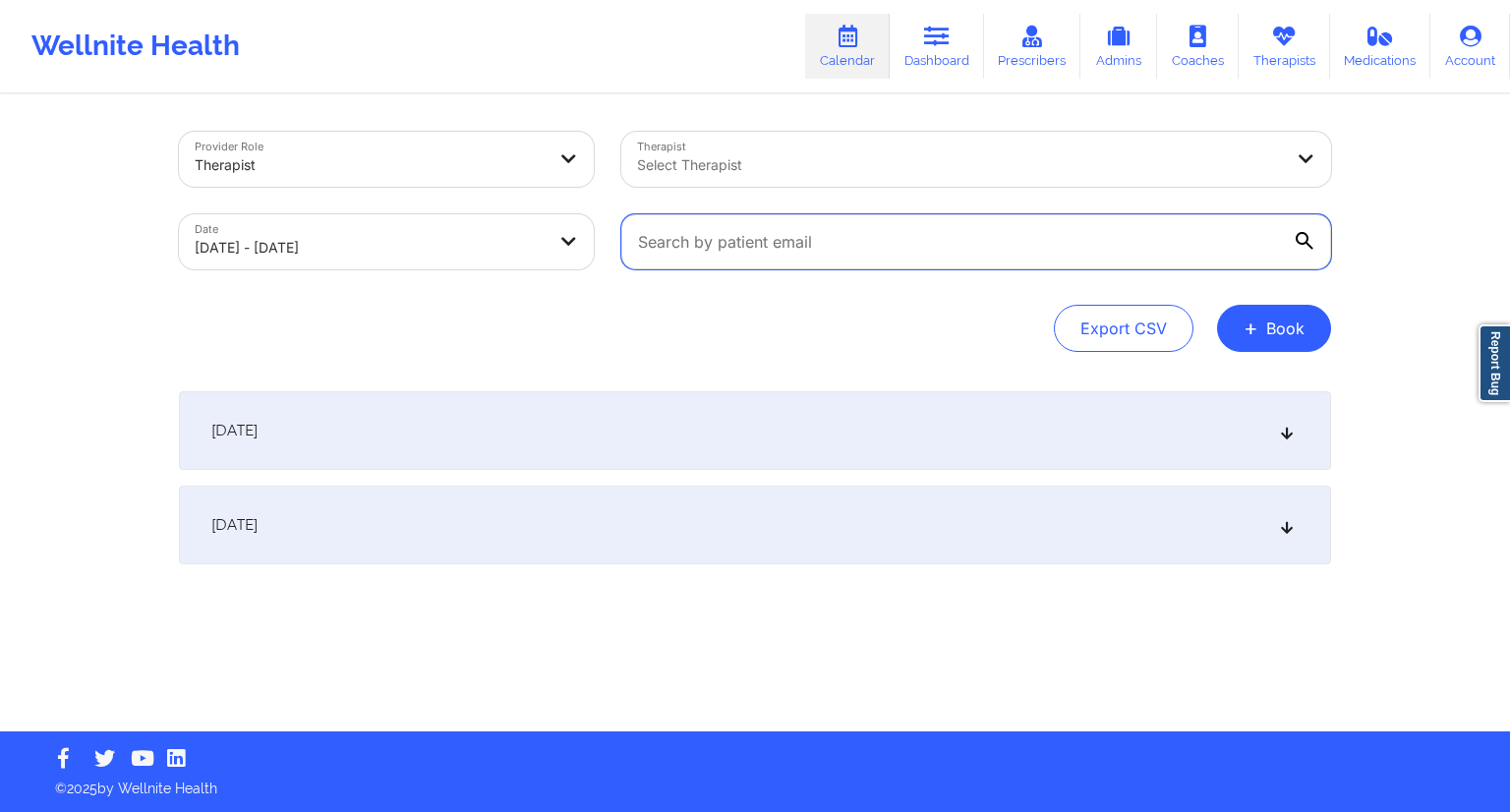
click at [765, 232] on input "text" at bounding box center [976, 242] width 710 height 55
paste input "[EMAIL_ADDRESS][DOMAIN_NAME]"
type input "[EMAIL_ADDRESS][DOMAIN_NAME]"
click at [646, 324] on div "Export CSV + Book" at bounding box center [755, 328] width 1152 height 47
click at [577, 508] on div "[DATE]" at bounding box center [755, 525] width 1152 height 79
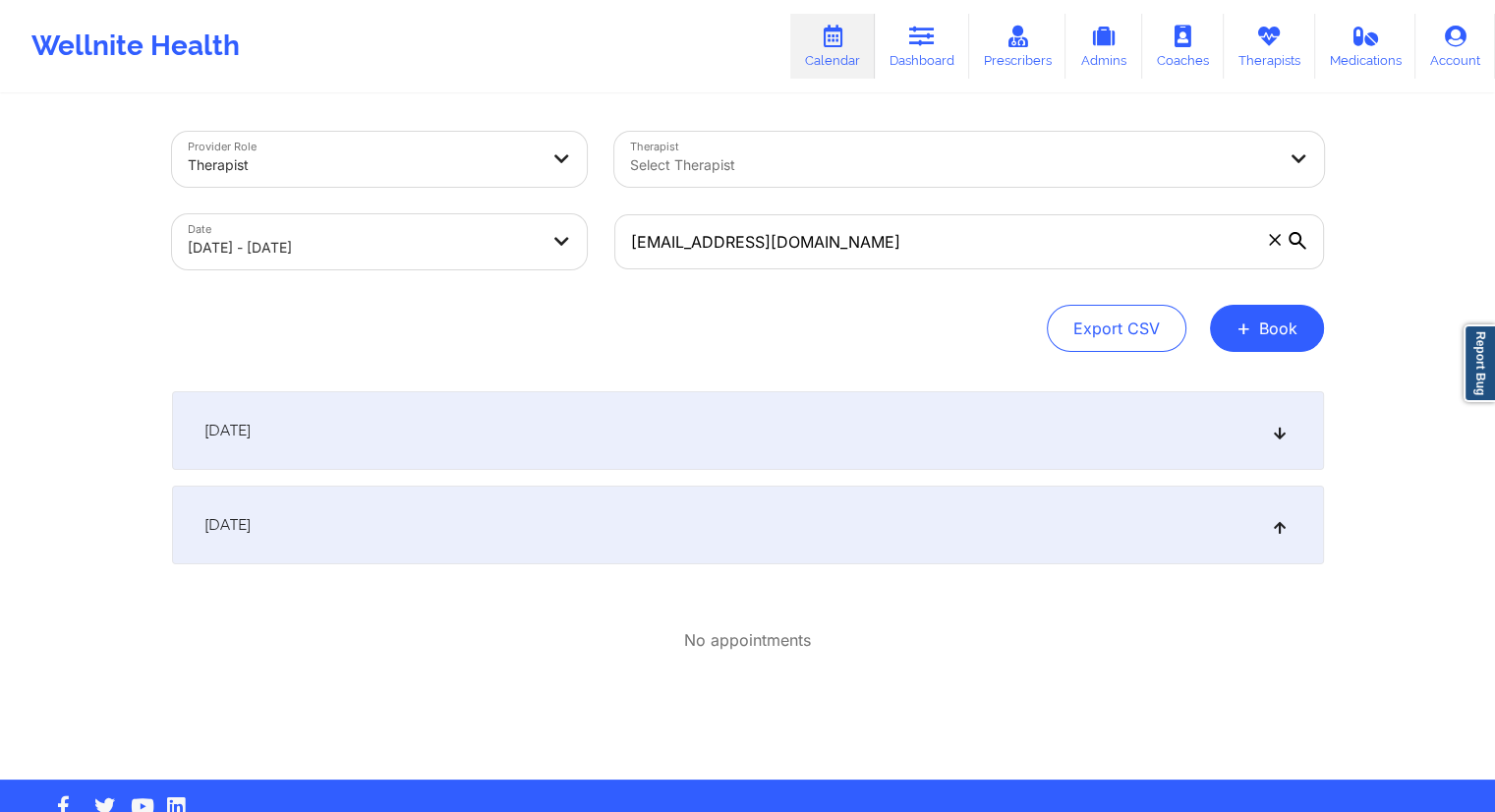
click at [647, 424] on div "[DATE]" at bounding box center [748, 430] width 1152 height 79
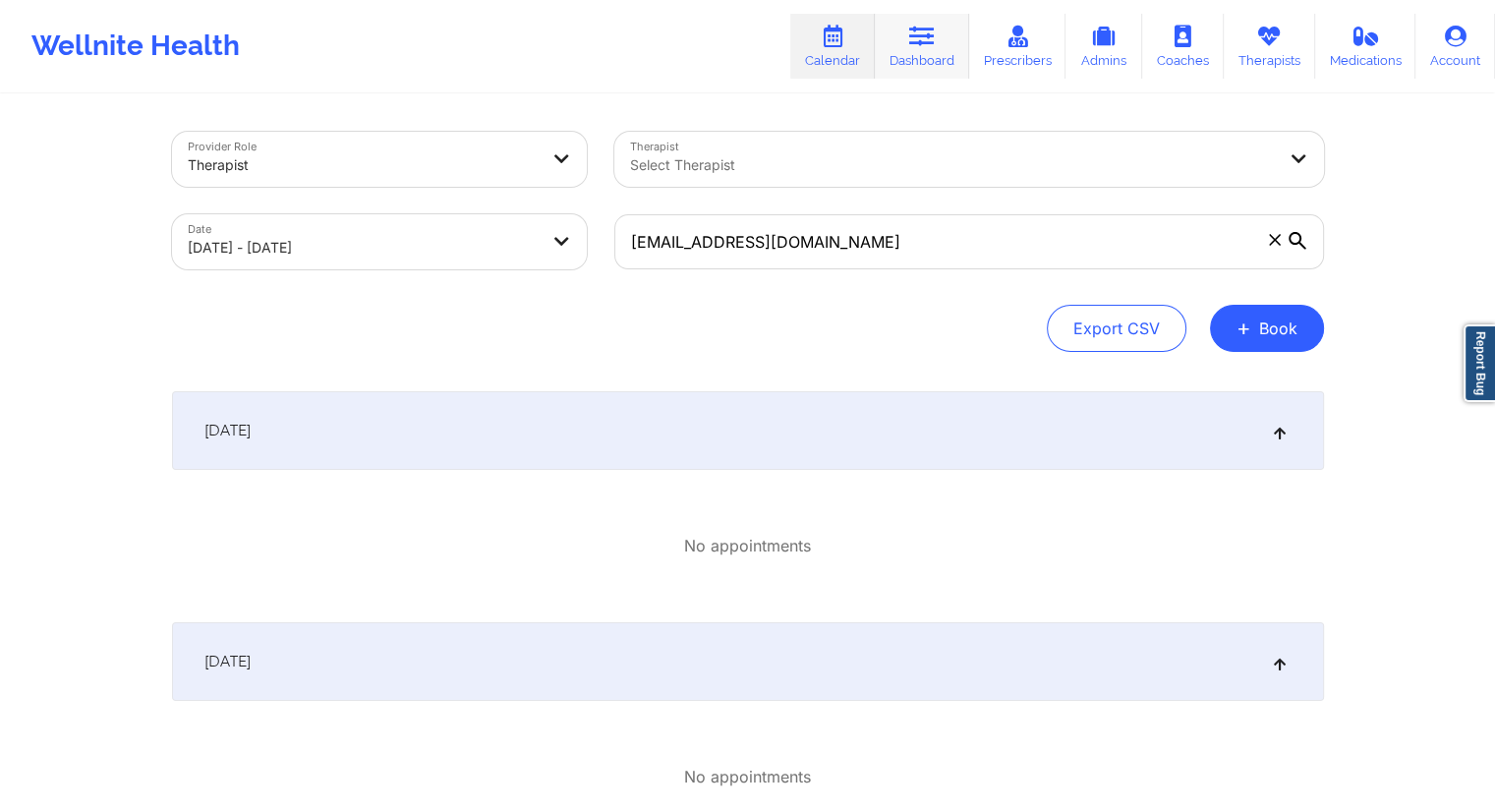
click at [913, 56] on link "Dashboard" at bounding box center [921, 46] width 94 height 65
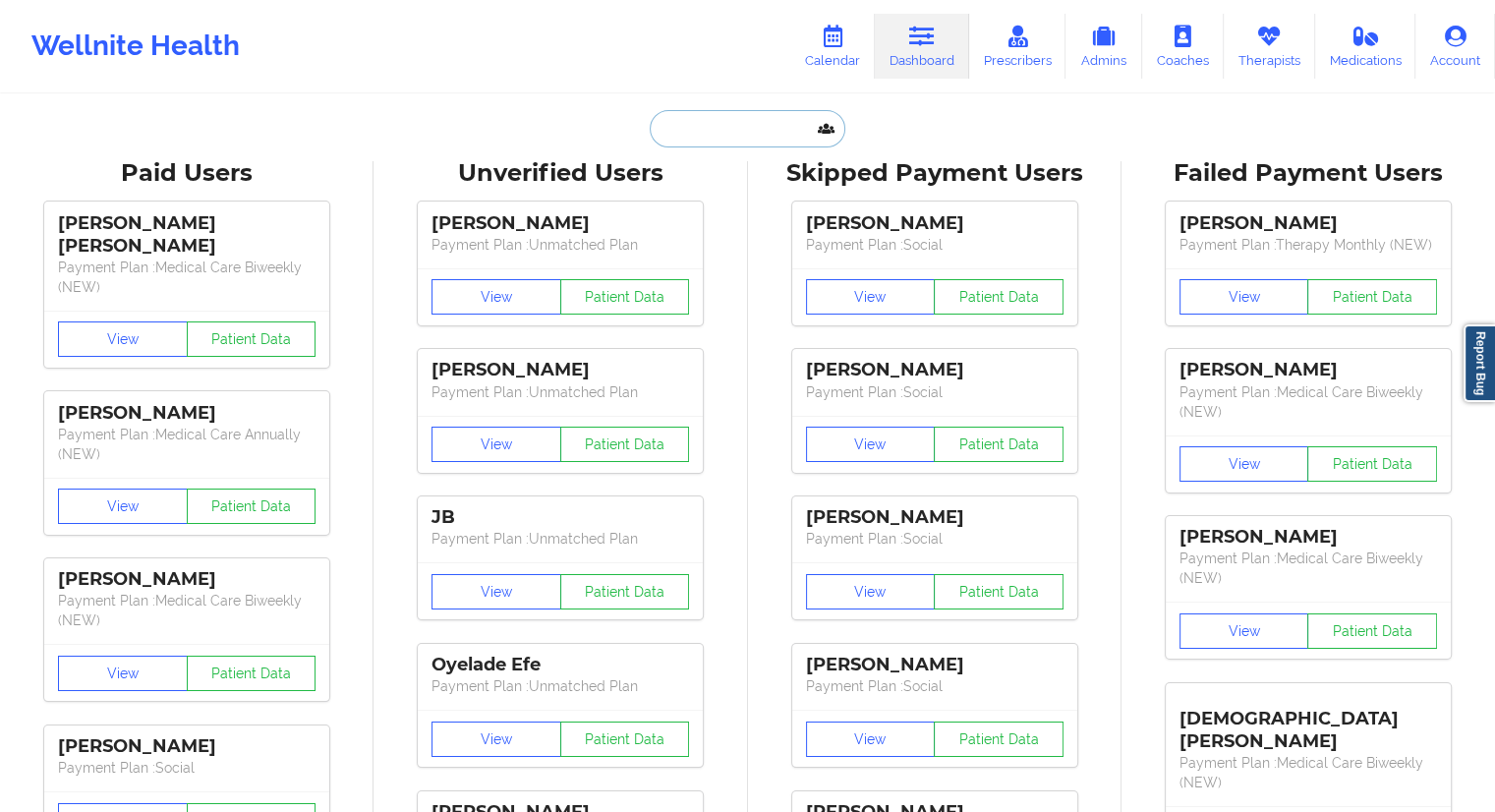
click at [675, 134] on input "text" at bounding box center [748, 129] width 195 height 38
paste input "[EMAIL_ADDRESS][DOMAIN_NAME]"
type input "[EMAIL_ADDRESS][DOMAIN_NAME]"
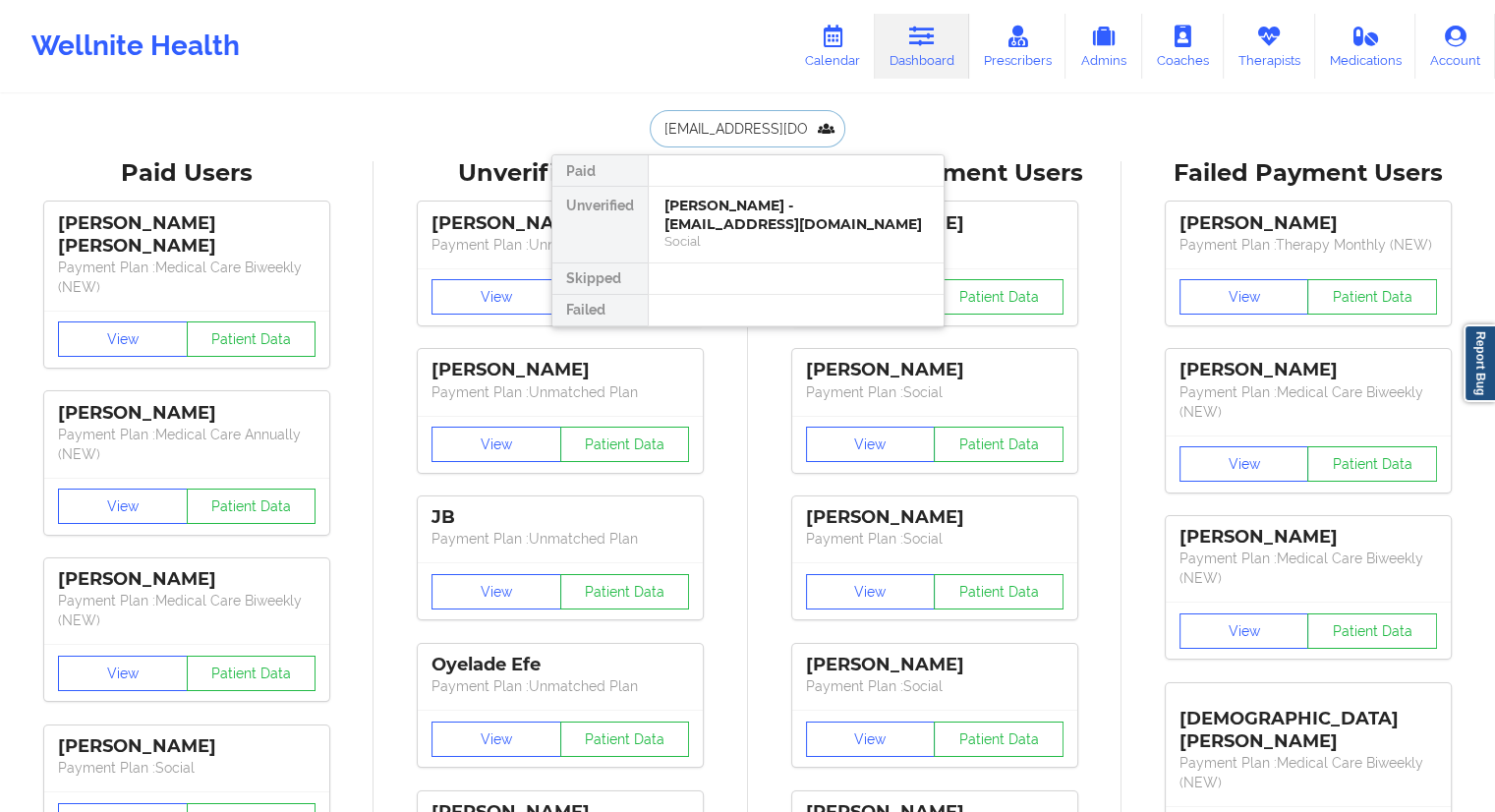
scroll to position [0, 10]
click at [707, 204] on div "[PERSON_NAME] - [EMAIL_ADDRESS][DOMAIN_NAME]" at bounding box center [796, 215] width 263 height 37
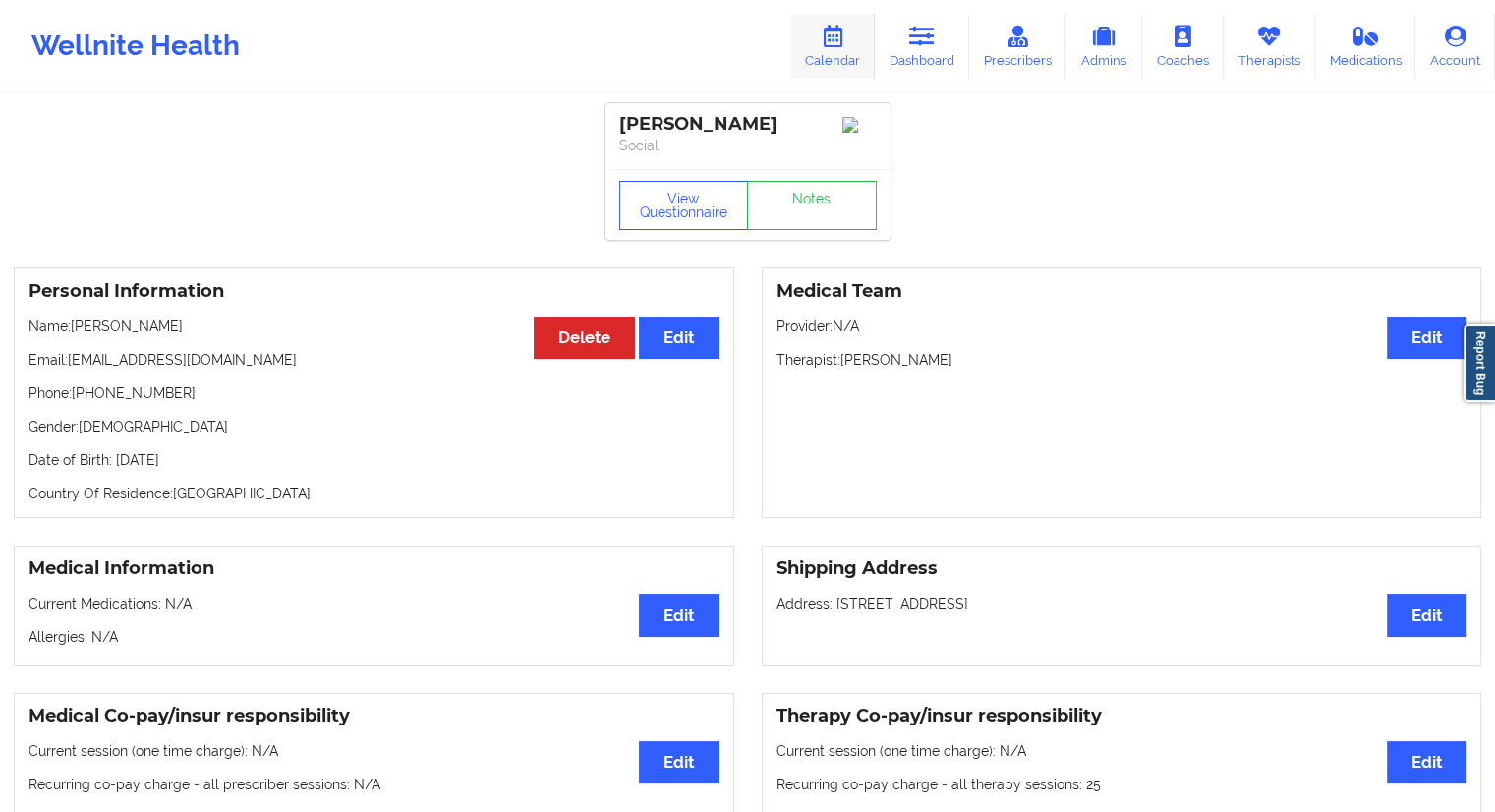
click at [856, 44] on link "Calendar" at bounding box center [832, 46] width 84 height 65
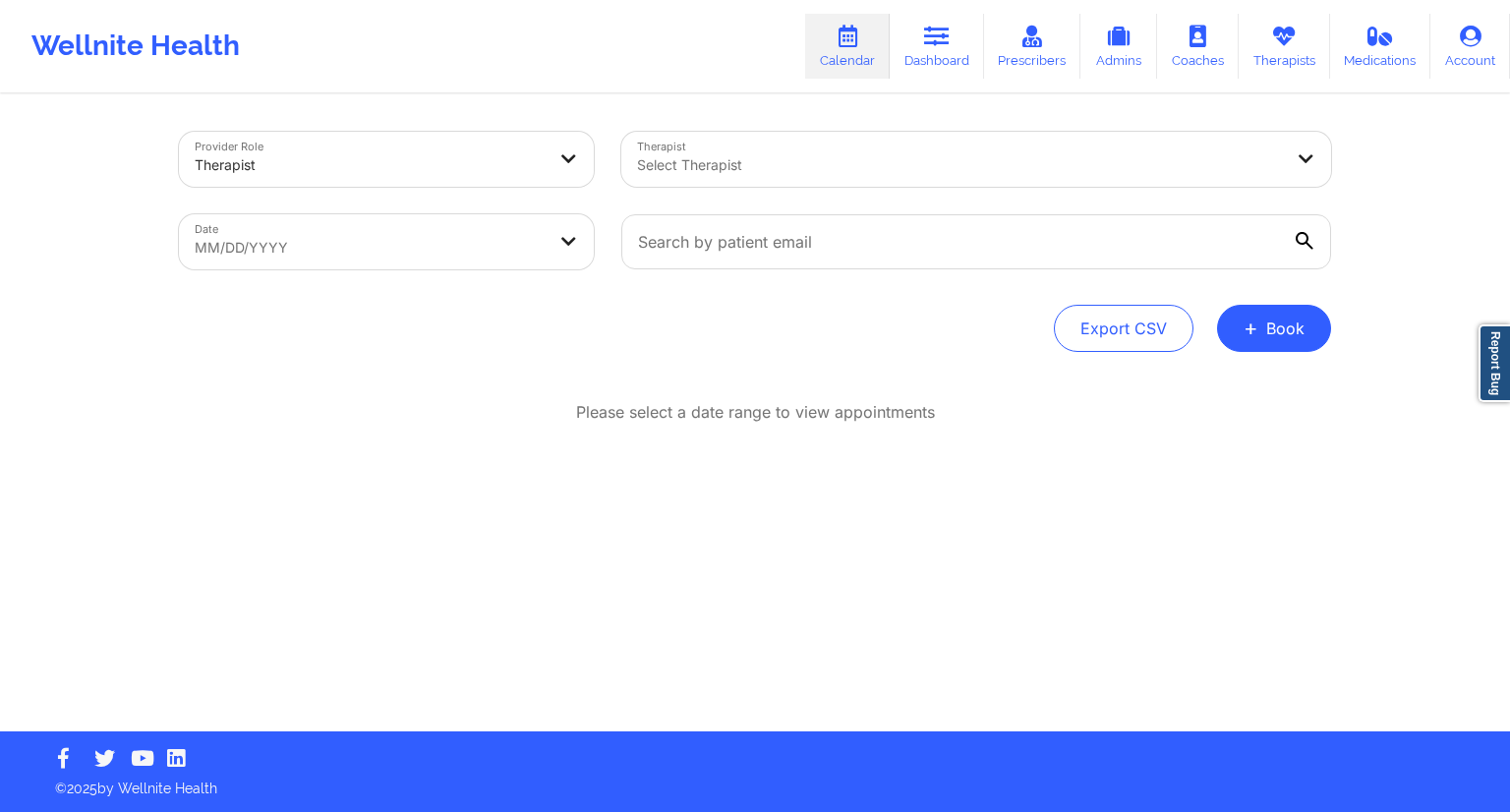
click at [400, 239] on body "Wellnite Health Calendar Dashboard Prescribers Admins Coaches Therapists Medica…" at bounding box center [755, 406] width 1510 height 812
select select "2025-8"
select select "2025-9"
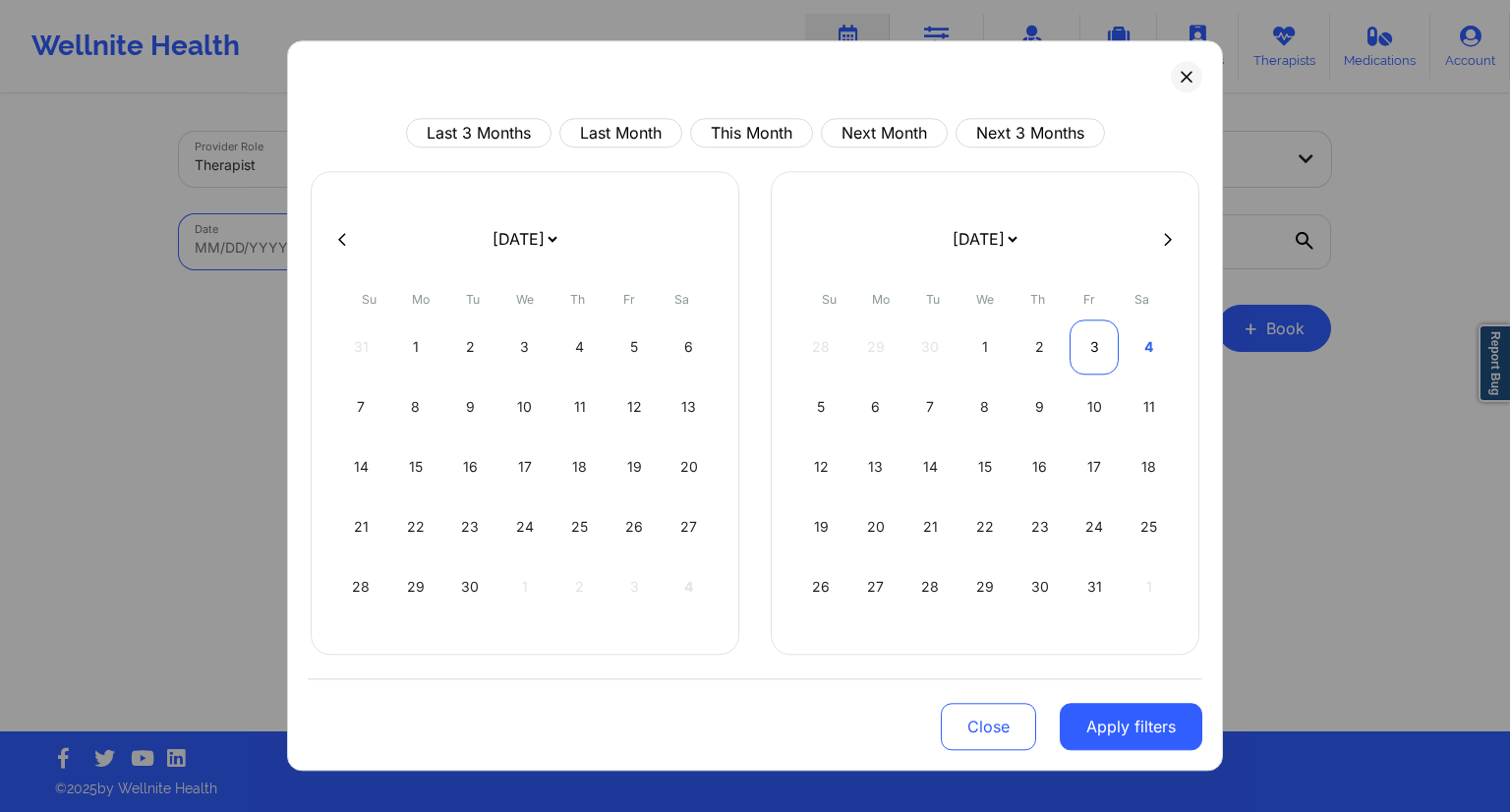
click at [1093, 351] on div "3" at bounding box center [1094, 346] width 50 height 55
select select "2025-9"
select select "2025-10"
select select "2025-9"
select select "2025-10"
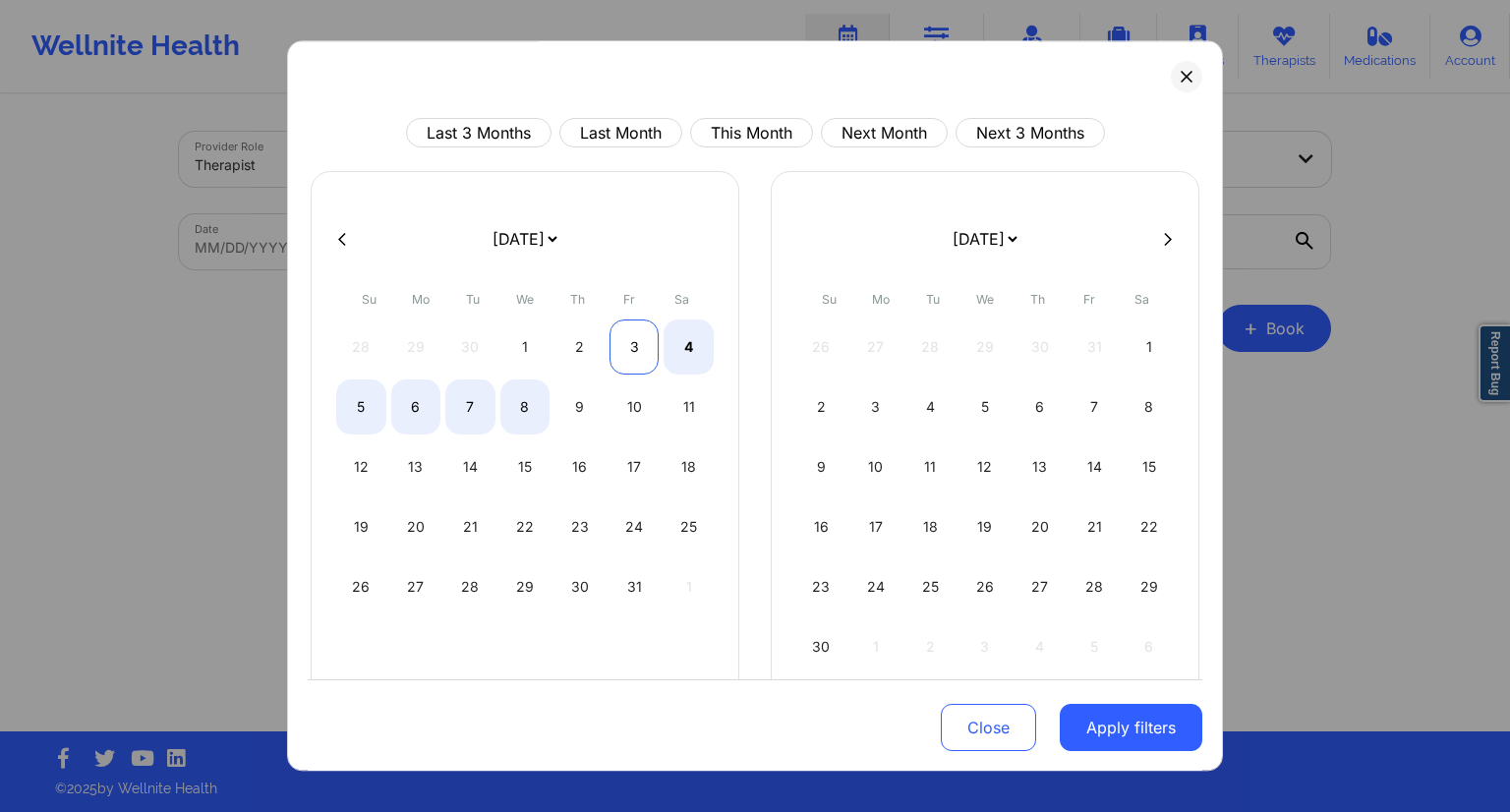
select select "2025-9"
select select "2025-10"
select select "2025-9"
select select "2025-10"
click at [668, 351] on div "4" at bounding box center [689, 346] width 50 height 55
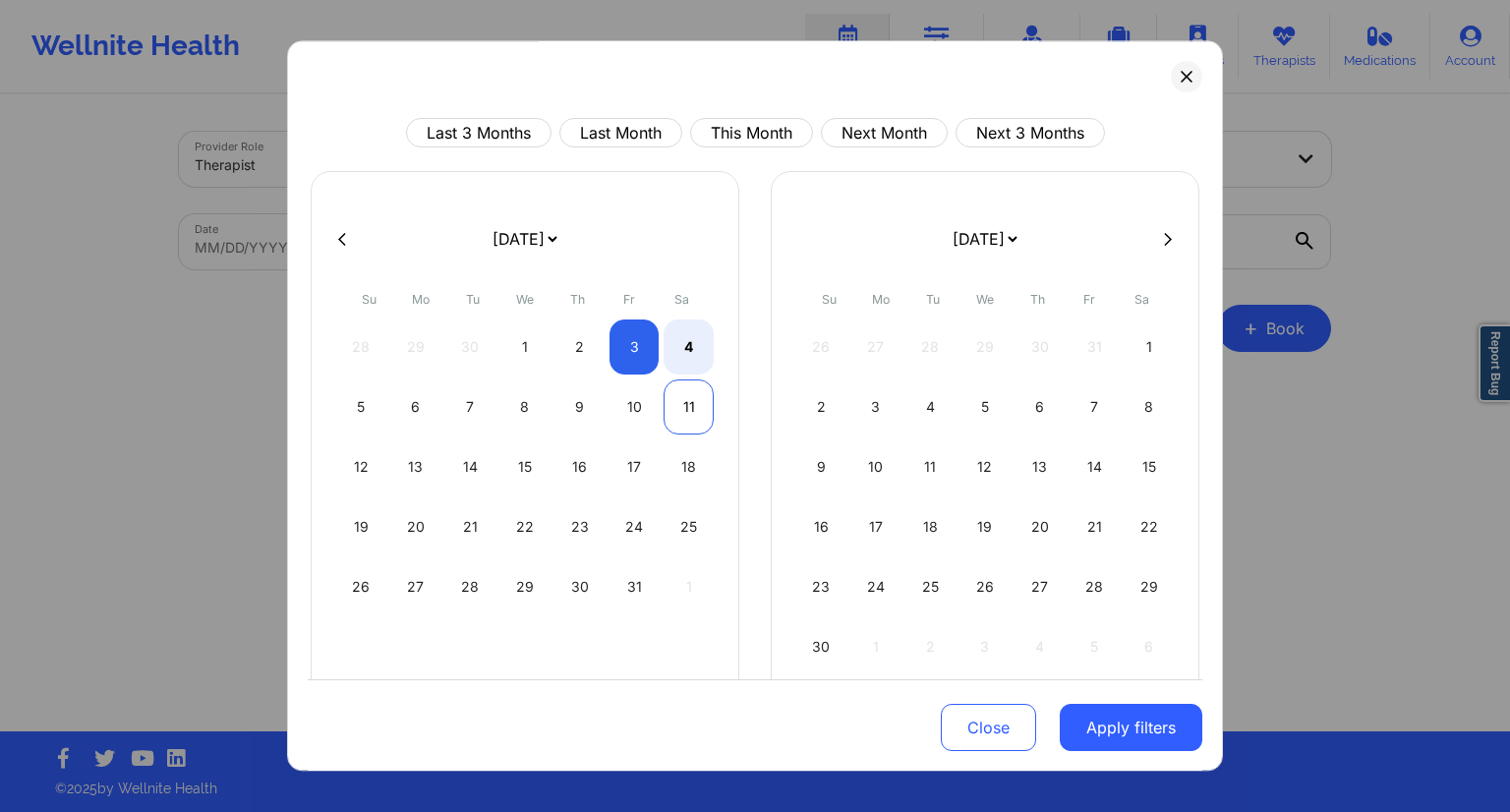
select select "2025-9"
select select "2025-10"
click at [1130, 722] on button "Apply filters" at bounding box center [1130, 727] width 142 height 47
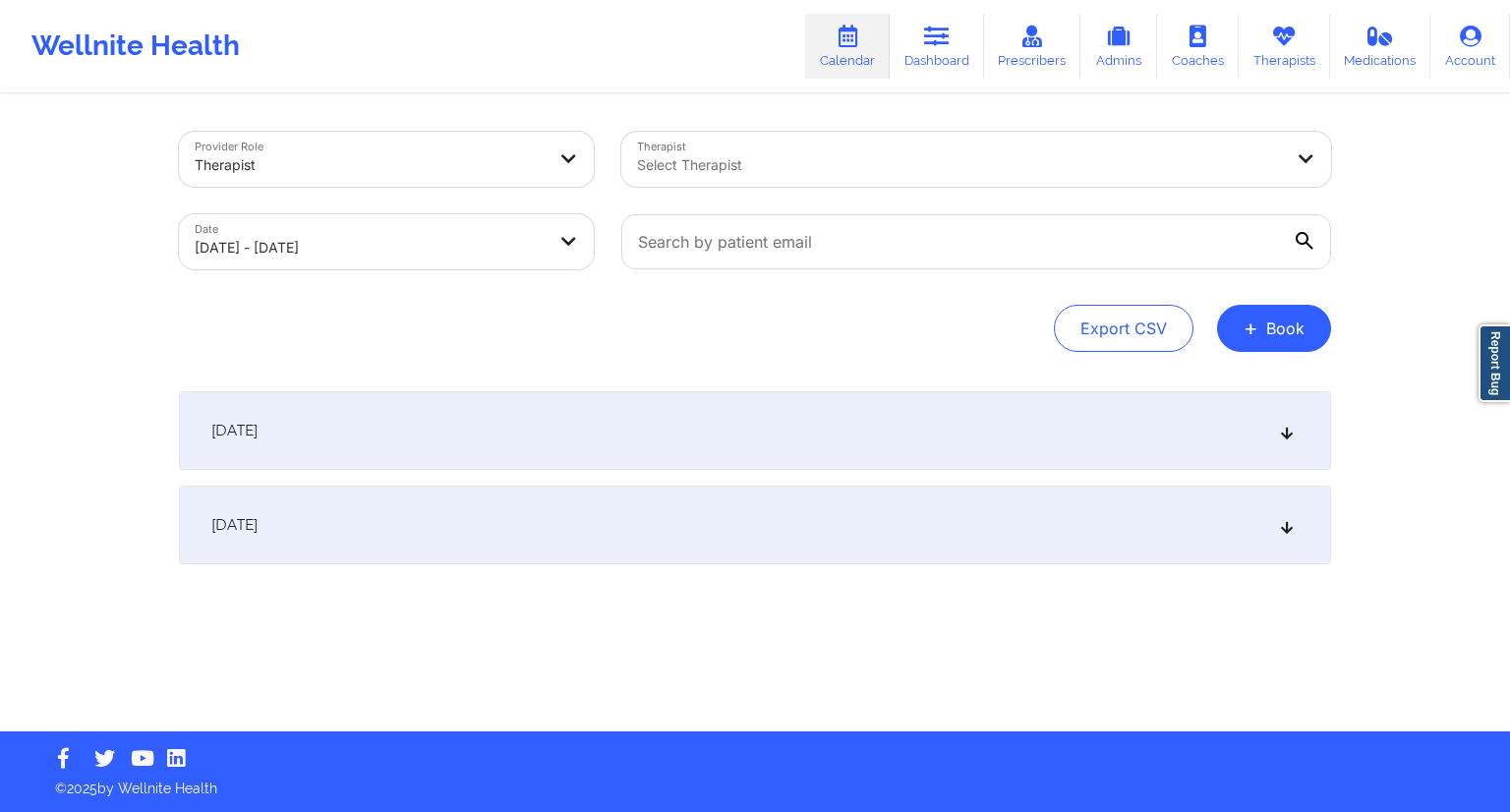
click at [759, 206] on div at bounding box center [976, 242] width 738 height 82
click at [740, 243] on input "text" at bounding box center [976, 242] width 710 height 55
paste input "[EMAIL_ADDRESS][DOMAIN_NAME]"
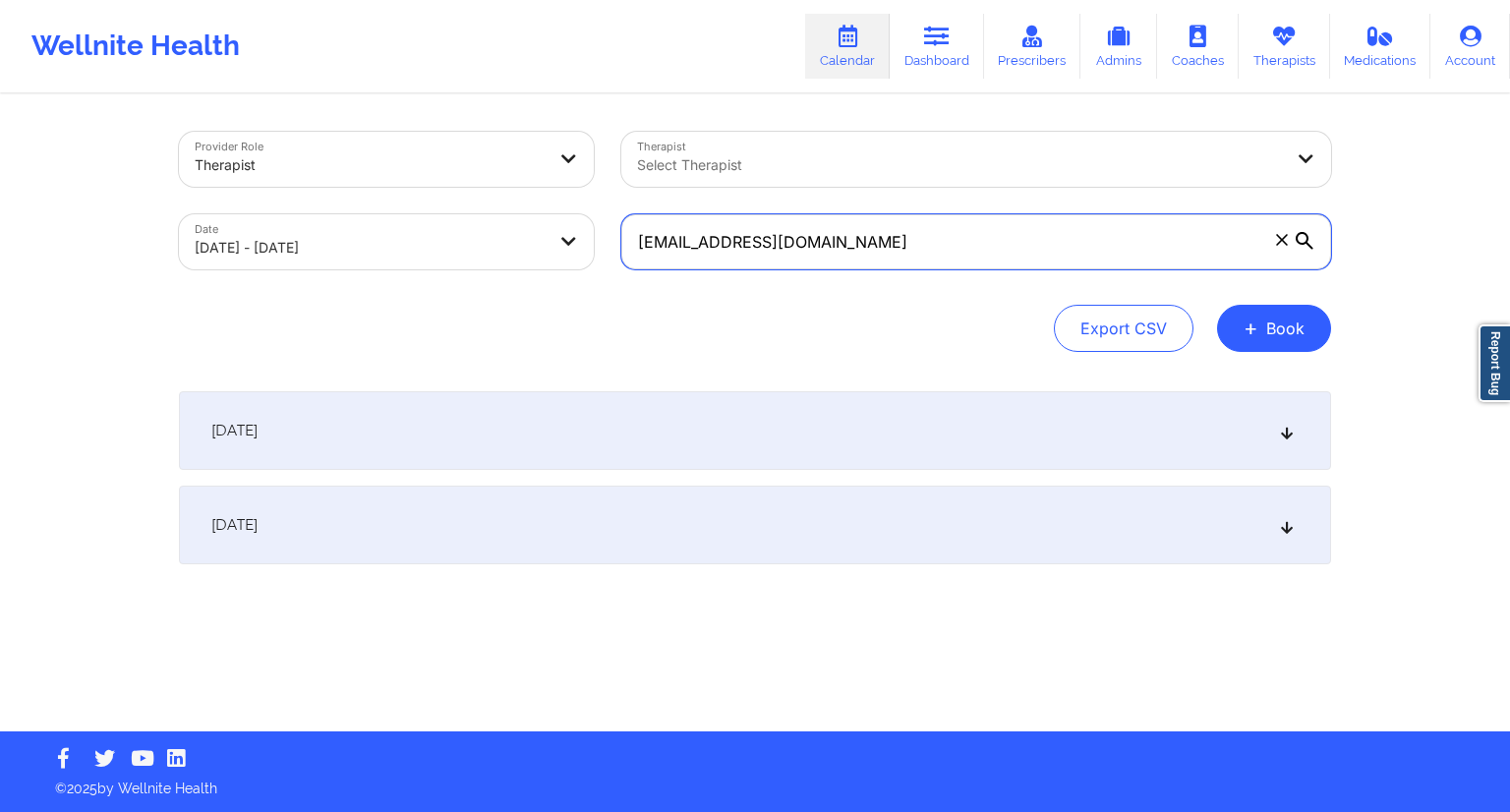
type input "[EMAIL_ADDRESS][DOMAIN_NAME]"
click at [624, 318] on div "Export CSV + Book" at bounding box center [755, 328] width 1152 height 47
click at [456, 550] on div "[DATE]" at bounding box center [755, 525] width 1152 height 79
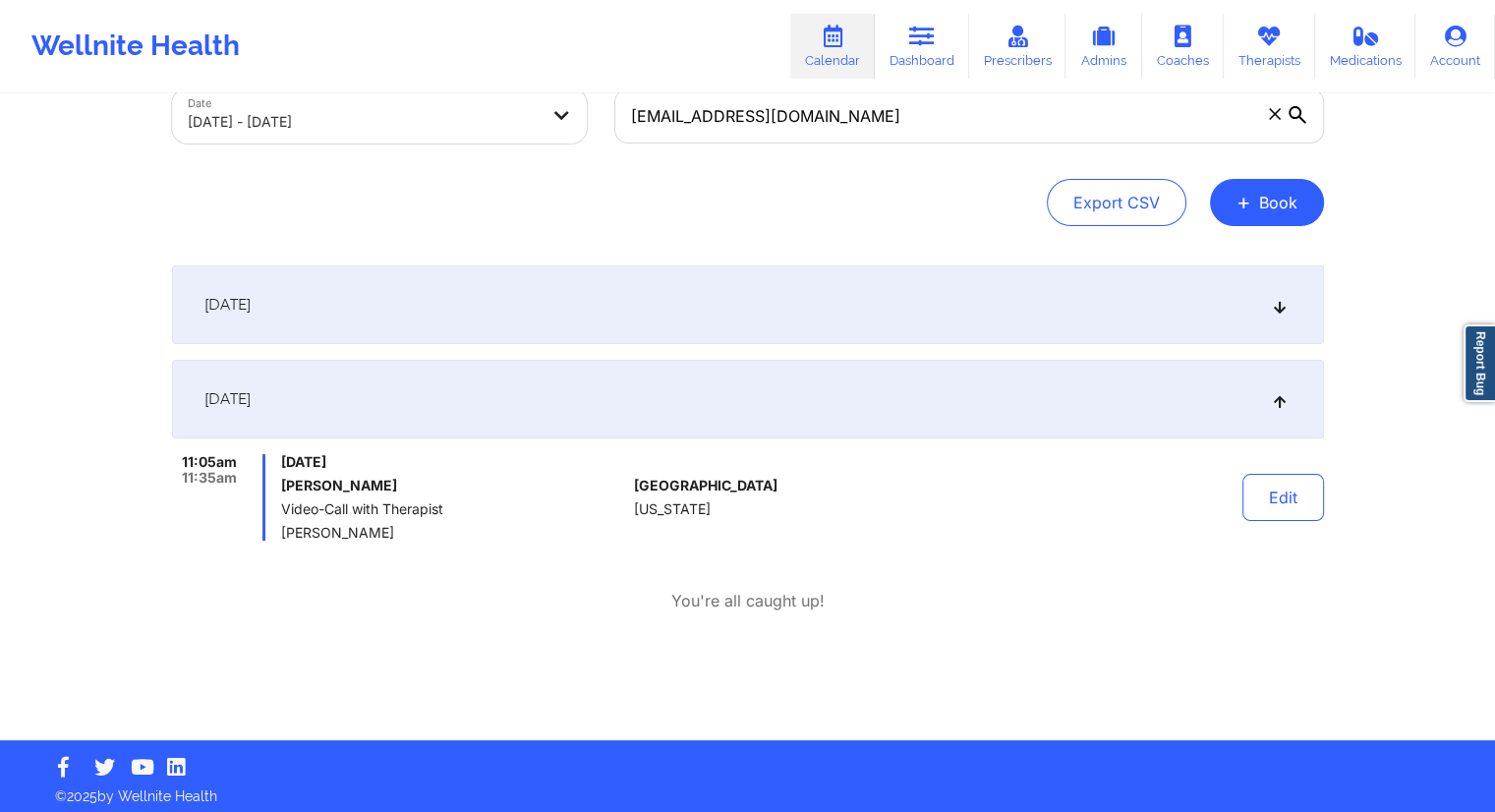
scroll to position [134, 0]
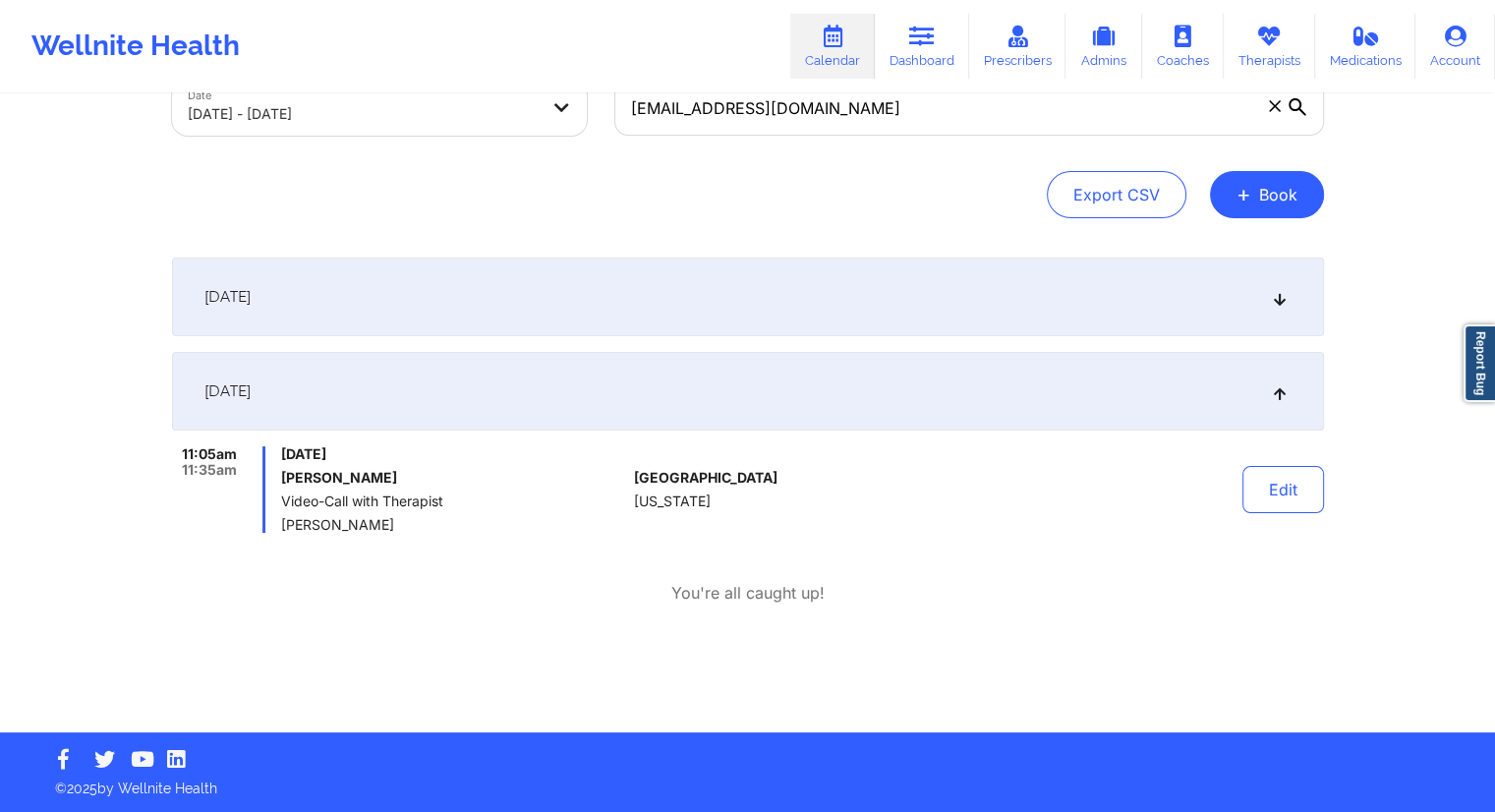
drag, startPoint x: 402, startPoint y: 525, endPoint x: 285, endPoint y: 531, distance: 117.2
click at [285, 531] on span "[PERSON_NAME]" at bounding box center [453, 525] width 345 height 16
copy span "[PERSON_NAME]"
drag, startPoint x: 406, startPoint y: 475, endPoint x: 277, endPoint y: 465, distance: 129.4
click at [277, 465] on div "11:05am 11:35am [DATE] [PERSON_NAME] Video-Call with Therapist [PERSON_NAME]" at bounding box center [400, 489] width 455 height 86
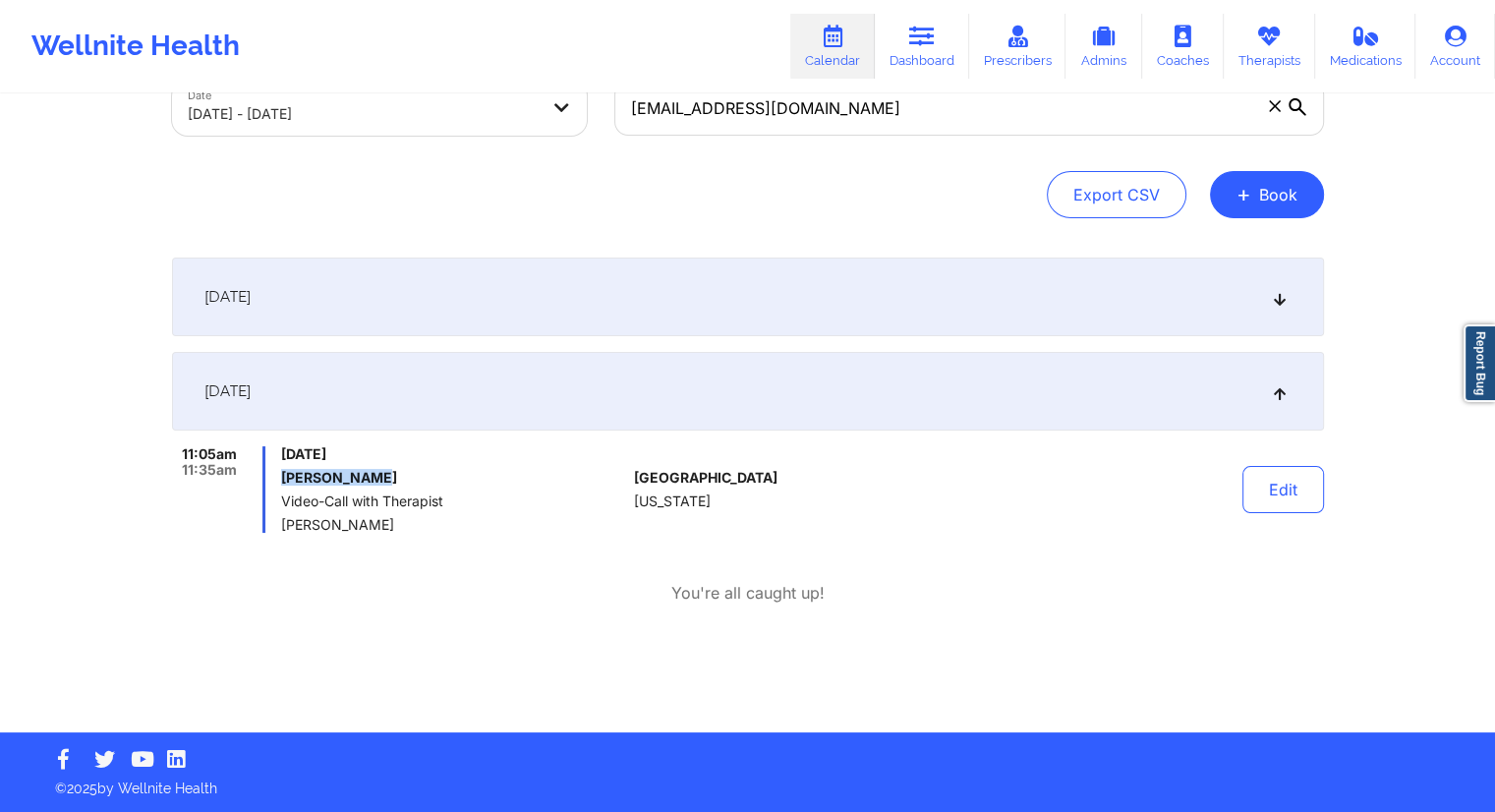
copy h6 "[PERSON_NAME]"
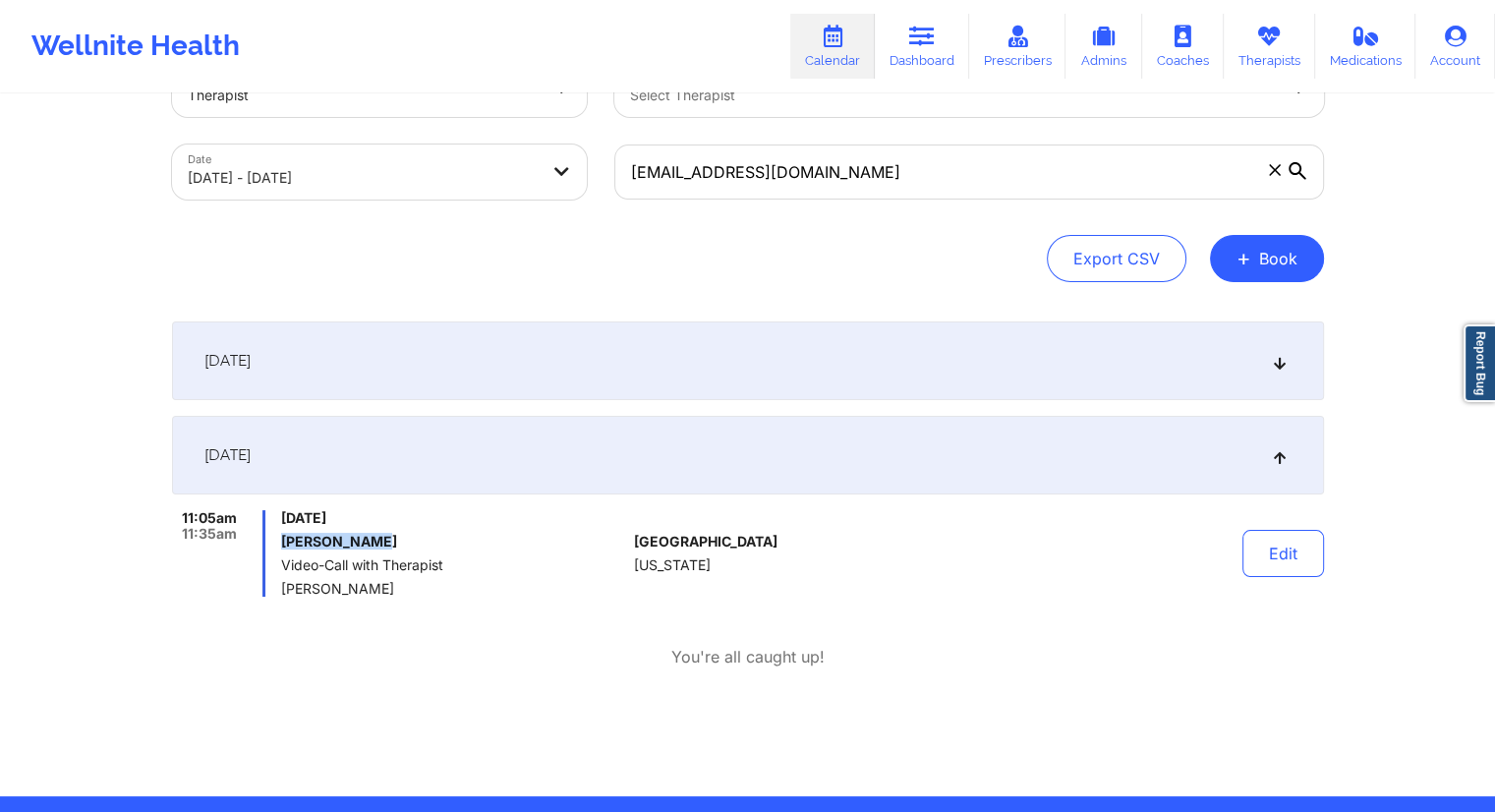
scroll to position [36, 0]
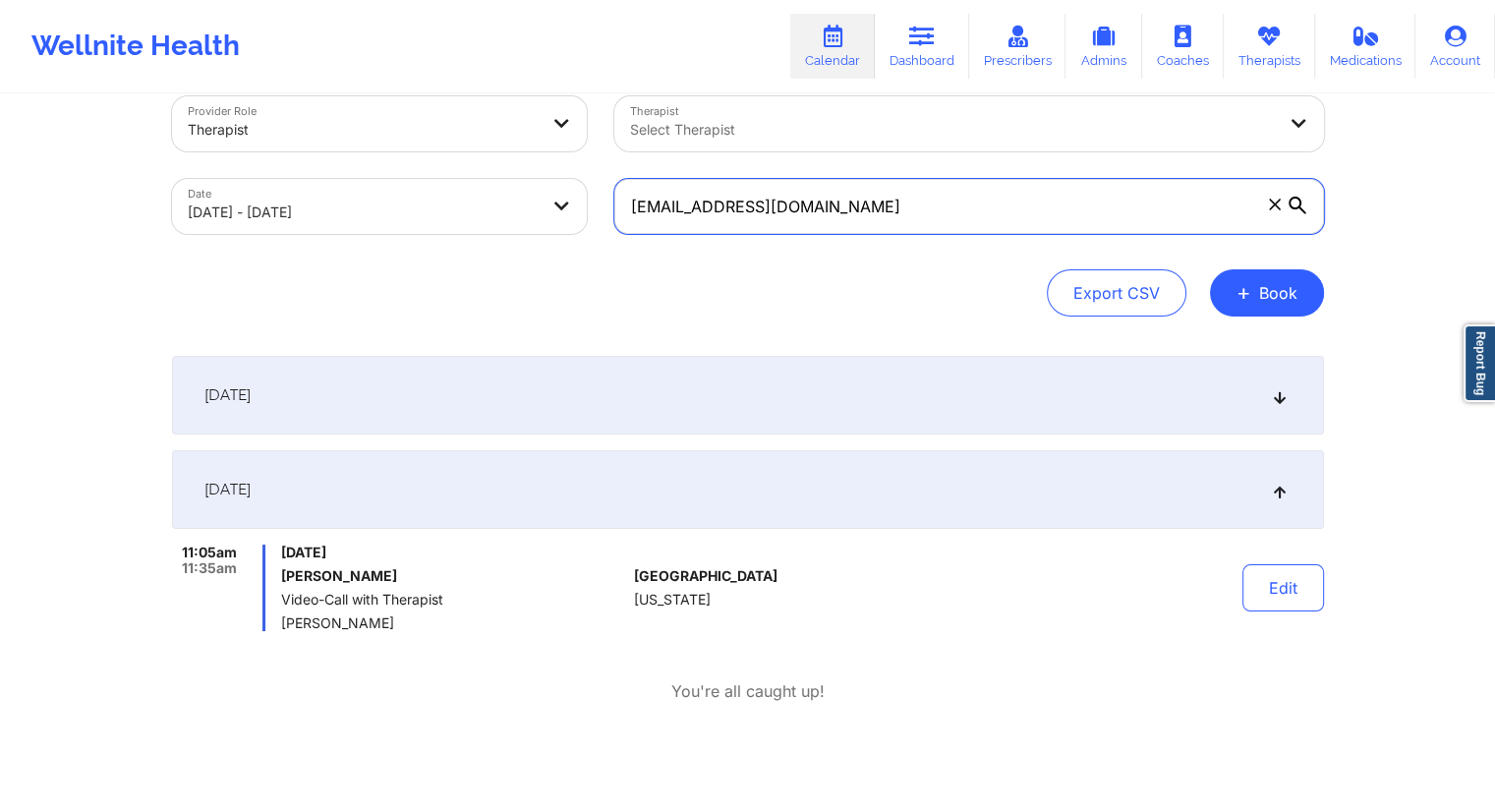
drag, startPoint x: 801, startPoint y: 212, endPoint x: 603, endPoint y: 222, distance: 198.3
click at [603, 222] on div "[EMAIL_ADDRESS][DOMAIN_NAME]" at bounding box center [969, 206] width 738 height 82
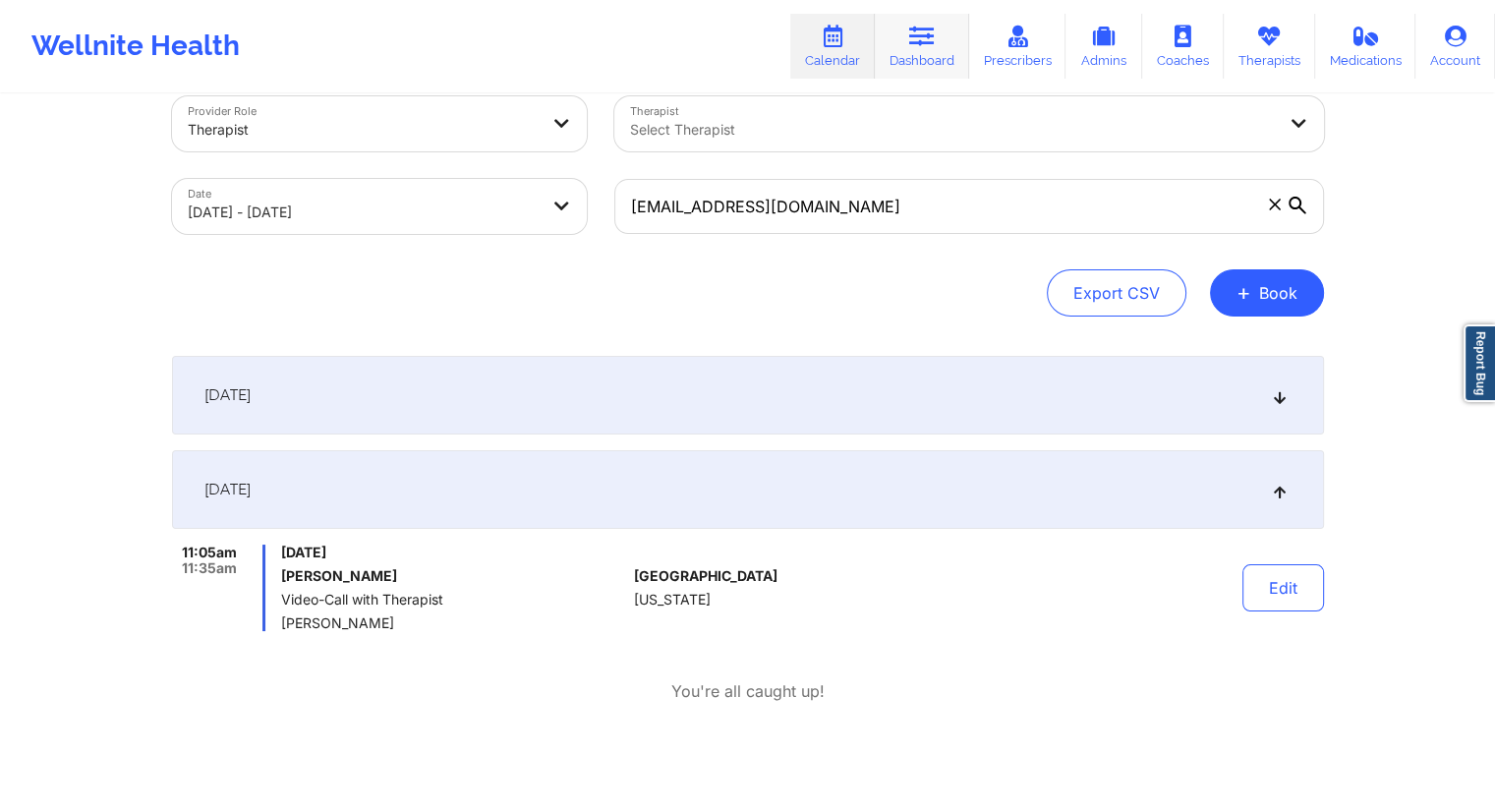
click at [922, 53] on link "Dashboard" at bounding box center [921, 46] width 94 height 65
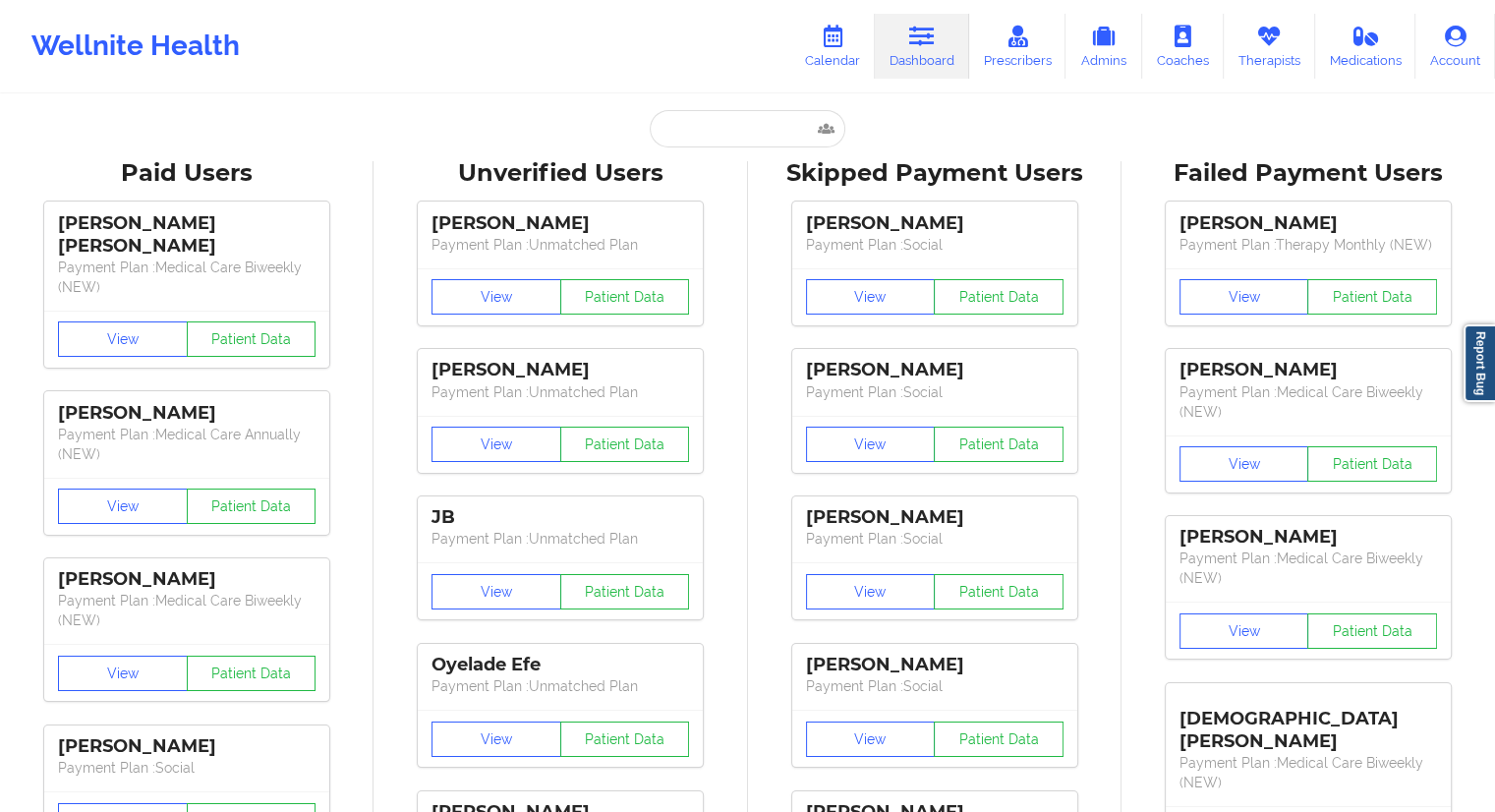
click at [717, 138] on input "text" at bounding box center [748, 129] width 195 height 38
paste input "[EMAIL_ADDRESS][DOMAIN_NAME]"
type input "[EMAIL_ADDRESS][DOMAIN_NAME]"
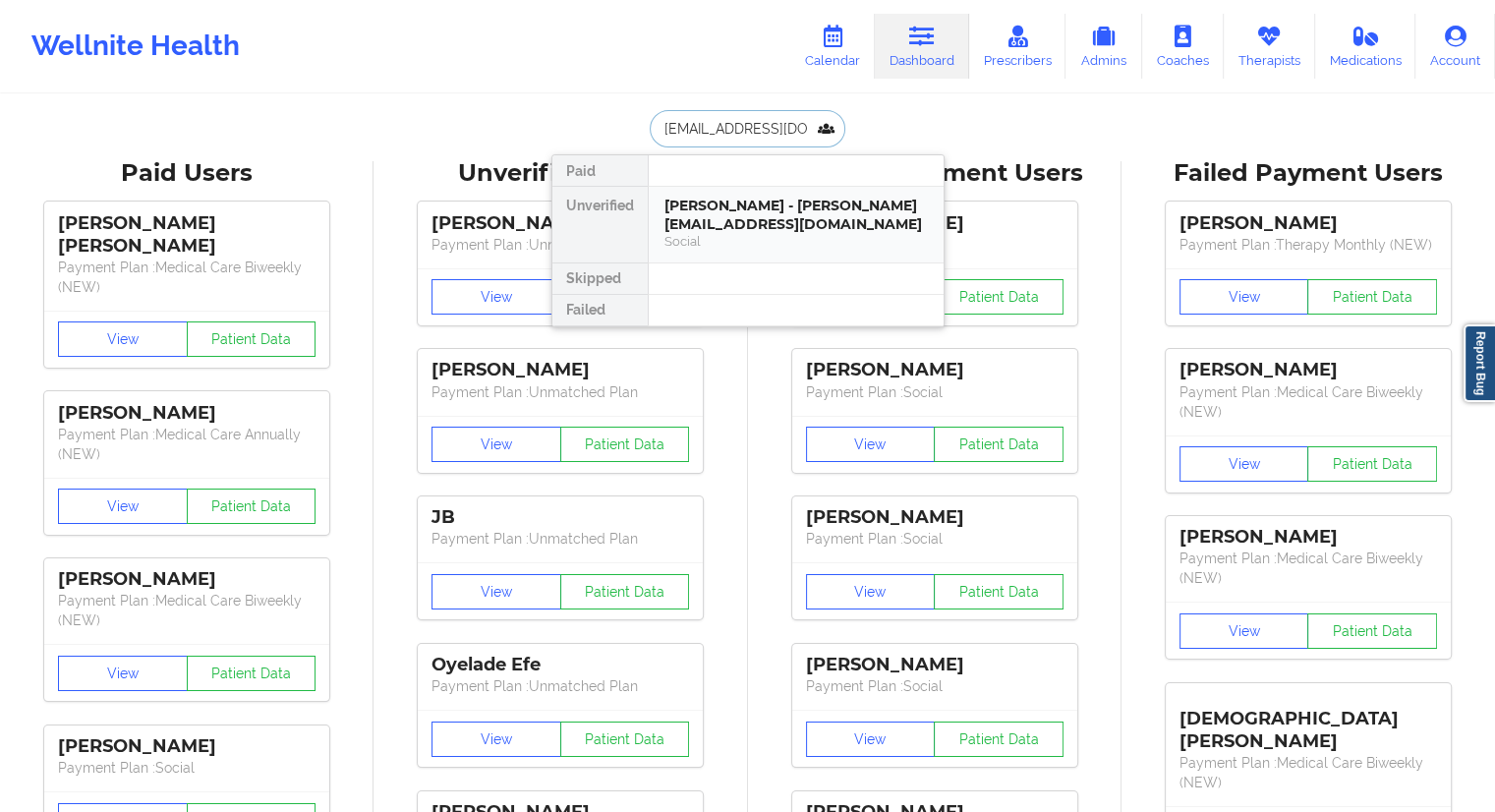
click at [726, 212] on div "[PERSON_NAME] - [PERSON_NAME][EMAIL_ADDRESS][DOMAIN_NAME]" at bounding box center [796, 215] width 263 height 37
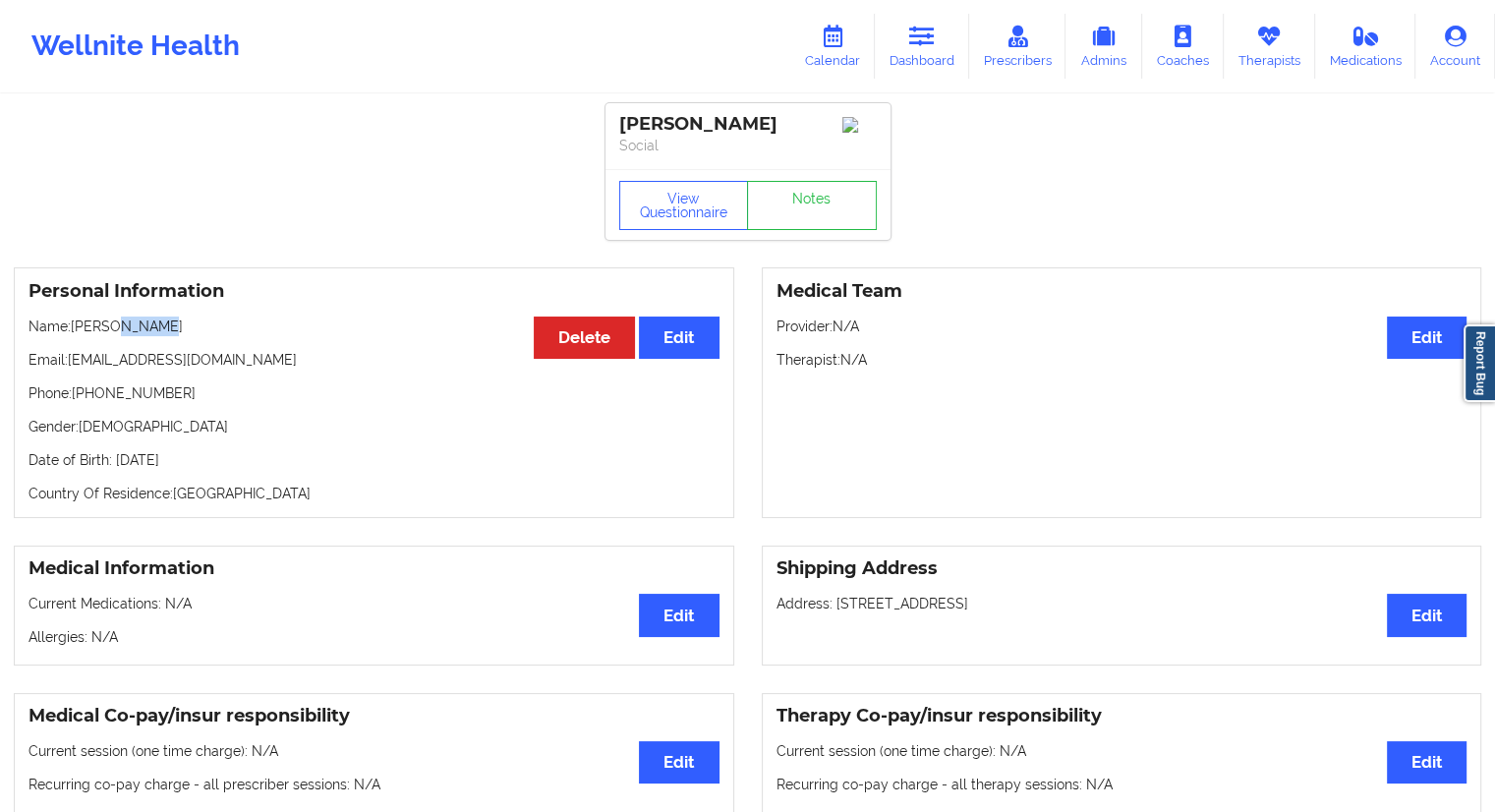
drag, startPoint x: 163, startPoint y: 335, endPoint x: 118, endPoint y: 332, distance: 45.1
click at [118, 332] on p "Name: [PERSON_NAME]" at bounding box center [374, 326] width 691 height 20
click at [190, 366] on p "Email: [EMAIL_ADDRESS][DOMAIN_NAME]" at bounding box center [374, 360] width 691 height 20
drag, startPoint x: 174, startPoint y: 340, endPoint x: 72, endPoint y: 339, distance: 102.0
click at [72, 339] on div "Personal Information Edit Delete Name: [PERSON_NAME] Email: [EMAIL_ADDRESS][DOM…" at bounding box center [374, 393] width 721 height 250
